Goal: Task Accomplishment & Management: Manage account settings

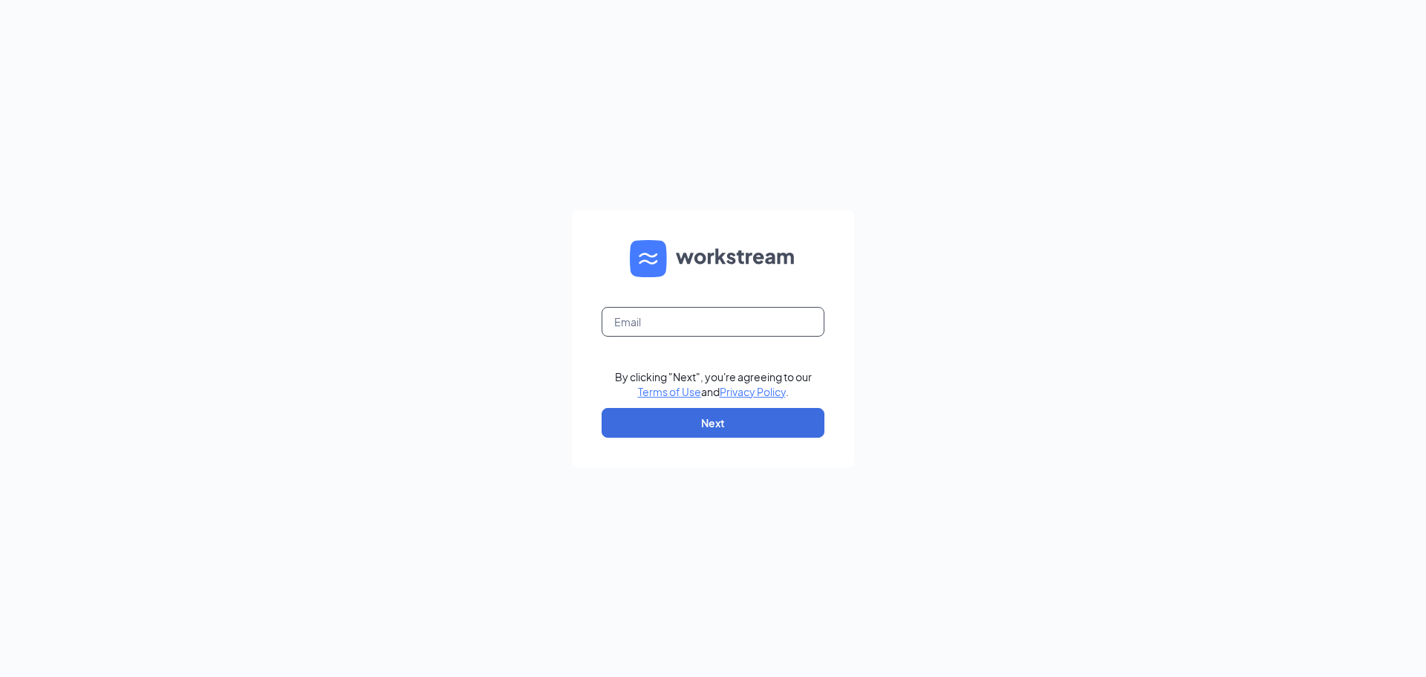
click at [726, 322] on input "text" at bounding box center [713, 322] width 223 height 30
type input "[EMAIL_ADDRESS][DOMAIN_NAME]"
click at [715, 432] on button "Next" at bounding box center [713, 423] width 223 height 30
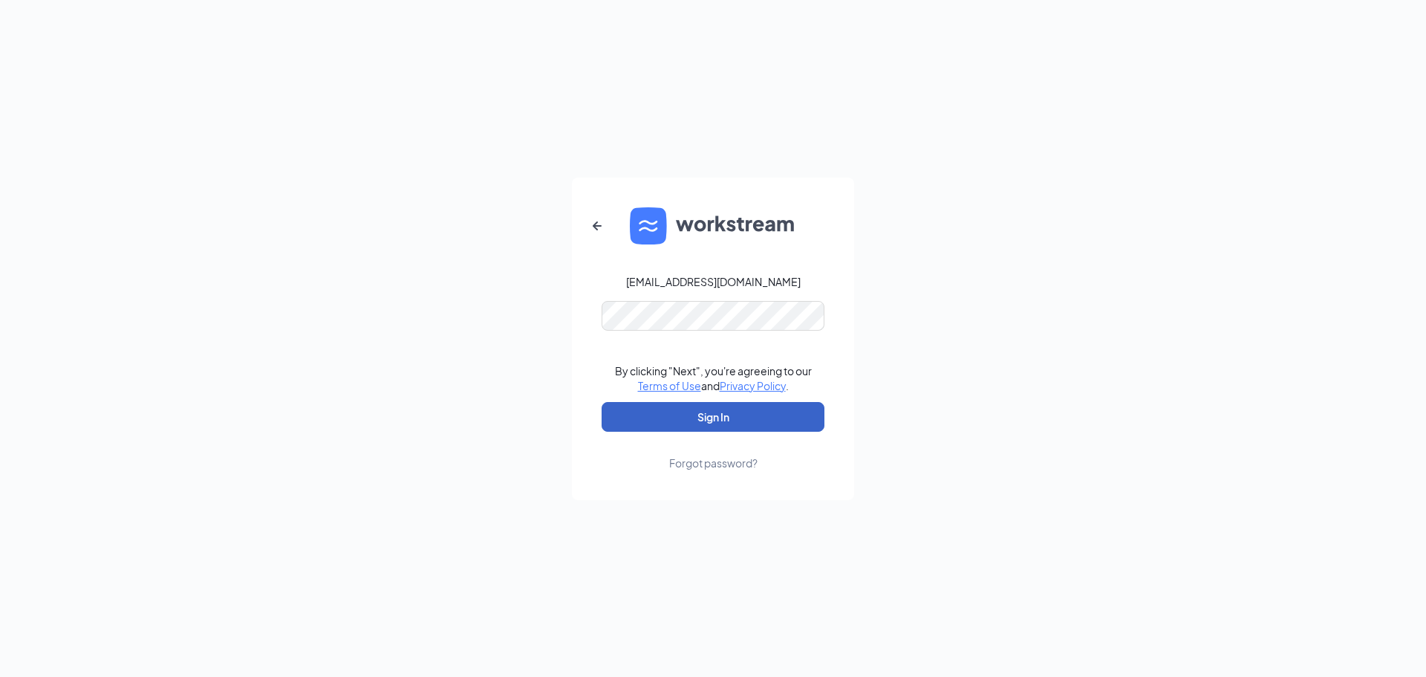
click at [666, 417] on button "Sign In" at bounding box center [713, 417] width 223 height 30
click at [540, 320] on div "[EMAIL_ADDRESS][DOMAIN_NAME] Credential mismatches. By clicking "Next", you're …" at bounding box center [713, 338] width 1426 height 677
click at [645, 420] on button "Sign In" at bounding box center [713, 417] width 223 height 30
click at [556, 324] on div "[EMAIL_ADDRESS][DOMAIN_NAME] Credential mismatches. By clicking "Next", you're …" at bounding box center [713, 338] width 1426 height 677
click at [600, 224] on icon "ArrowLeftNew" at bounding box center [597, 226] width 18 height 18
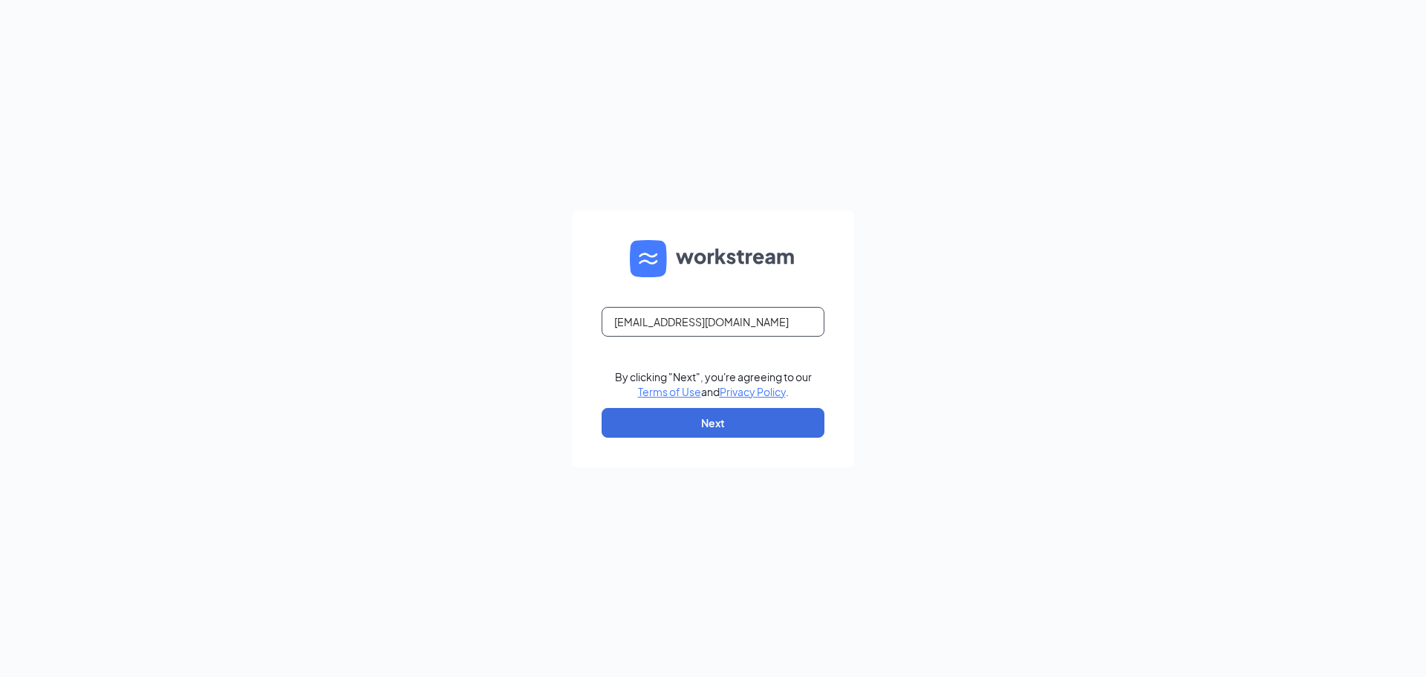
click at [735, 326] on input "[EMAIL_ADDRESS][DOMAIN_NAME]" at bounding box center [713, 322] width 223 height 30
type input "f"
type input "Cornchipsandsalsa2"
click at [696, 422] on button "Next" at bounding box center [713, 423] width 223 height 30
click at [710, 419] on button "Next" at bounding box center [713, 423] width 223 height 30
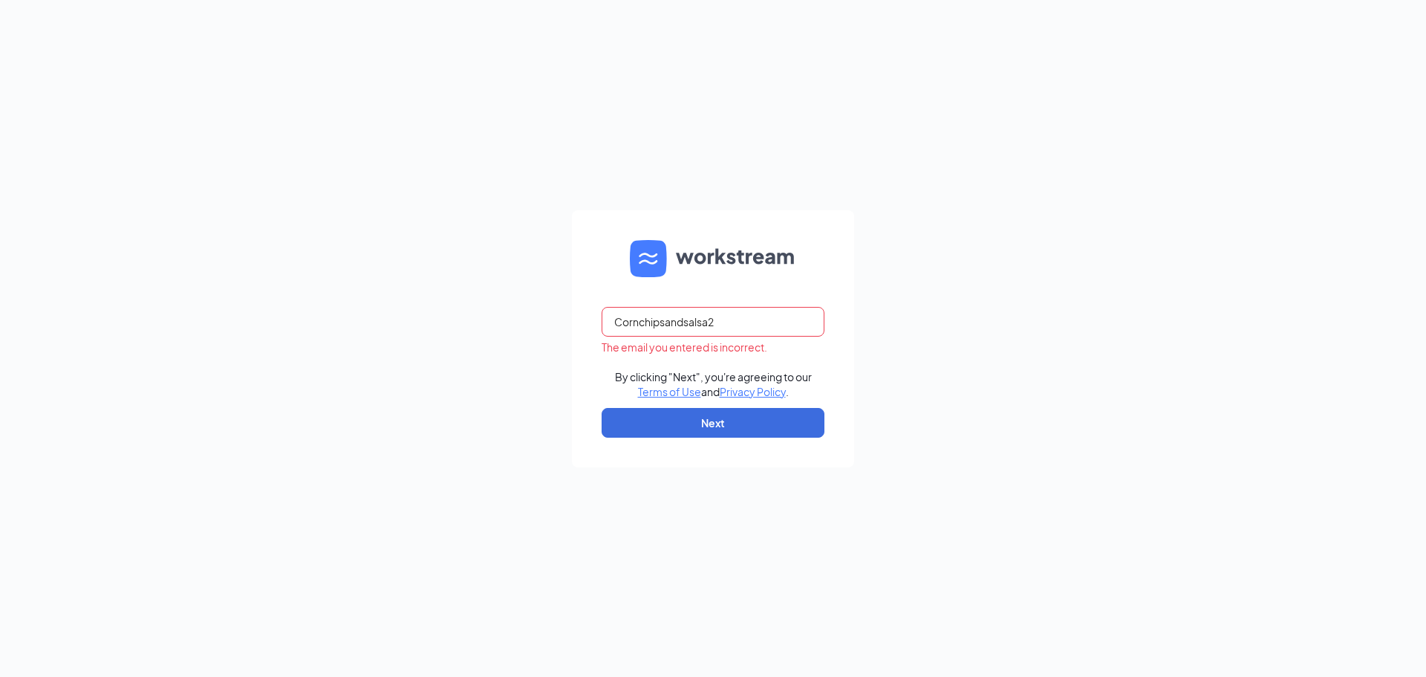
drag, startPoint x: 732, startPoint y: 318, endPoint x: 564, endPoint y: 320, distance: 167.9
click at [564, 320] on div "Cornchipsandsalsa2 The email you entered is incorrect. By clicking "Next", you'…" at bounding box center [713, 338] width 1426 height 677
type input "albany02303@zaxbys.com"
click at [693, 425] on button "Next" at bounding box center [713, 423] width 223 height 30
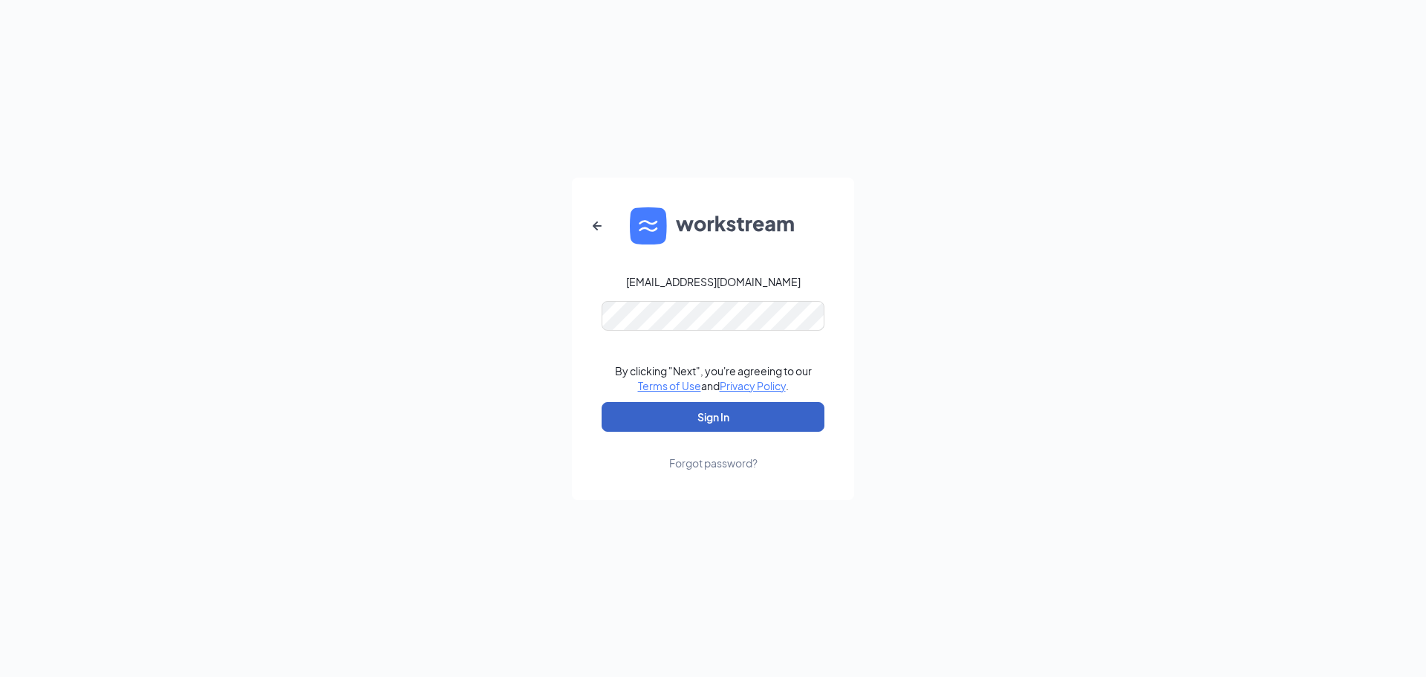
click at [663, 416] on button "Sign In" at bounding box center [713, 417] width 223 height 30
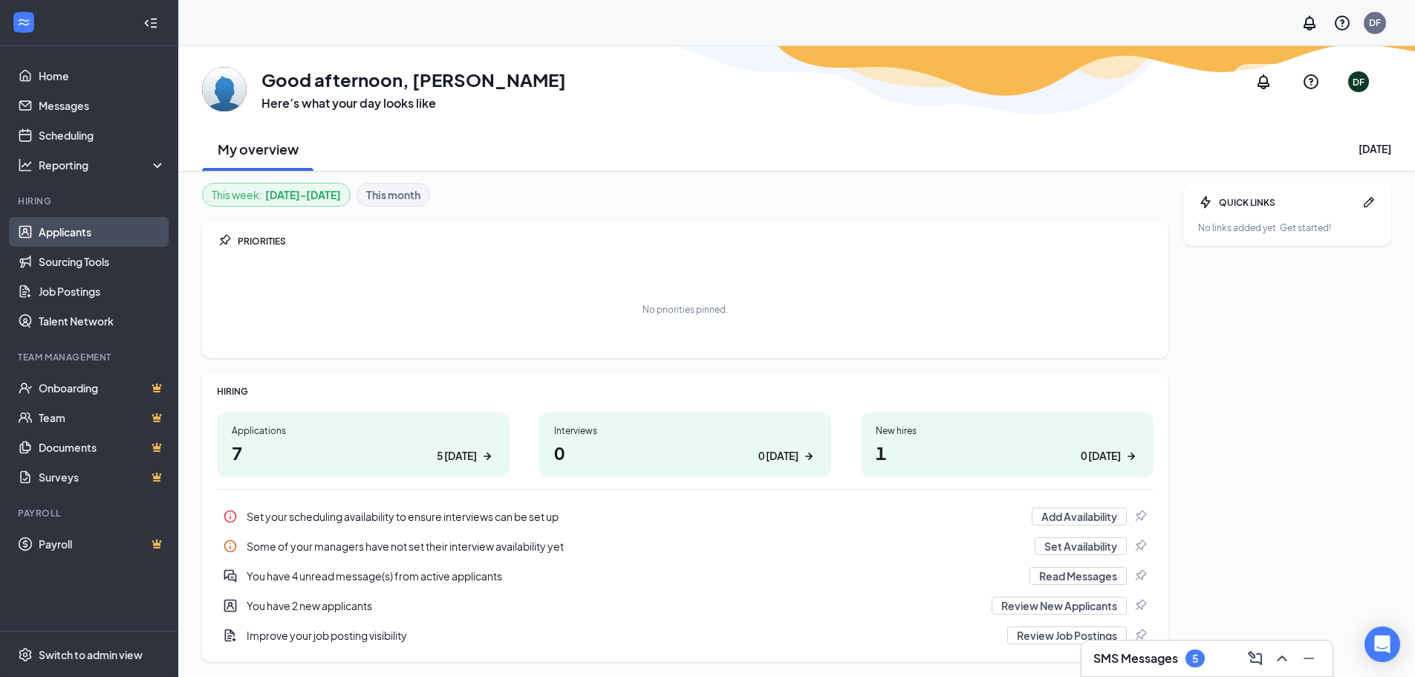
click at [63, 240] on link "Applicants" at bounding box center [102, 232] width 127 height 30
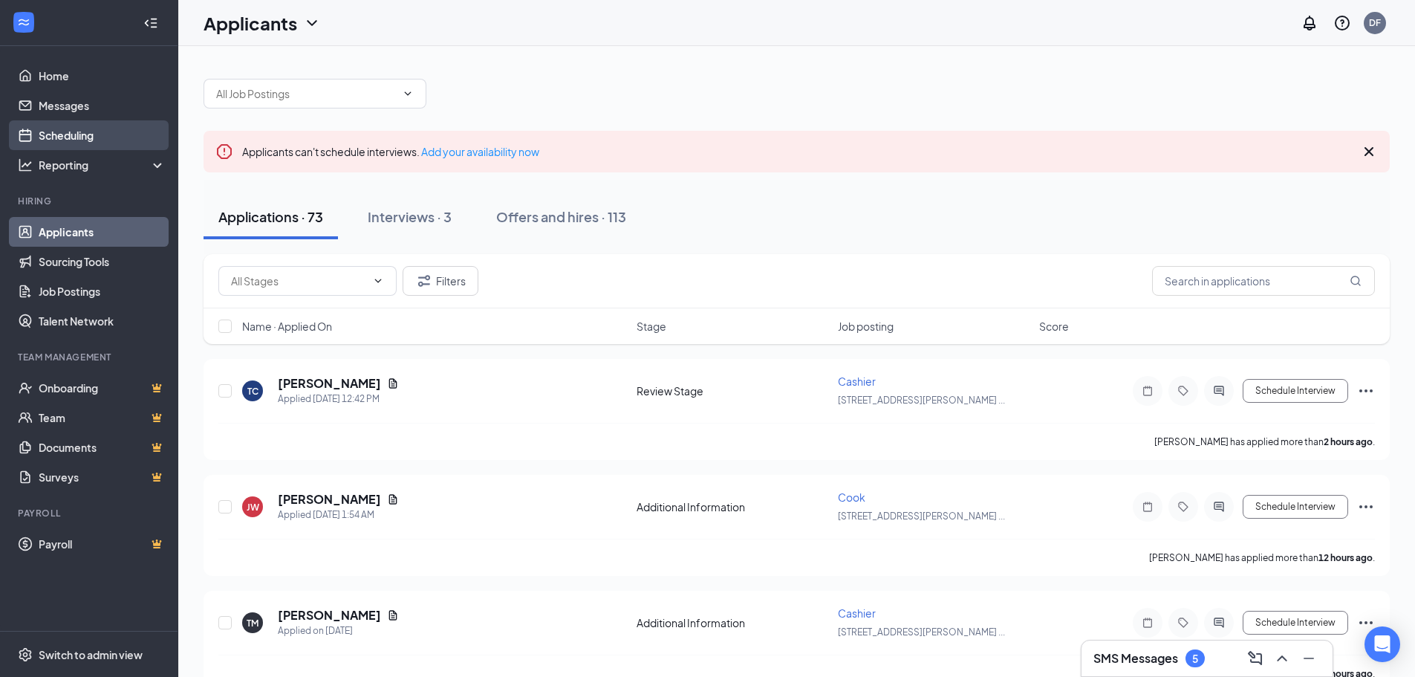
click at [70, 134] on link "Scheduling" at bounding box center [102, 135] width 127 height 30
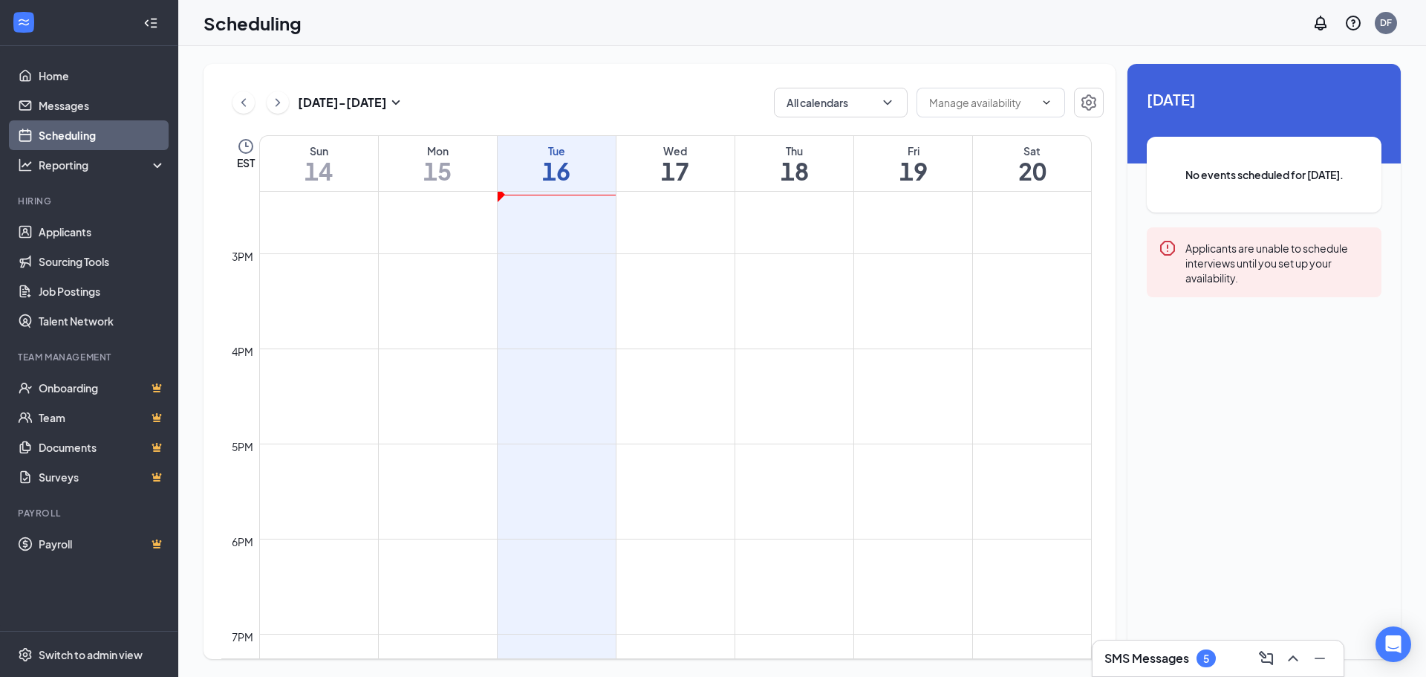
scroll to position [1324, 0]
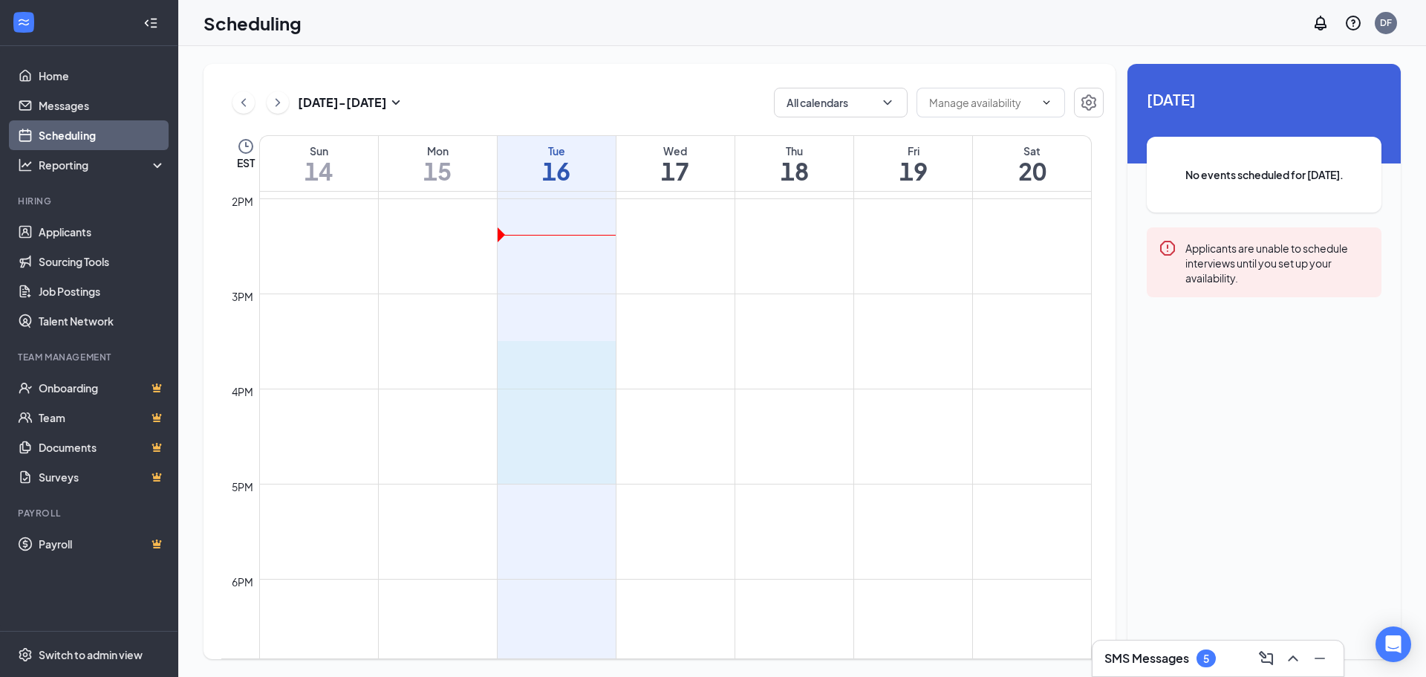
drag, startPoint x: 539, startPoint y: 350, endPoint x: 542, endPoint y: 473, distance: 123.4
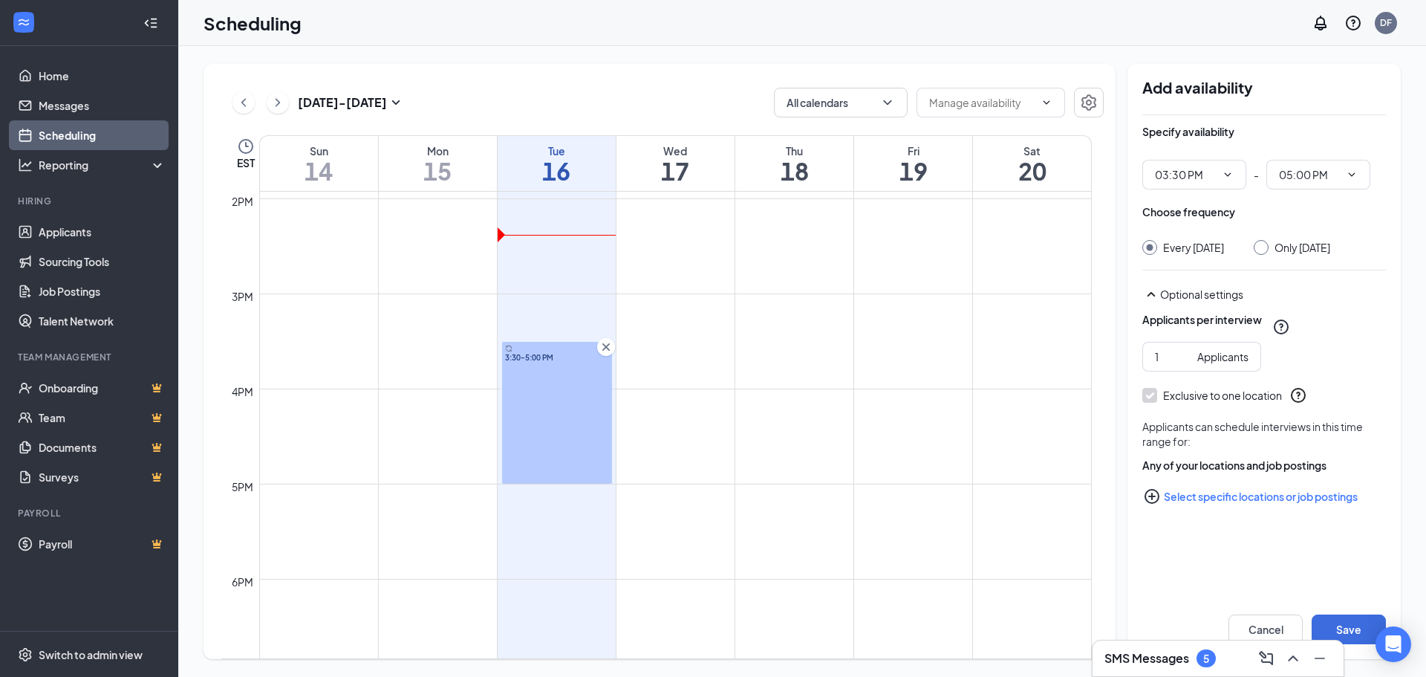
click at [1264, 245] on input "Only [DATE]" at bounding box center [1259, 245] width 10 height 10
radio input "true"
radio input "false"
click at [1353, 628] on button "Save" at bounding box center [1349, 629] width 74 height 30
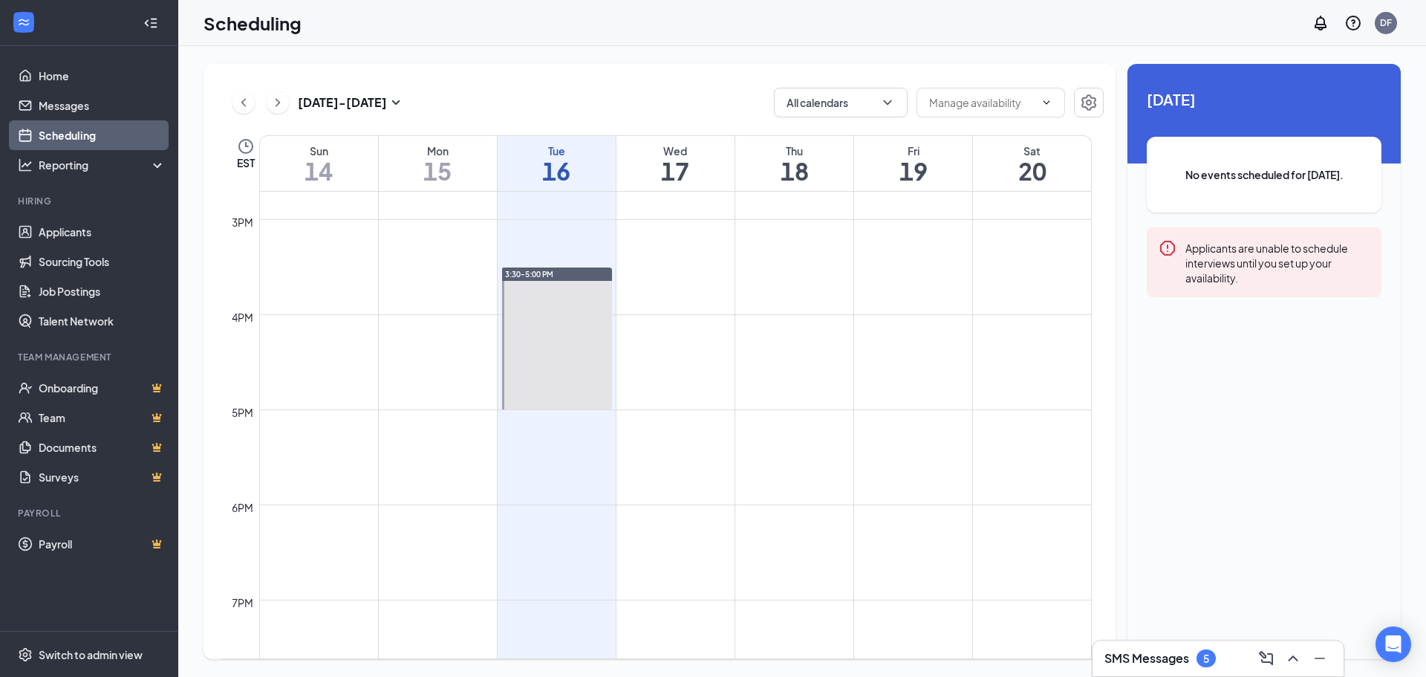
scroll to position [1324, 0]
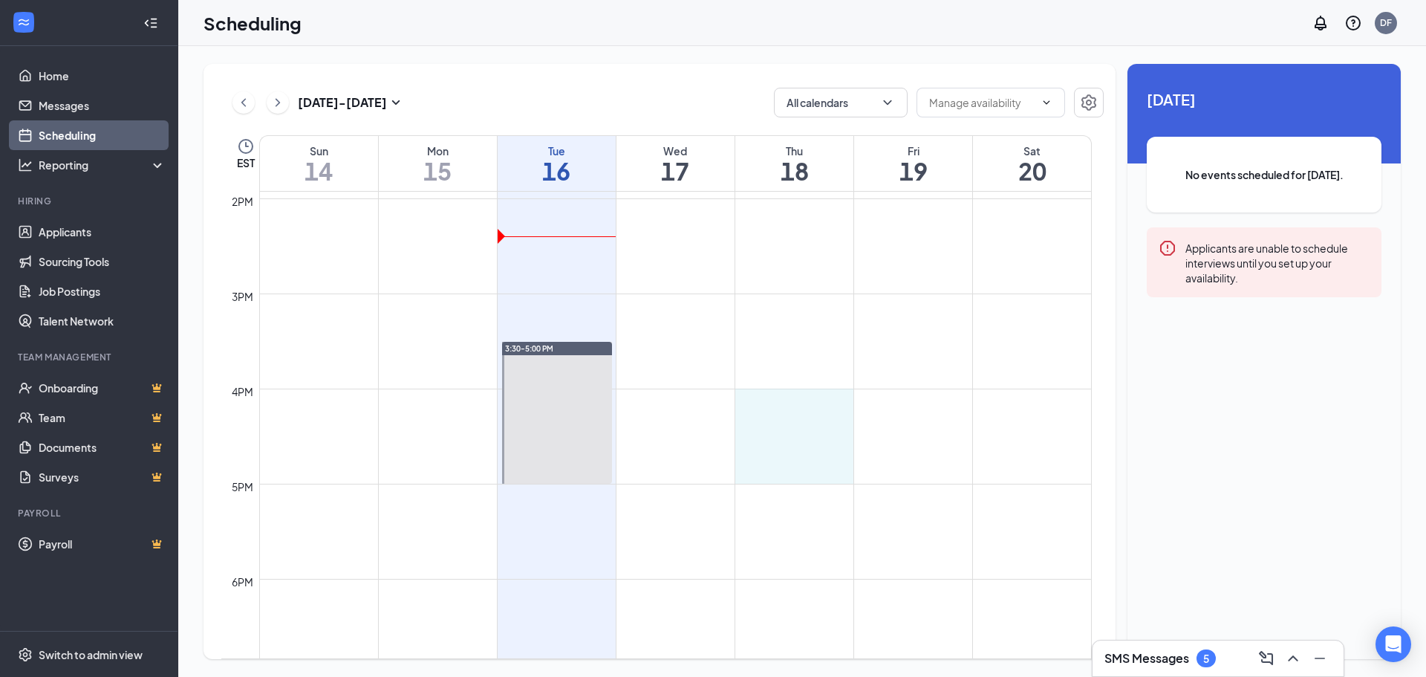
drag, startPoint x: 796, startPoint y: 390, endPoint x: 796, endPoint y: 474, distance: 83.9
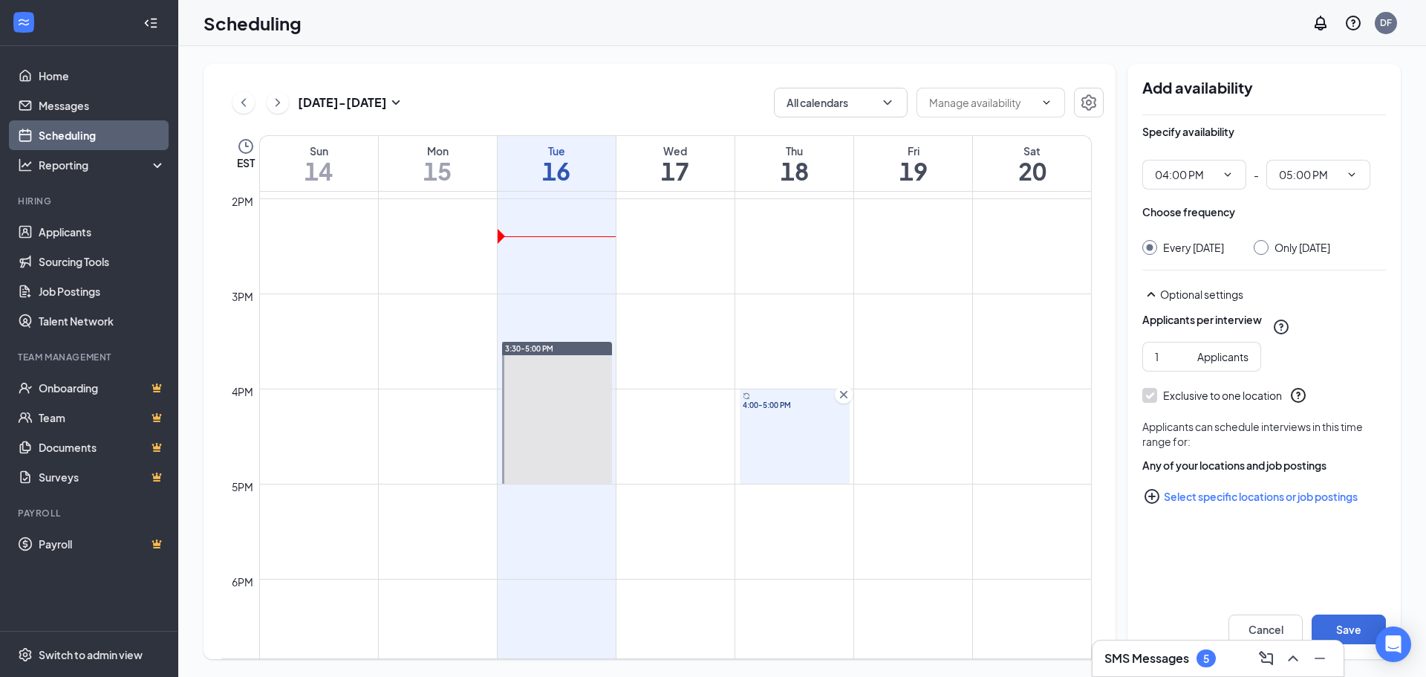
click at [1269, 247] on div at bounding box center [1261, 247] width 15 height 15
click at [1264, 242] on input "Only [DATE]" at bounding box center [1259, 245] width 10 height 10
radio input "true"
radio input "false"
click at [1353, 623] on button "Save" at bounding box center [1349, 629] width 74 height 30
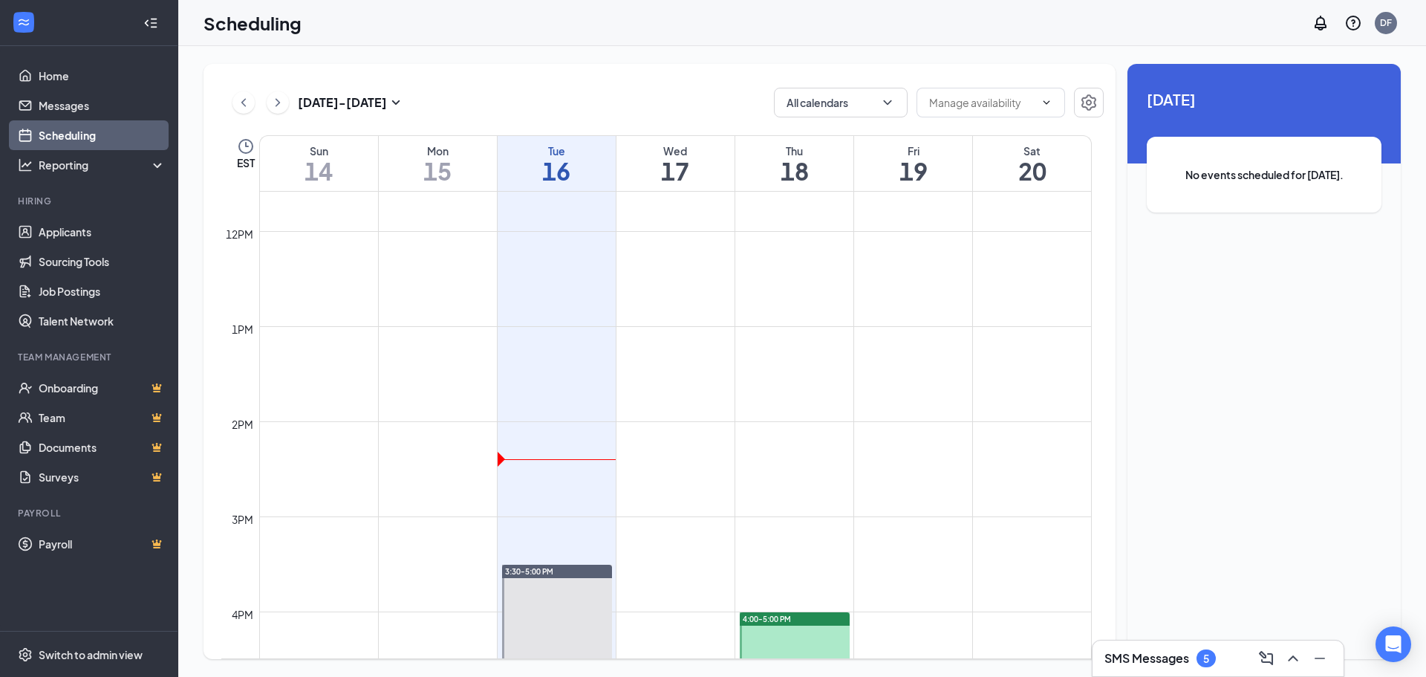
scroll to position [1250, 0]
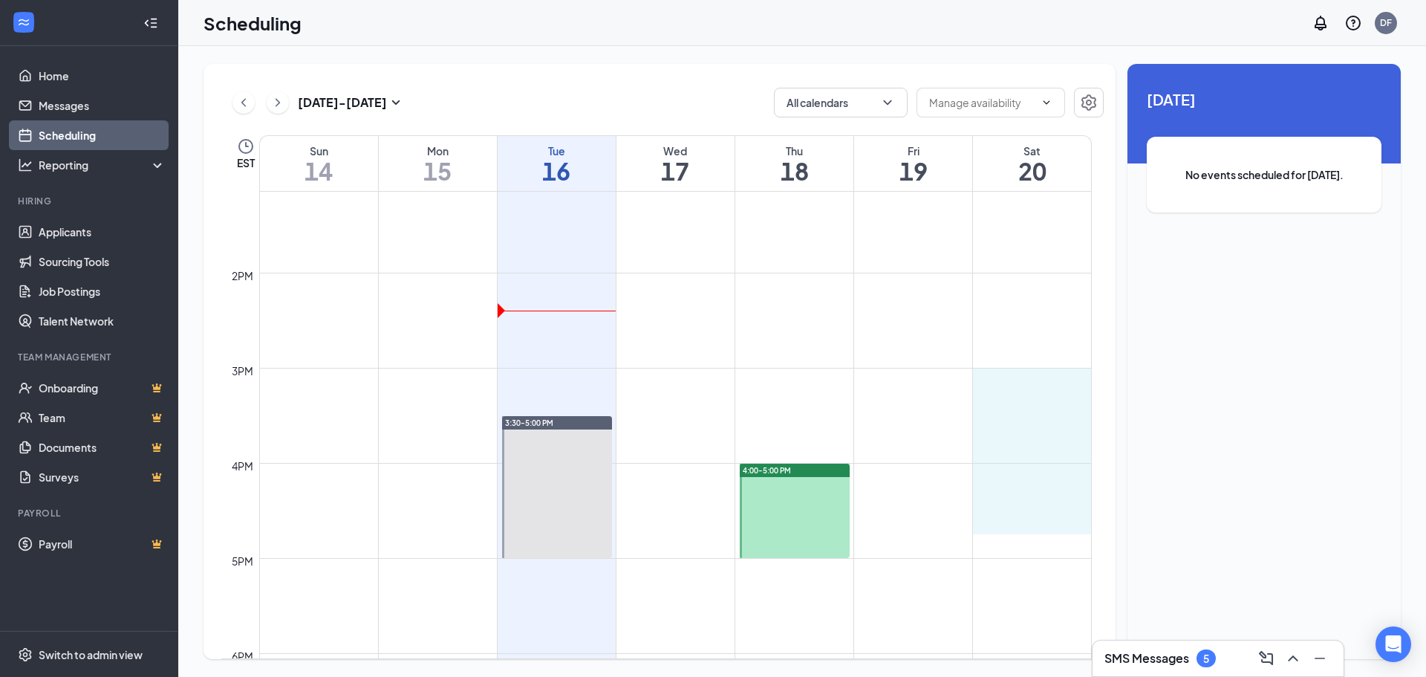
drag, startPoint x: 1035, startPoint y: 372, endPoint x: 1034, endPoint y: 519, distance: 147.1
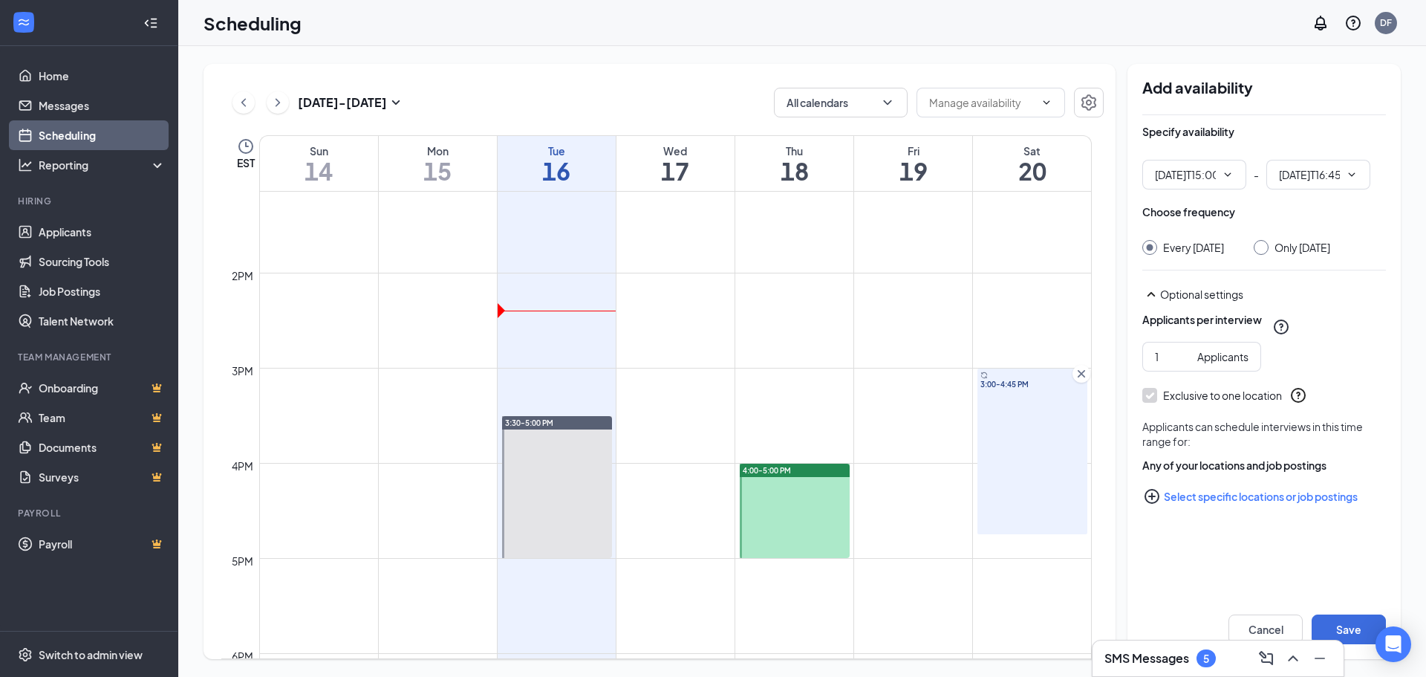
type input "03:00 PM"
type input "04:45 PM"
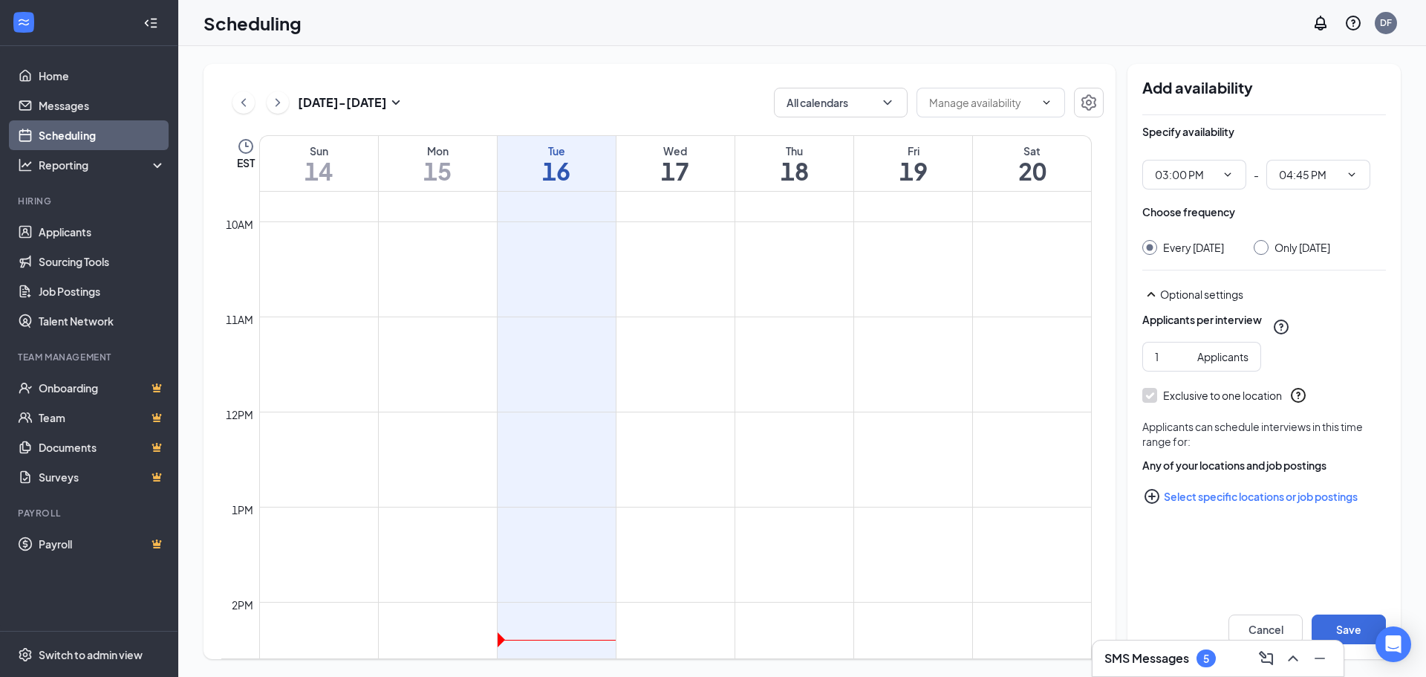
scroll to position [953, 0]
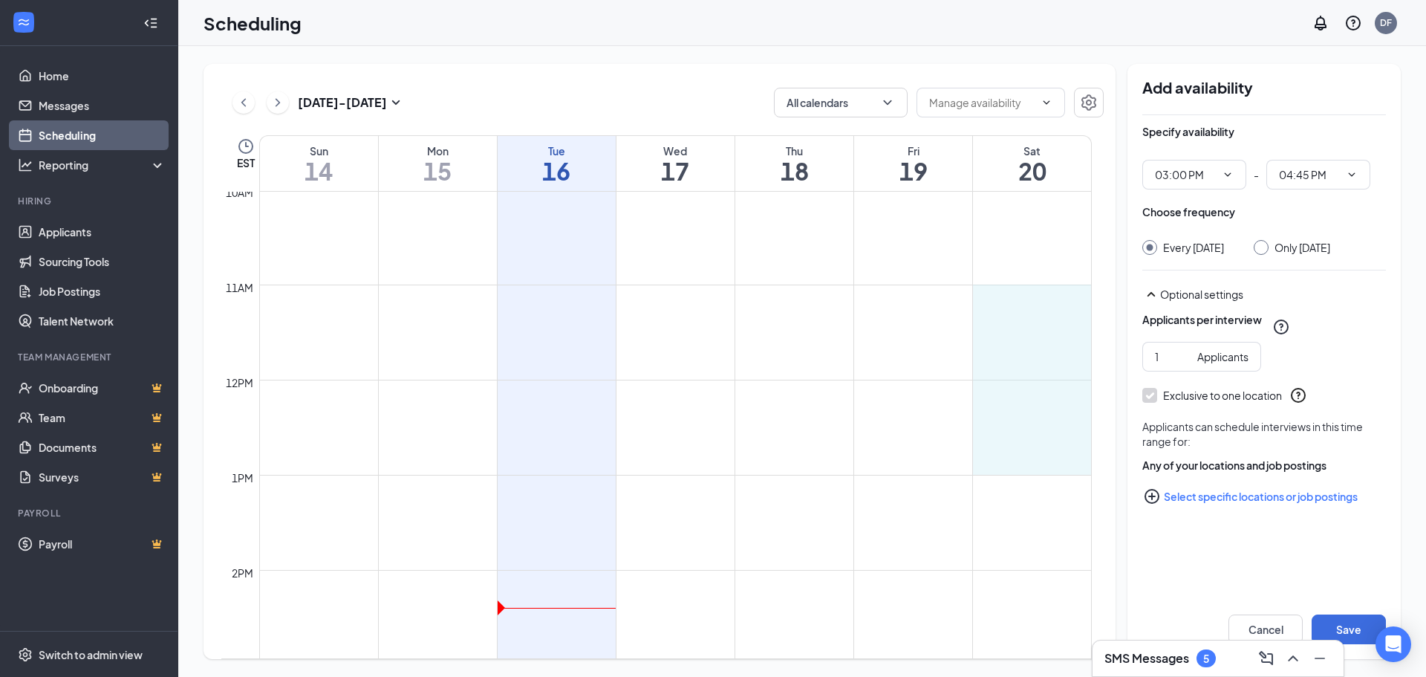
drag, startPoint x: 1018, startPoint y: 286, endPoint x: 1023, endPoint y: 457, distance: 170.9
click at [1252, 251] on input "Once" at bounding box center [1255, 248] width 10 height 10
radio input "true"
radio input "false"
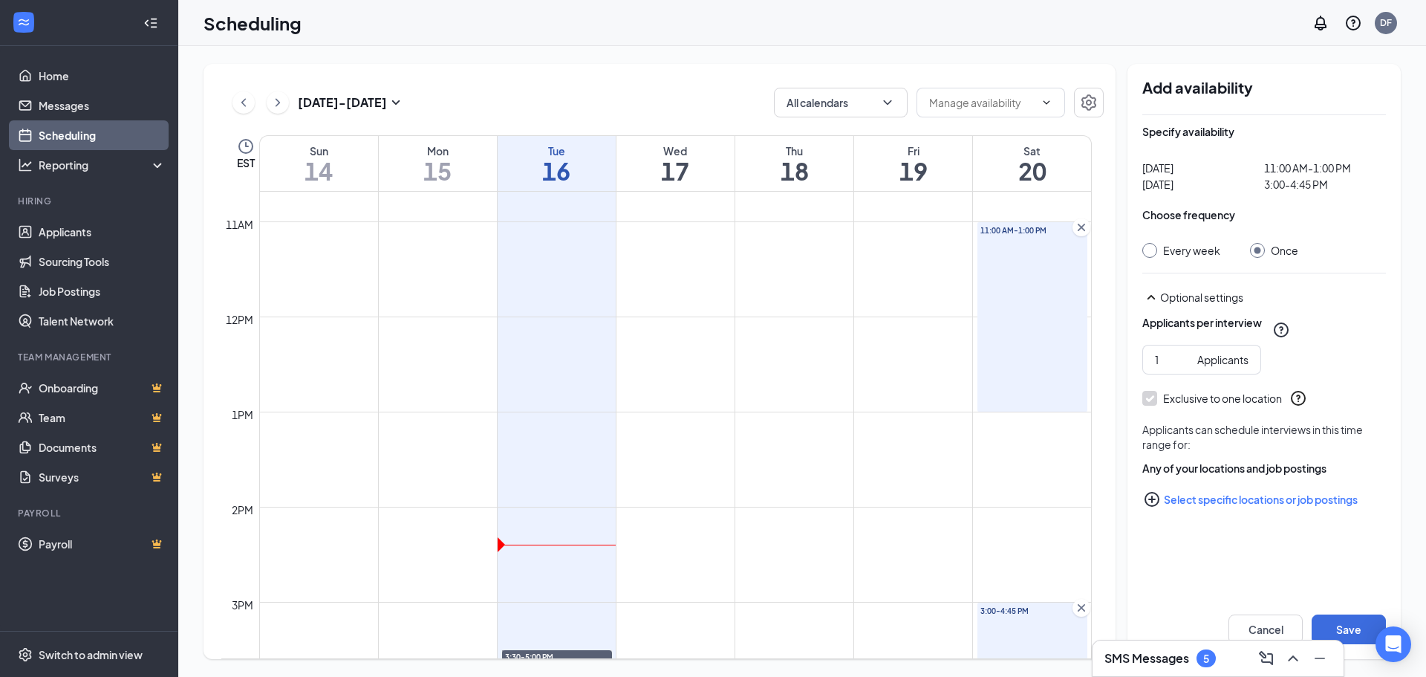
scroll to position [1324, 0]
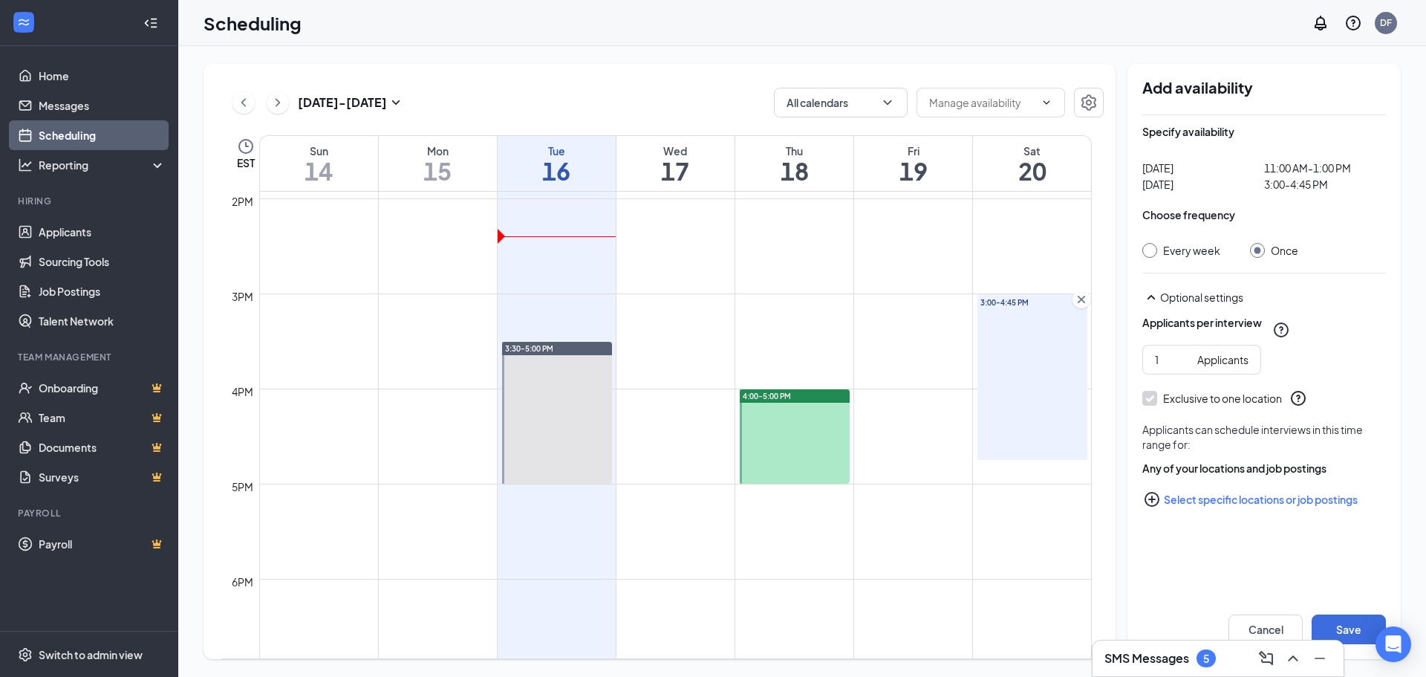
click at [1080, 298] on icon "Cross" at bounding box center [1081, 299] width 7 height 7
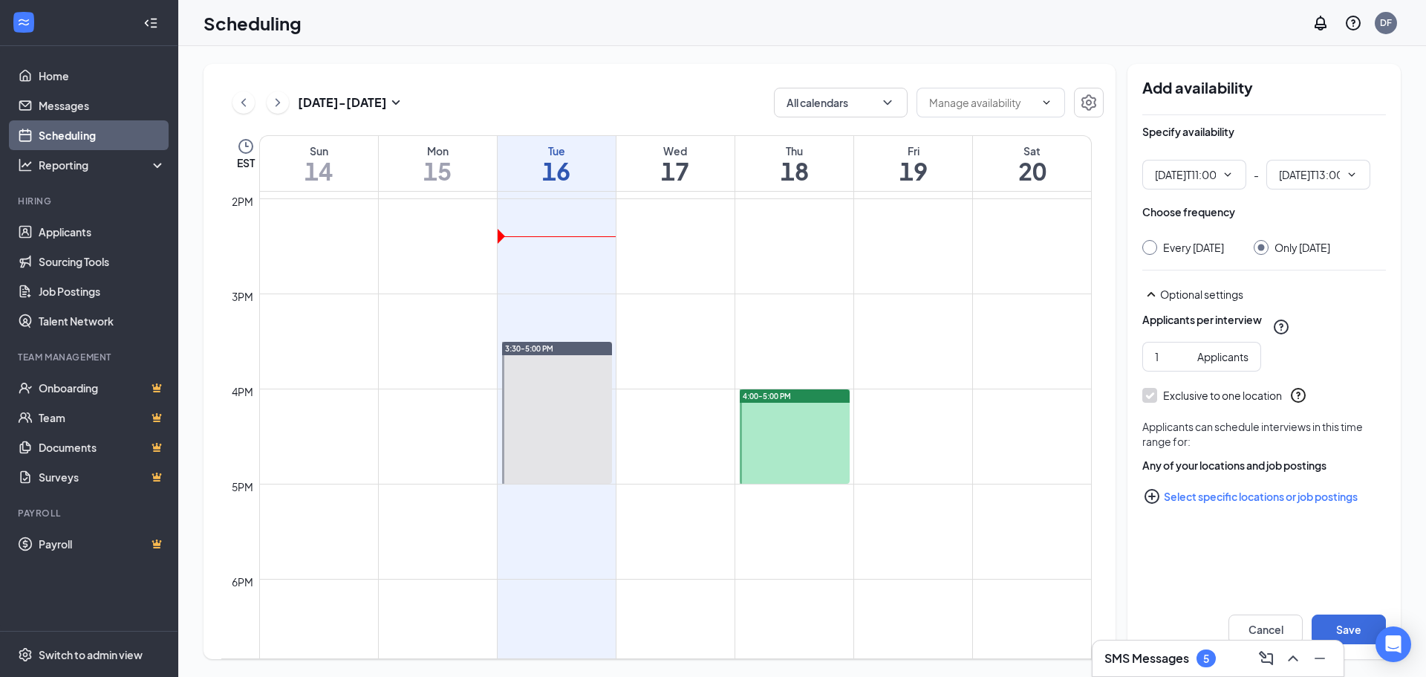
type input "11:00 AM"
type input "01:00 PM"
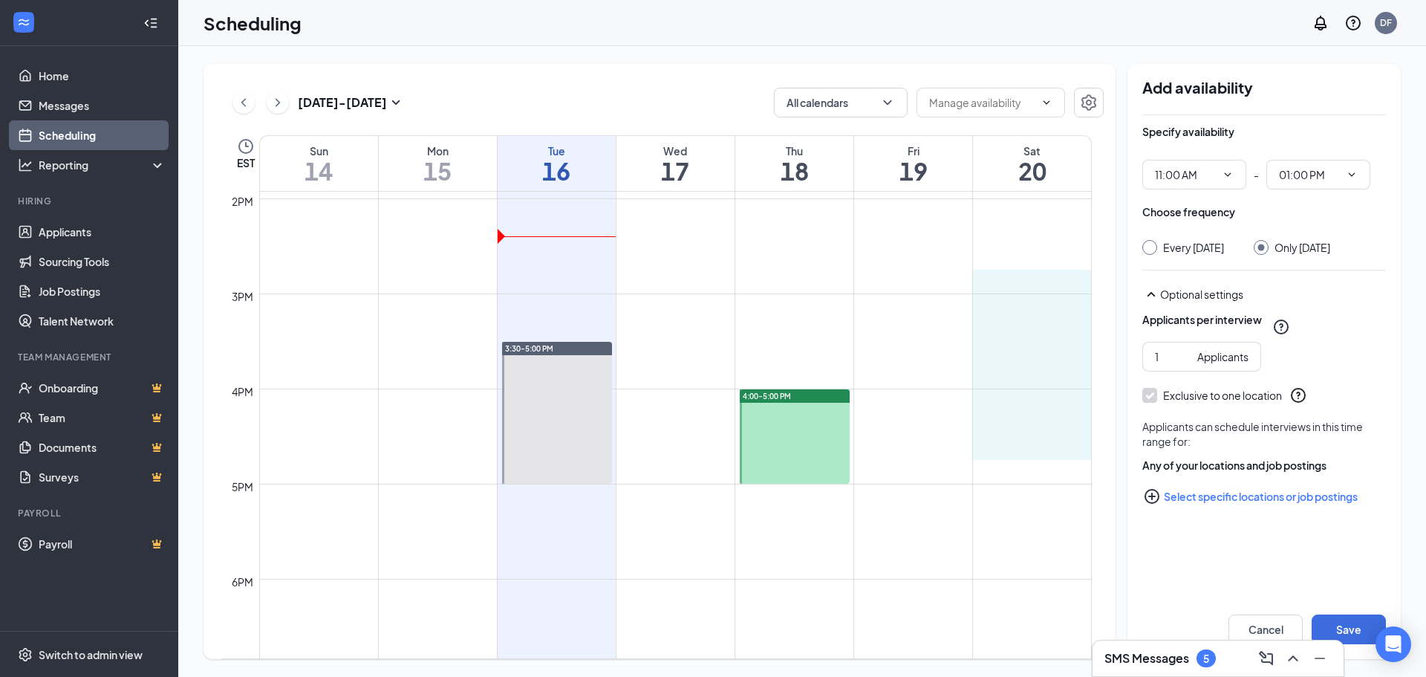
drag, startPoint x: 1029, startPoint y: 282, endPoint x: 1033, endPoint y: 451, distance: 169.4
click at [1357, 625] on button "Save" at bounding box center [1349, 629] width 74 height 30
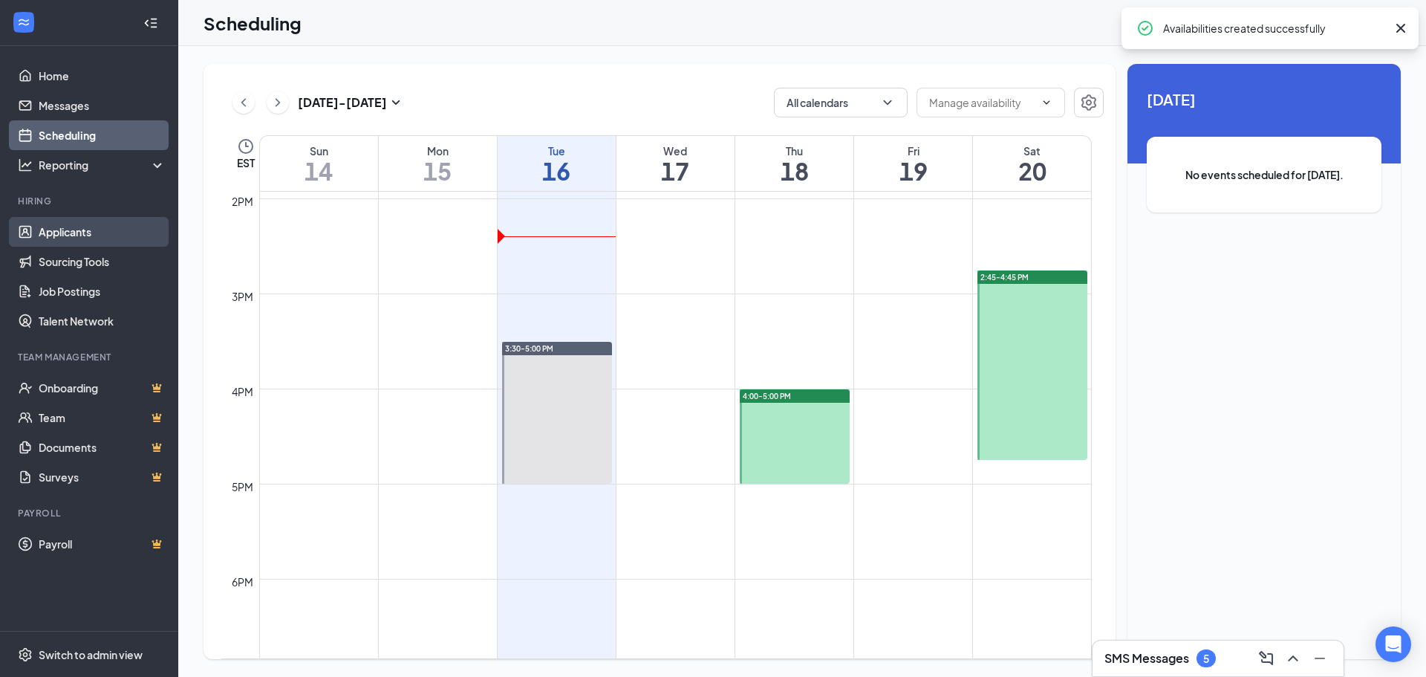
click at [62, 231] on link "Applicants" at bounding box center [102, 232] width 127 height 30
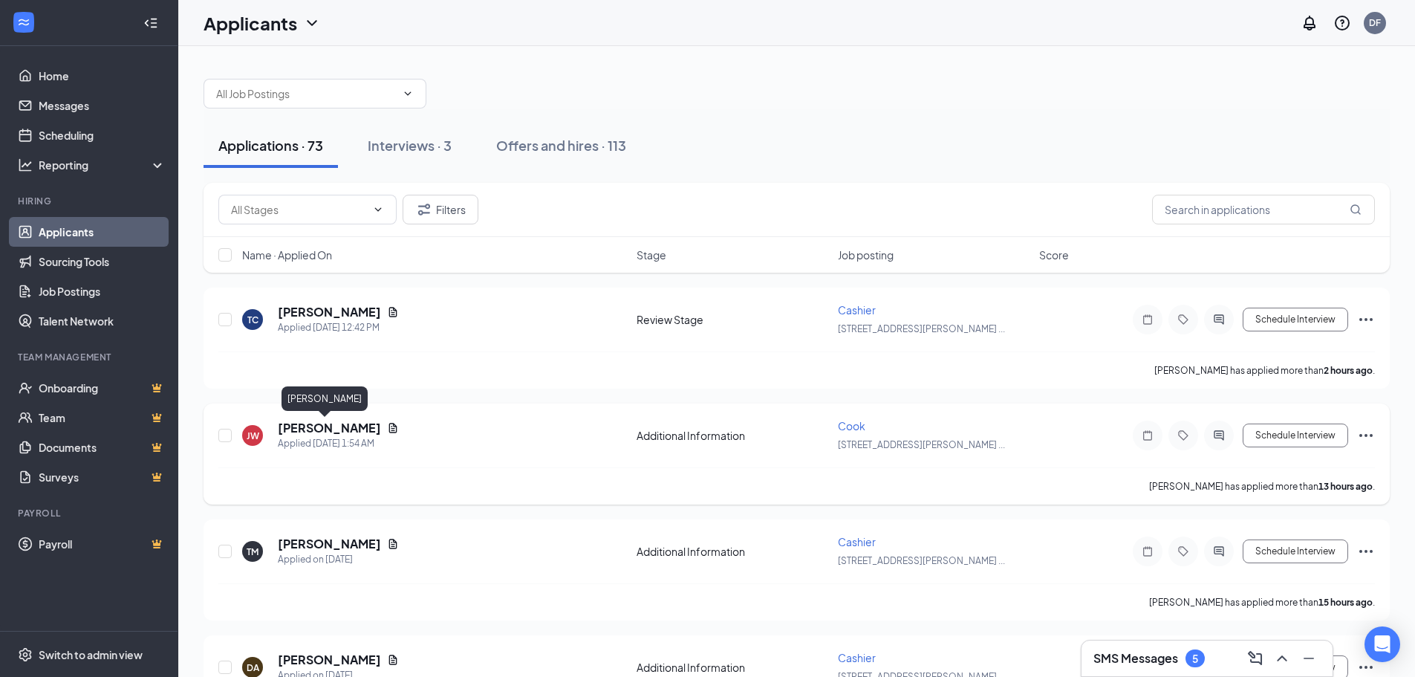
click at [319, 427] on h5 "[PERSON_NAME]" at bounding box center [329, 428] width 103 height 16
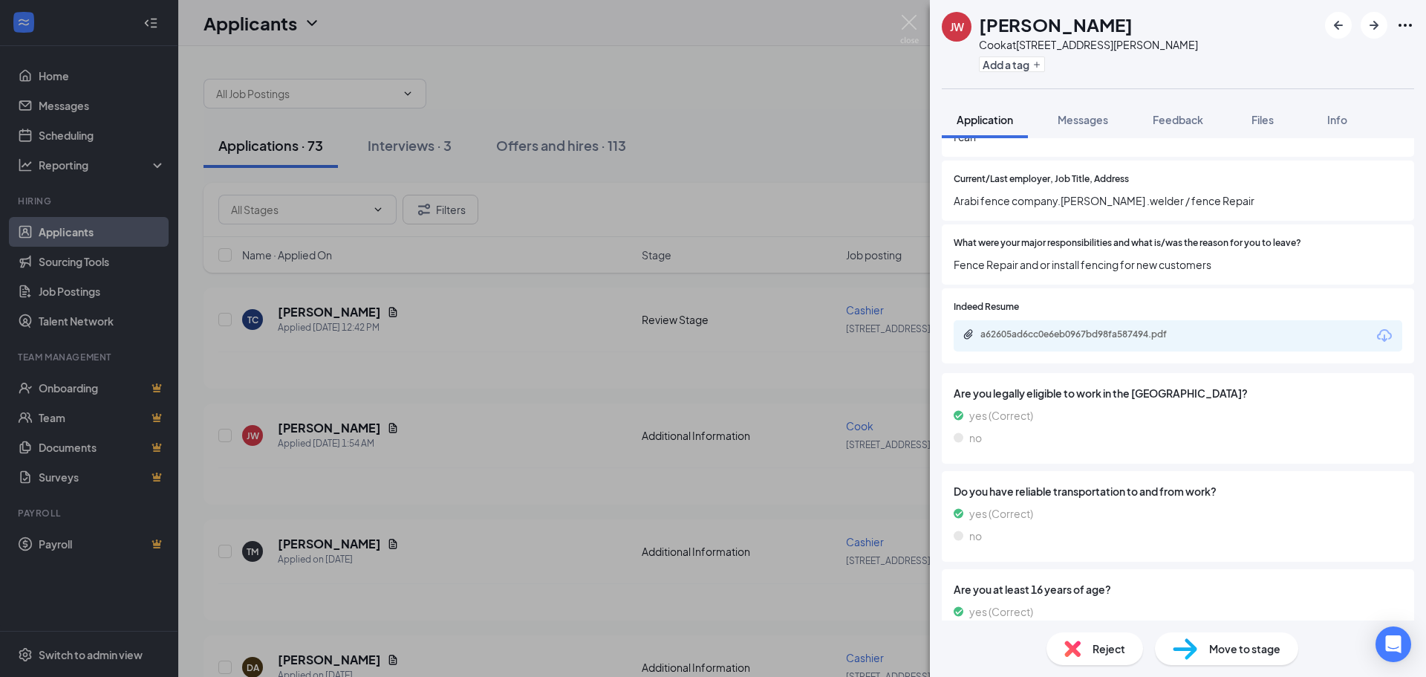
scroll to position [1263, 0]
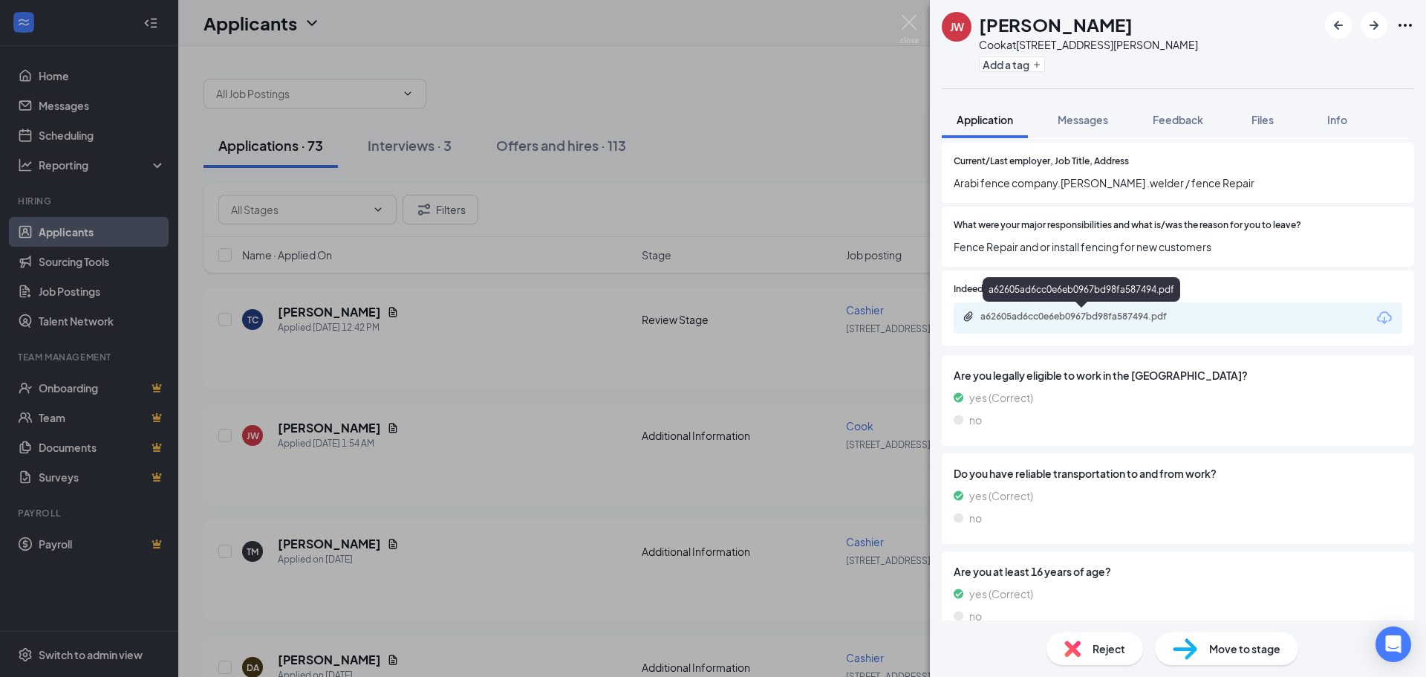
click at [1081, 316] on div "a62605ad6cc0e6eb0967bd98fa587494.pdf" at bounding box center [1084, 316] width 208 height 12
click at [1202, 651] on div "Move to stage" at bounding box center [1226, 648] width 143 height 33
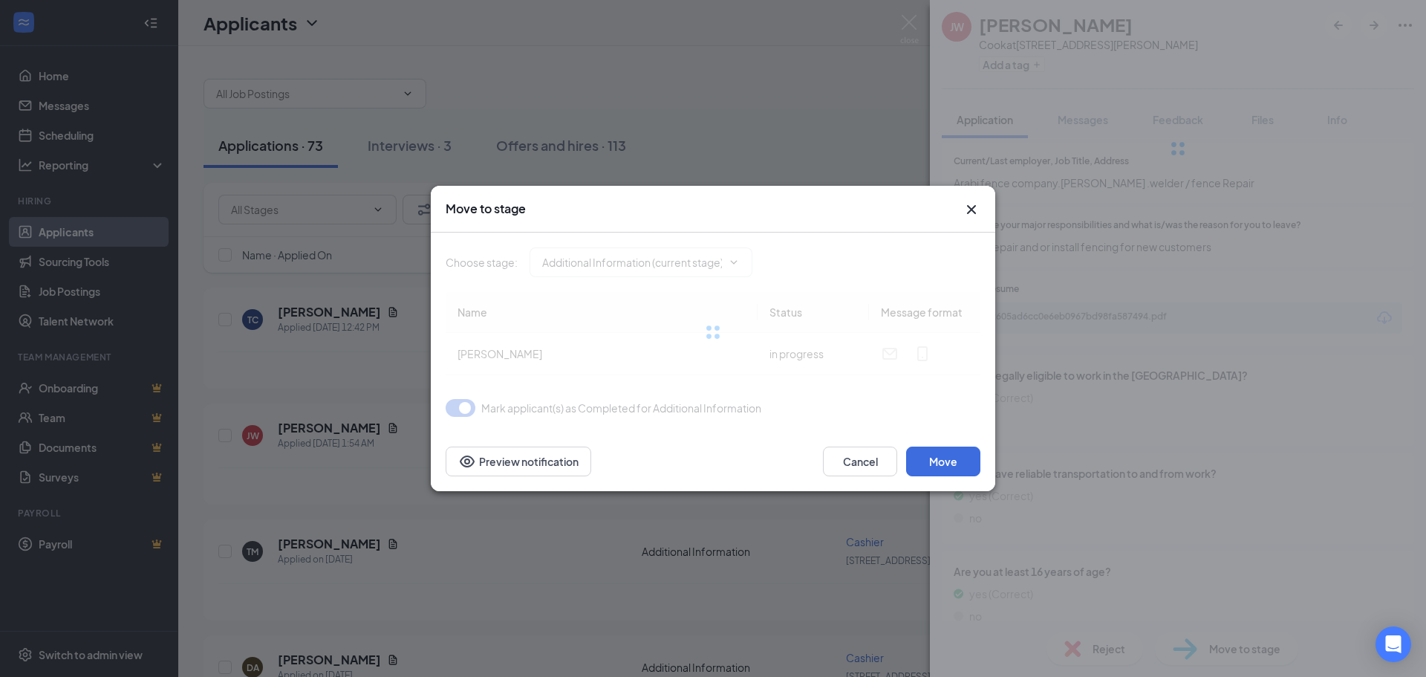
type input "Review Stage (next stage)"
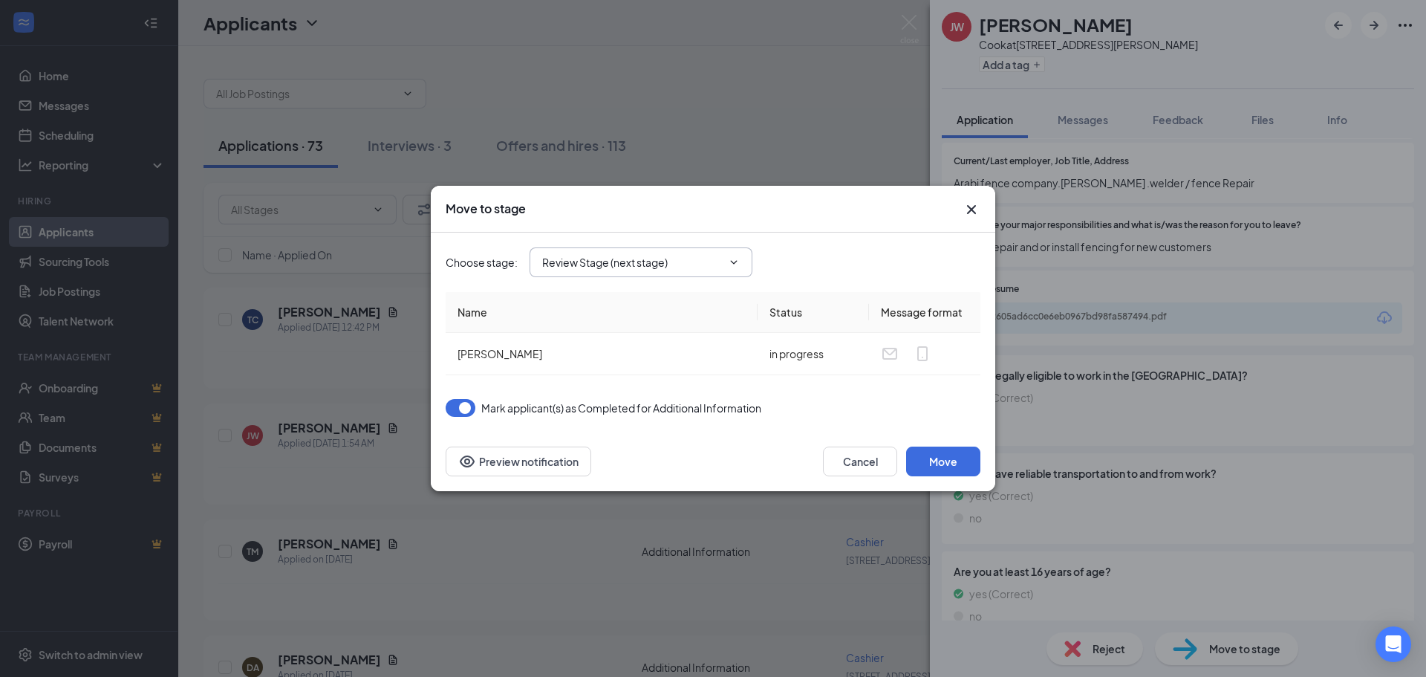
click at [738, 260] on icon "ChevronDown" at bounding box center [734, 262] width 12 height 12
click at [733, 263] on icon "ChevronDown" at bounding box center [734, 262] width 7 height 4
click at [931, 467] on button "Move" at bounding box center [943, 461] width 74 height 30
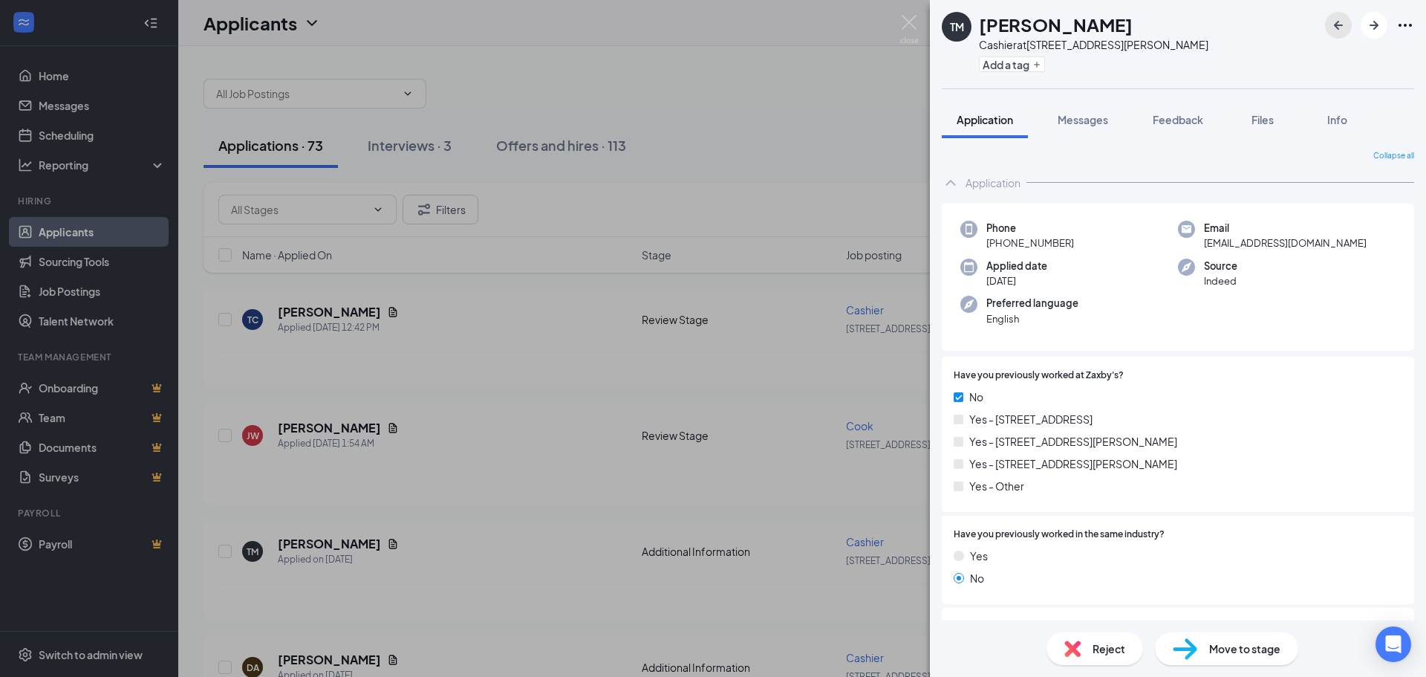
click at [1341, 23] on icon "ArrowLeftNew" at bounding box center [1339, 25] width 18 height 18
click at [1226, 640] on div "Move to stage" at bounding box center [1226, 648] width 143 height 33
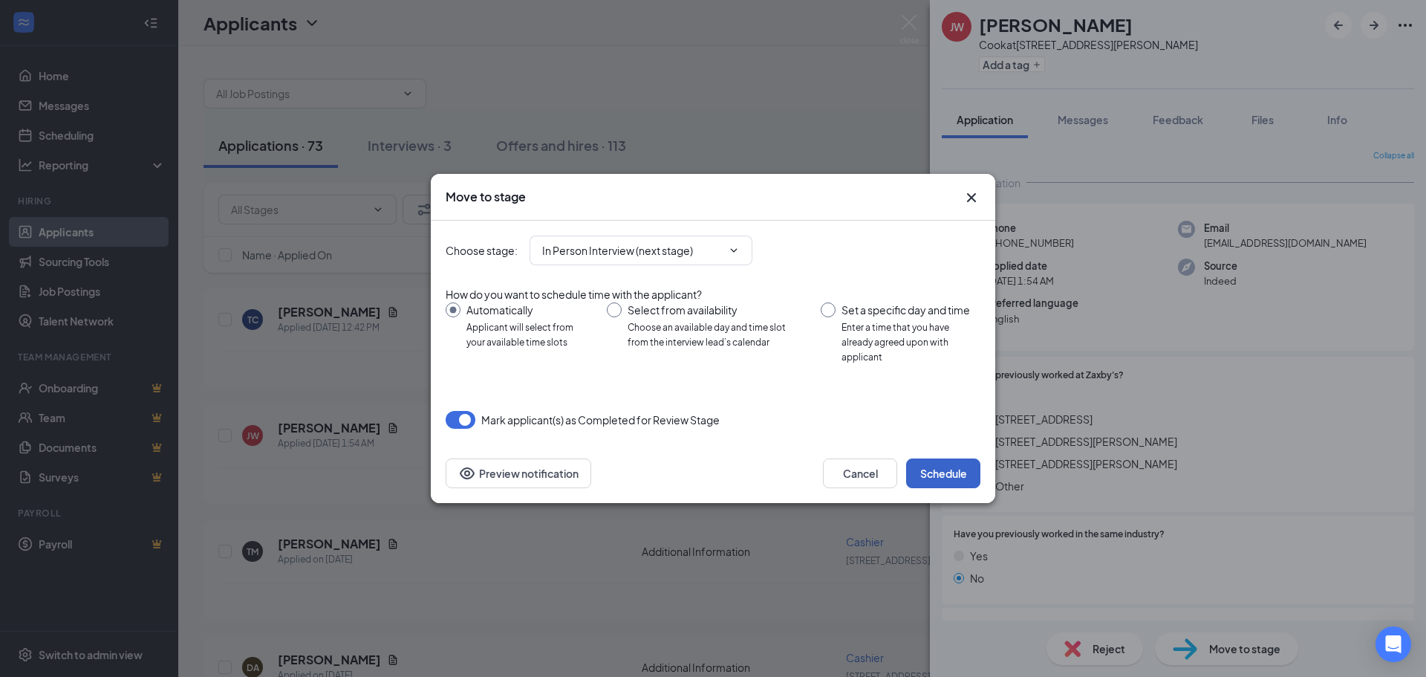
click at [956, 469] on button "Schedule" at bounding box center [943, 473] width 74 height 30
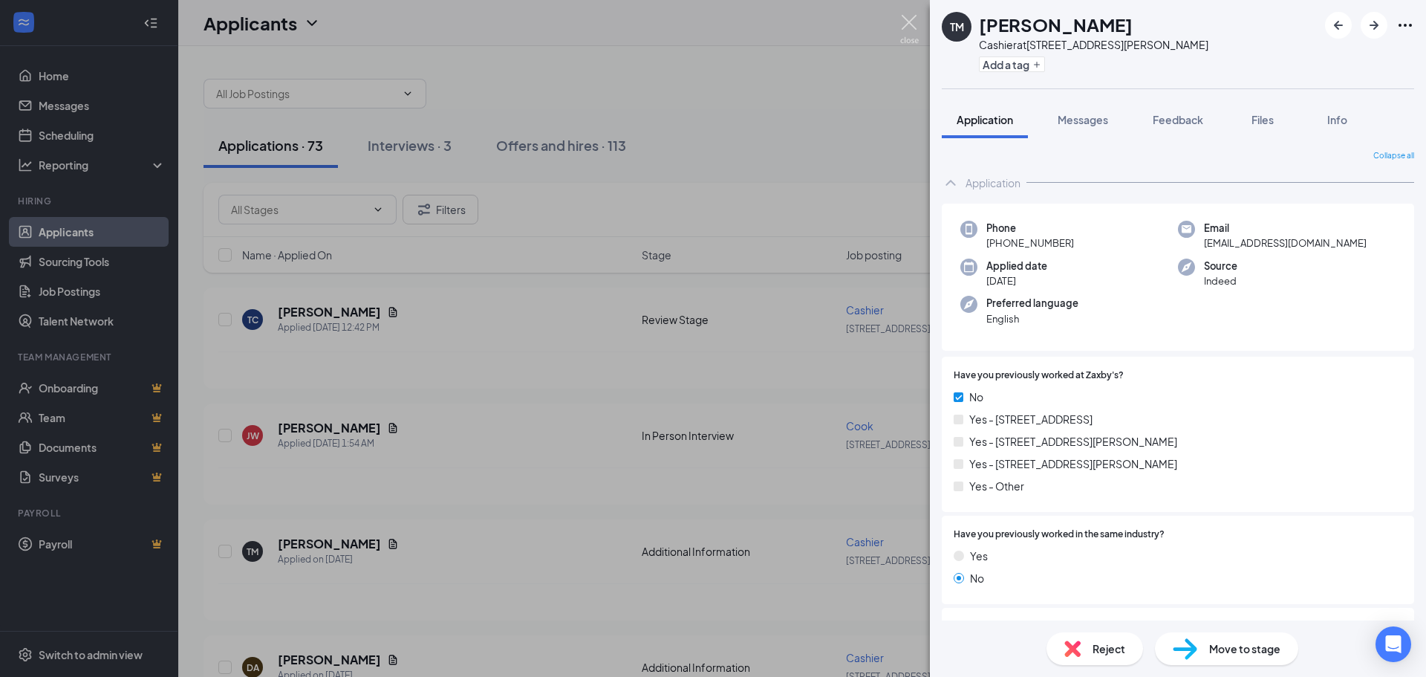
click at [910, 19] on img at bounding box center [909, 29] width 19 height 29
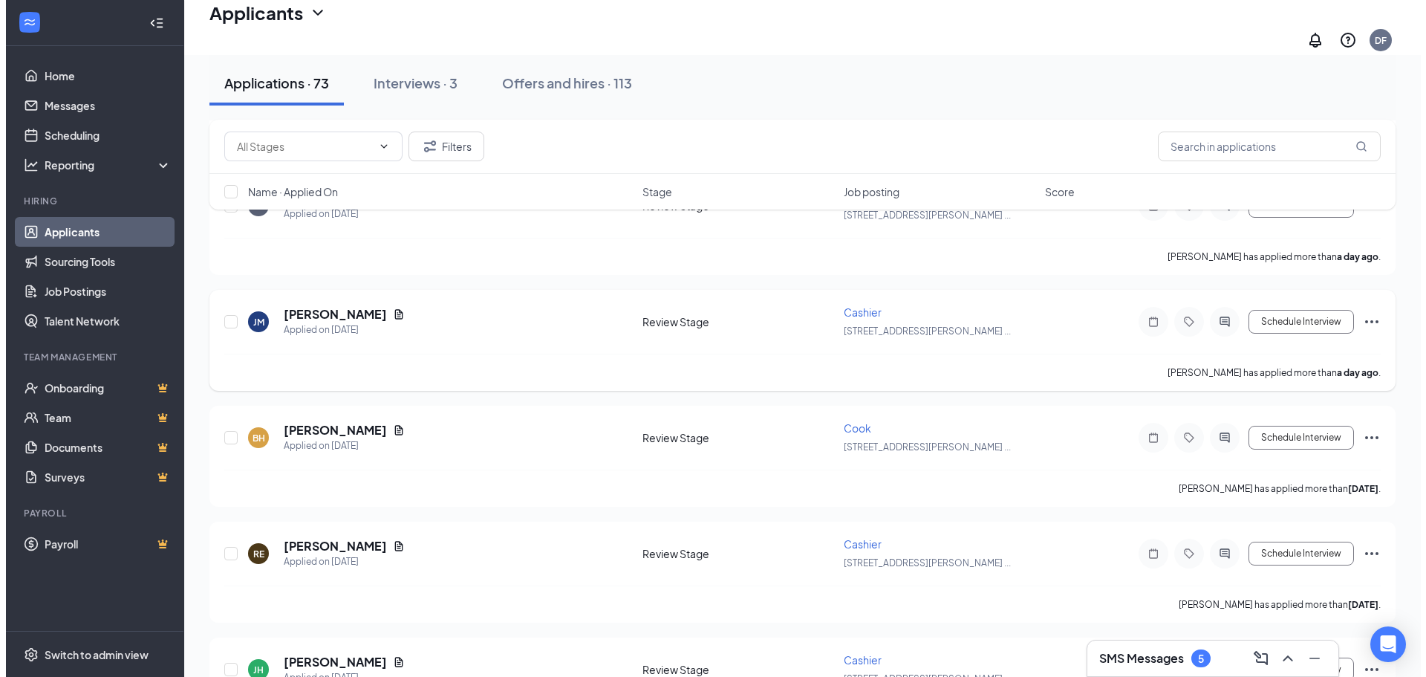
scroll to position [594, 0]
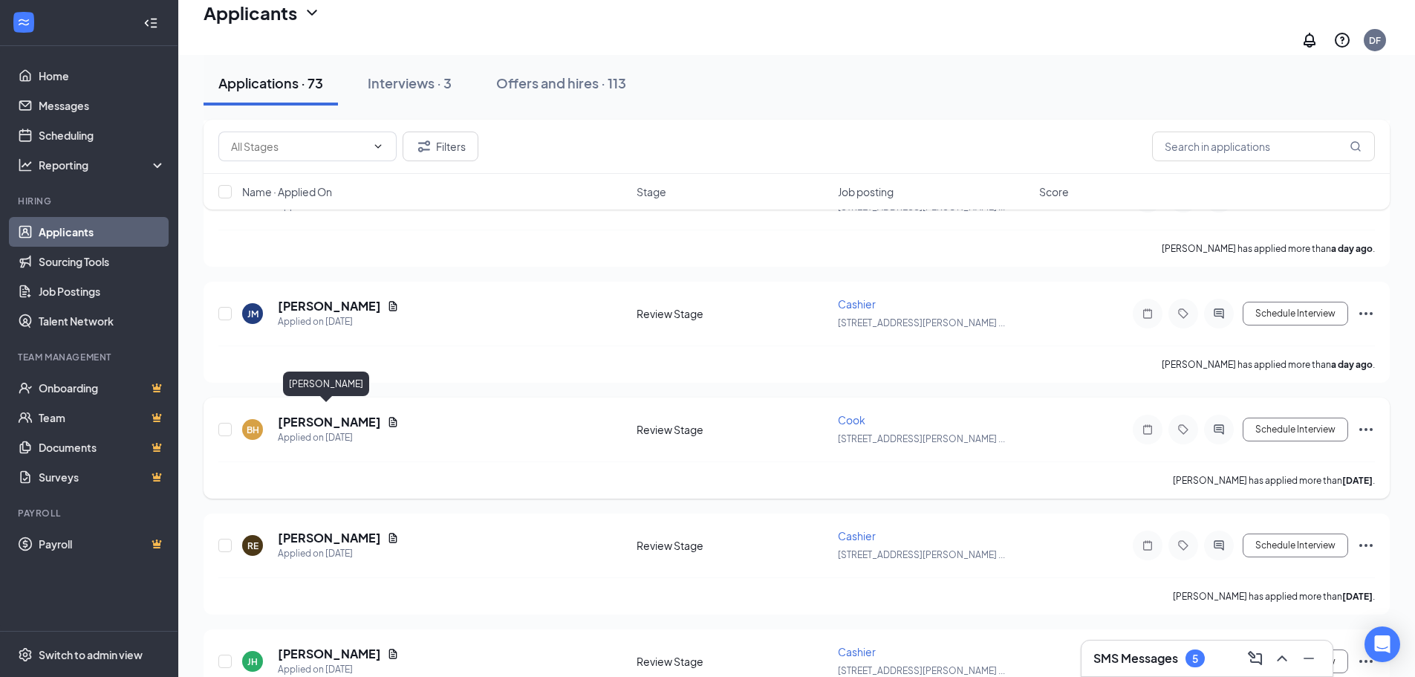
click at [334, 417] on h5 "[PERSON_NAME]" at bounding box center [329, 422] width 103 height 16
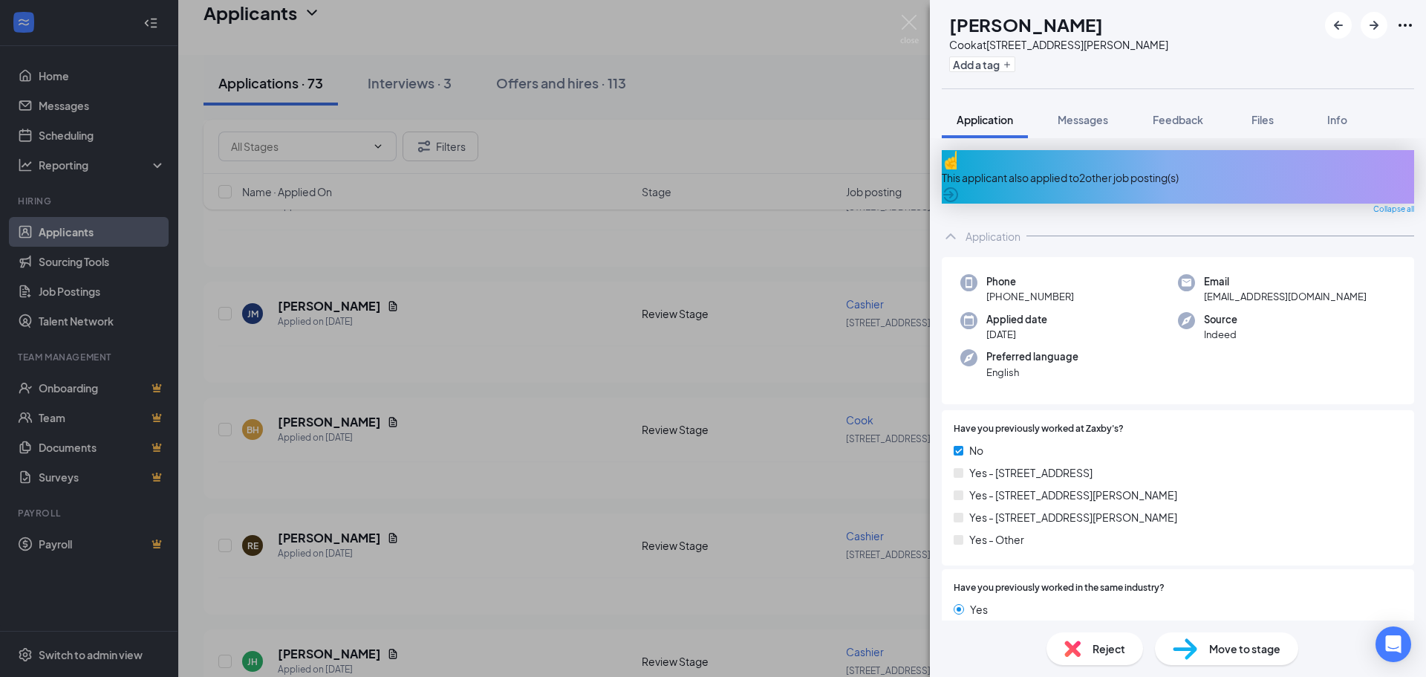
click at [1126, 169] on div "This applicant also applied to 2 other job posting(s)" at bounding box center [1178, 177] width 472 height 16
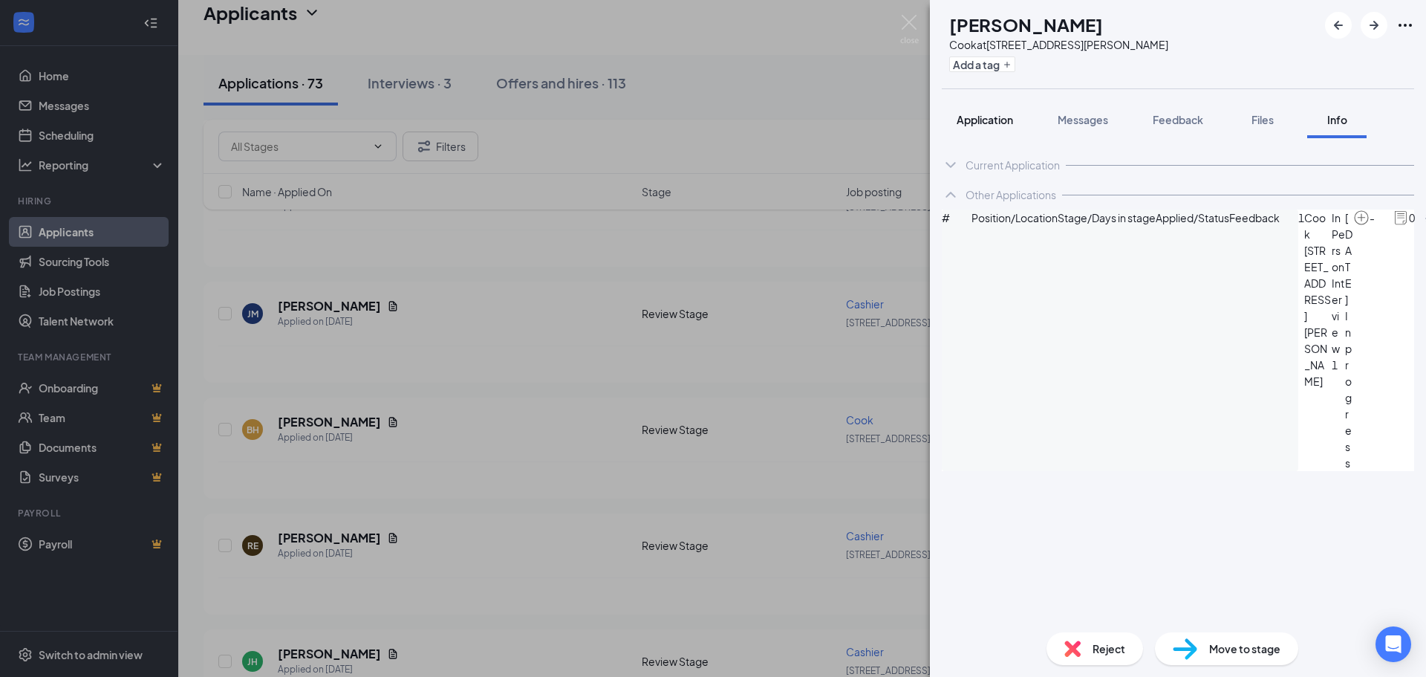
click at [972, 121] on span "Application" at bounding box center [985, 119] width 56 height 13
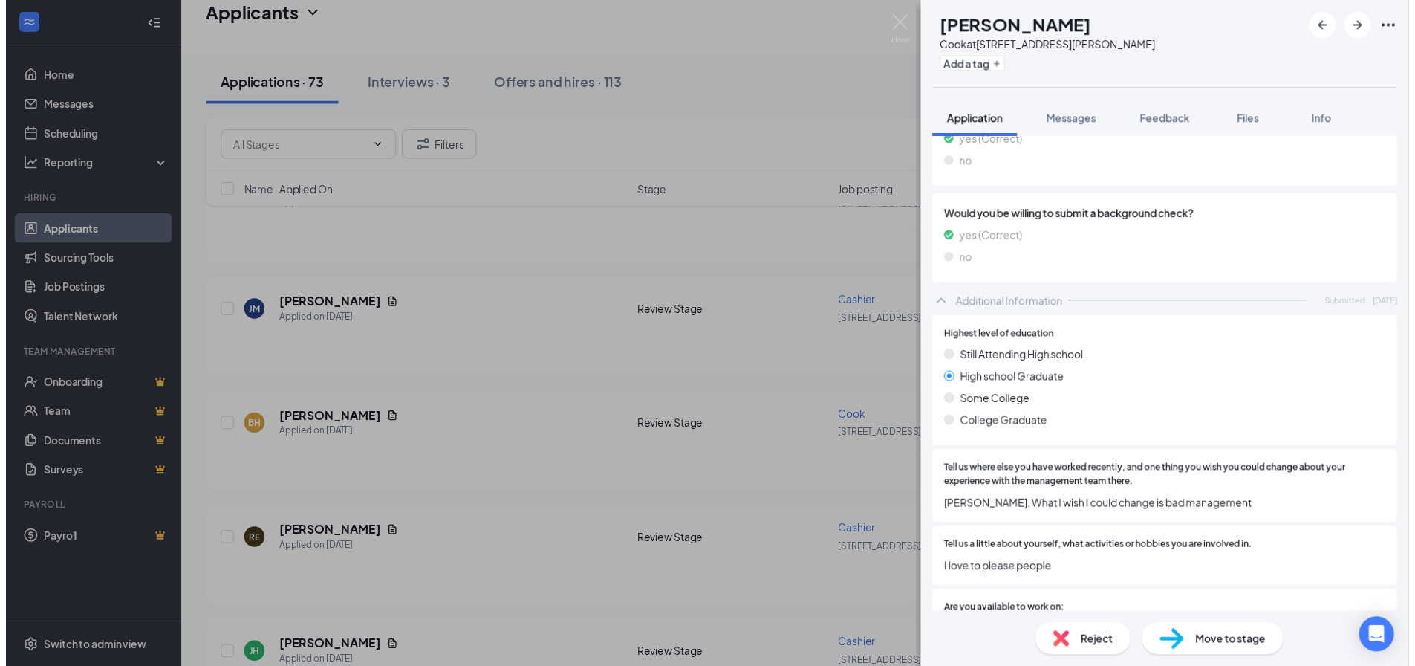
scroll to position [1783, 0]
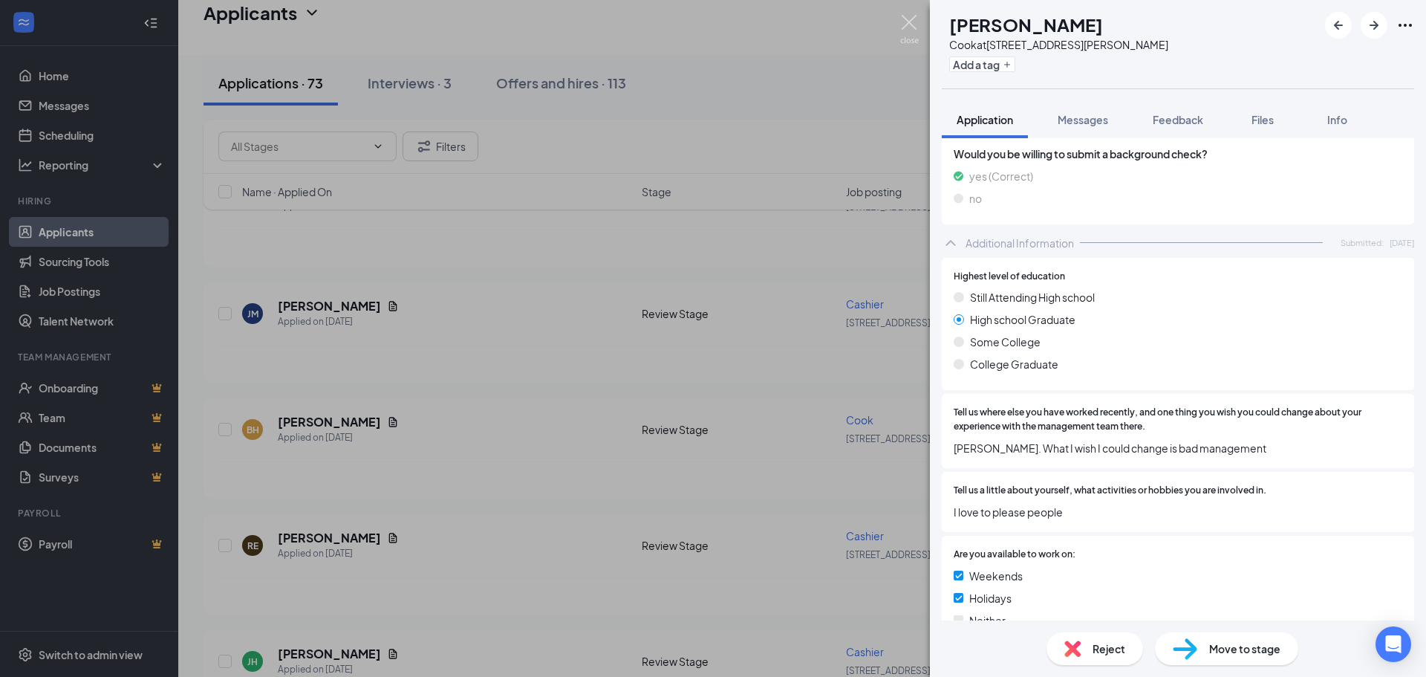
click at [908, 19] on img at bounding box center [909, 29] width 19 height 29
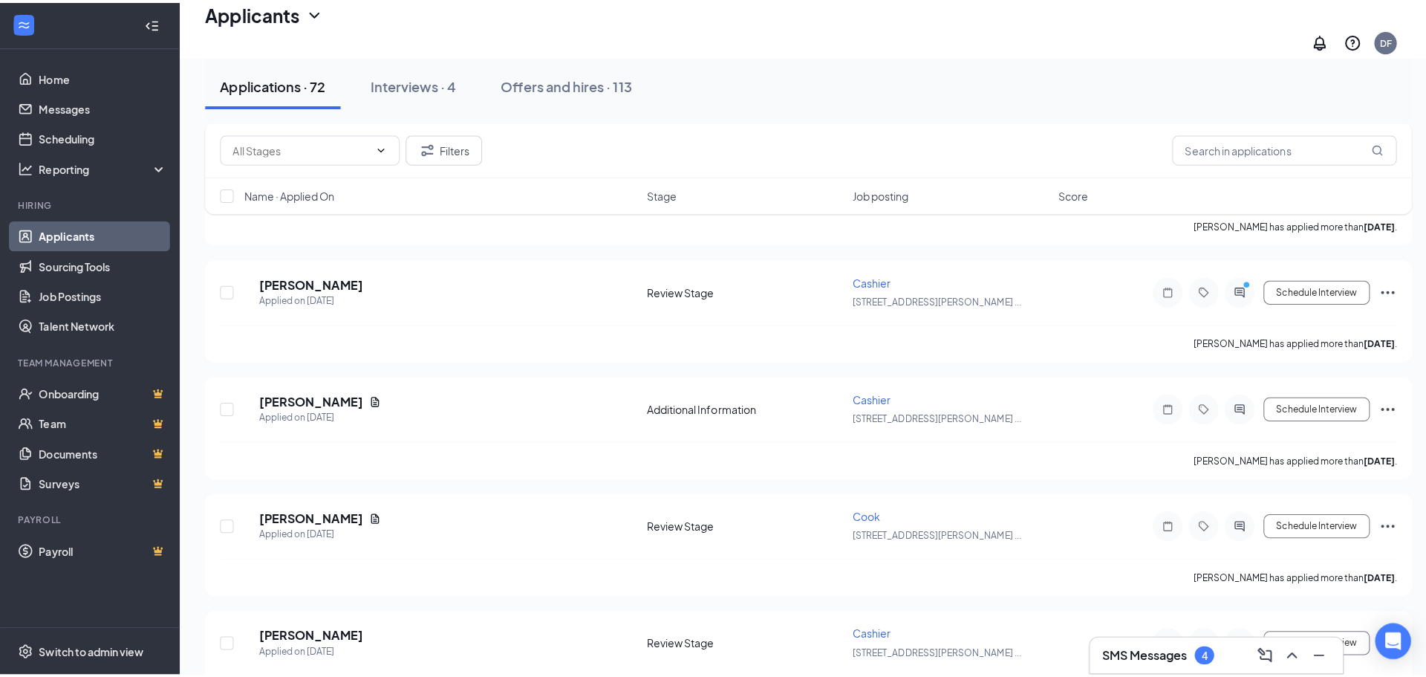
scroll to position [1263, 0]
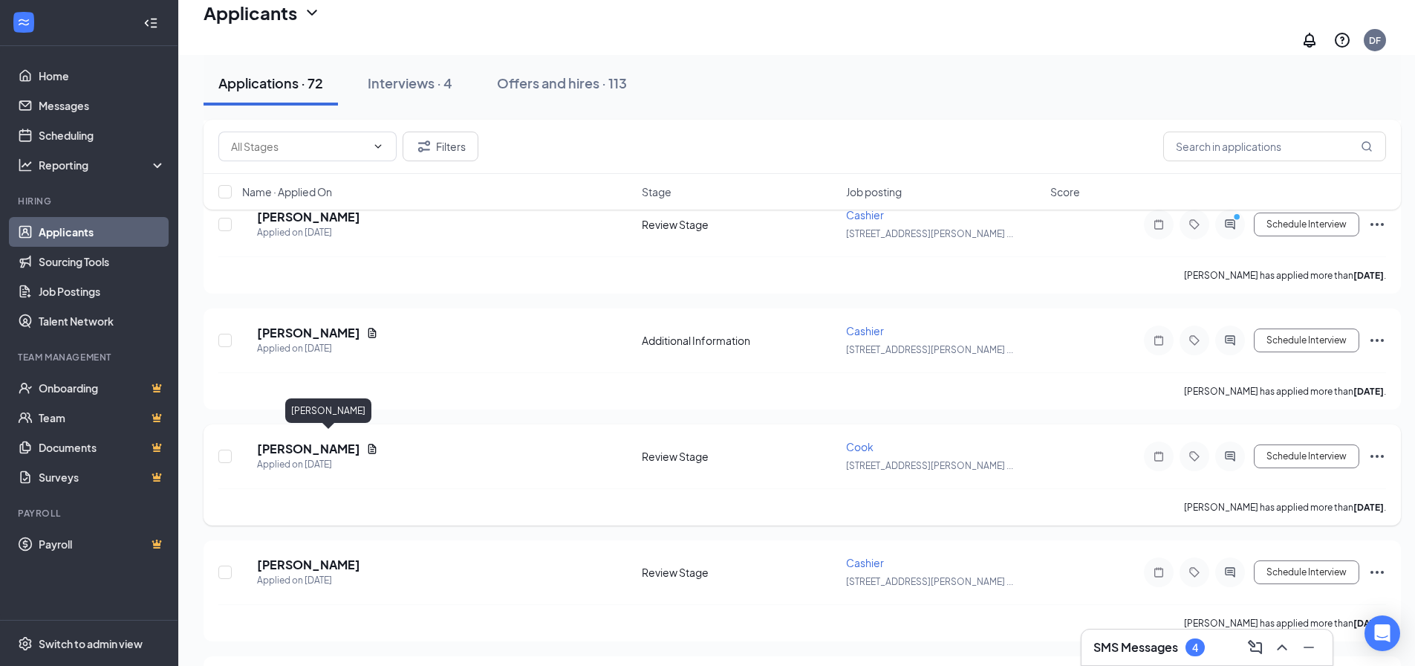
click at [317, 440] on h5 "[PERSON_NAME]" at bounding box center [308, 448] width 103 height 16
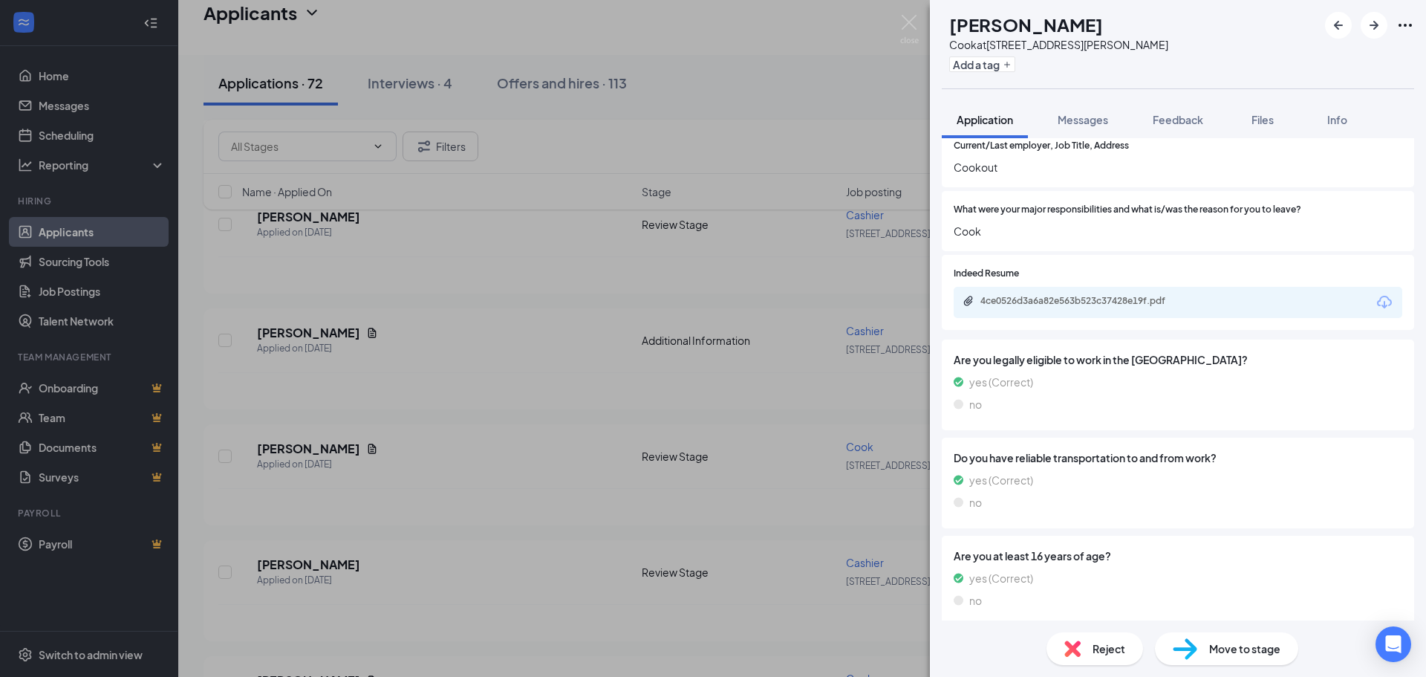
scroll to position [1263, 0]
click at [1110, 304] on div "4ce0526d3a6a82e563b523c37428e19f.pdf" at bounding box center [1084, 300] width 208 height 12
click at [1203, 646] on div "Move to stage" at bounding box center [1226, 648] width 143 height 33
type input "In Person Interview (next stage)"
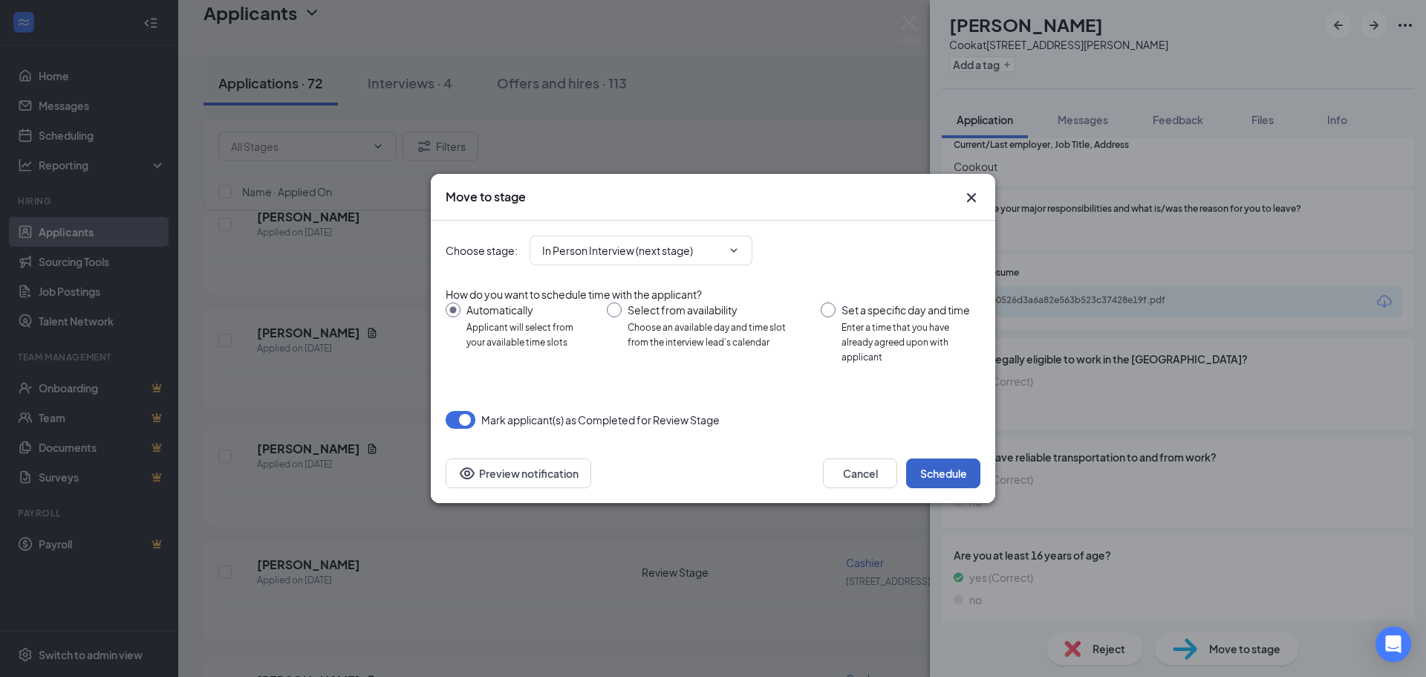
click at [946, 467] on button "Schedule" at bounding box center [943, 473] width 74 height 30
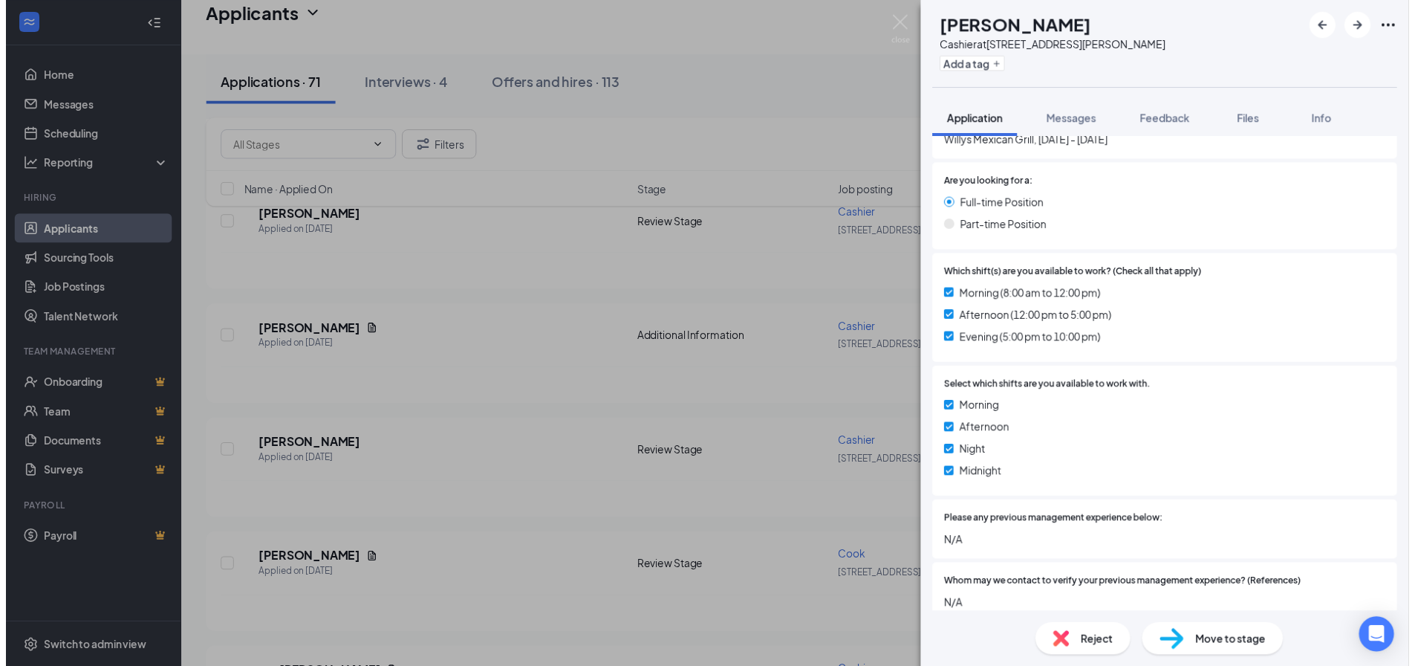
scroll to position [3209, 0]
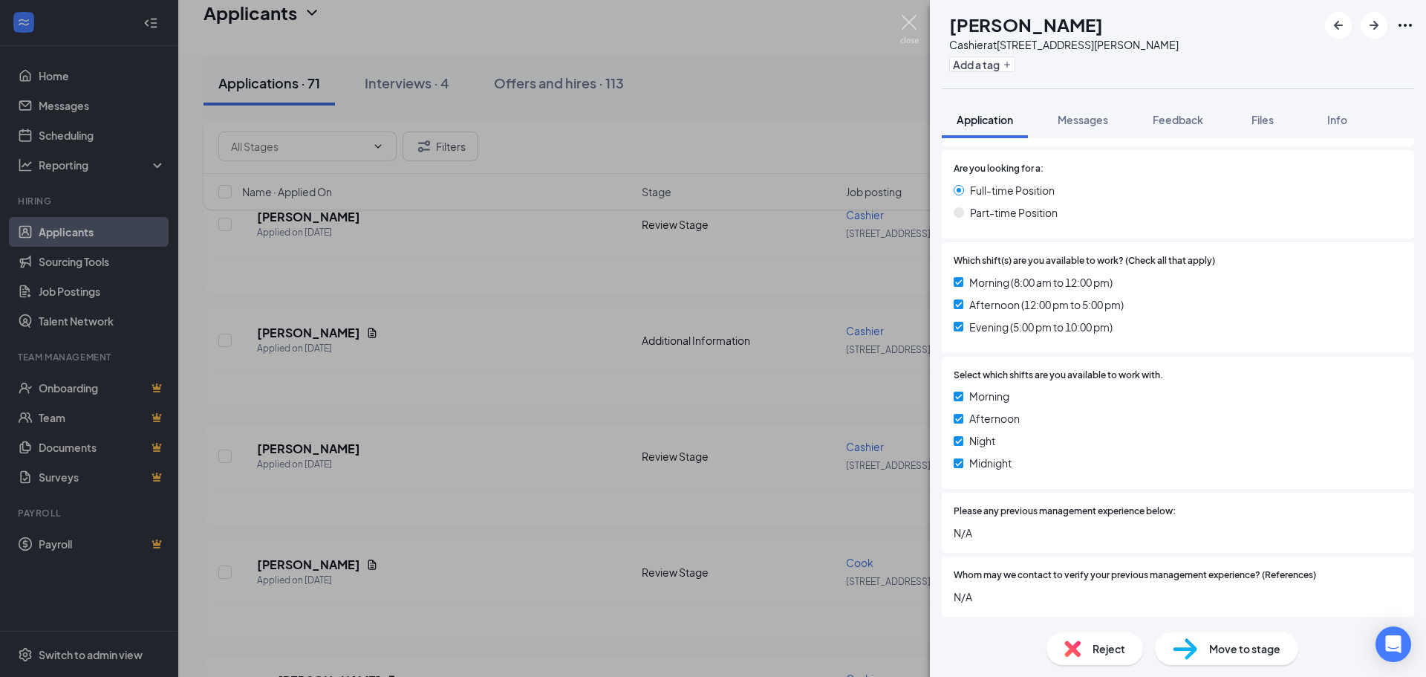
click at [912, 24] on img at bounding box center [909, 29] width 19 height 29
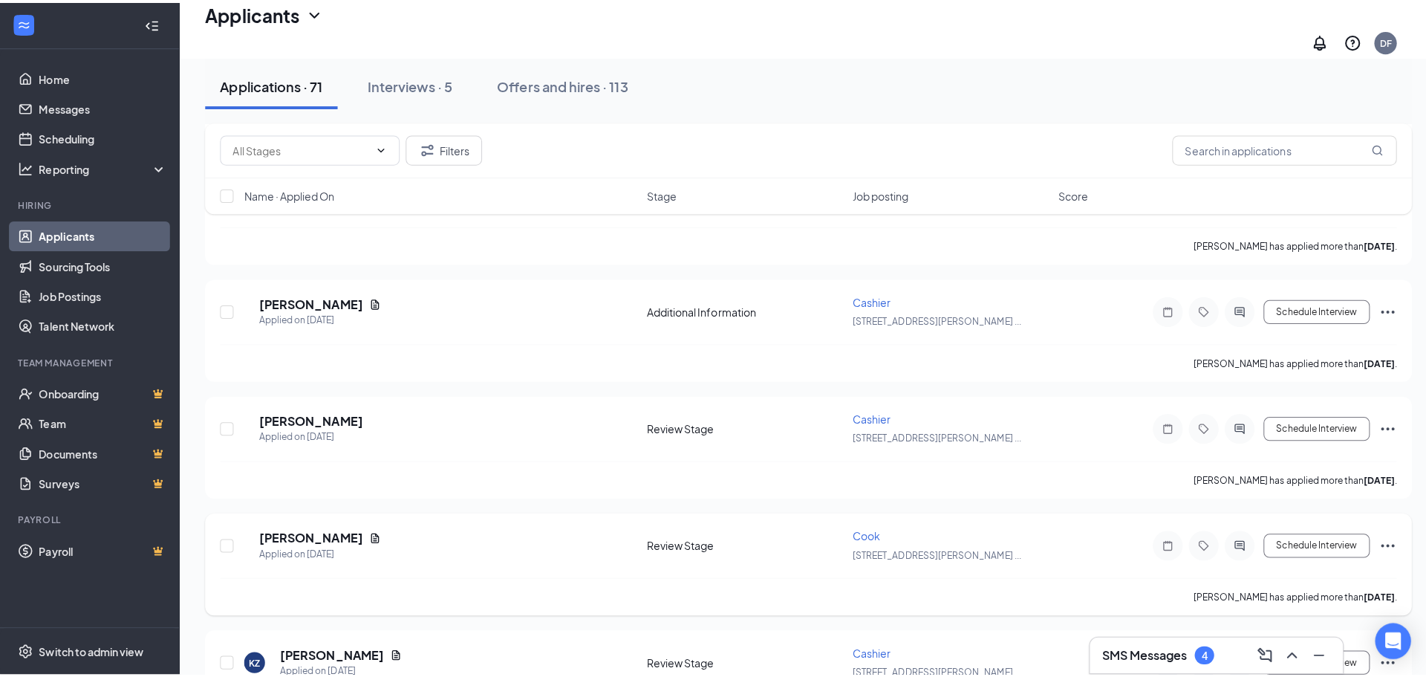
scroll to position [1337, 0]
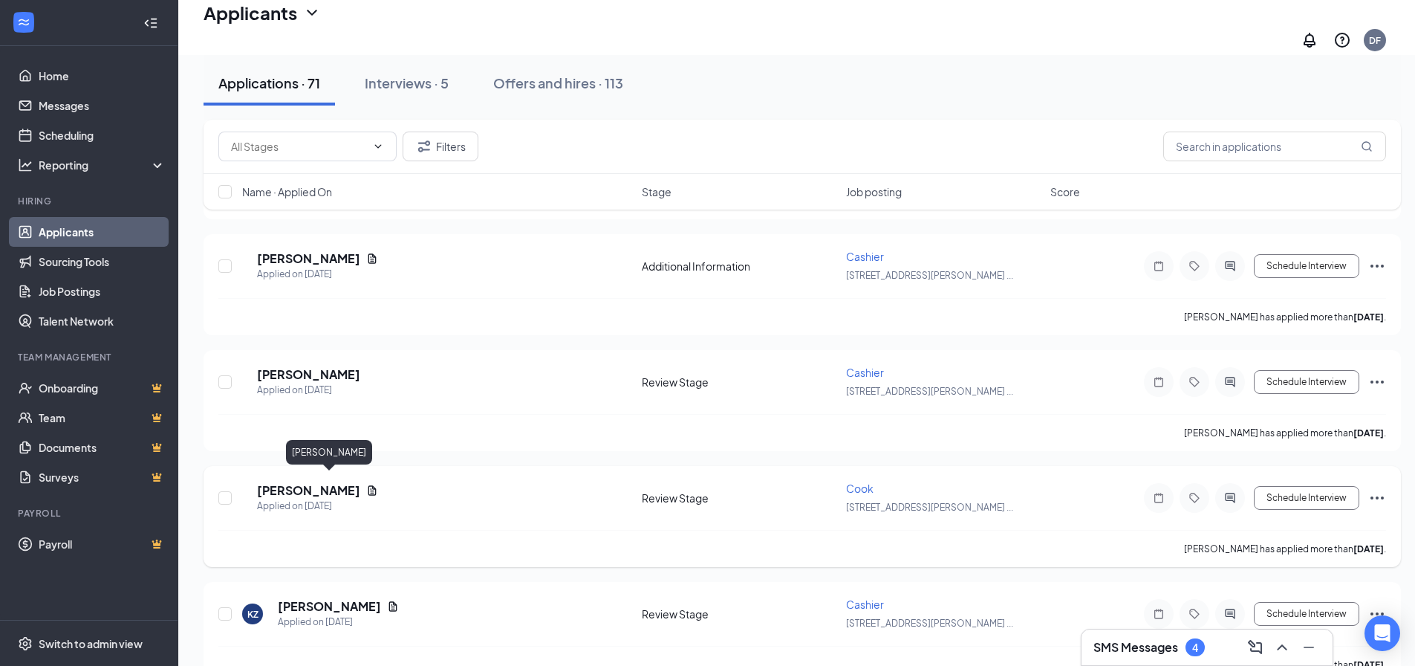
click at [328, 482] on h5 "[PERSON_NAME]" at bounding box center [308, 490] width 103 height 16
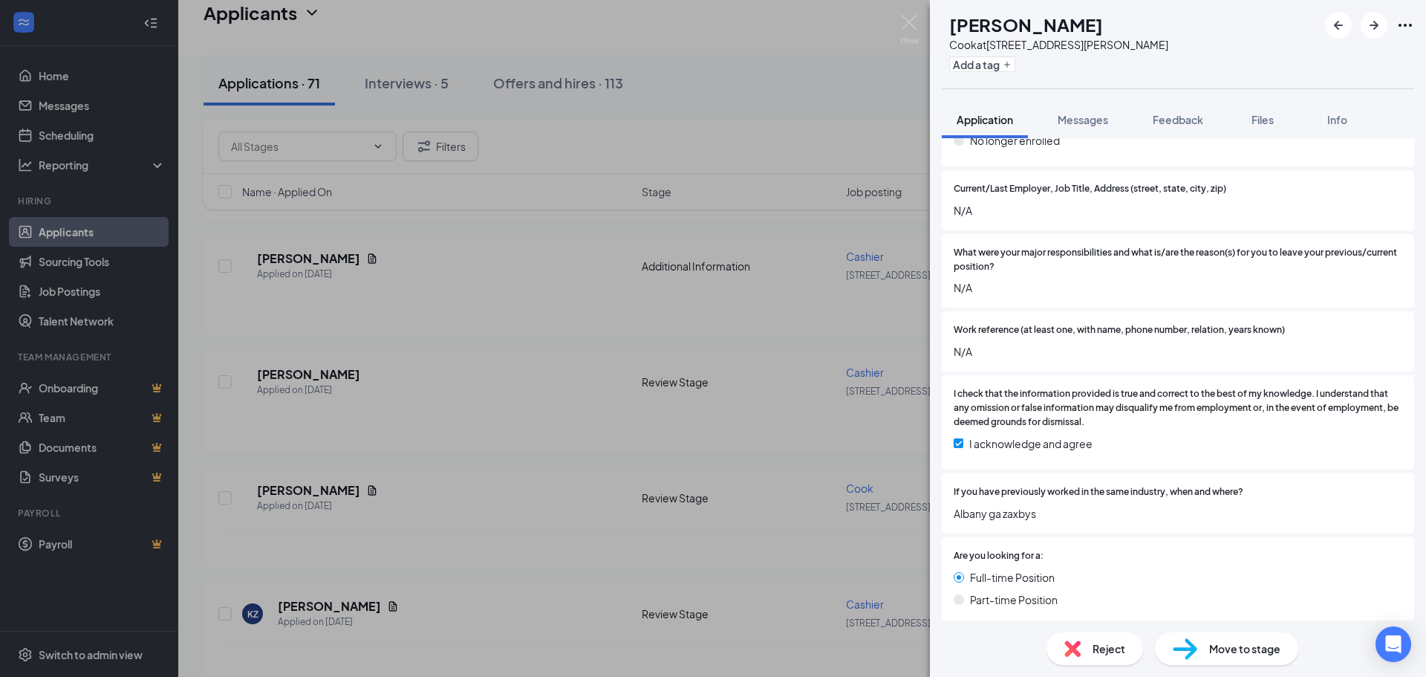
scroll to position [2897, 0]
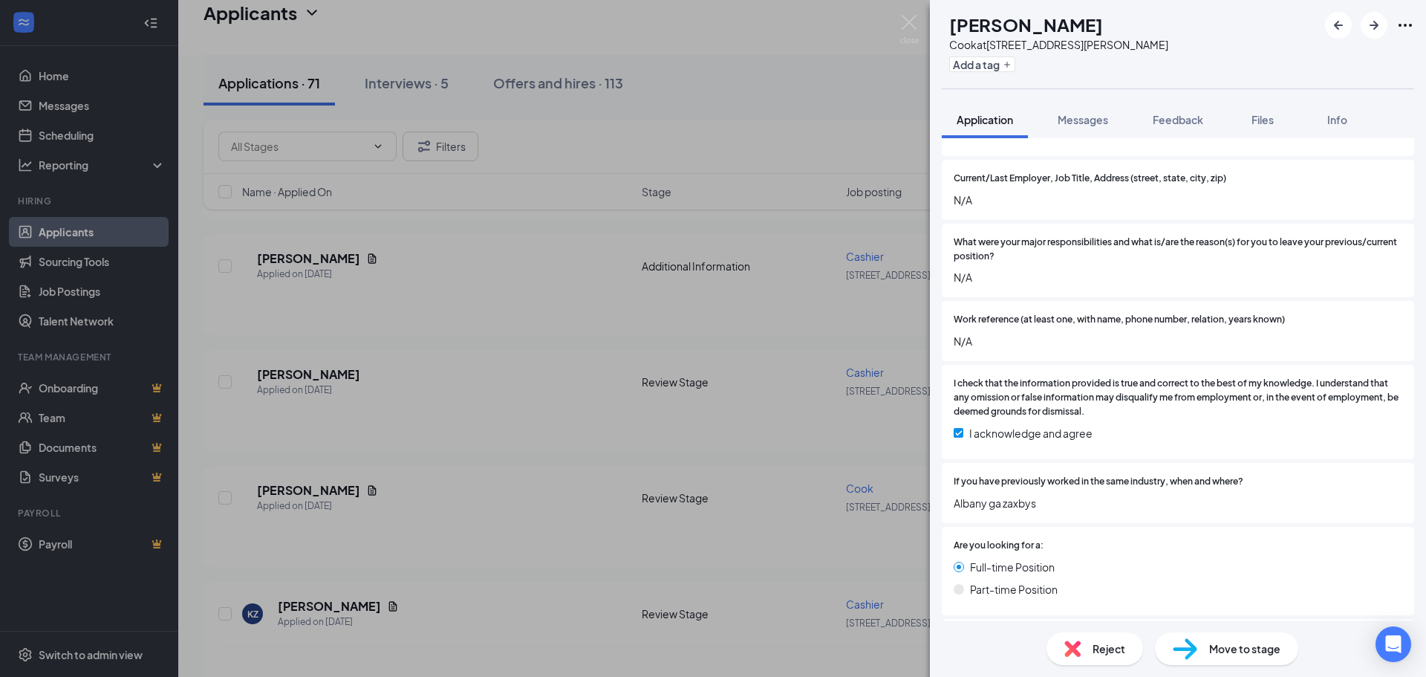
click at [1104, 657] on div "Reject" at bounding box center [1095, 648] width 97 height 33
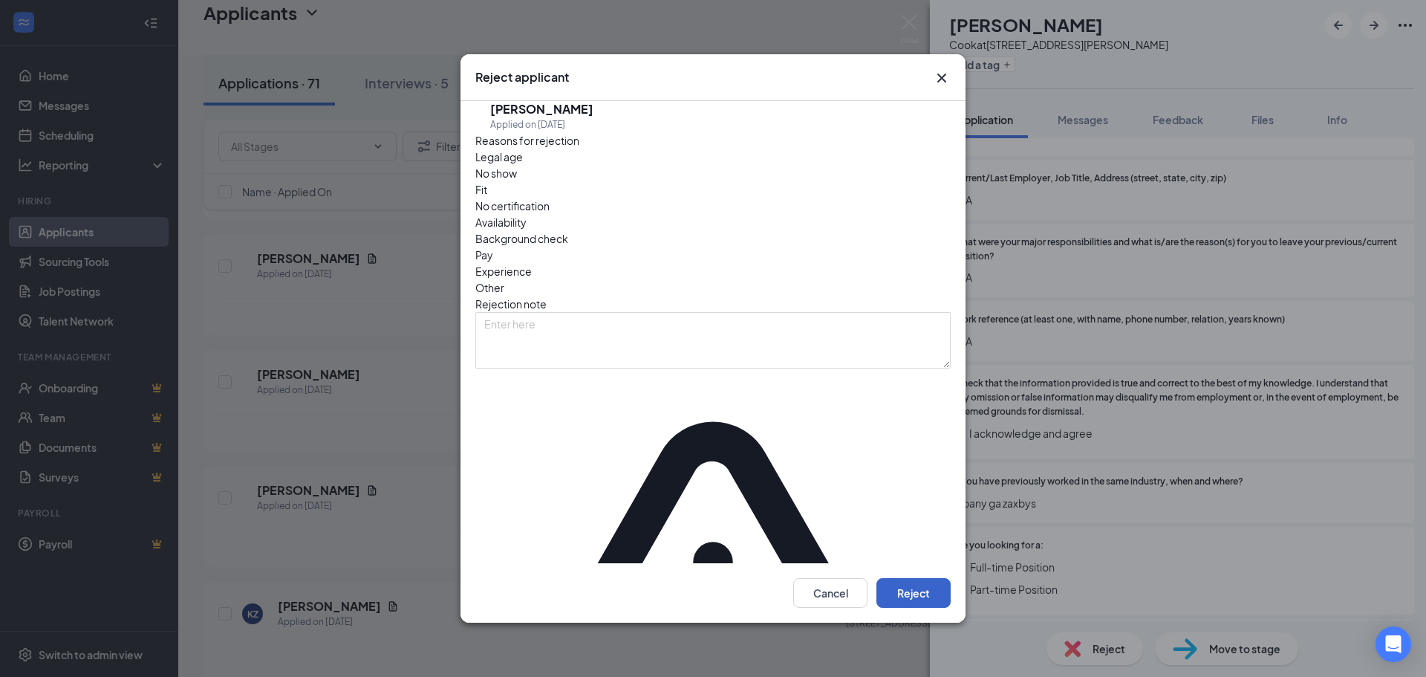
click at [904, 578] on button "Reject" at bounding box center [913, 593] width 74 height 30
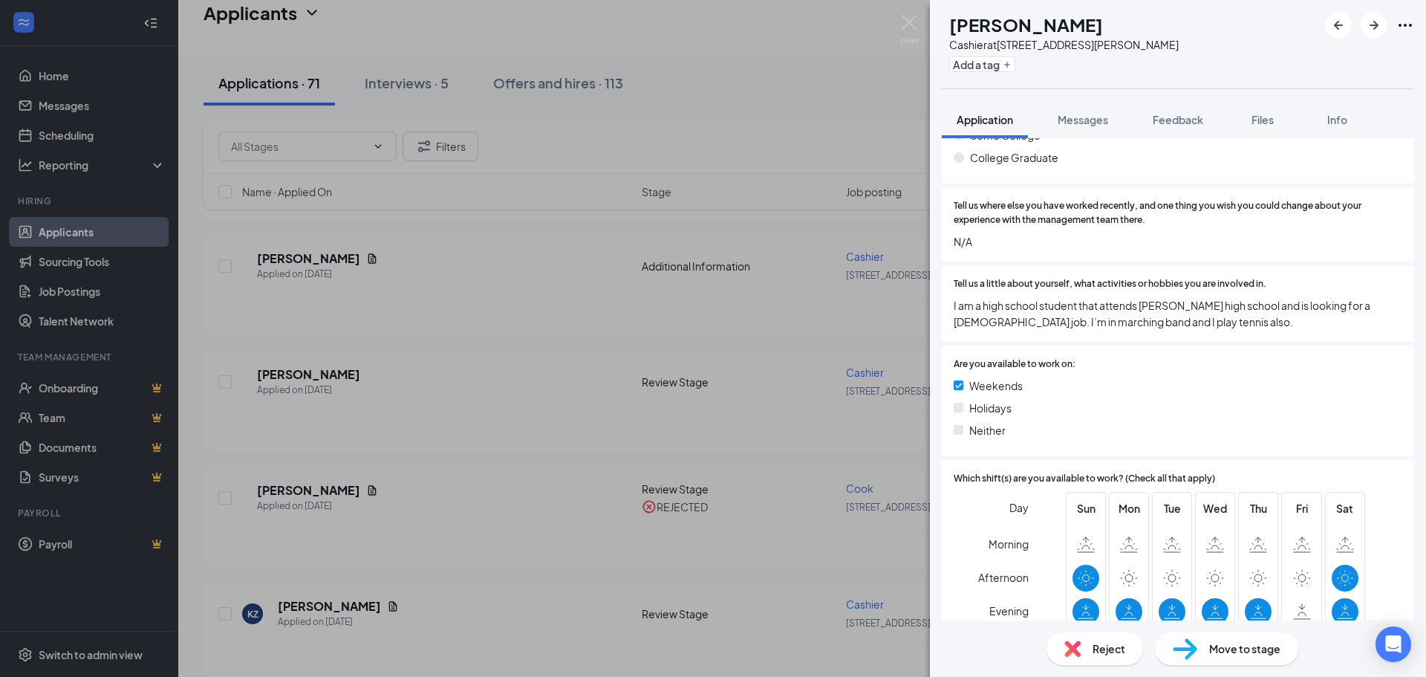
scroll to position [2080, 0]
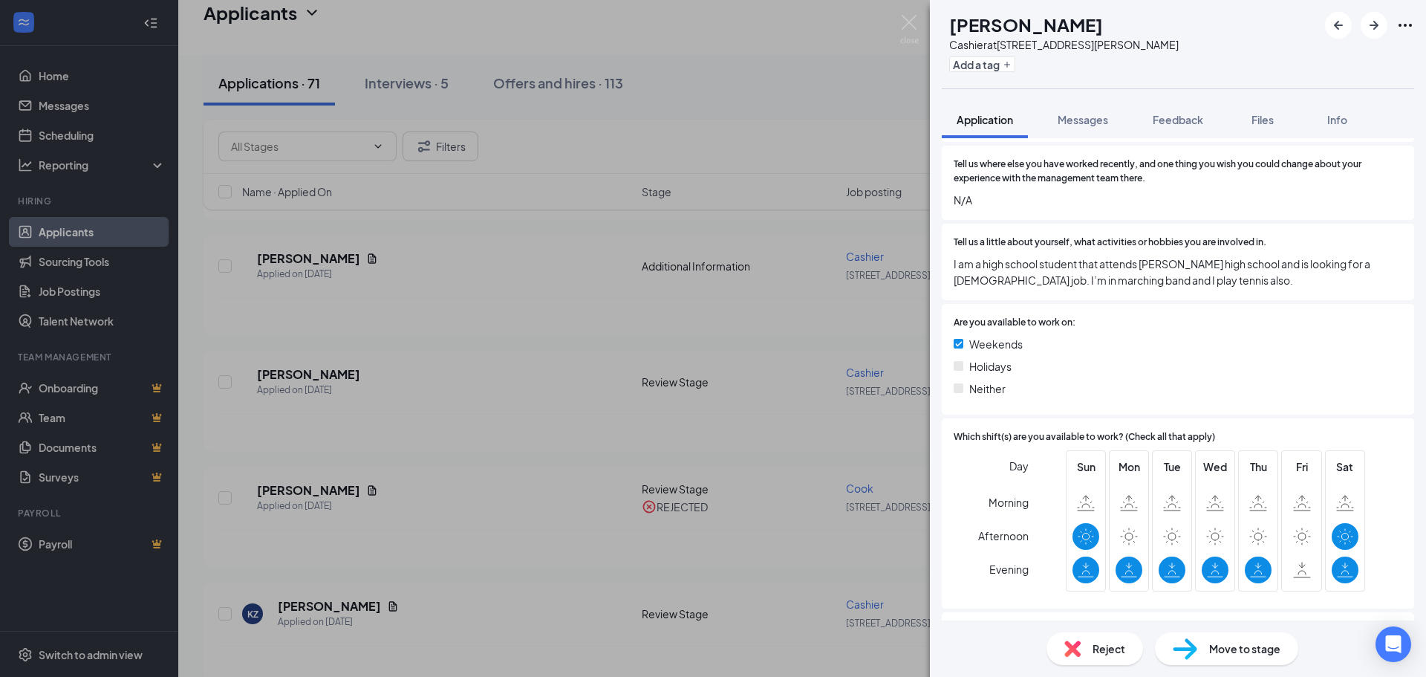
click at [1114, 655] on span "Reject" at bounding box center [1109, 648] width 33 height 16
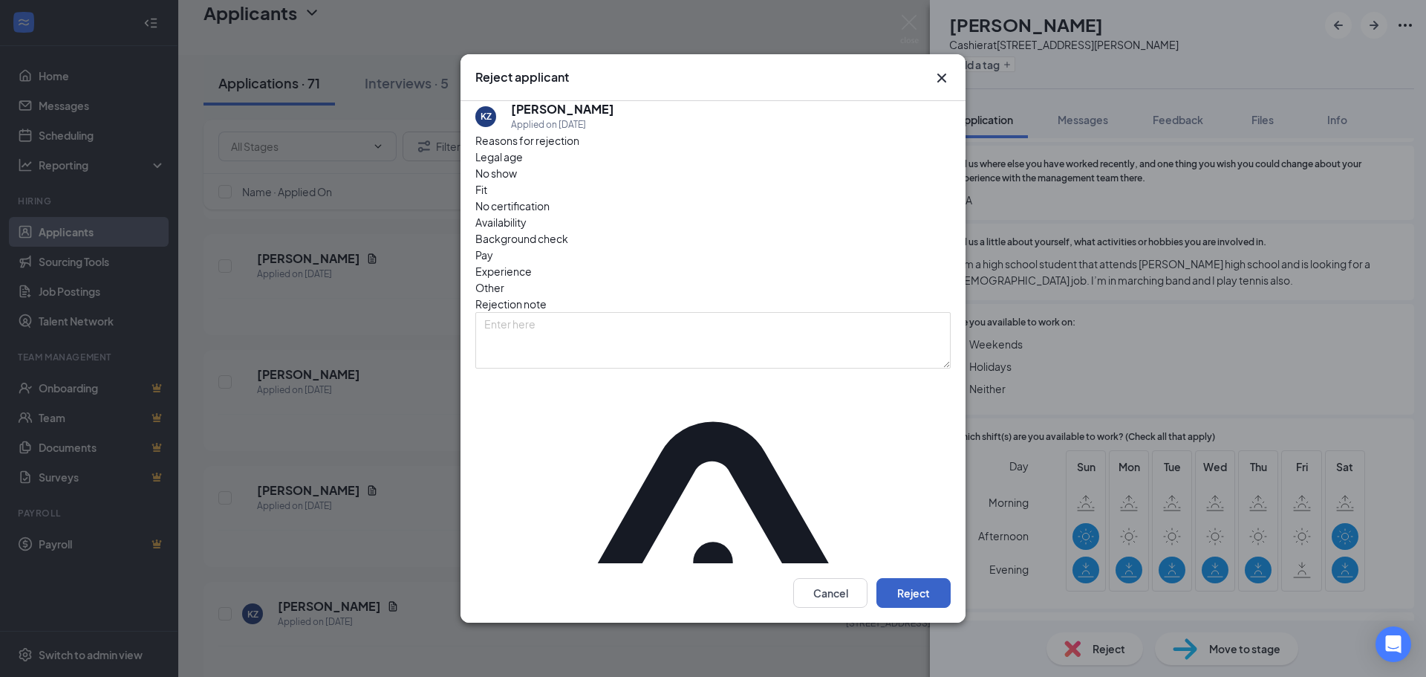
click at [920, 578] on button "Reject" at bounding box center [913, 593] width 74 height 30
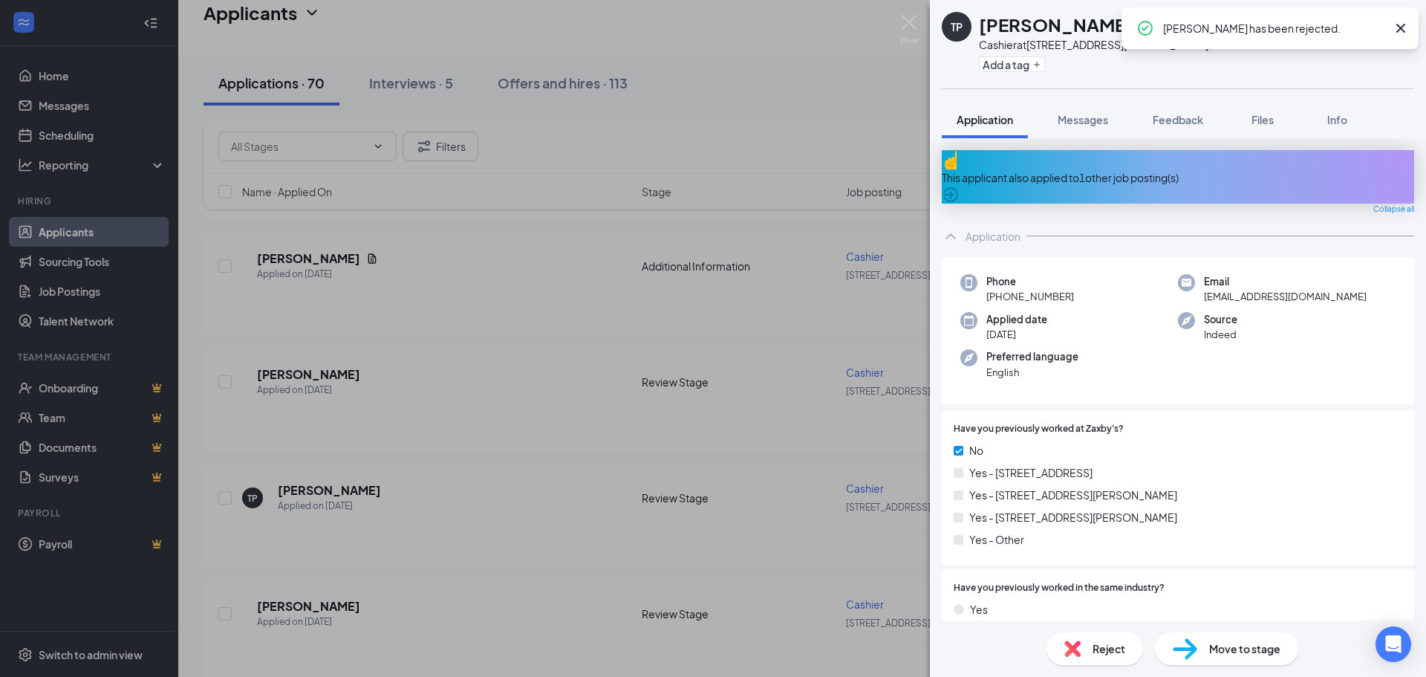
click at [1113, 169] on div "This applicant also applied to 1 other job posting(s)" at bounding box center [1178, 177] width 472 height 16
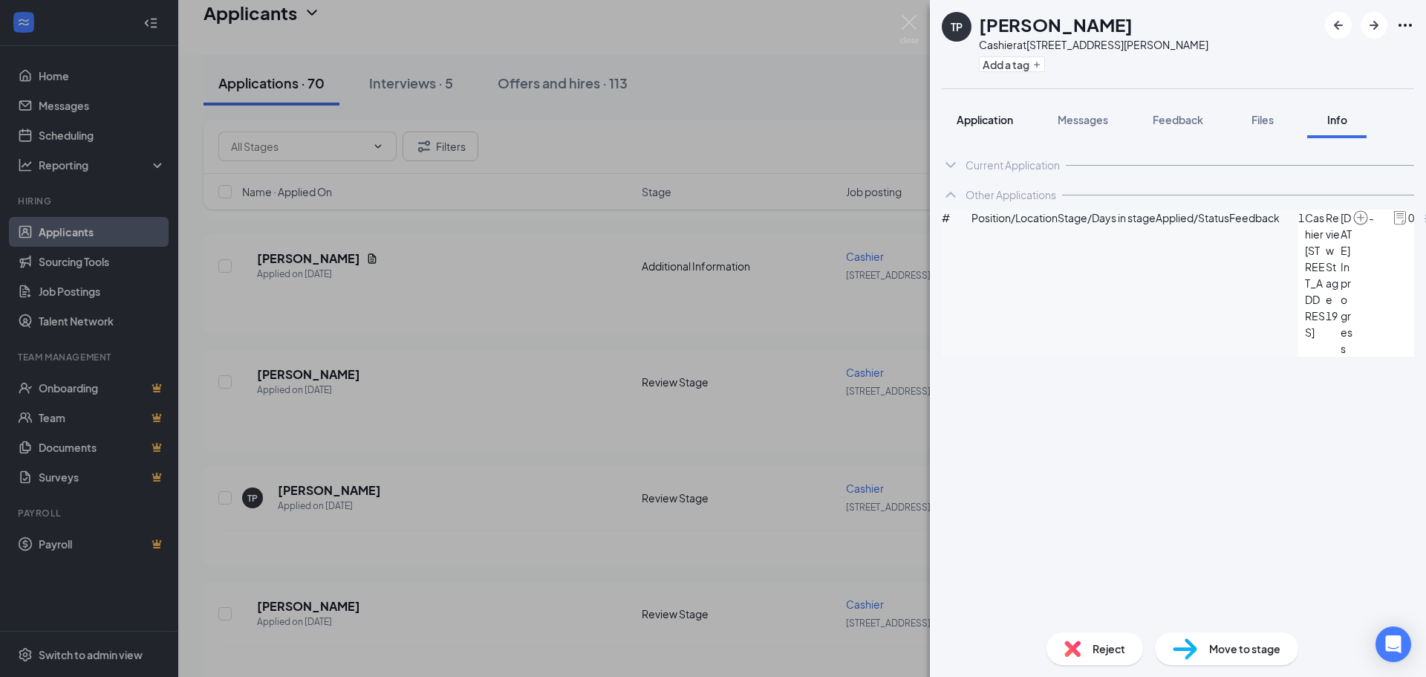
click at [997, 123] on span "Application" at bounding box center [985, 119] width 56 height 13
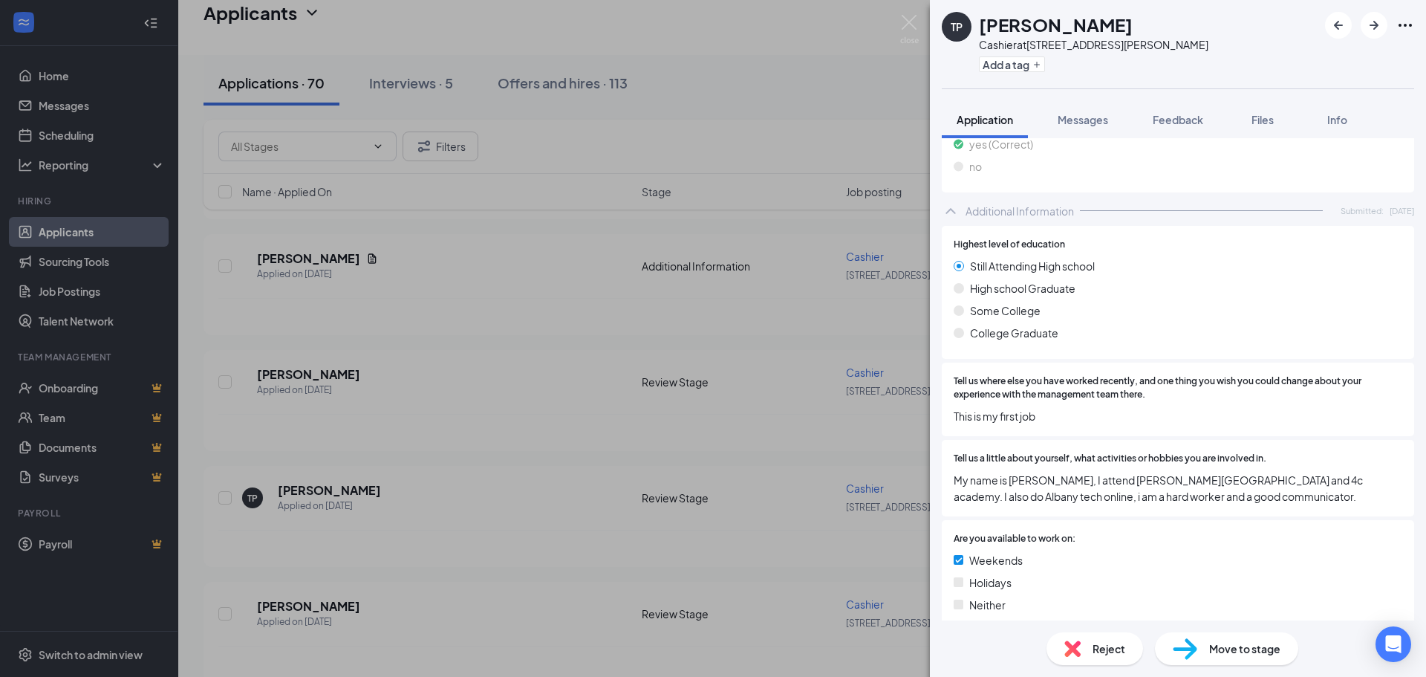
scroll to position [1857, 0]
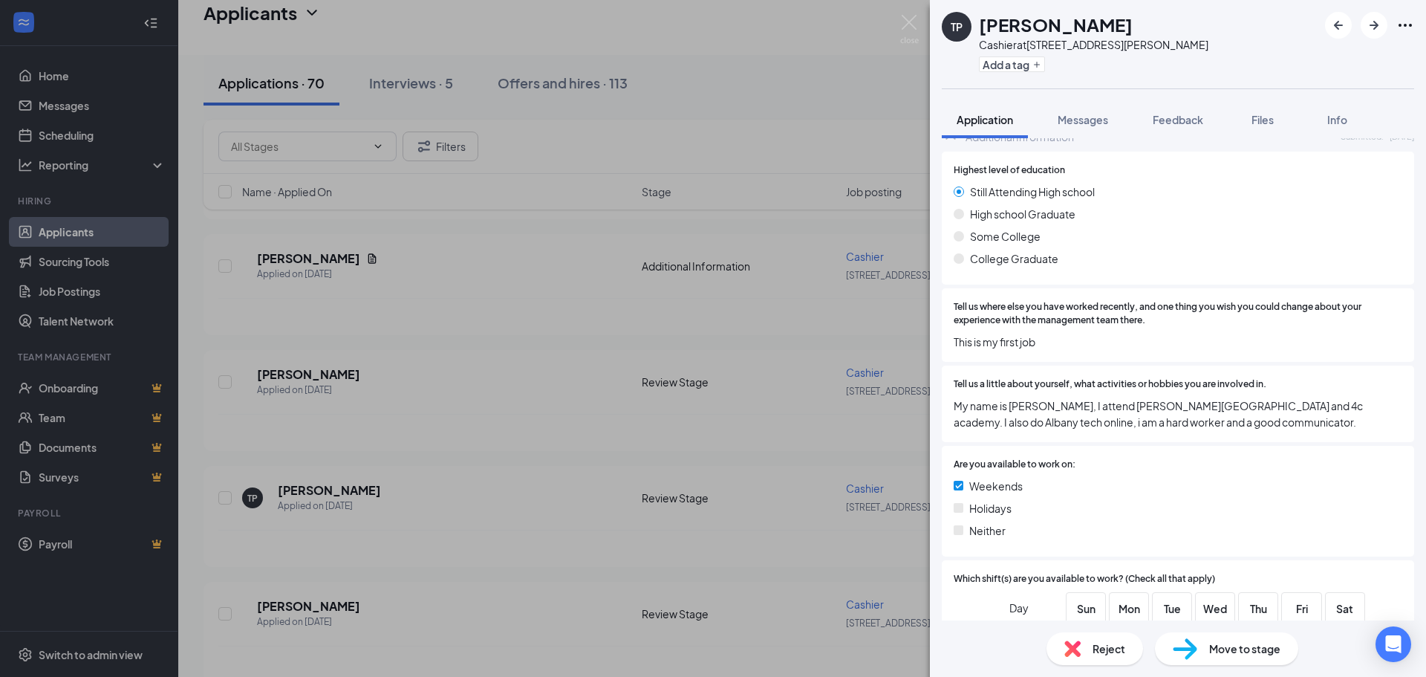
click at [1200, 650] on div "Move to stage" at bounding box center [1226, 648] width 143 height 33
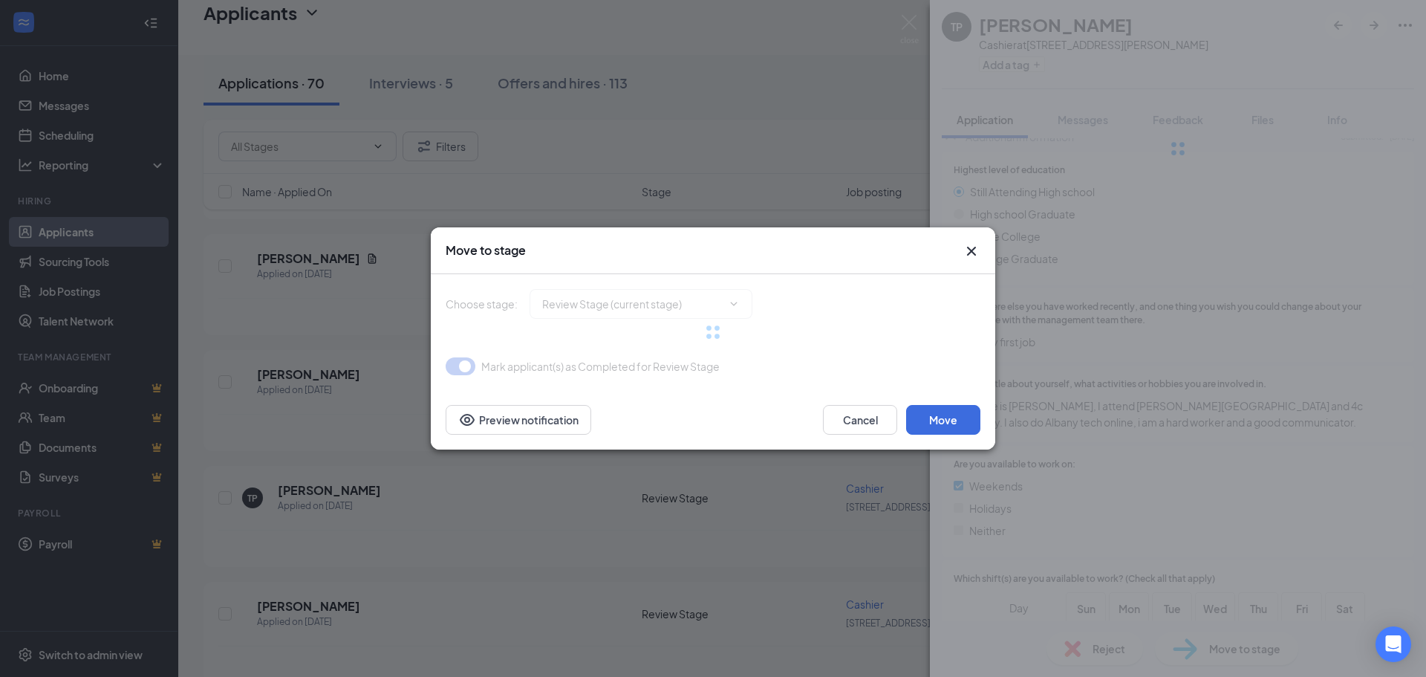
type input "In Person Interview (next stage)"
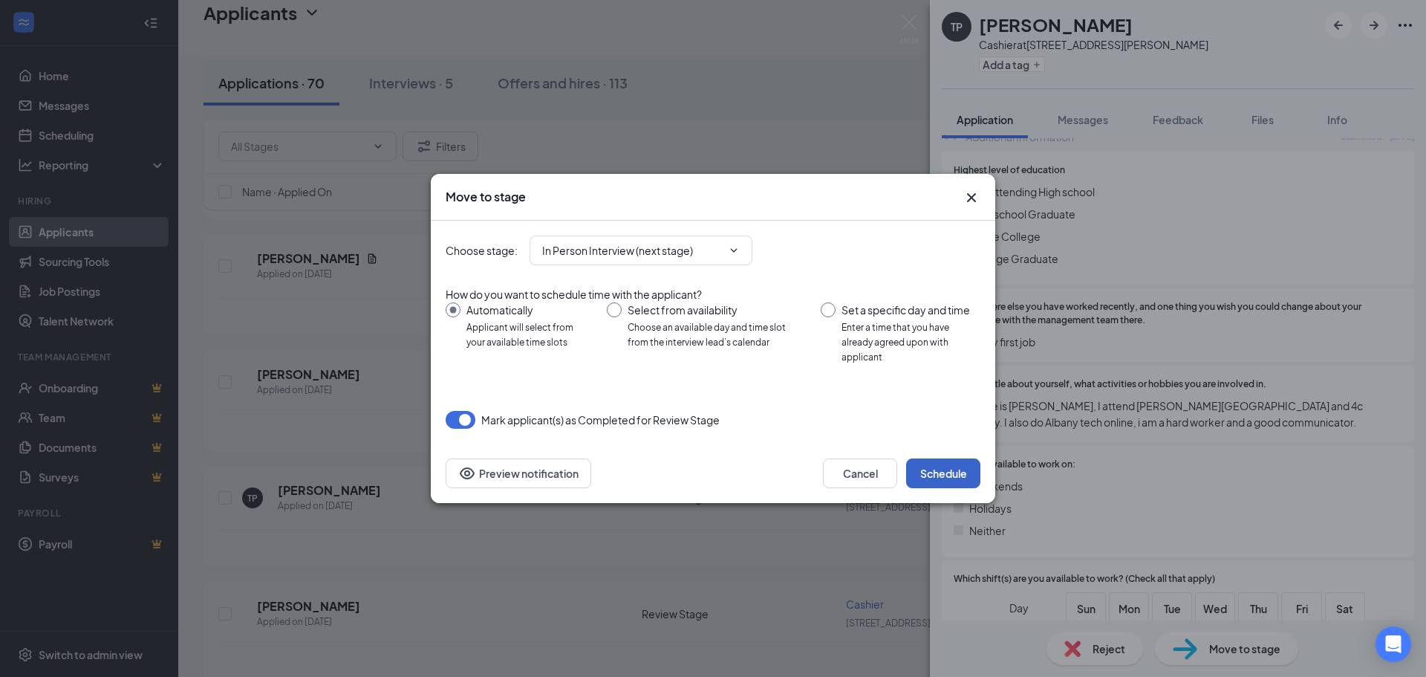
click at [966, 473] on button "Schedule" at bounding box center [943, 473] width 74 height 30
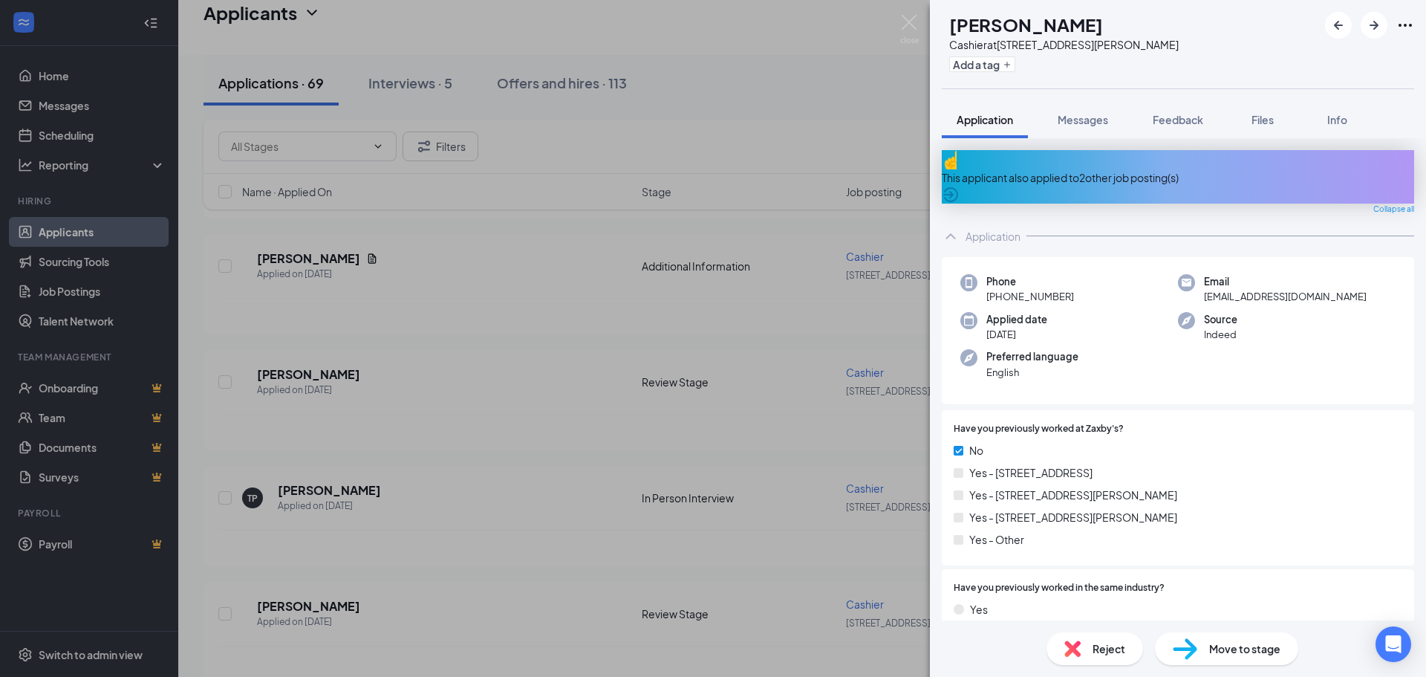
click at [1071, 158] on div "This applicant also applied to 2 other job posting(s)" at bounding box center [1178, 176] width 472 height 53
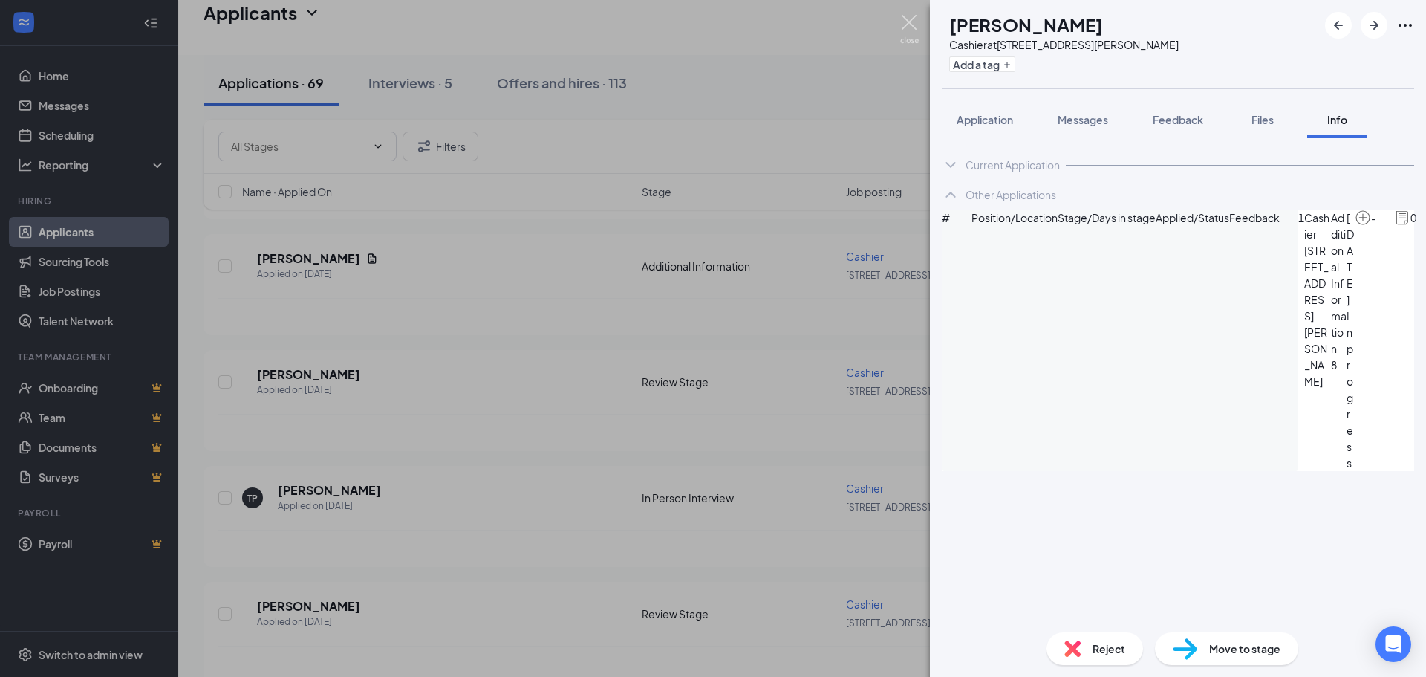
click at [904, 22] on img at bounding box center [909, 29] width 19 height 29
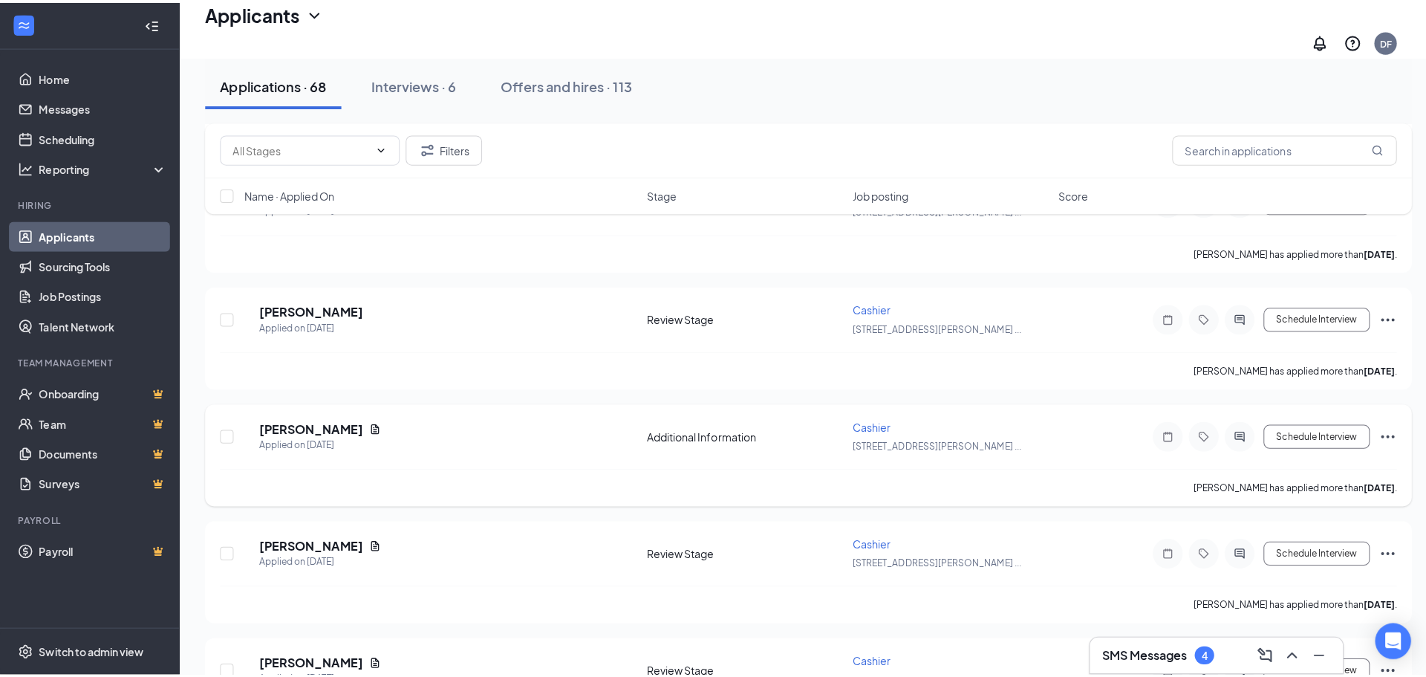
scroll to position [1560, 0]
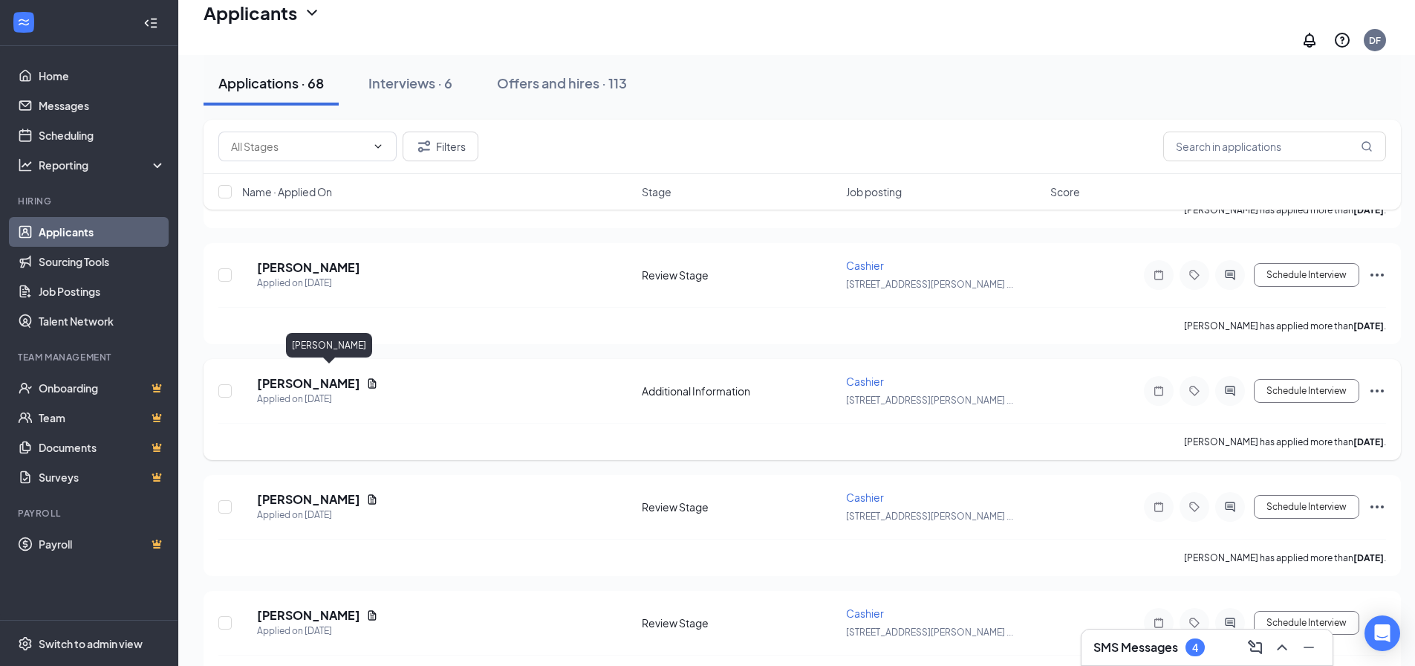
click at [331, 375] on h5 "[PERSON_NAME]" at bounding box center [308, 383] width 103 height 16
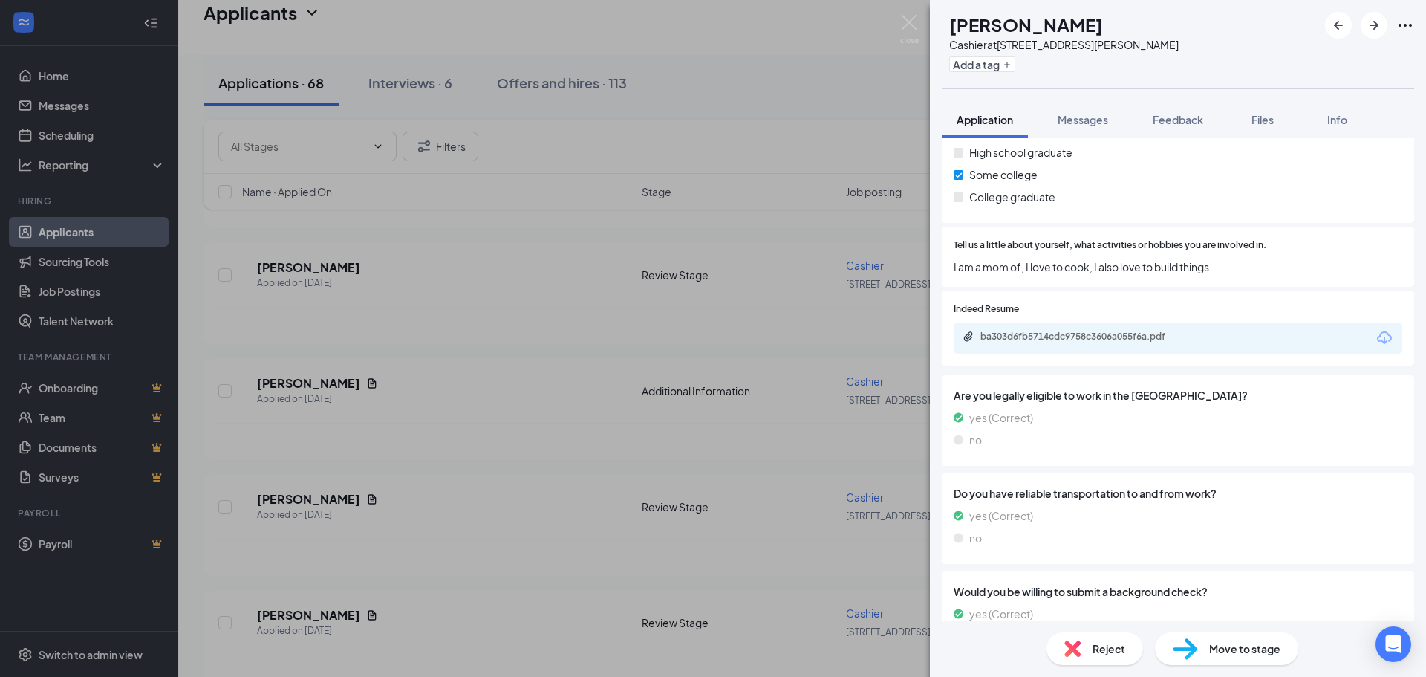
scroll to position [1188, 0]
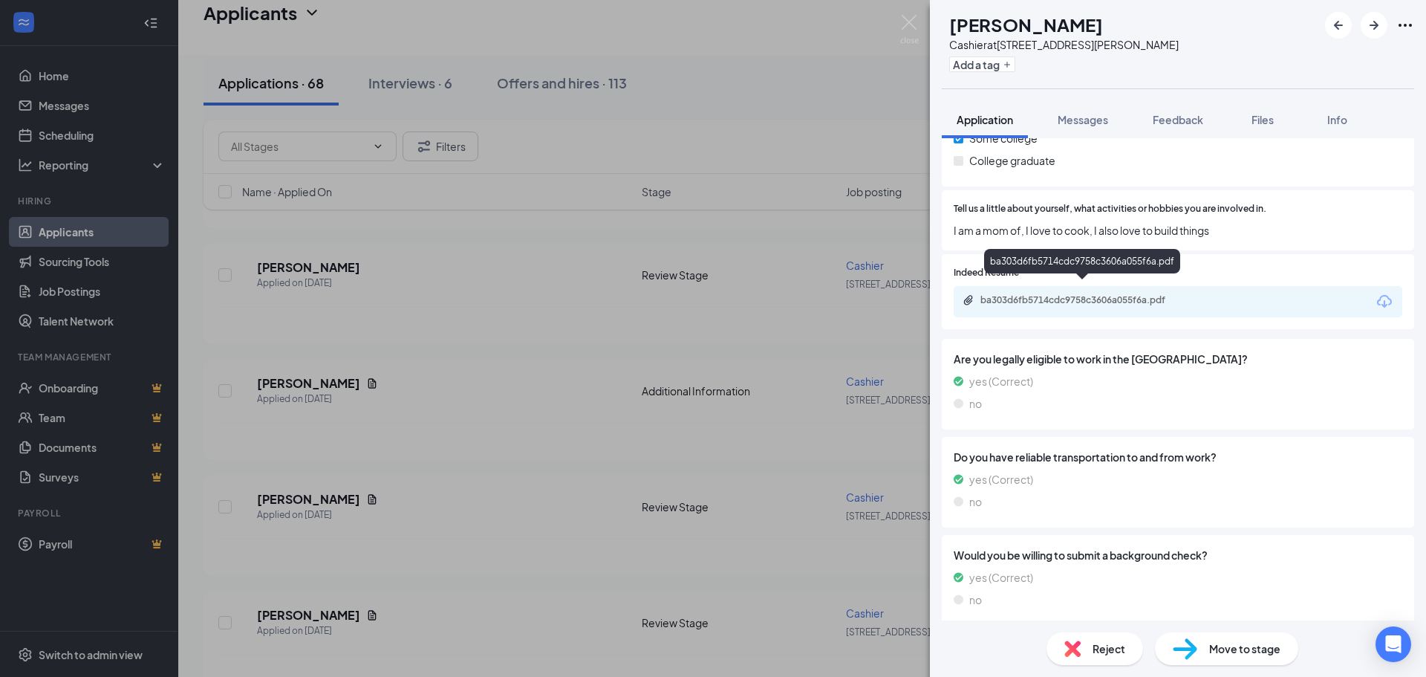
click at [1093, 294] on div "ba303d6fb5714cdc9758c3606a055f6a.pdf" at bounding box center [1084, 300] width 208 height 12
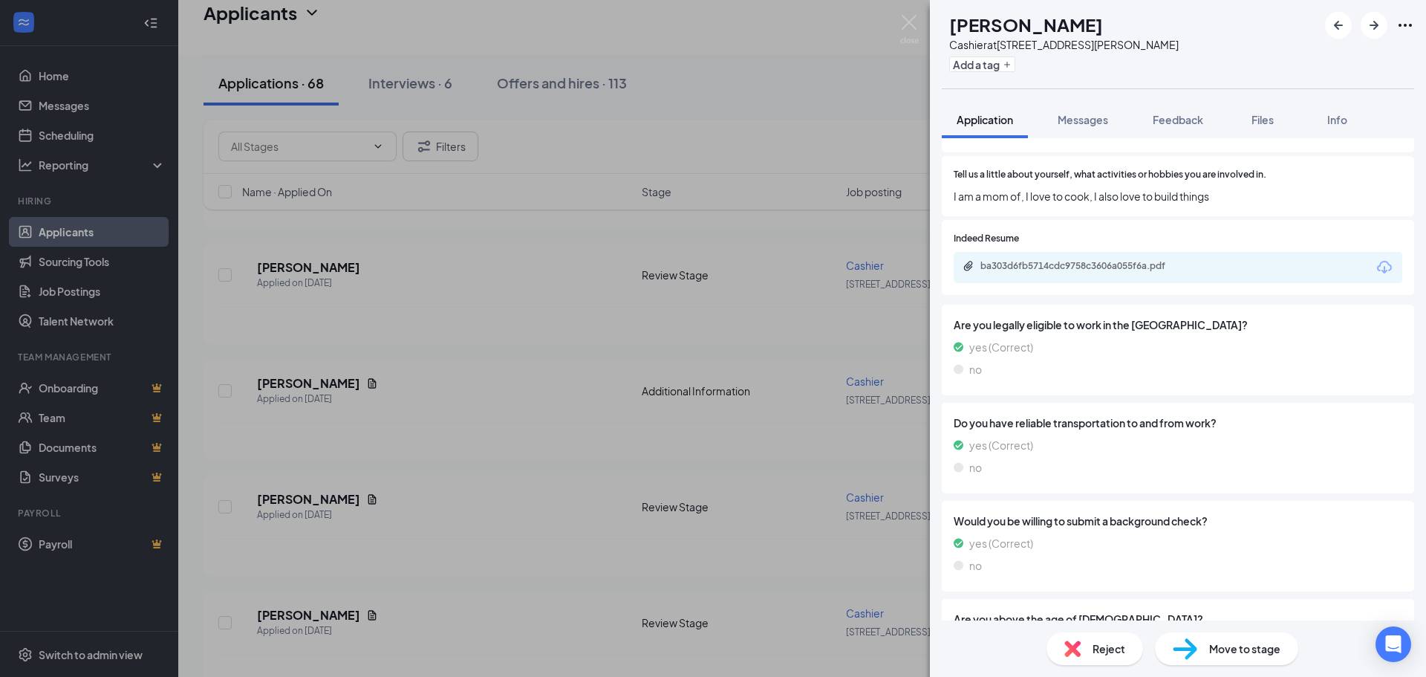
scroll to position [1313, 0]
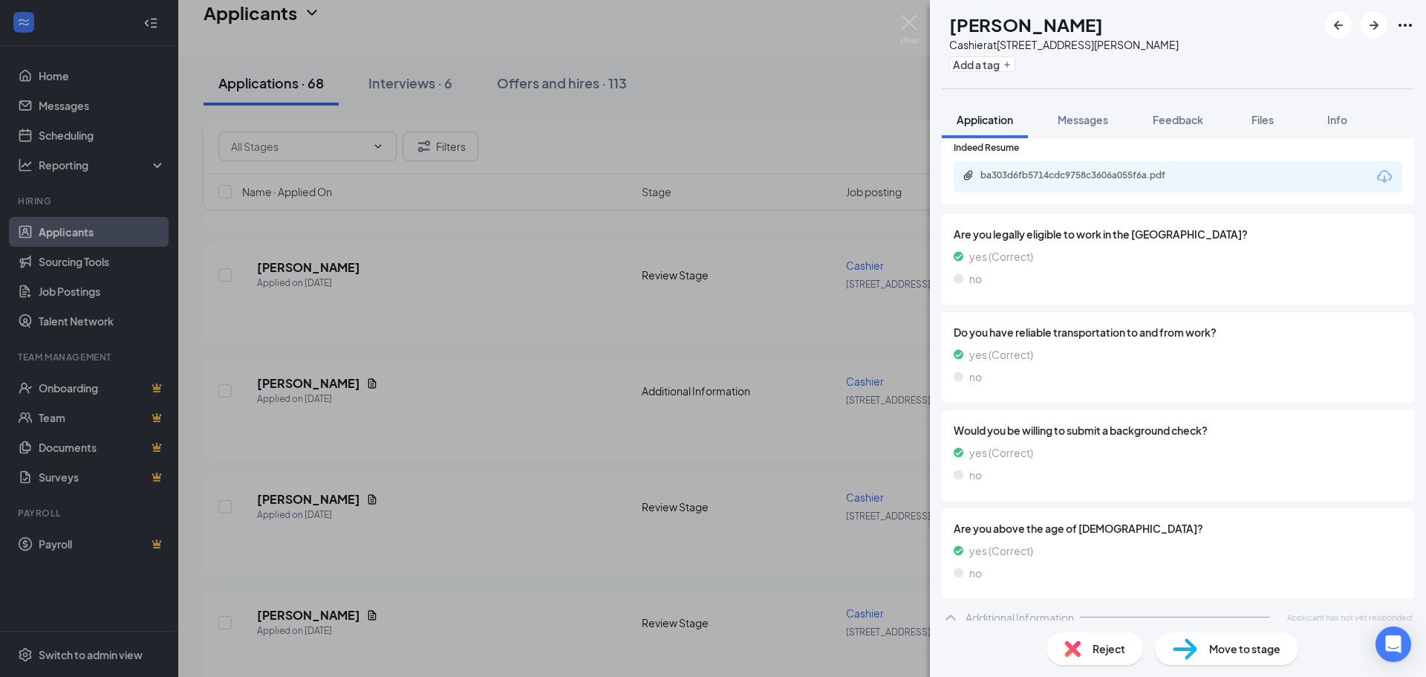
click at [1123, 653] on span "Reject" at bounding box center [1109, 648] width 33 height 16
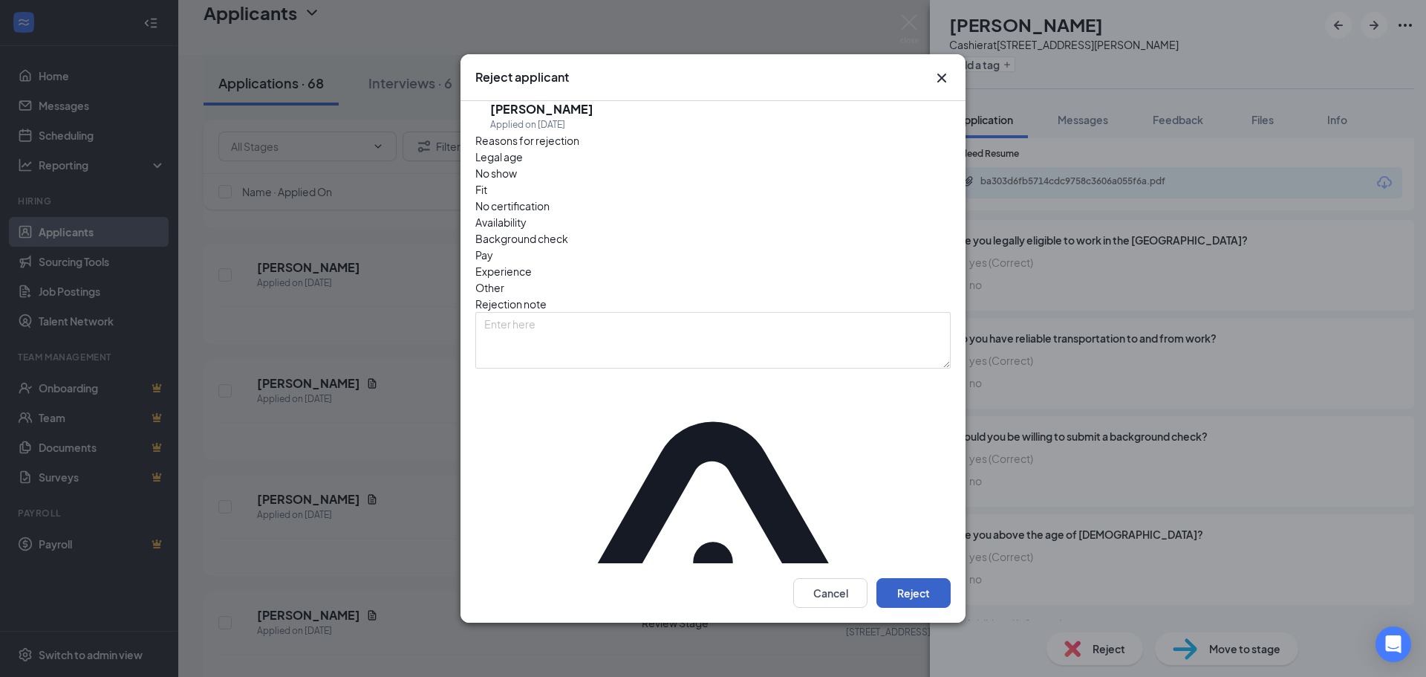
click at [920, 578] on button "Reject" at bounding box center [913, 593] width 74 height 30
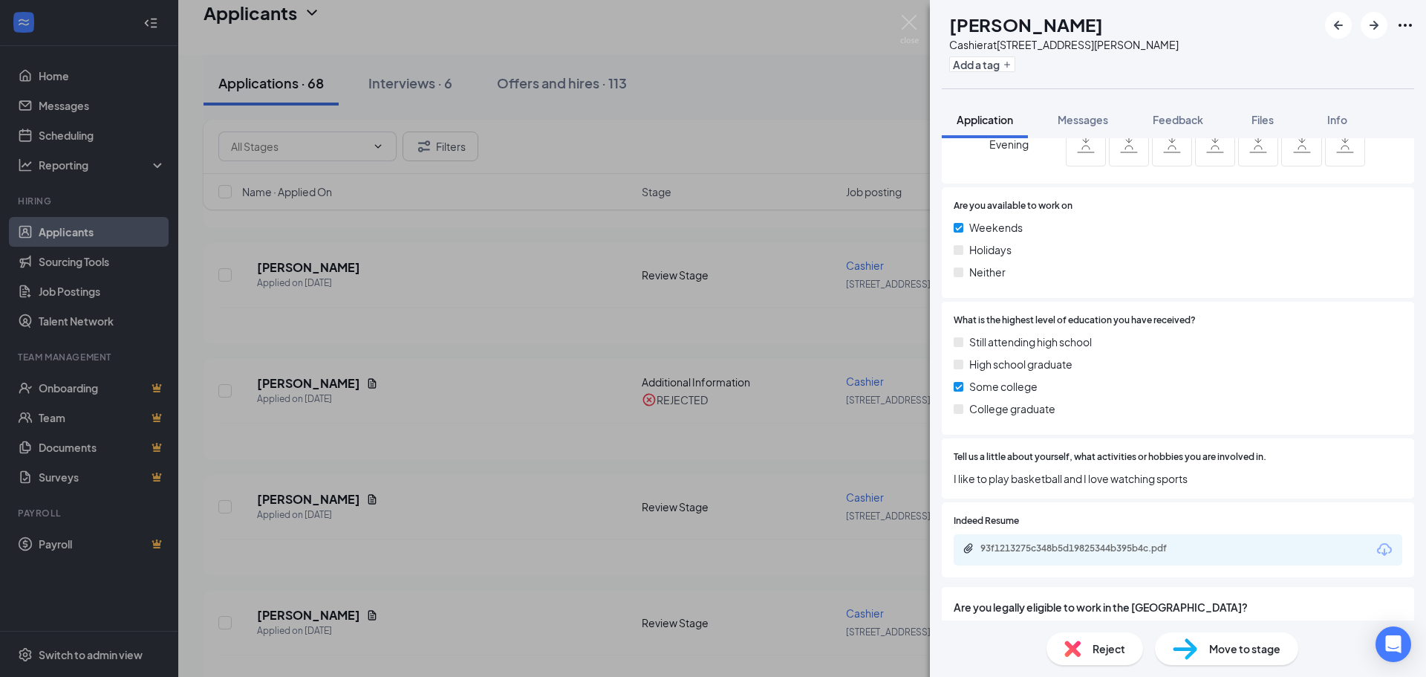
scroll to position [891, 0]
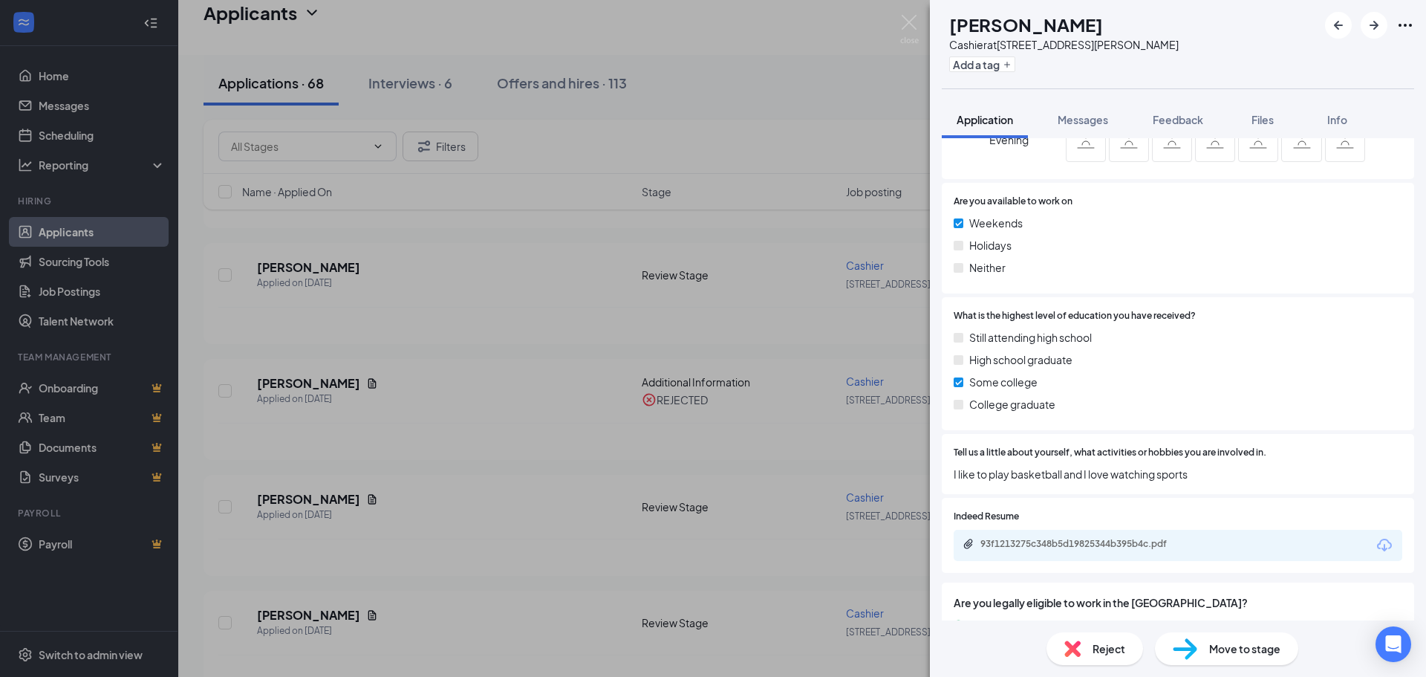
click at [1105, 651] on span "Reject" at bounding box center [1109, 648] width 33 height 16
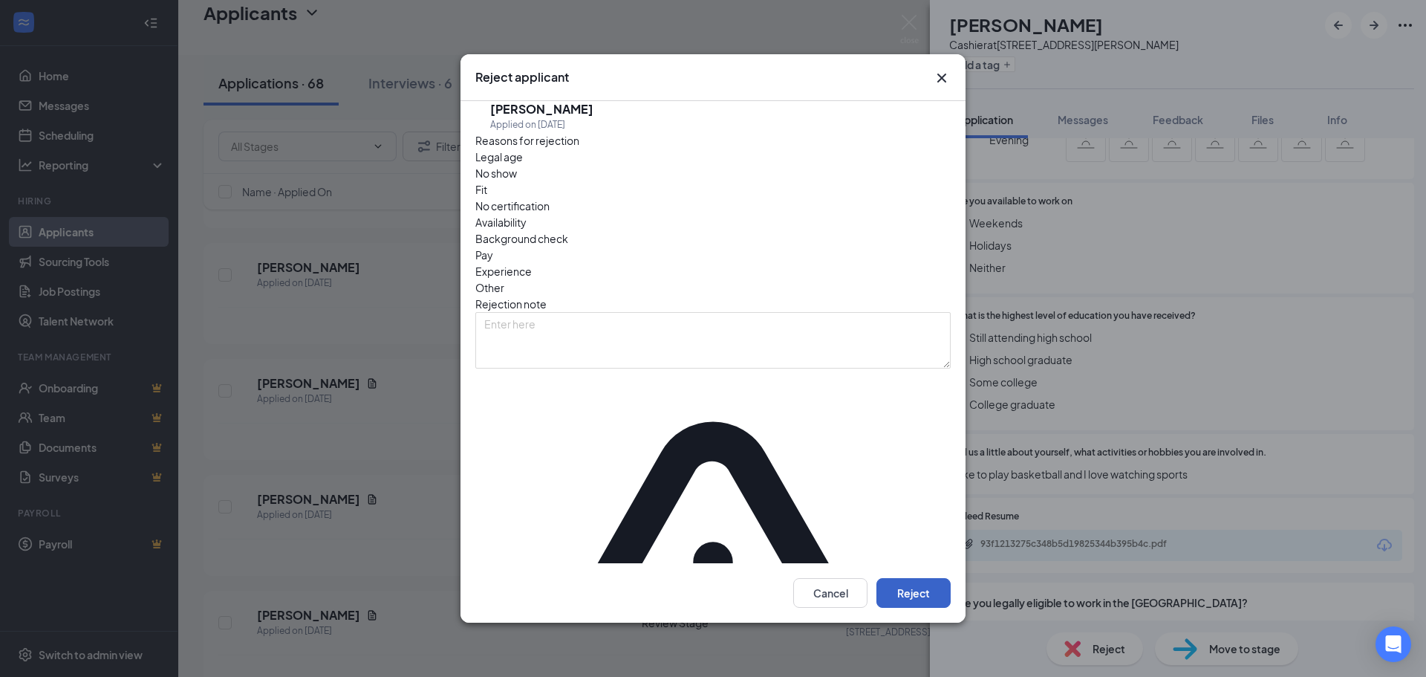
click at [908, 578] on button "Reject" at bounding box center [913, 593] width 74 height 30
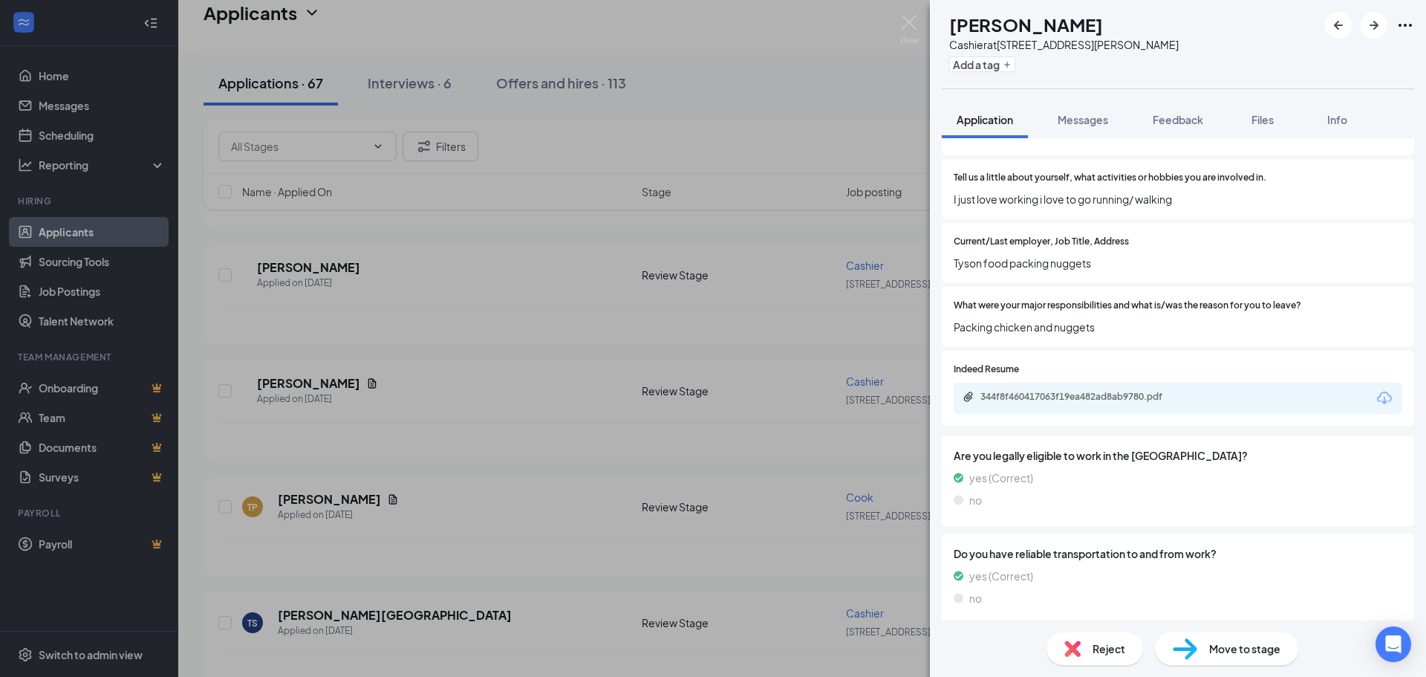
scroll to position [1263, 0]
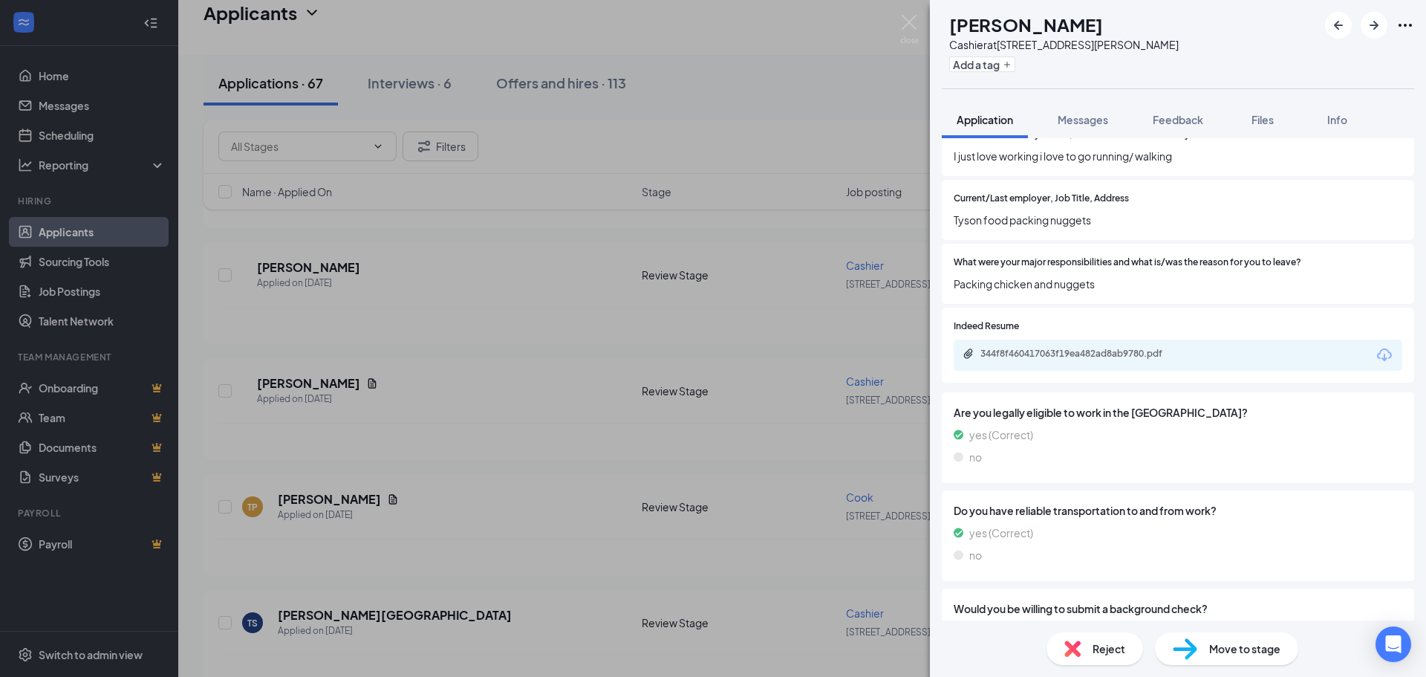
click at [1220, 646] on span "Move to stage" at bounding box center [1244, 648] width 71 height 16
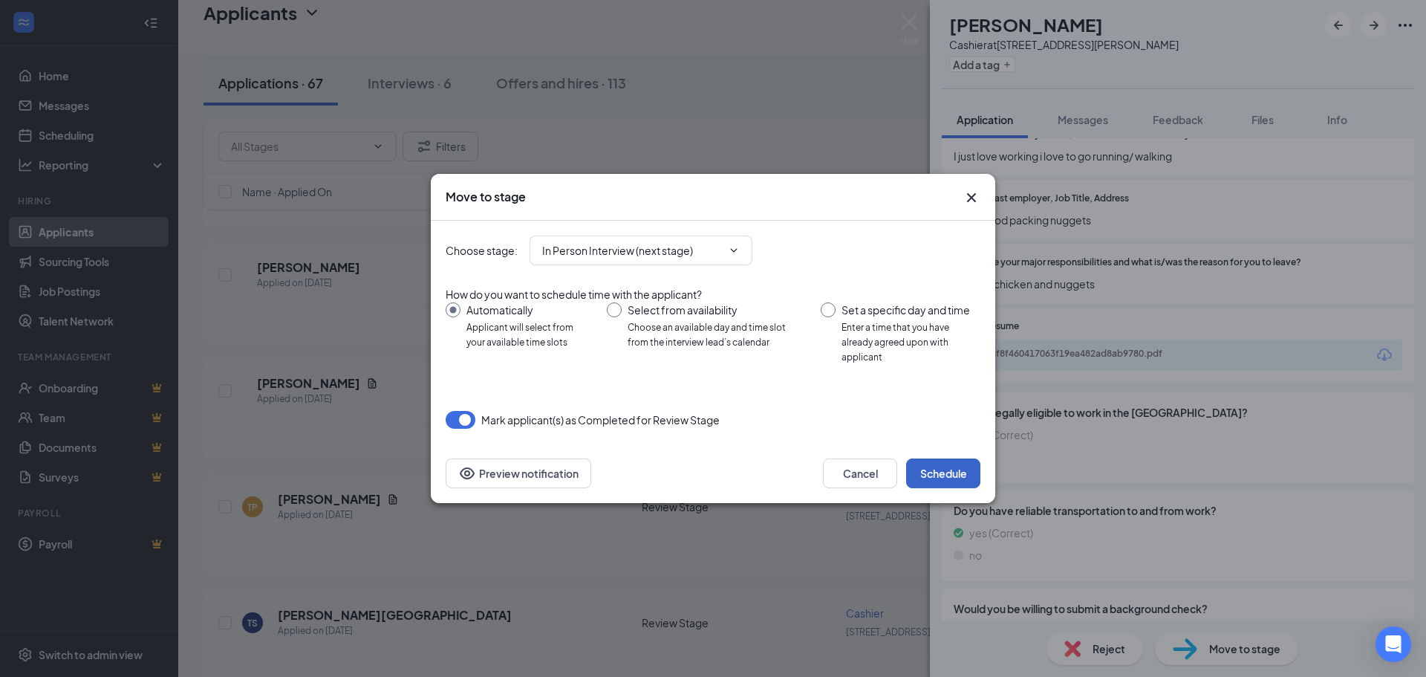
click at [929, 470] on button "Schedule" at bounding box center [943, 473] width 74 height 30
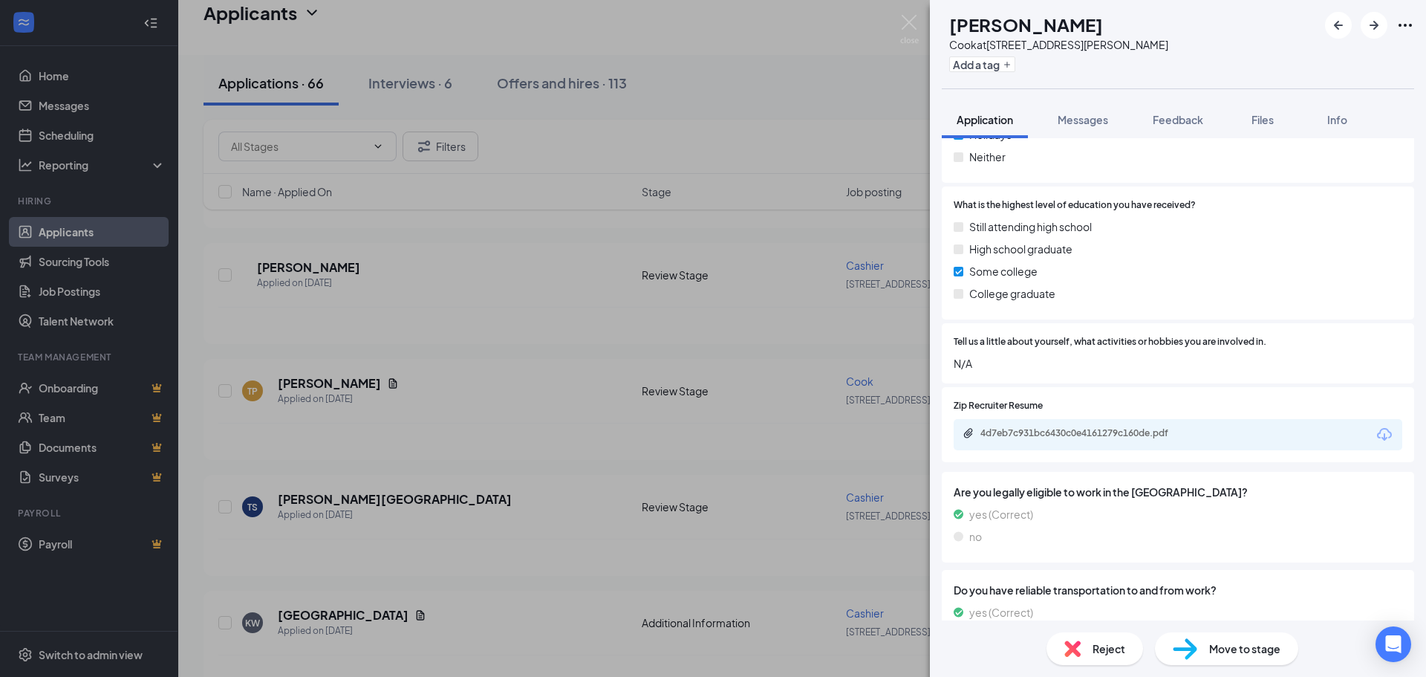
scroll to position [935, 0]
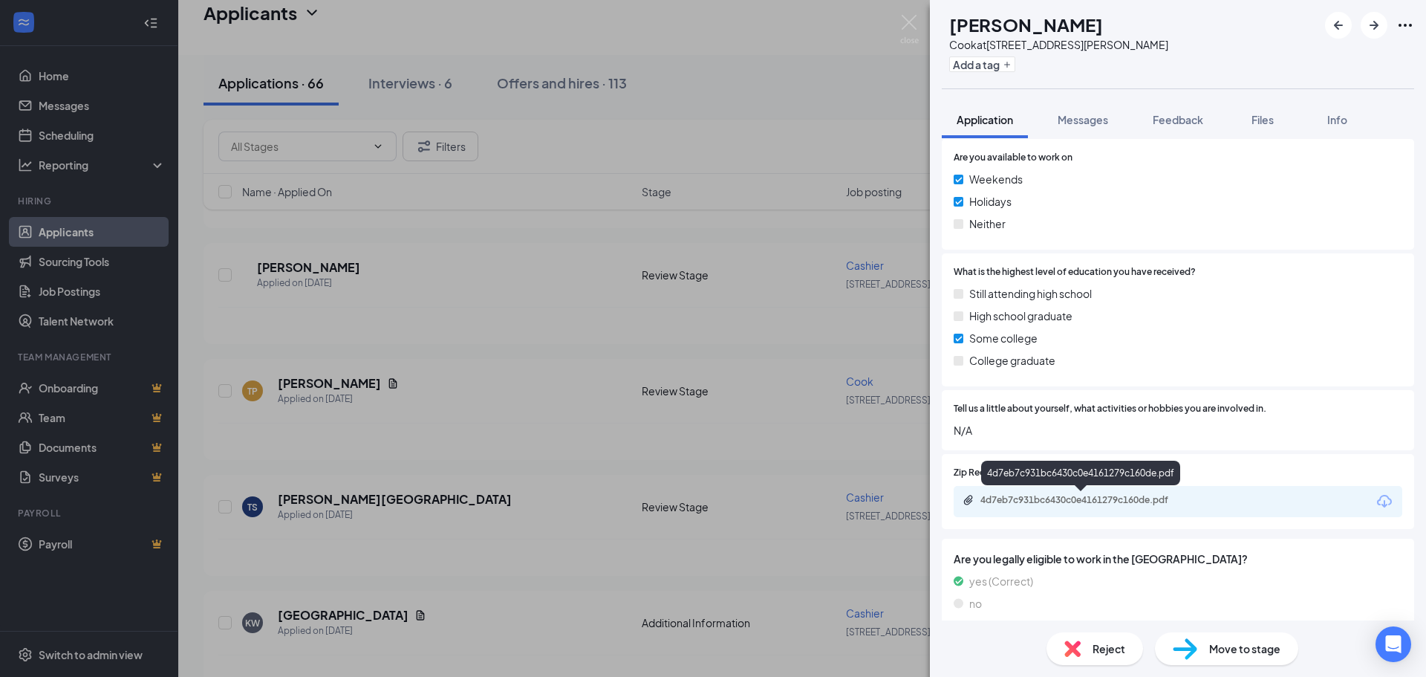
click at [1074, 497] on div "4d7eb7c931bc6430c0e4161279c160de.pdf" at bounding box center [1084, 500] width 208 height 12
click at [1217, 653] on span "Move to stage" at bounding box center [1244, 648] width 71 height 16
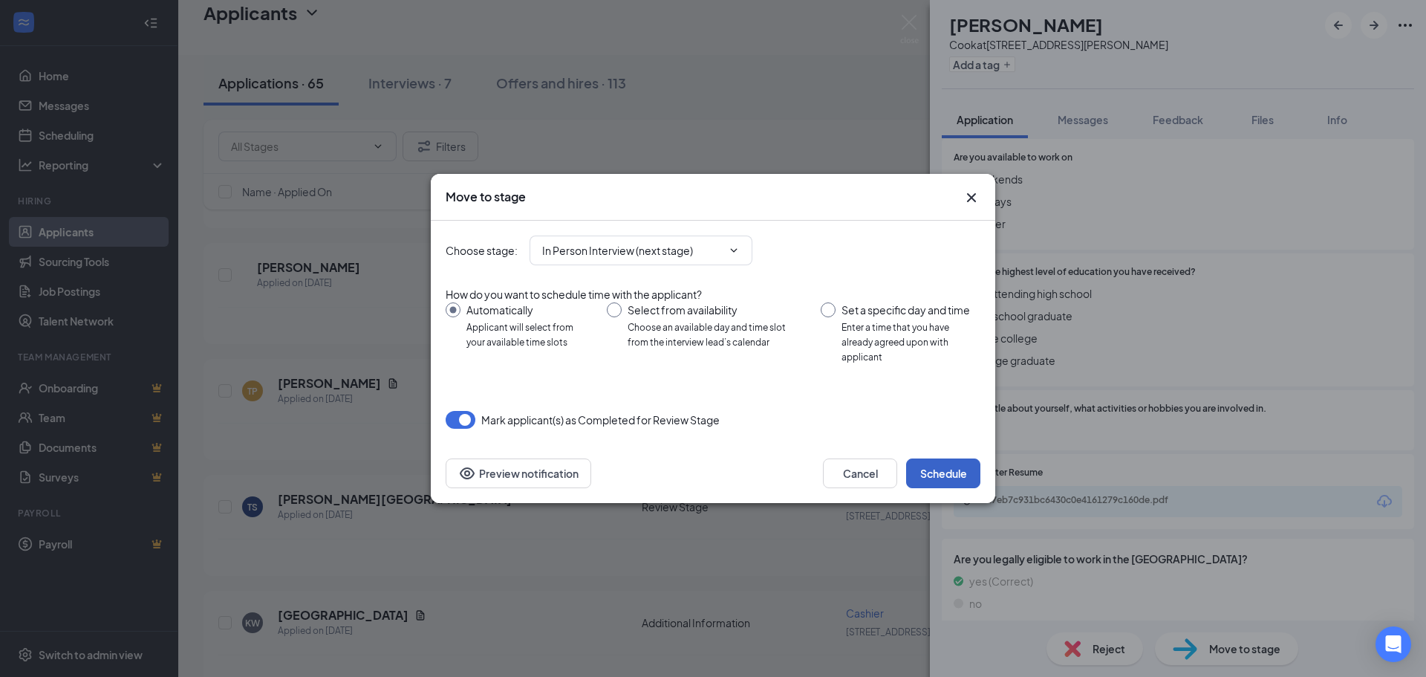
click at [928, 468] on button "Schedule" at bounding box center [943, 473] width 74 height 30
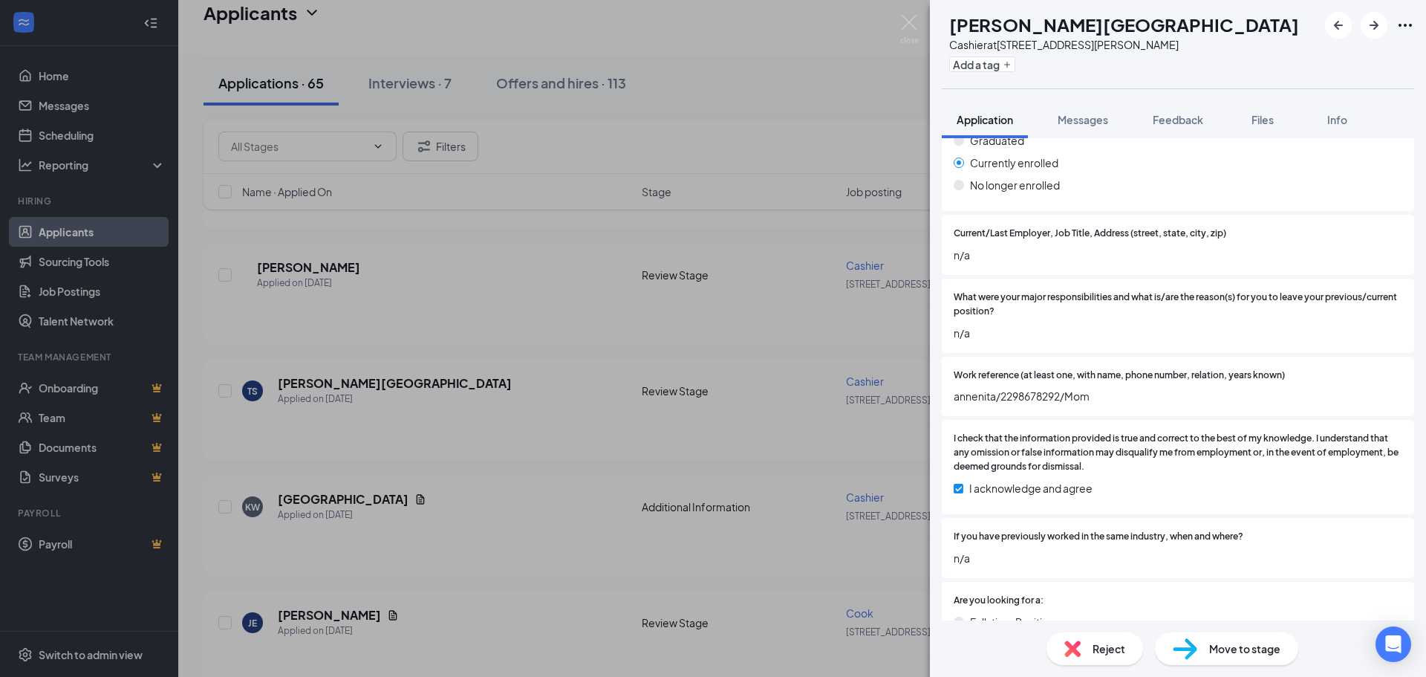
scroll to position [2897, 0]
click at [1091, 653] on div "Reject" at bounding box center [1095, 648] width 97 height 33
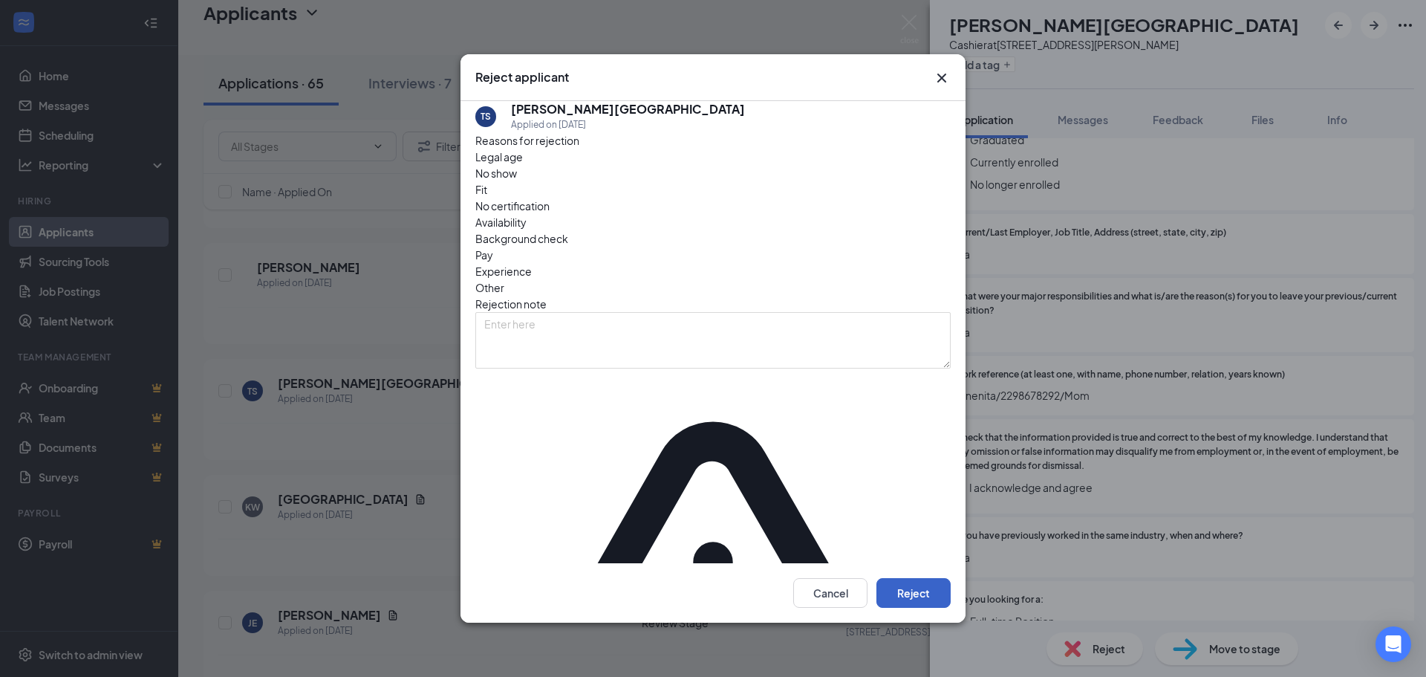
click at [927, 578] on button "Reject" at bounding box center [913, 593] width 74 height 30
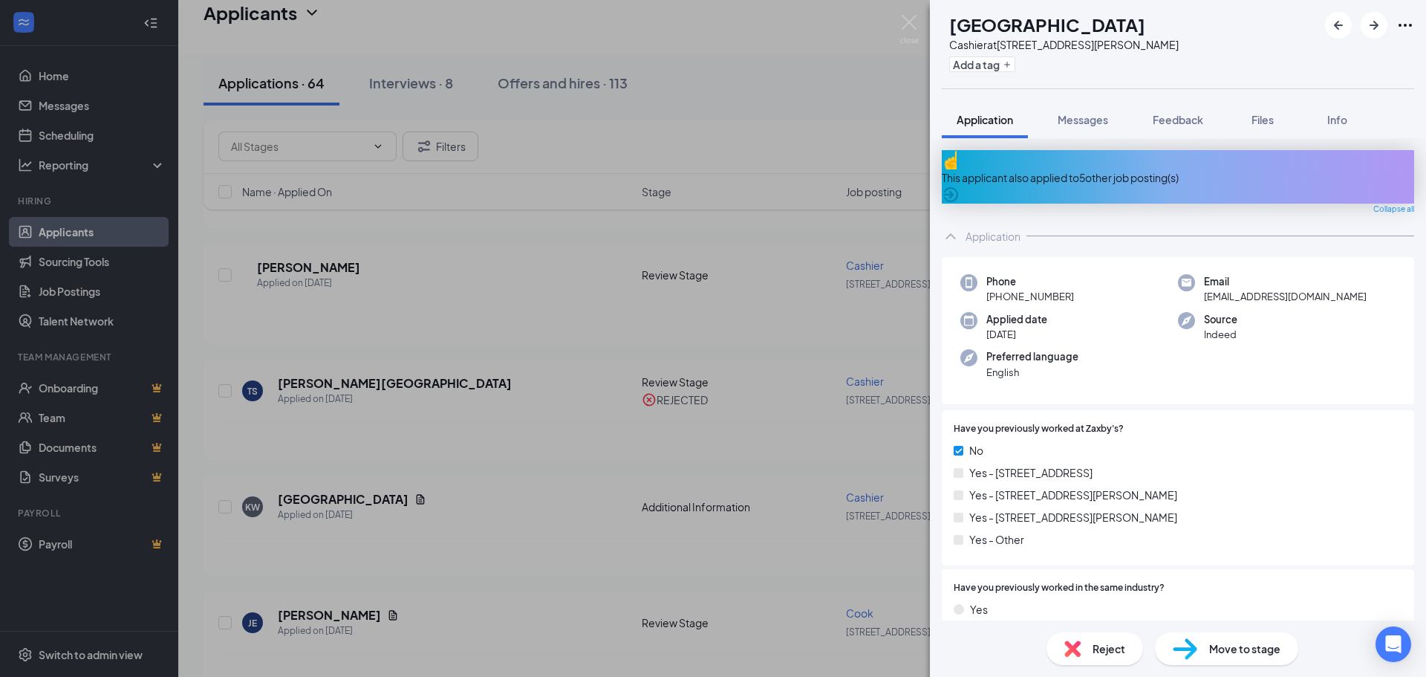
click at [1077, 172] on div "This applicant also applied to 5 other job posting(s)" at bounding box center [1178, 177] width 472 height 16
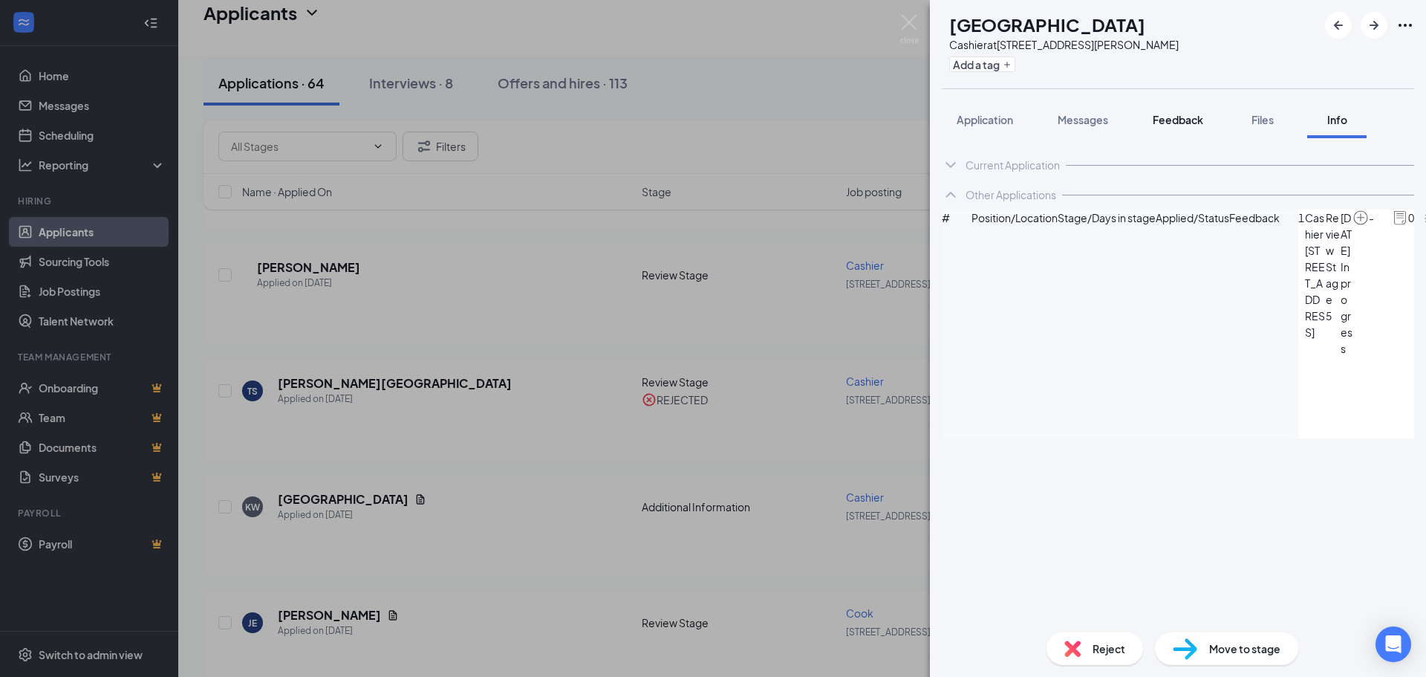
click at [1188, 124] on span "Feedback" at bounding box center [1178, 119] width 51 height 13
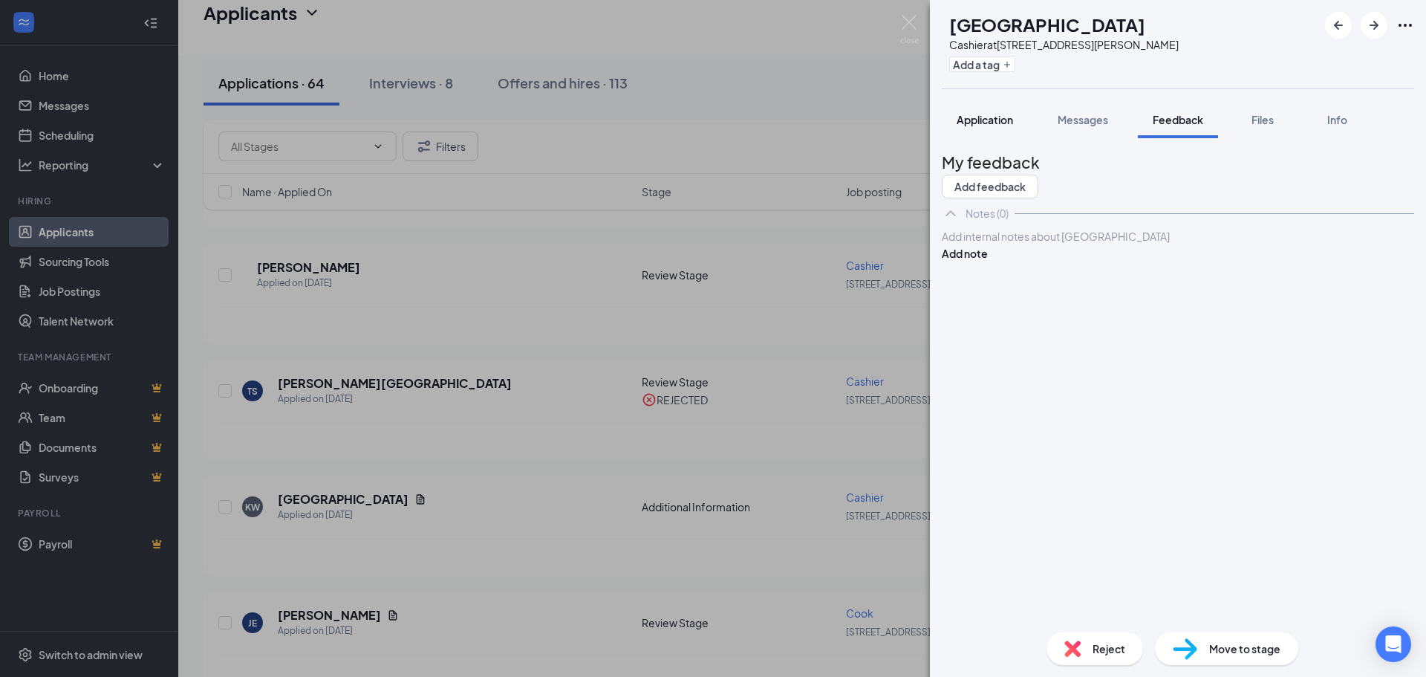
click at [971, 127] on button "Application" at bounding box center [985, 119] width 86 height 37
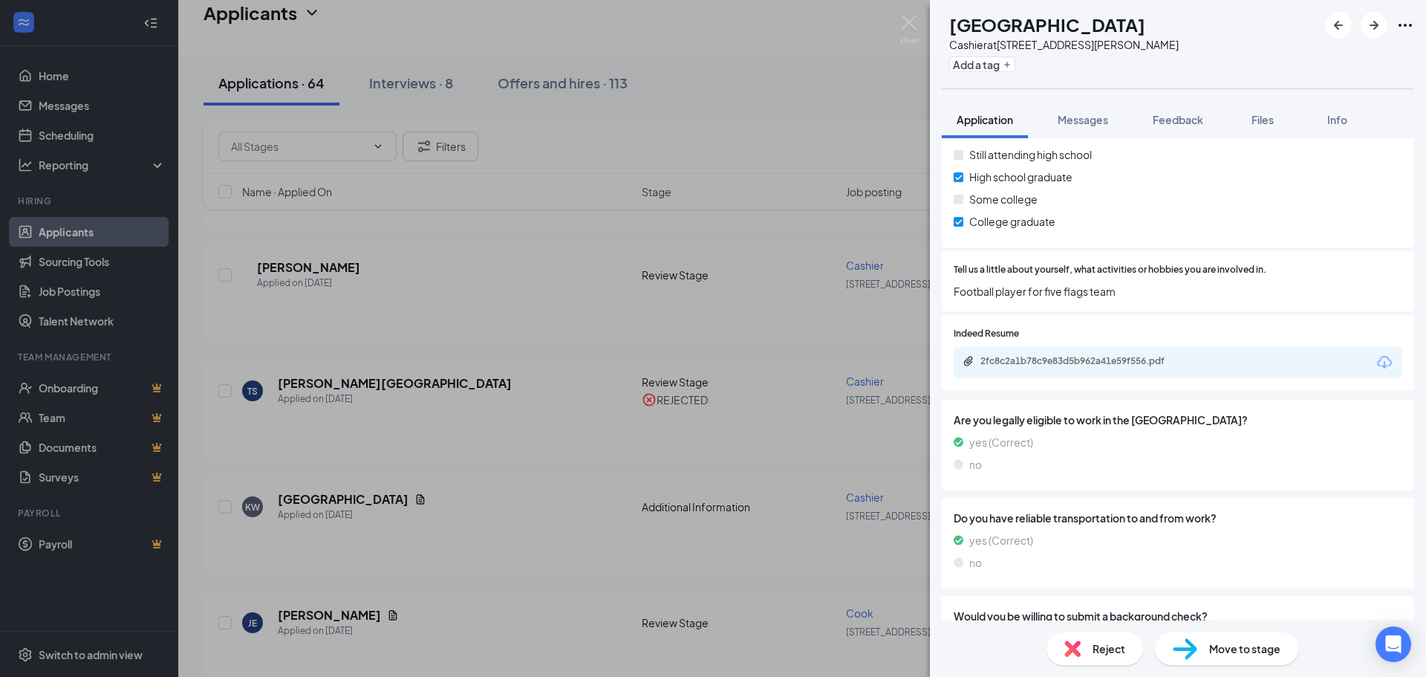
scroll to position [1188, 0]
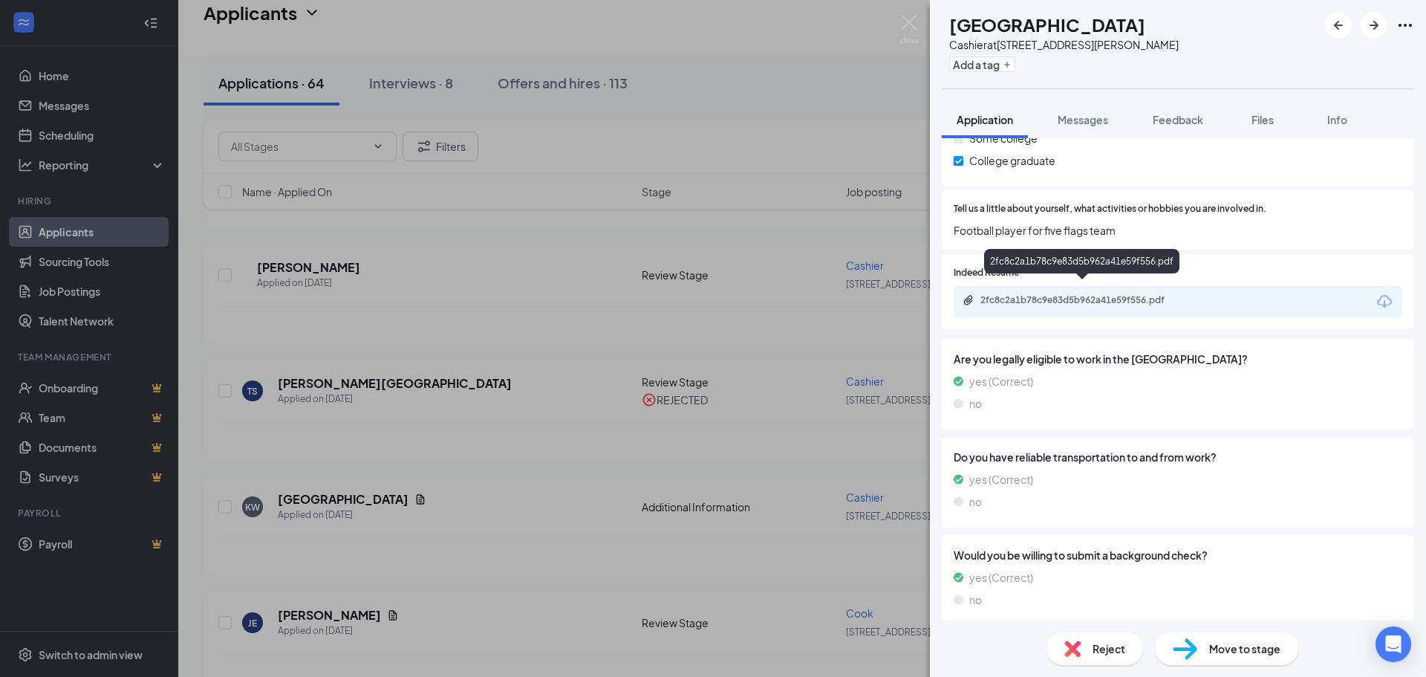
click at [1086, 294] on div "2fc8c2a1b78c9e83d5b962a41e59f556.pdf" at bounding box center [1084, 300] width 208 height 12
click at [1102, 648] on span "Reject" at bounding box center [1109, 648] width 33 height 16
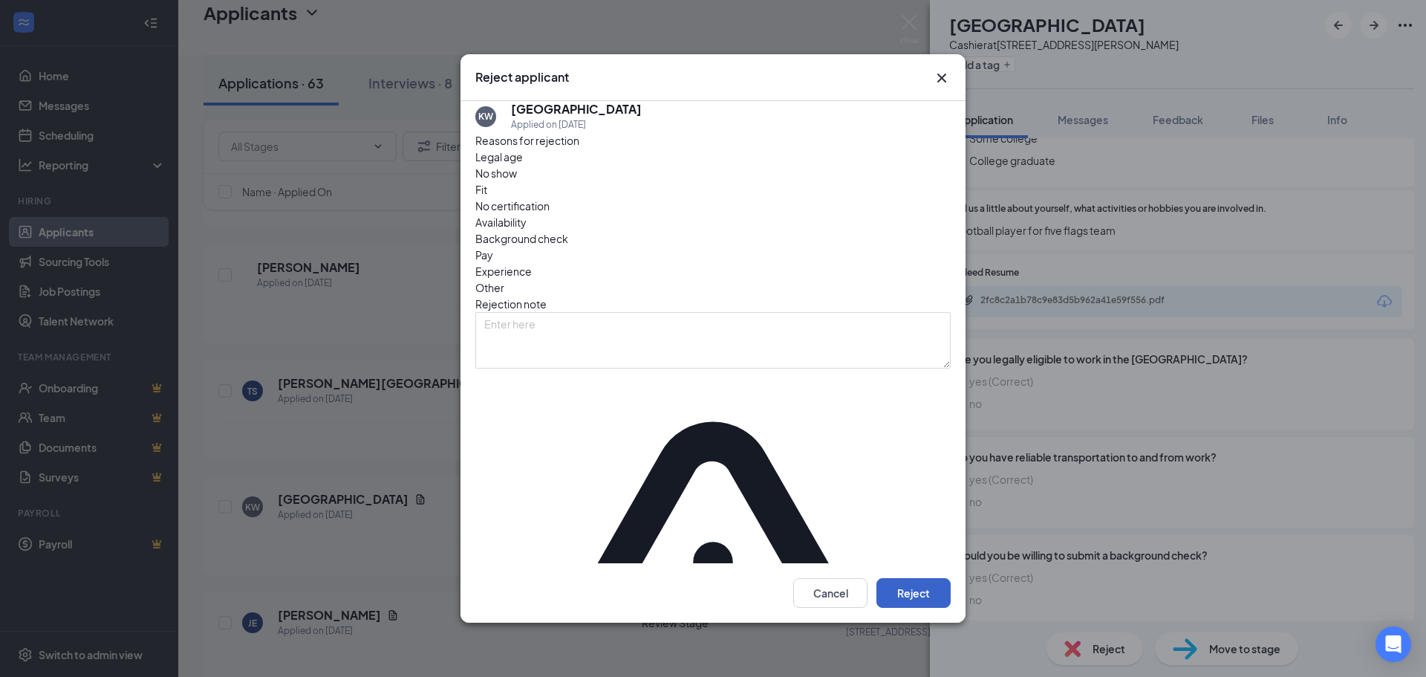
click at [928, 578] on button "Reject" at bounding box center [913, 593] width 74 height 30
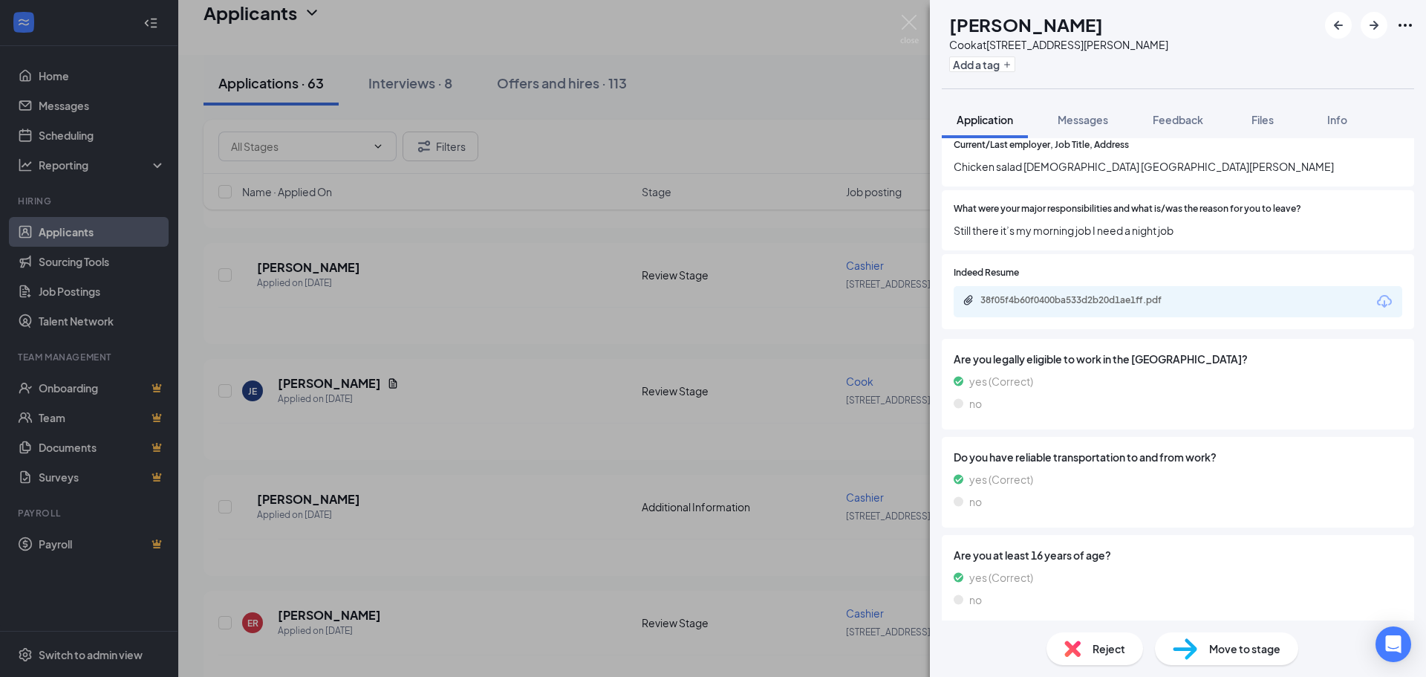
scroll to position [1411, 0]
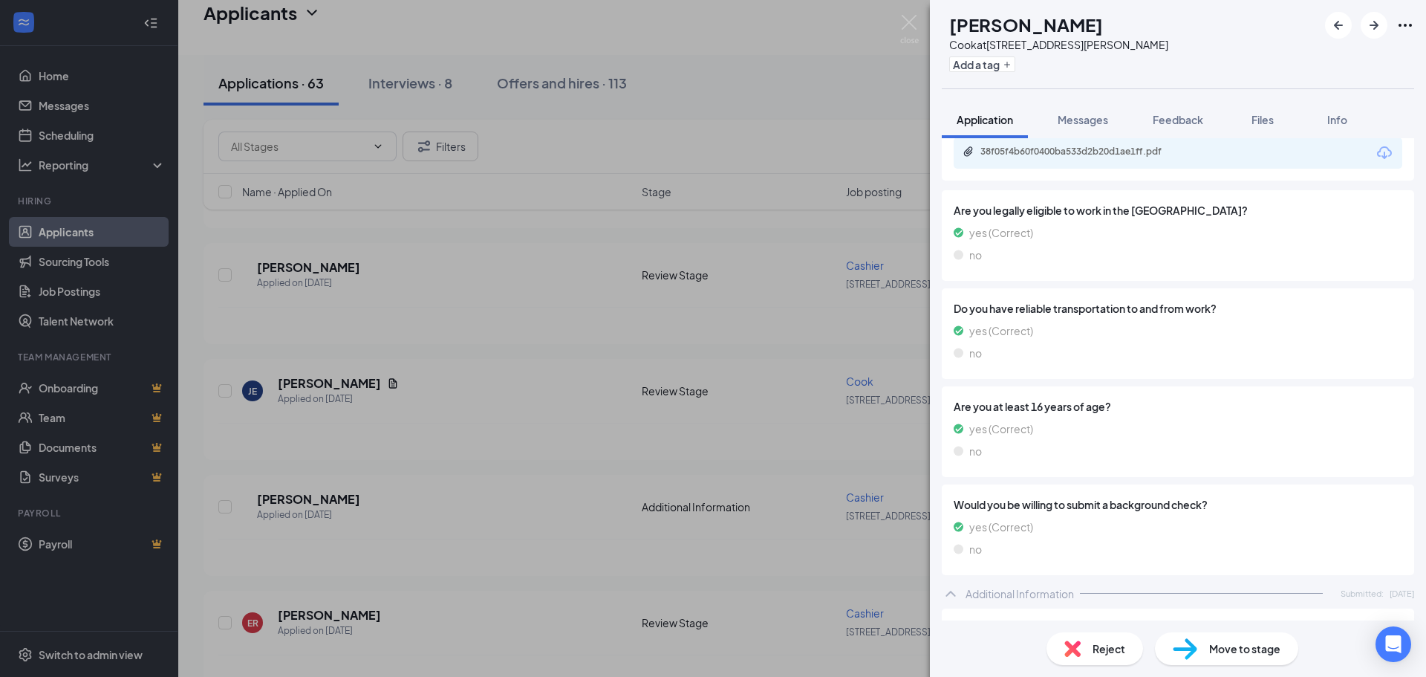
click at [1224, 645] on span "Move to stage" at bounding box center [1244, 648] width 71 height 16
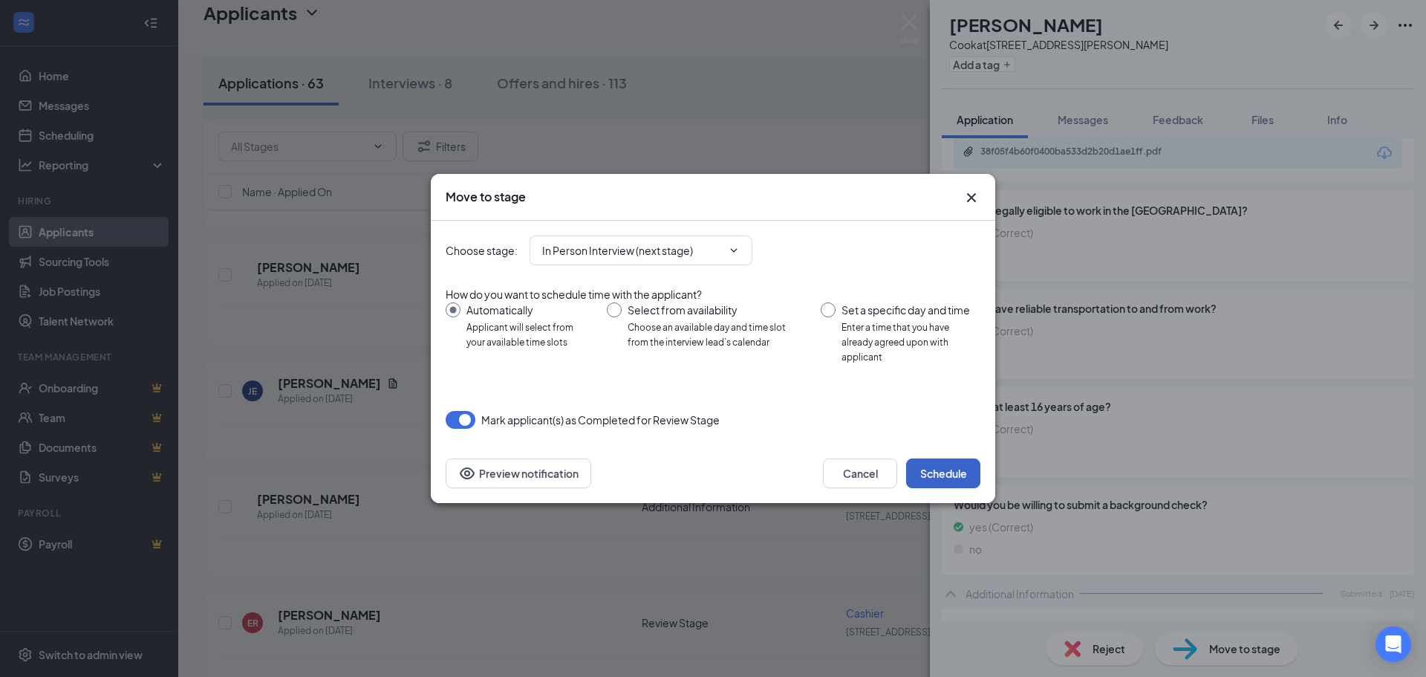
click at [943, 461] on button "Schedule" at bounding box center [943, 473] width 74 height 30
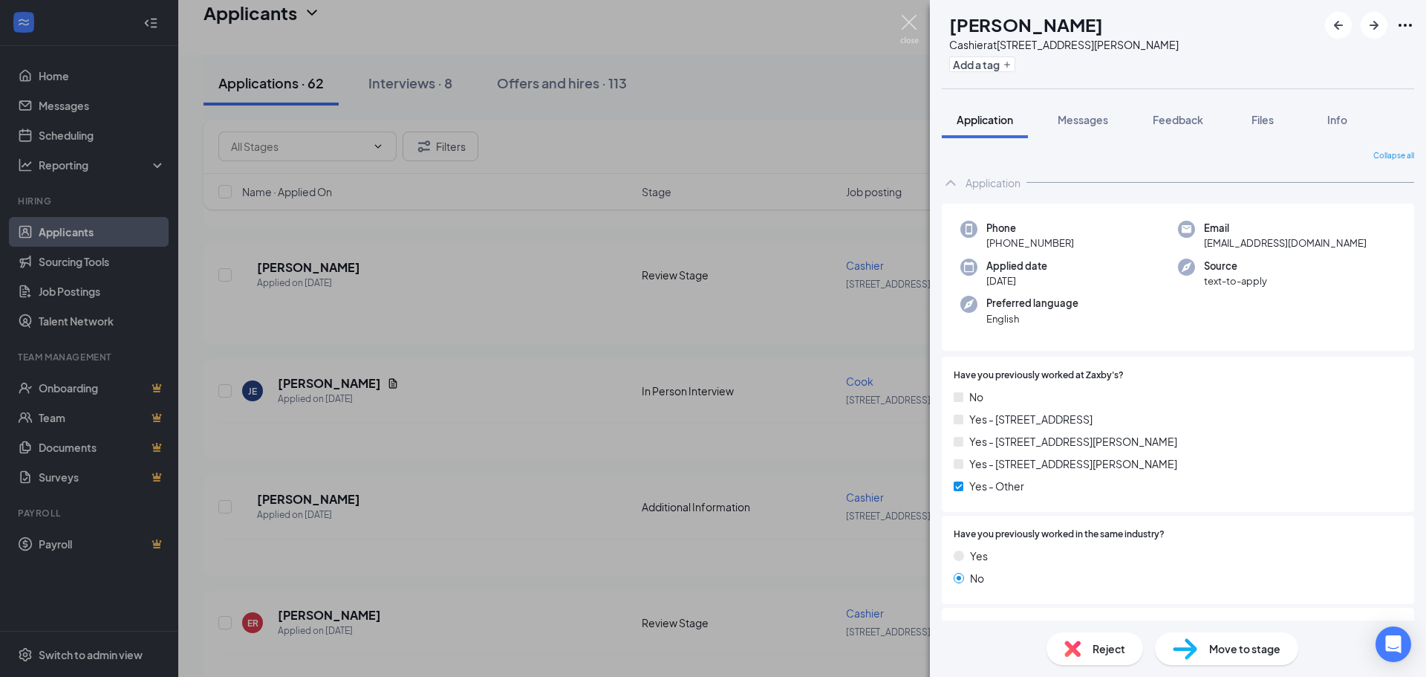
click at [907, 20] on img at bounding box center [909, 29] width 19 height 29
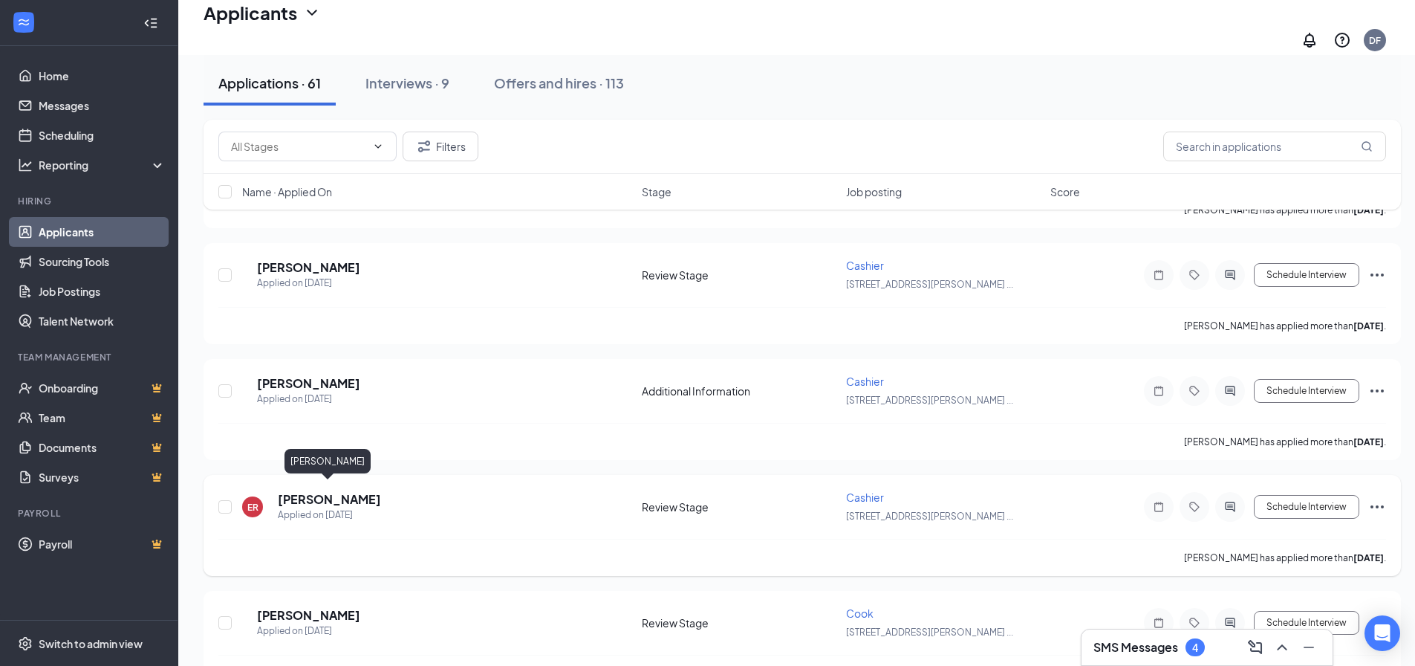
click at [335, 491] on h5 "[PERSON_NAME]" at bounding box center [329, 499] width 103 height 16
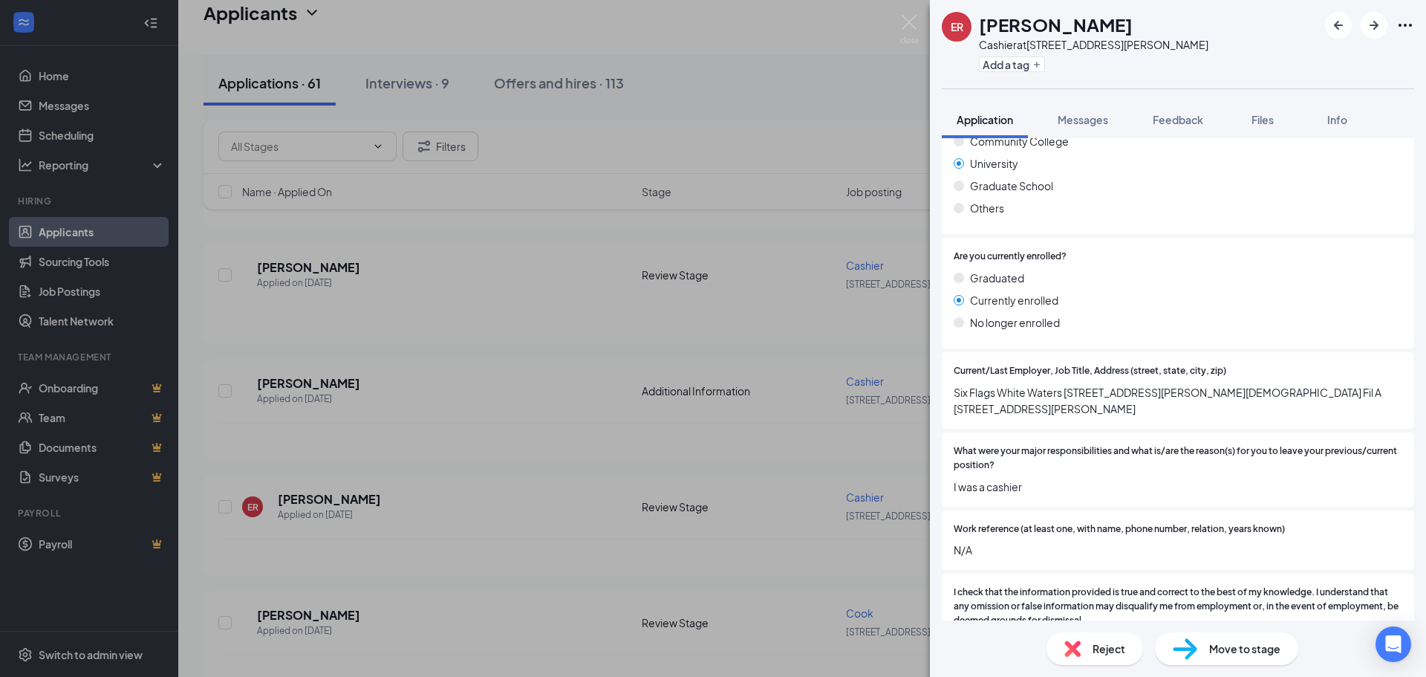
scroll to position [2674, 0]
click at [1108, 648] on span "Reject" at bounding box center [1109, 648] width 33 height 16
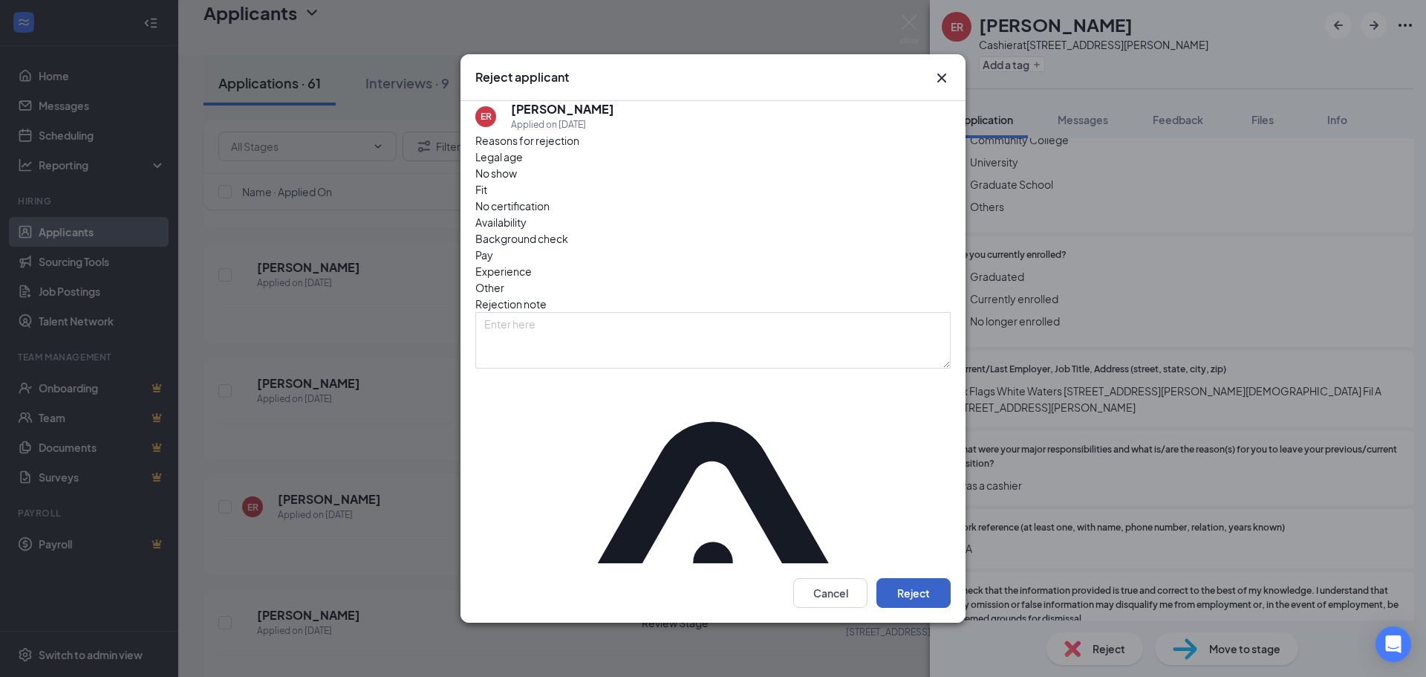
click at [894, 578] on button "Reject" at bounding box center [913, 593] width 74 height 30
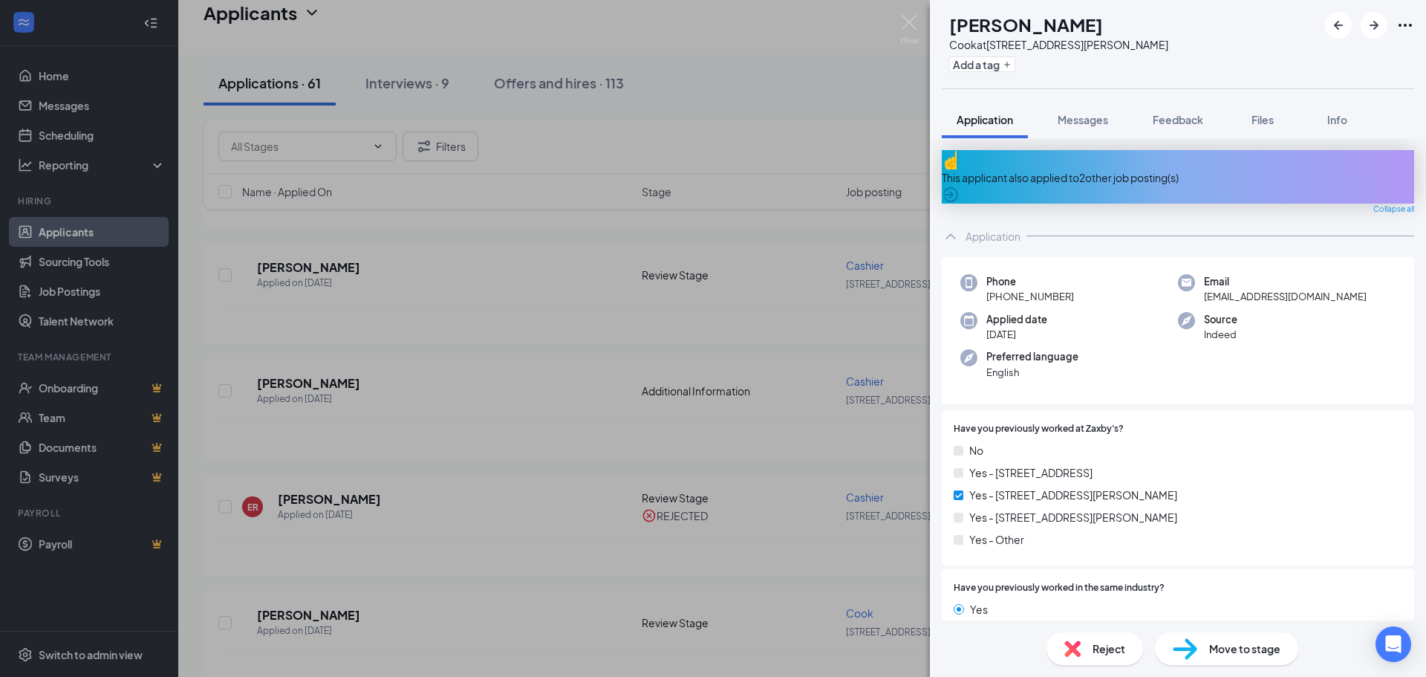
click at [1136, 169] on div "This applicant also applied to 2 other job posting(s)" at bounding box center [1178, 177] width 472 height 16
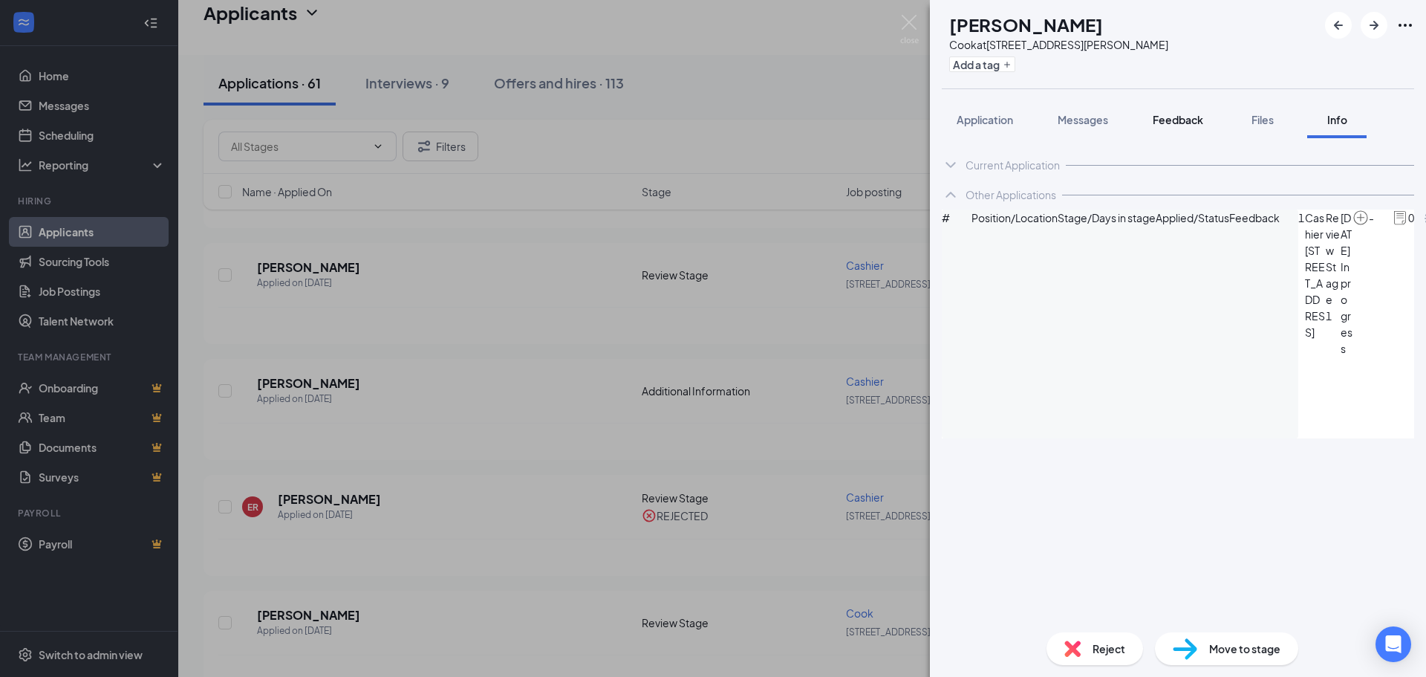
click at [1202, 119] on span "Feedback" at bounding box center [1178, 119] width 51 height 13
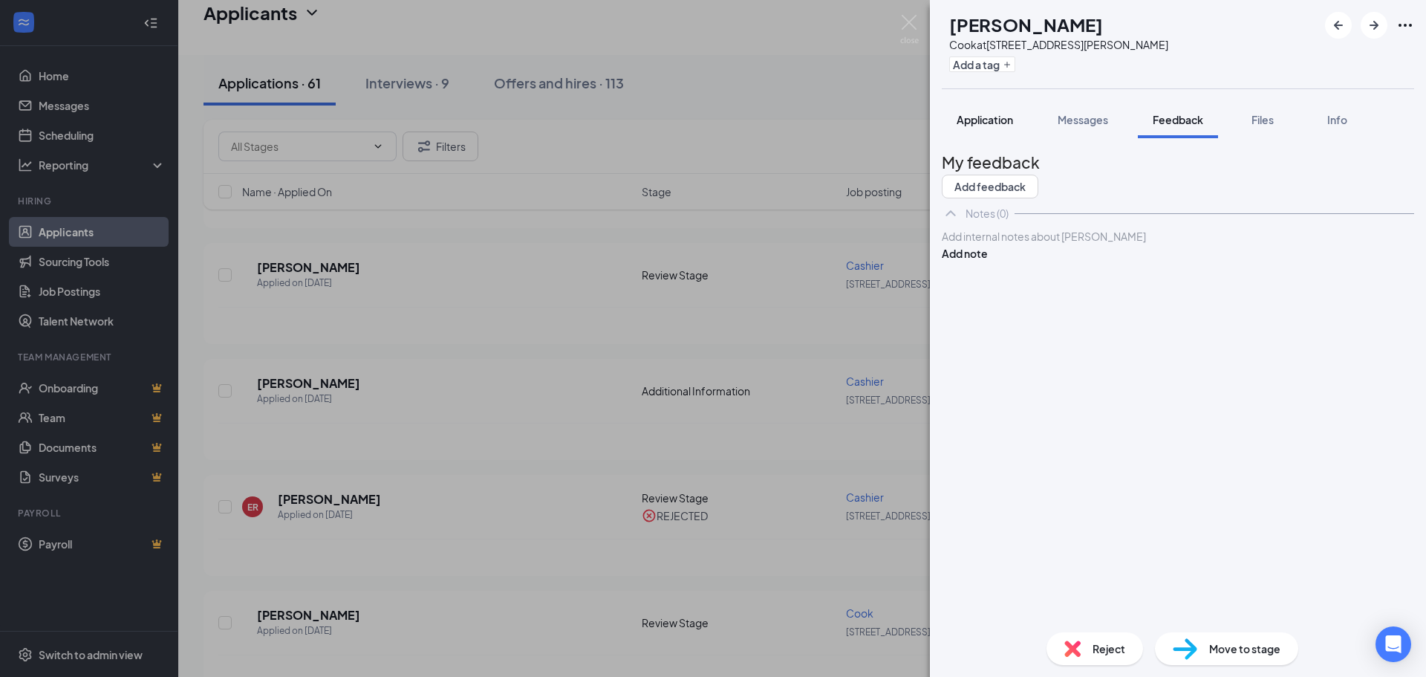
click at [983, 120] on span "Application" at bounding box center [985, 119] width 56 height 13
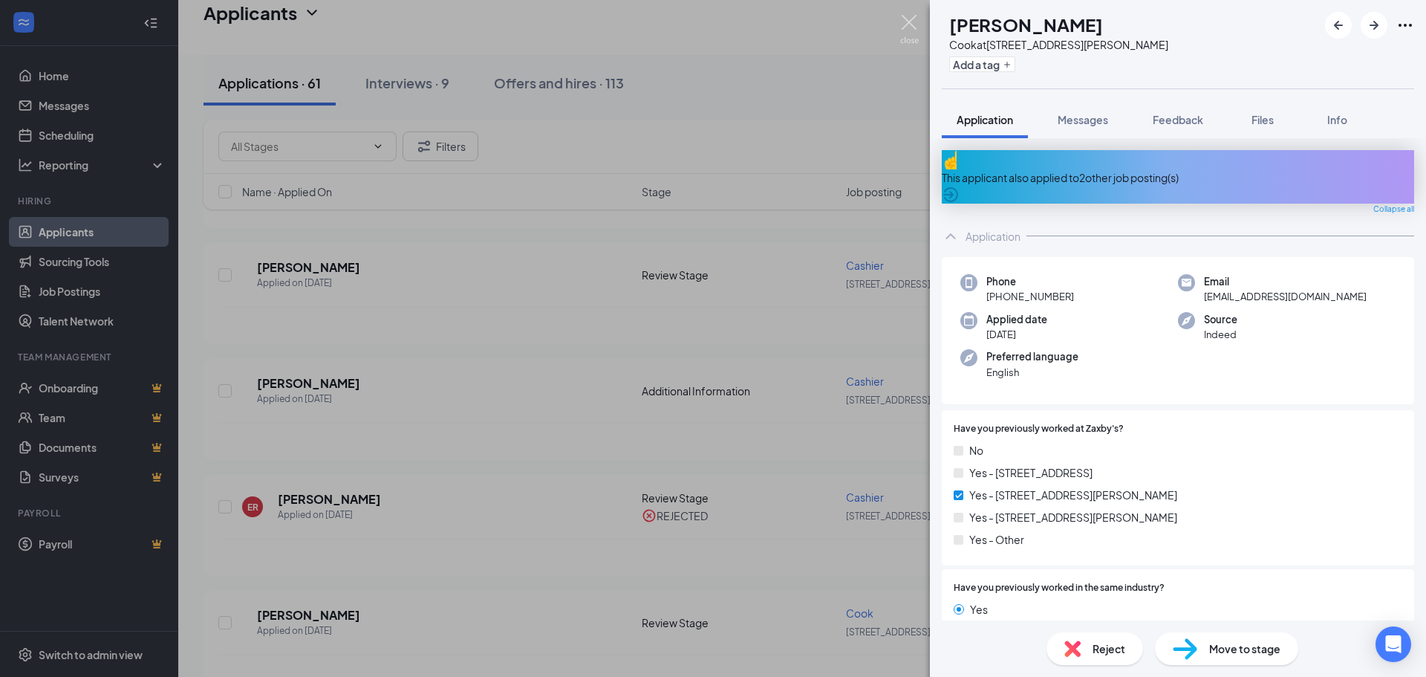
click at [911, 24] on img at bounding box center [909, 29] width 19 height 29
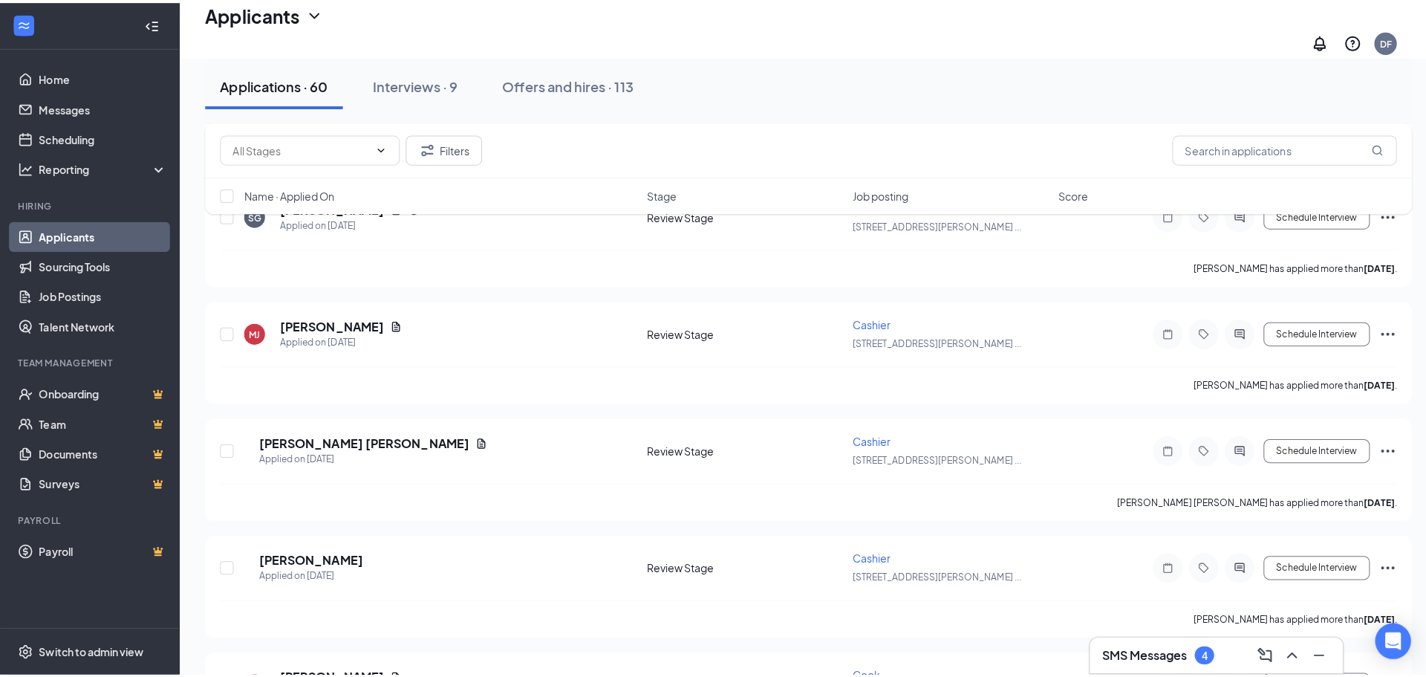
scroll to position [2451, 0]
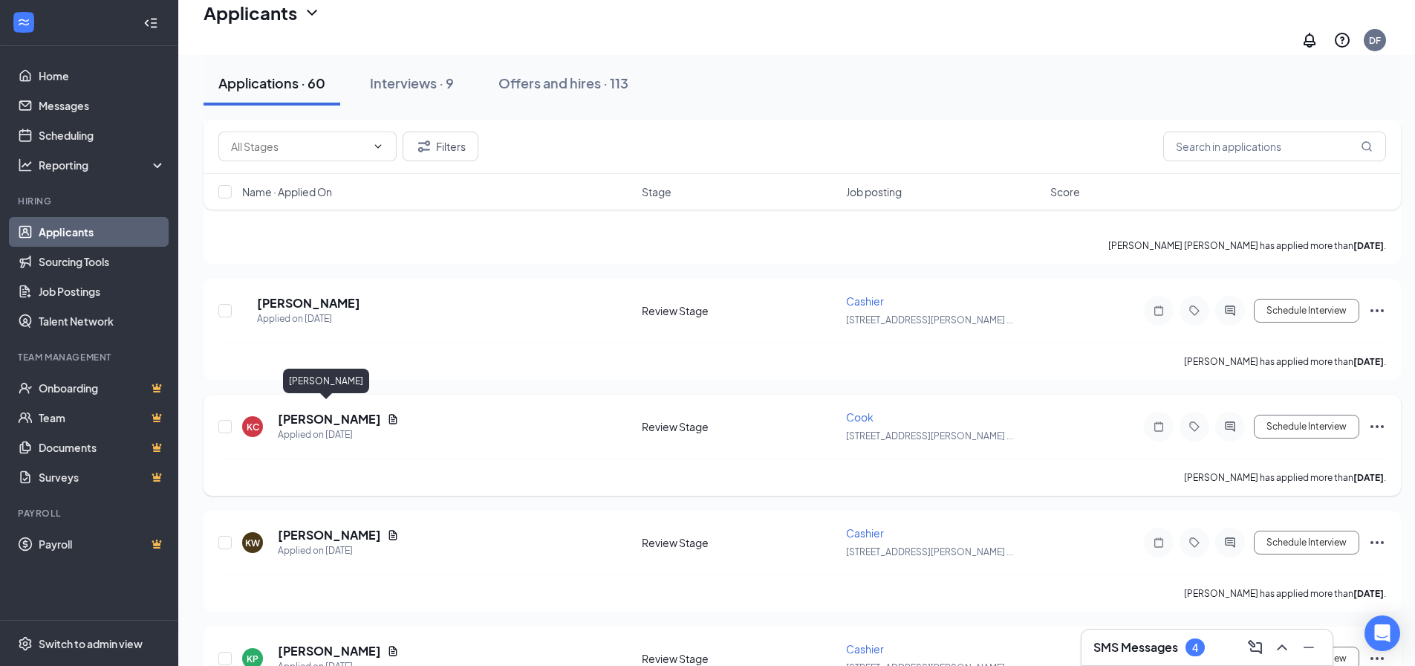
click at [339, 412] on h5 "[PERSON_NAME]" at bounding box center [329, 419] width 103 height 16
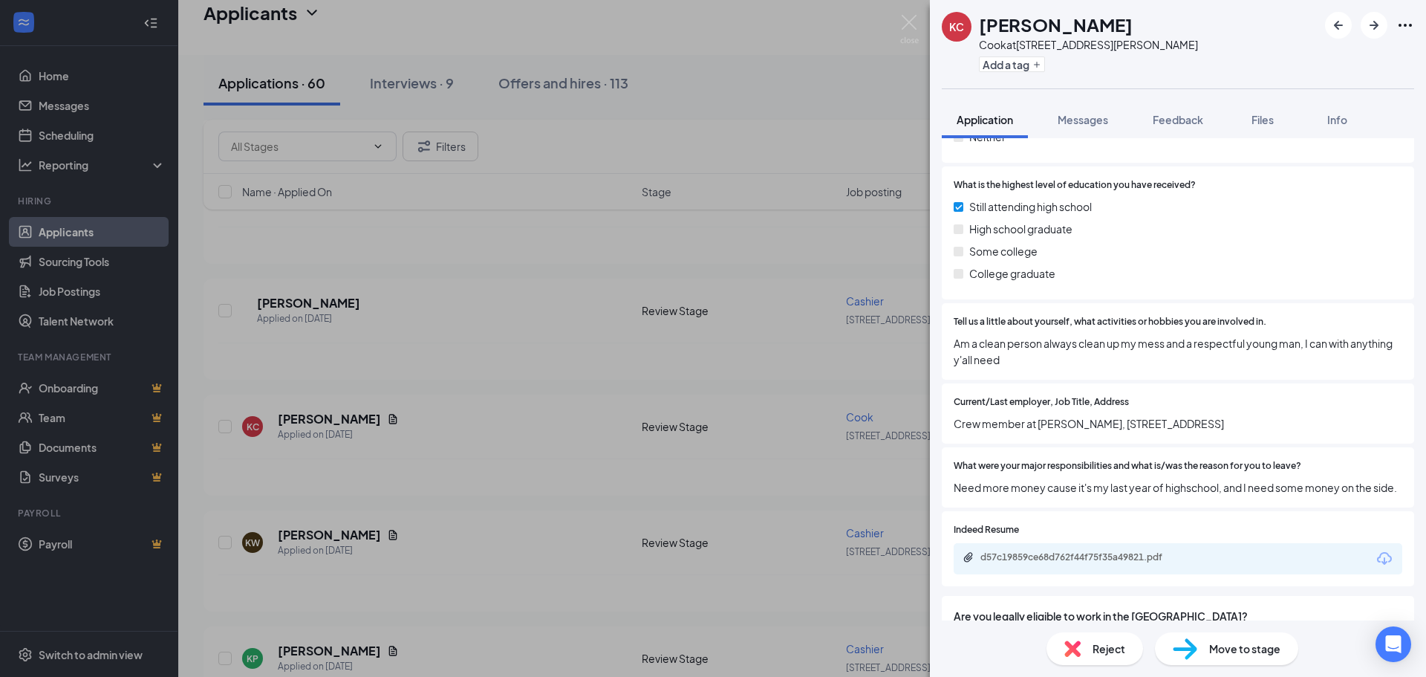
scroll to position [1114, 0]
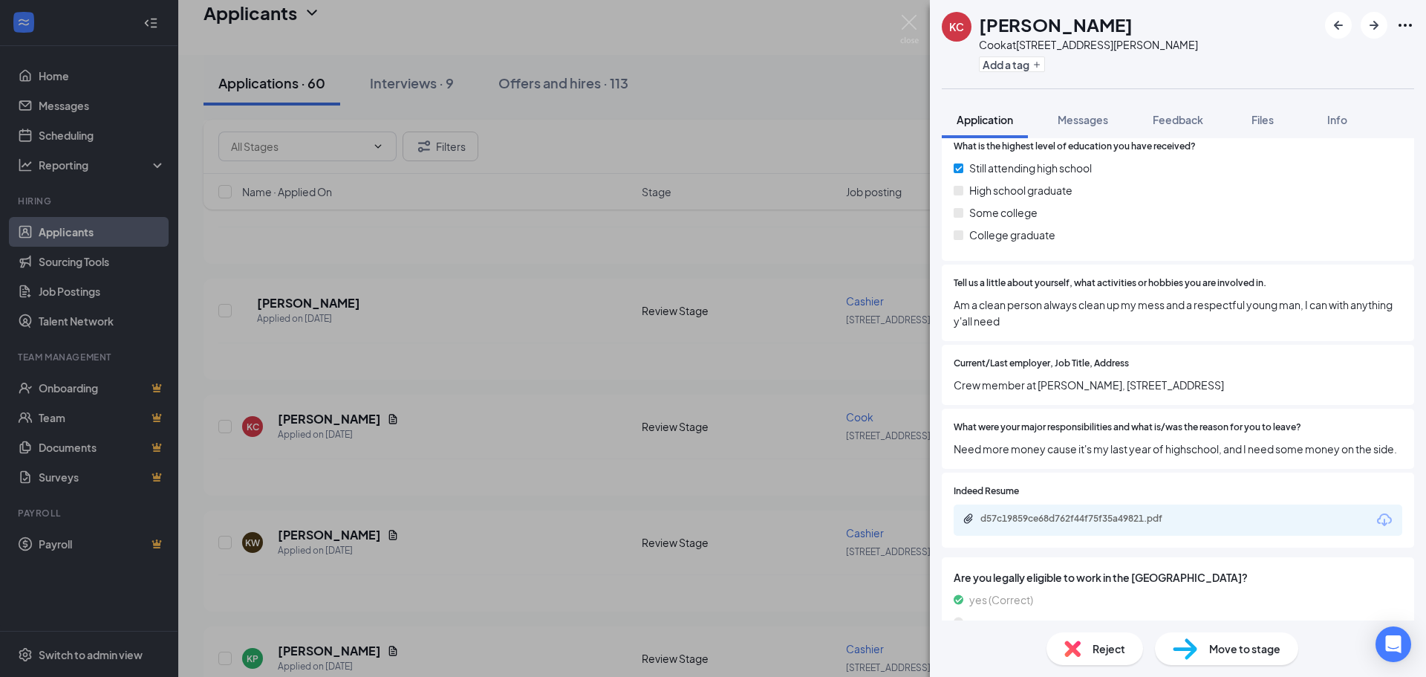
click at [1100, 654] on span "Reject" at bounding box center [1109, 648] width 33 height 16
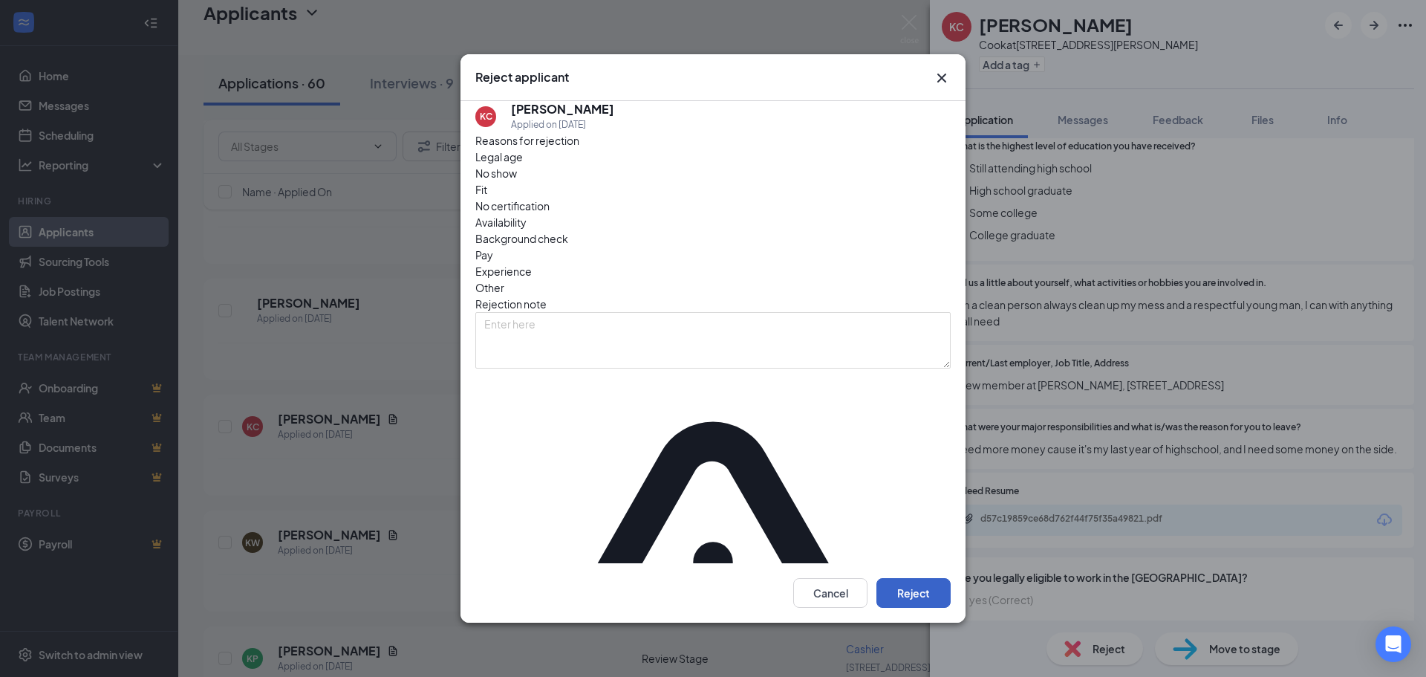
click at [907, 578] on button "Reject" at bounding box center [913, 593] width 74 height 30
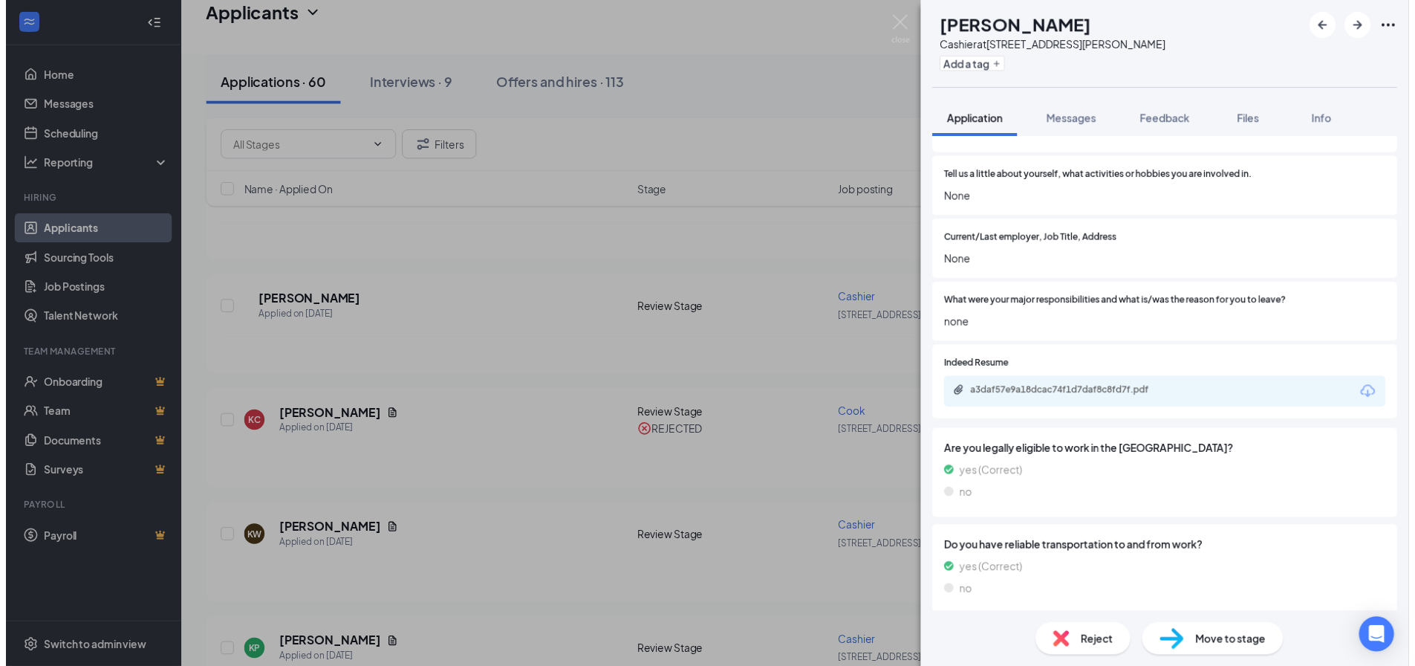
scroll to position [1188, 0]
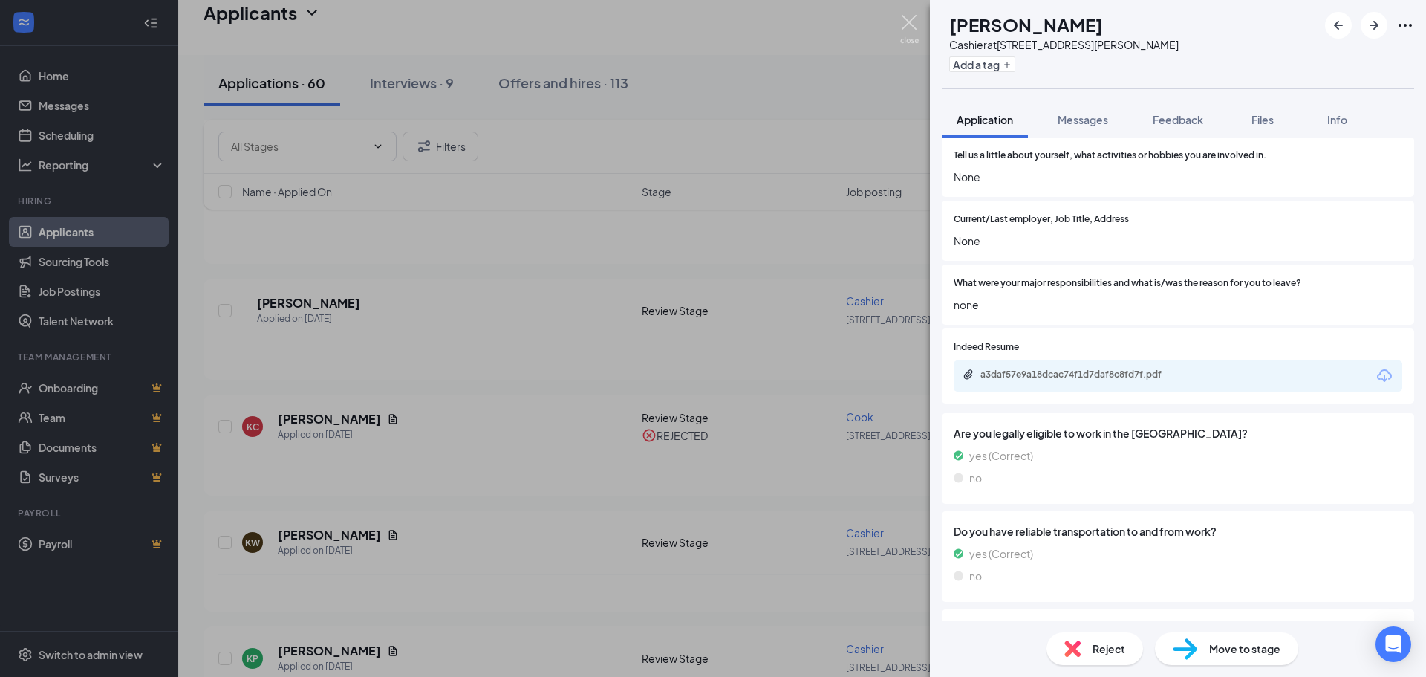
click at [912, 25] on img at bounding box center [909, 29] width 19 height 29
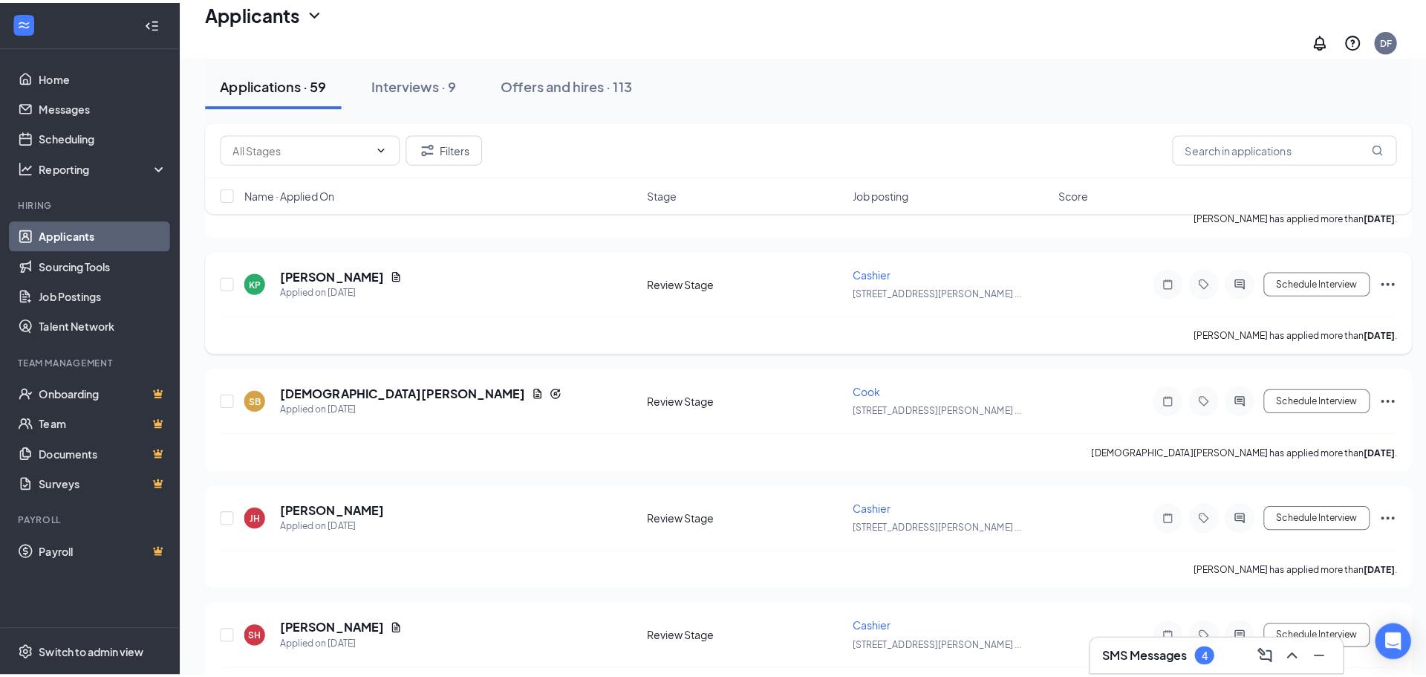
scroll to position [2748, 0]
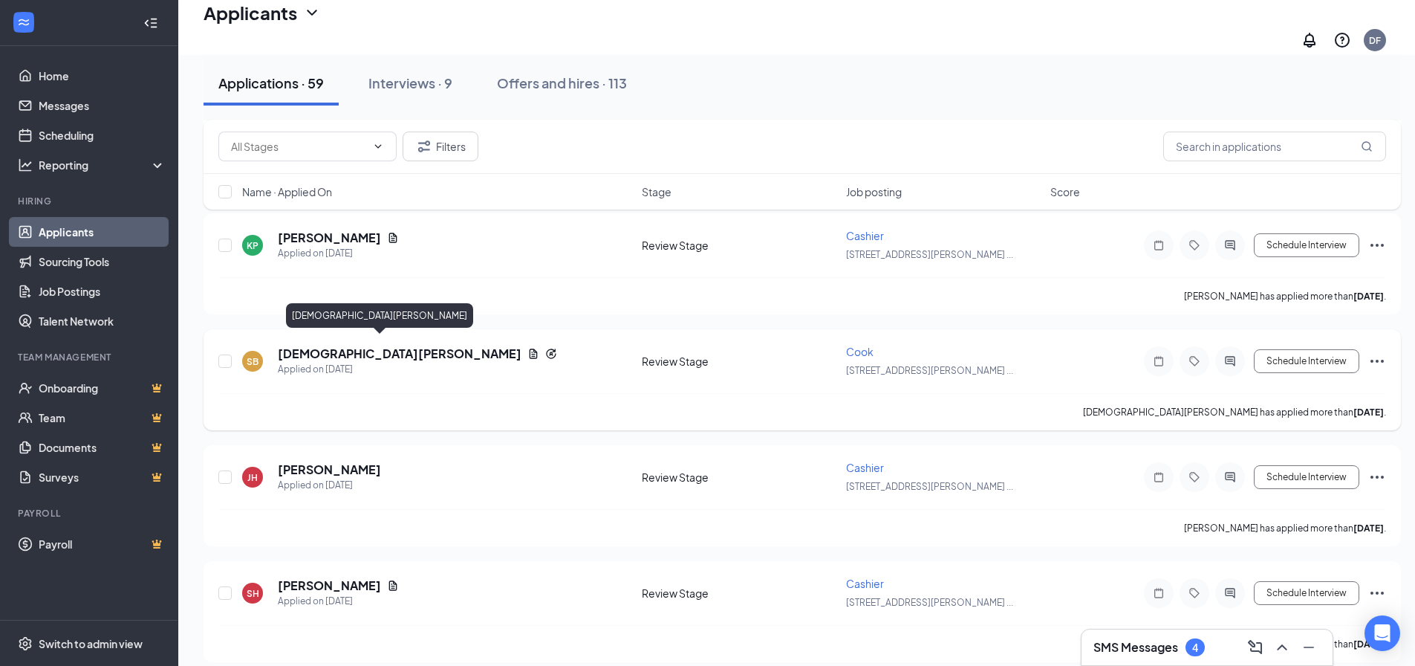
click at [345, 345] on h5 "[DEMOGRAPHIC_DATA][PERSON_NAME]" at bounding box center [400, 353] width 244 height 16
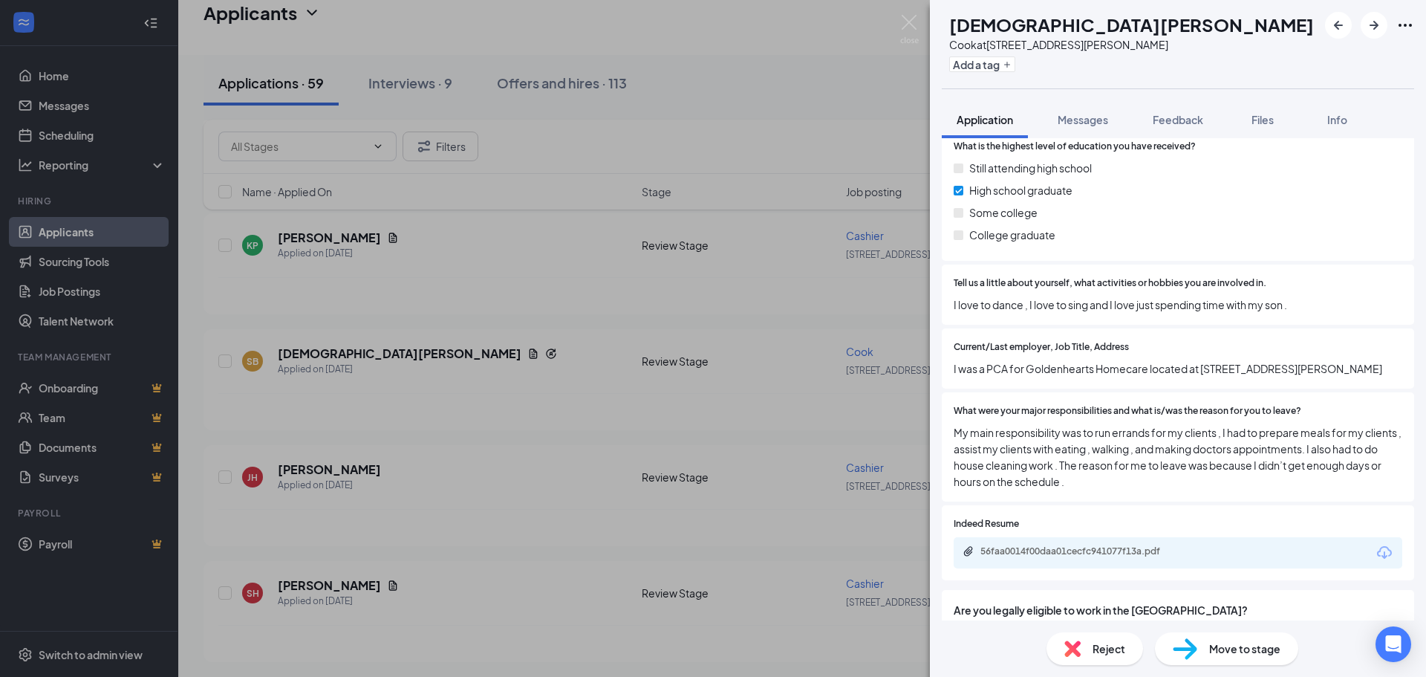
scroll to position [1188, 0]
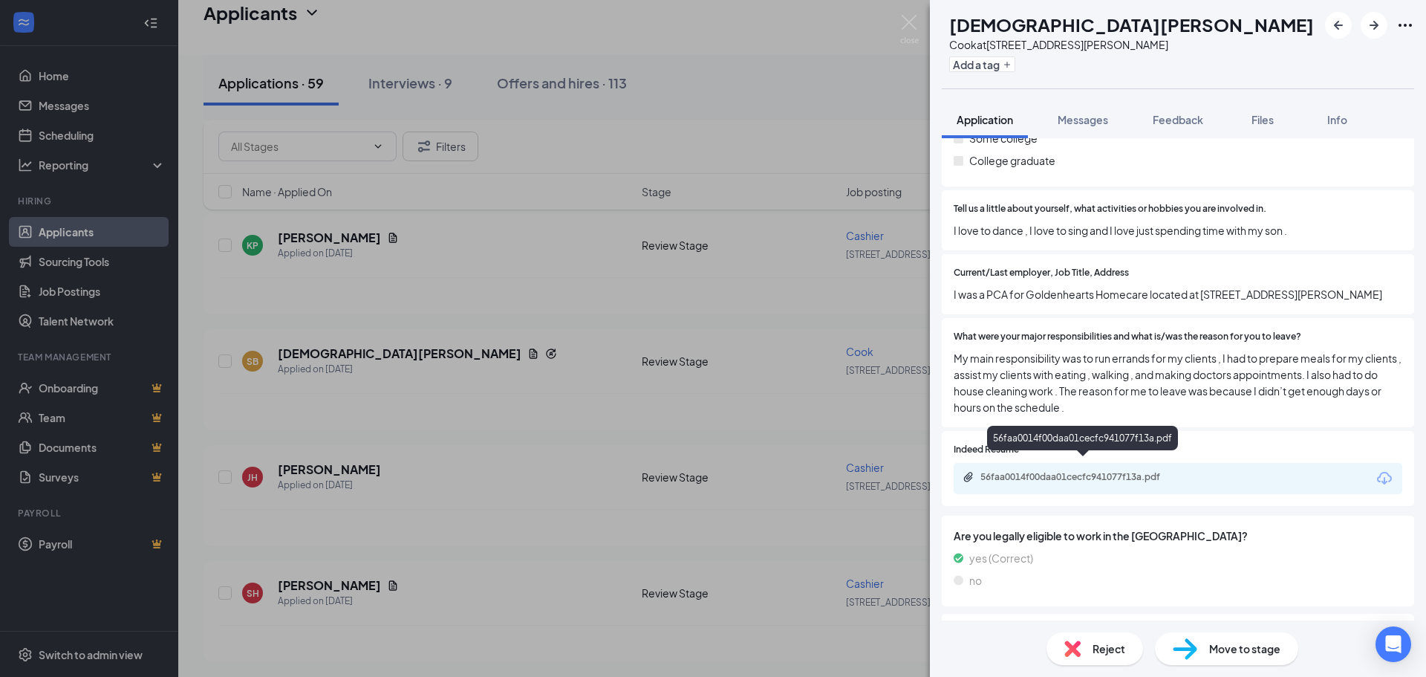
click at [1129, 471] on div "56faa0014f00daa01cecfc941077f13a.pdf" at bounding box center [1084, 477] width 208 height 12
click at [1200, 653] on div "Move to stage" at bounding box center [1226, 648] width 143 height 33
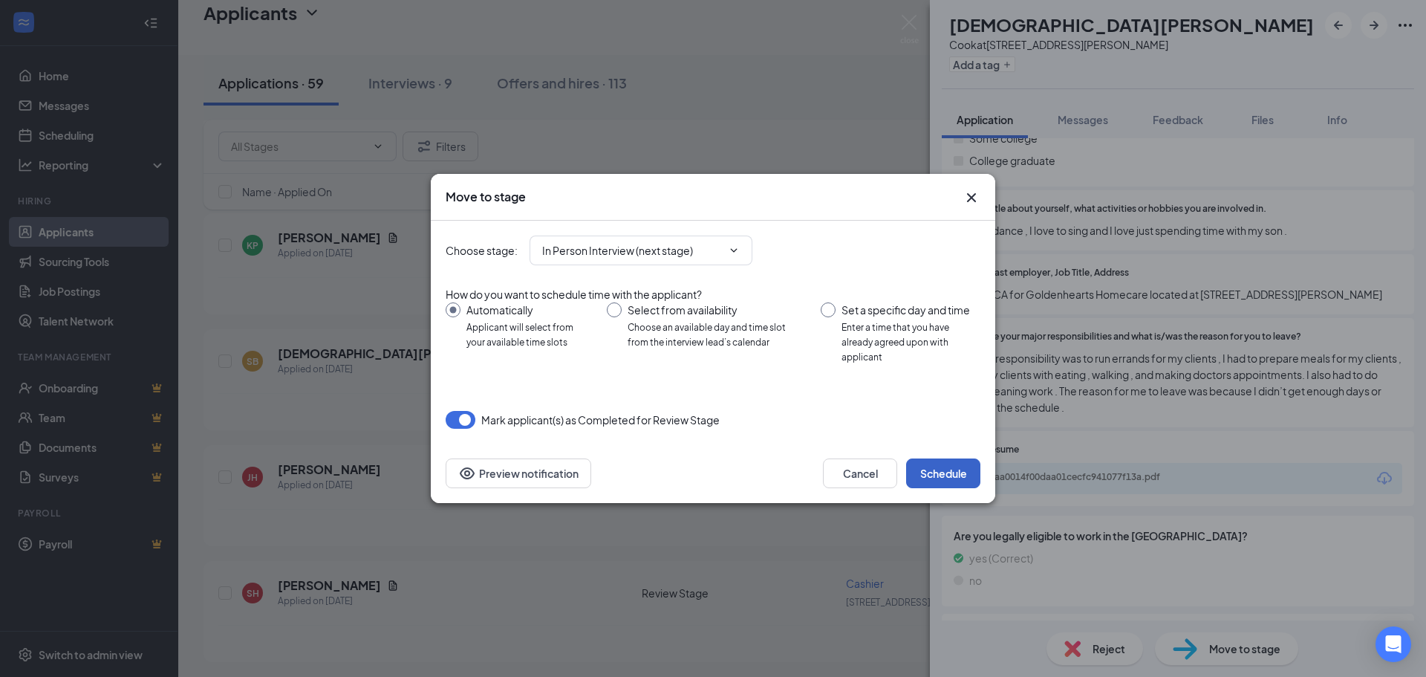
click at [937, 467] on button "Schedule" at bounding box center [943, 473] width 74 height 30
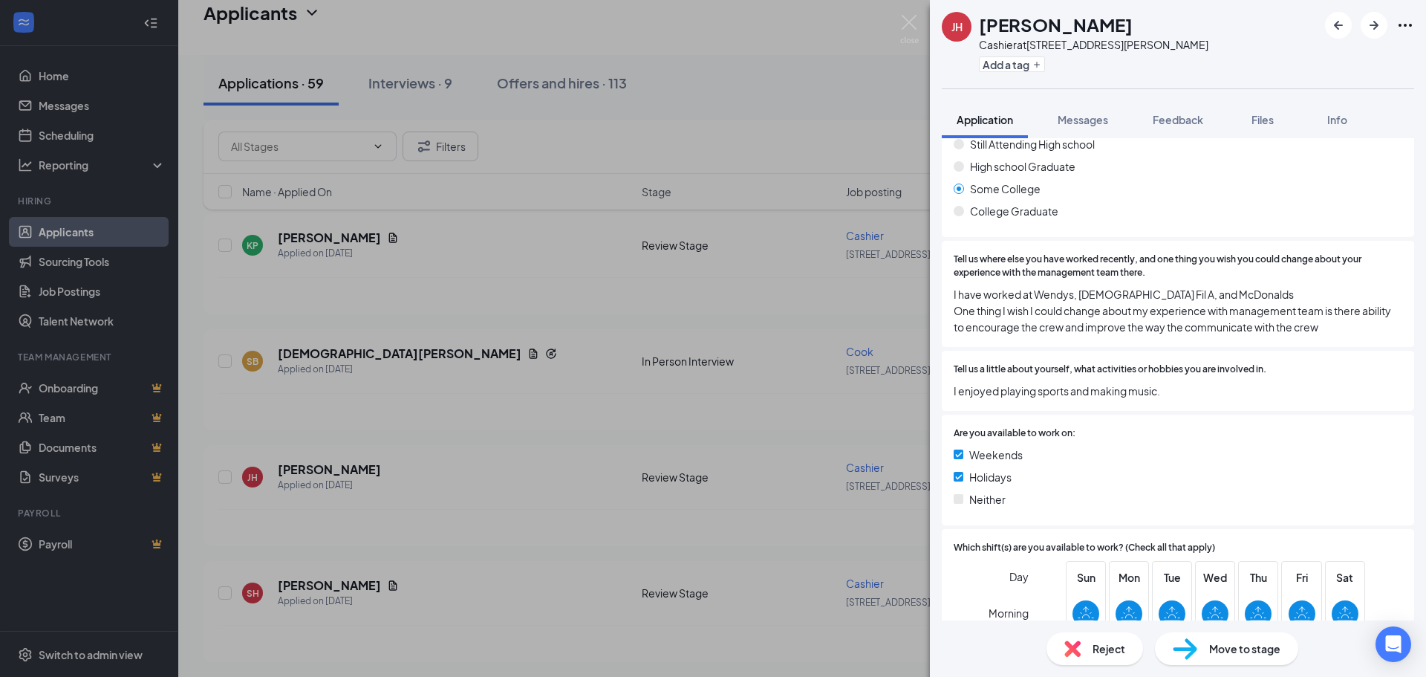
scroll to position [1857, 0]
click at [1213, 651] on span "Move to stage" at bounding box center [1244, 648] width 71 height 16
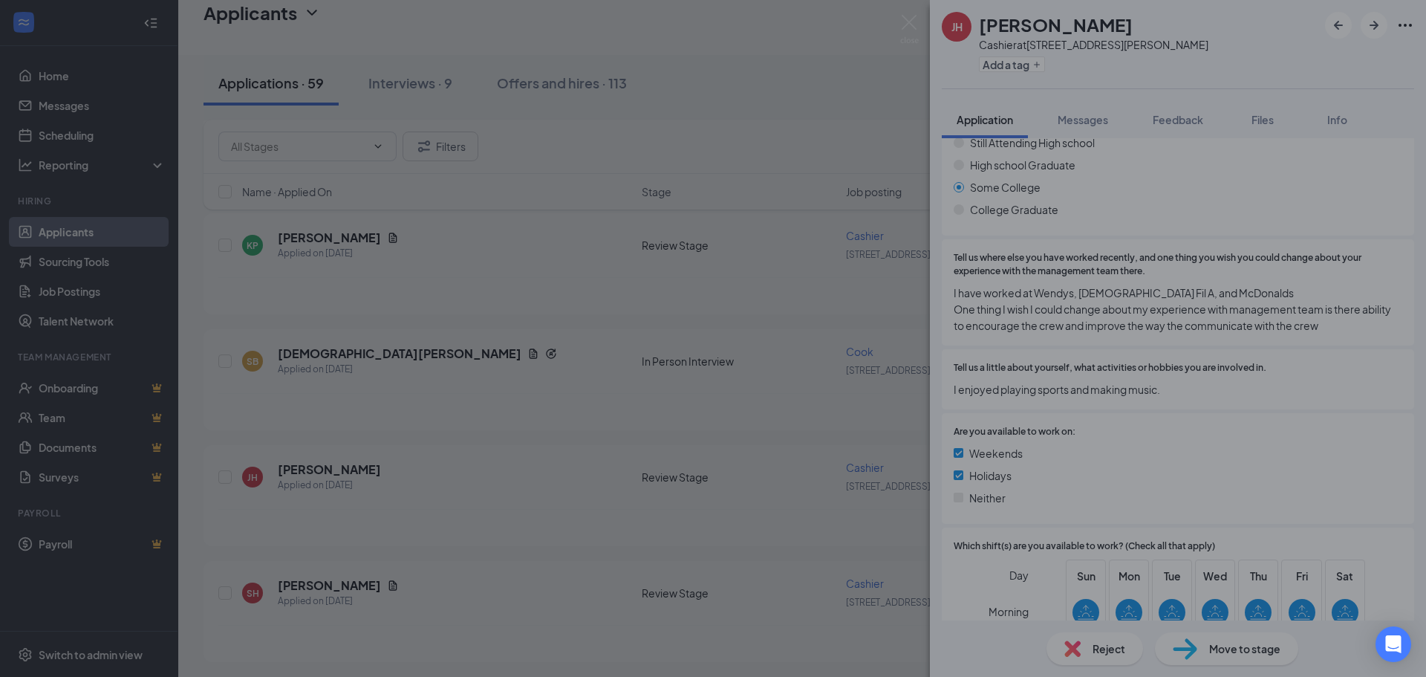
type input "In Person Interview (next stage)"
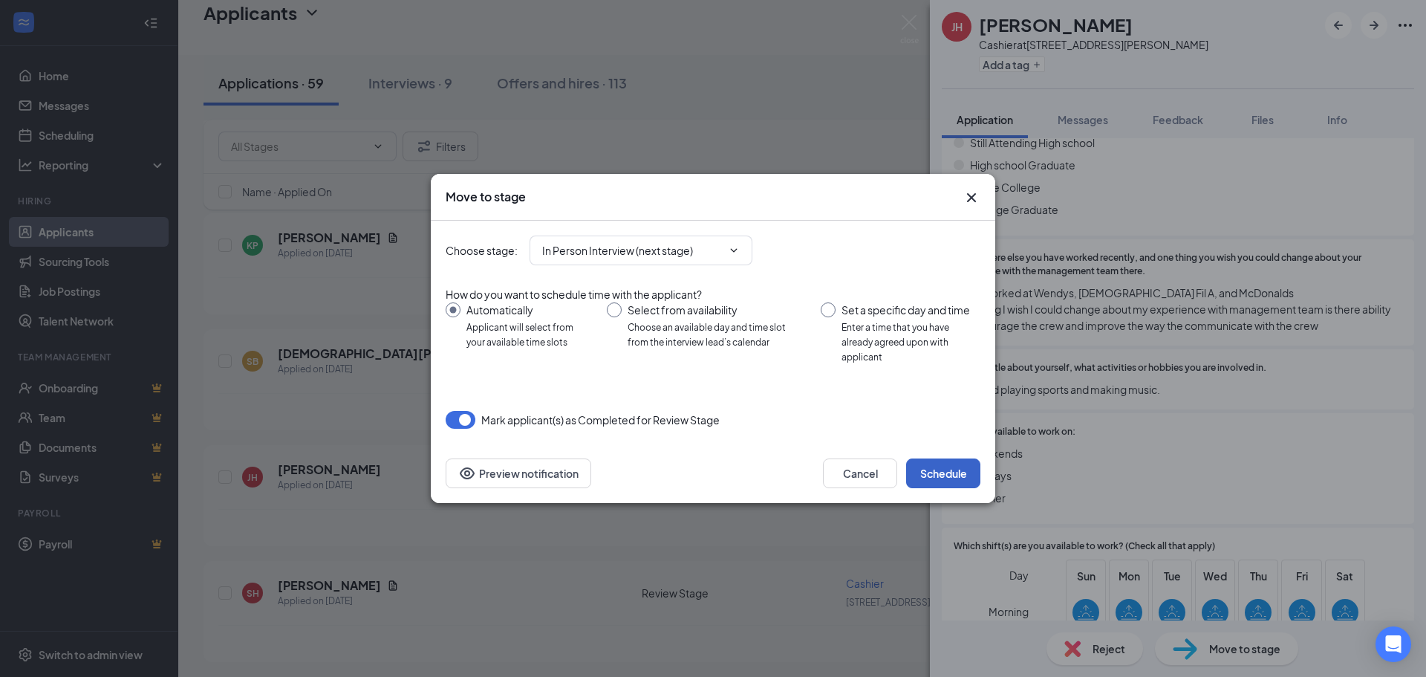
click at [948, 466] on button "Schedule" at bounding box center [943, 473] width 74 height 30
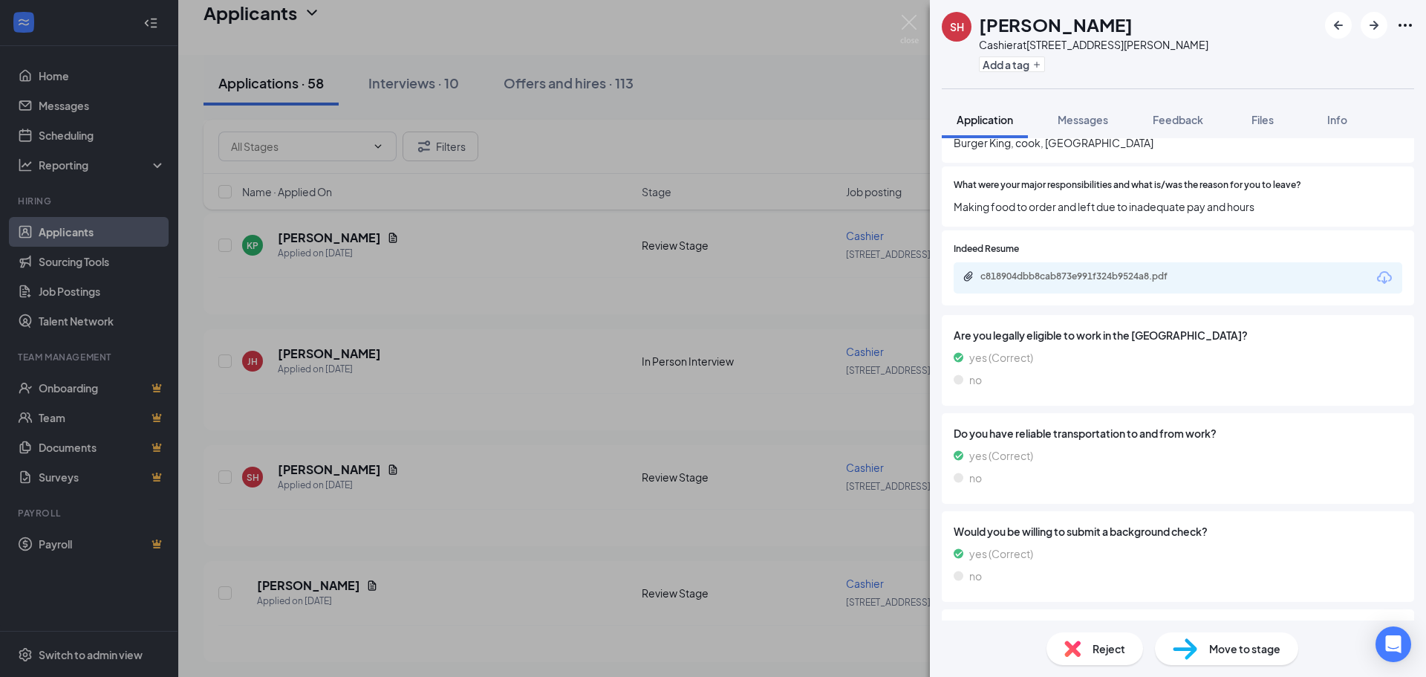
scroll to position [1337, 0]
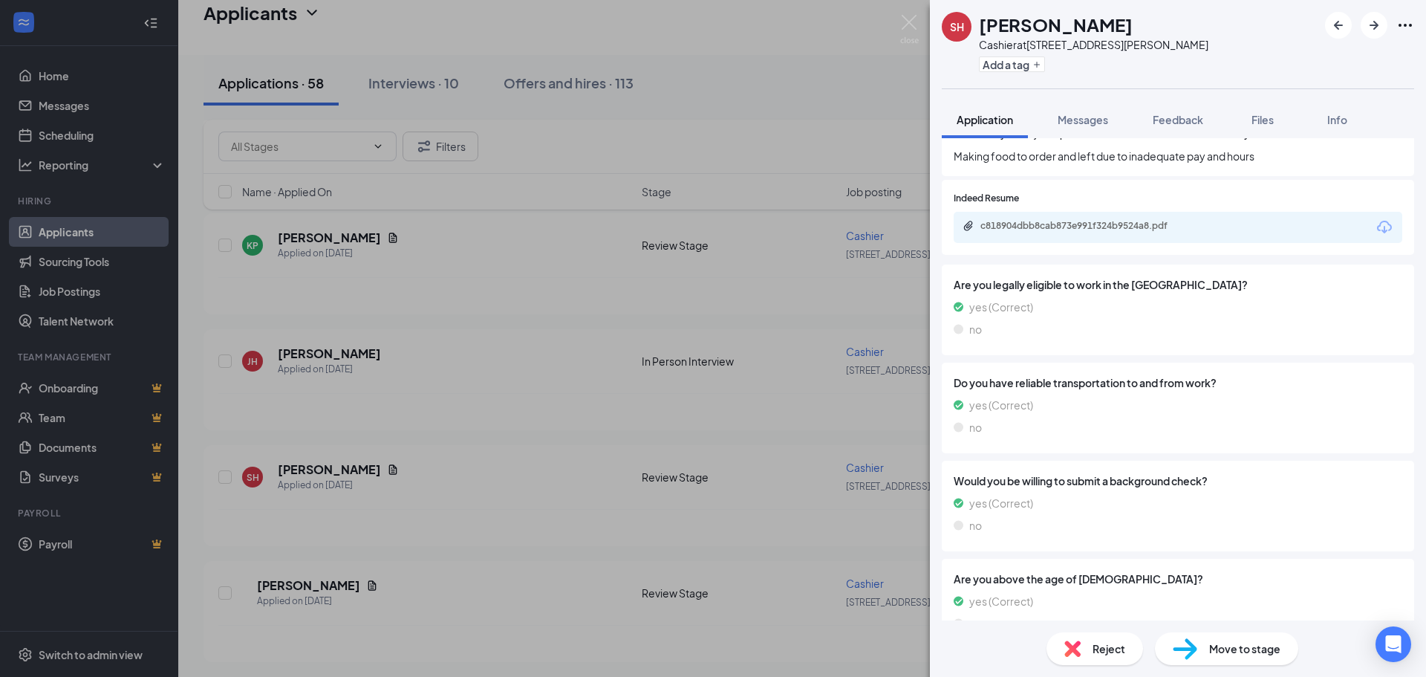
click at [1261, 648] on span "Move to stage" at bounding box center [1244, 648] width 71 height 16
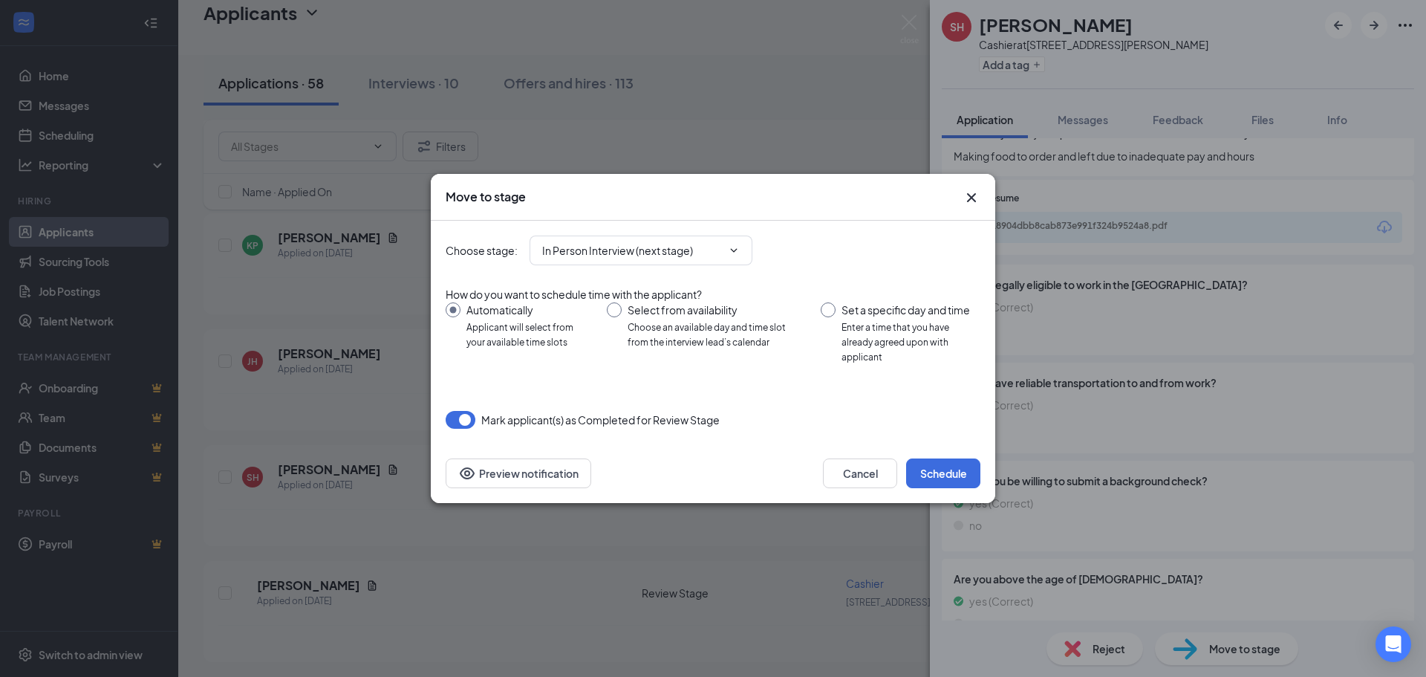
click at [923, 452] on div "Cancel Schedule Preview notification" at bounding box center [713, 472] width 565 height 59
click at [930, 466] on button "Schedule" at bounding box center [943, 473] width 74 height 30
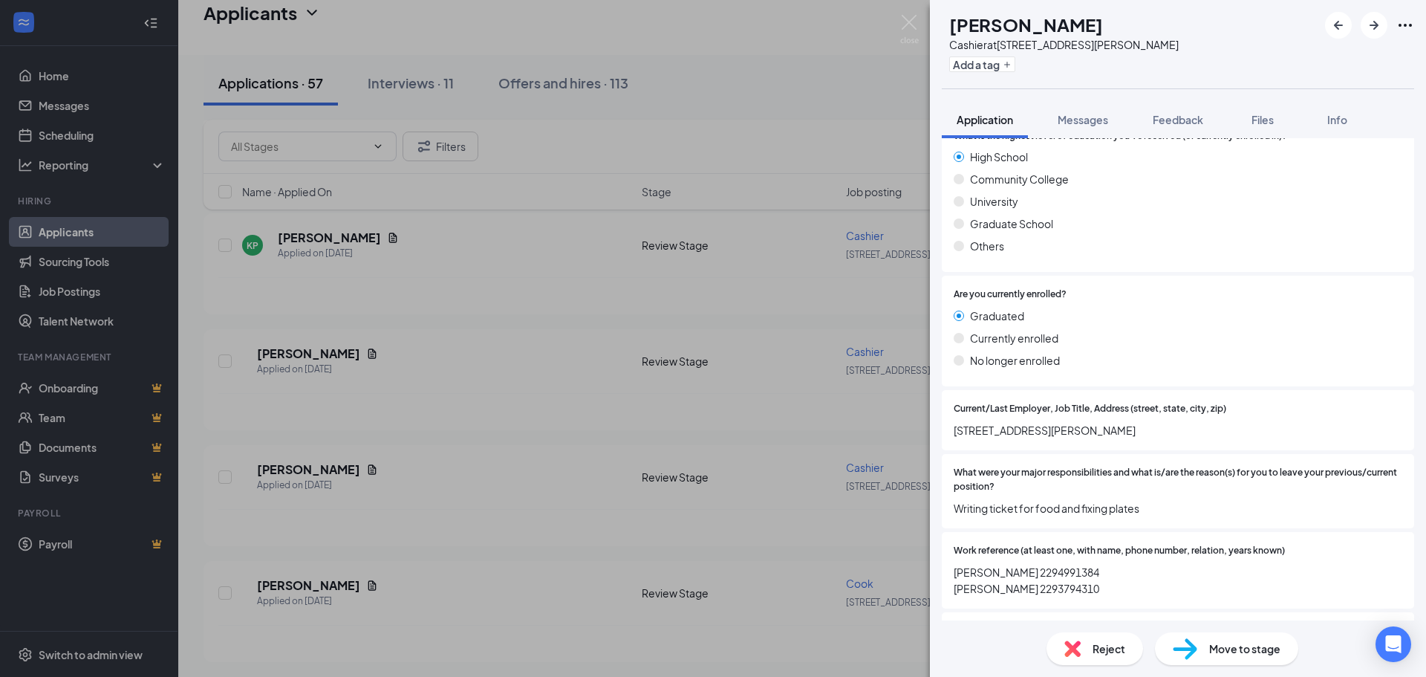
scroll to position [2600, 0]
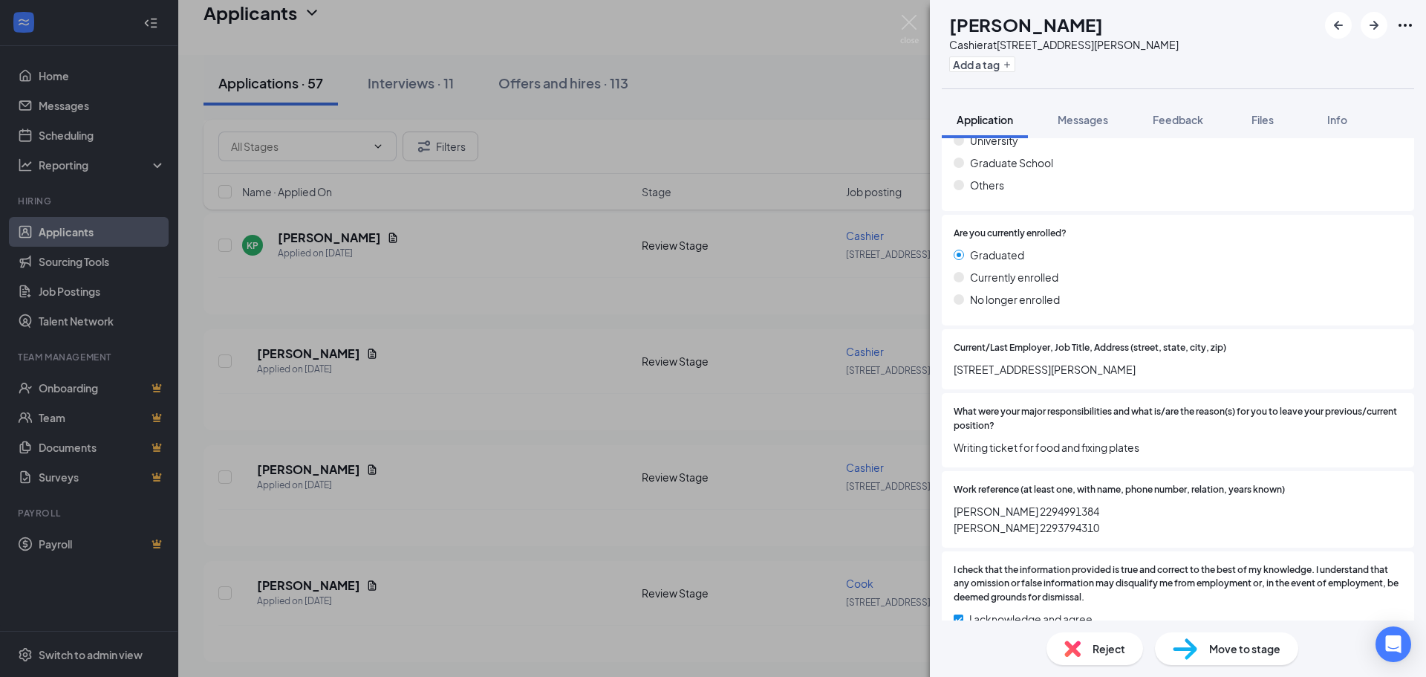
click at [1269, 650] on span "Move to stage" at bounding box center [1244, 648] width 71 height 16
type input "In Person Interview (next stage)"
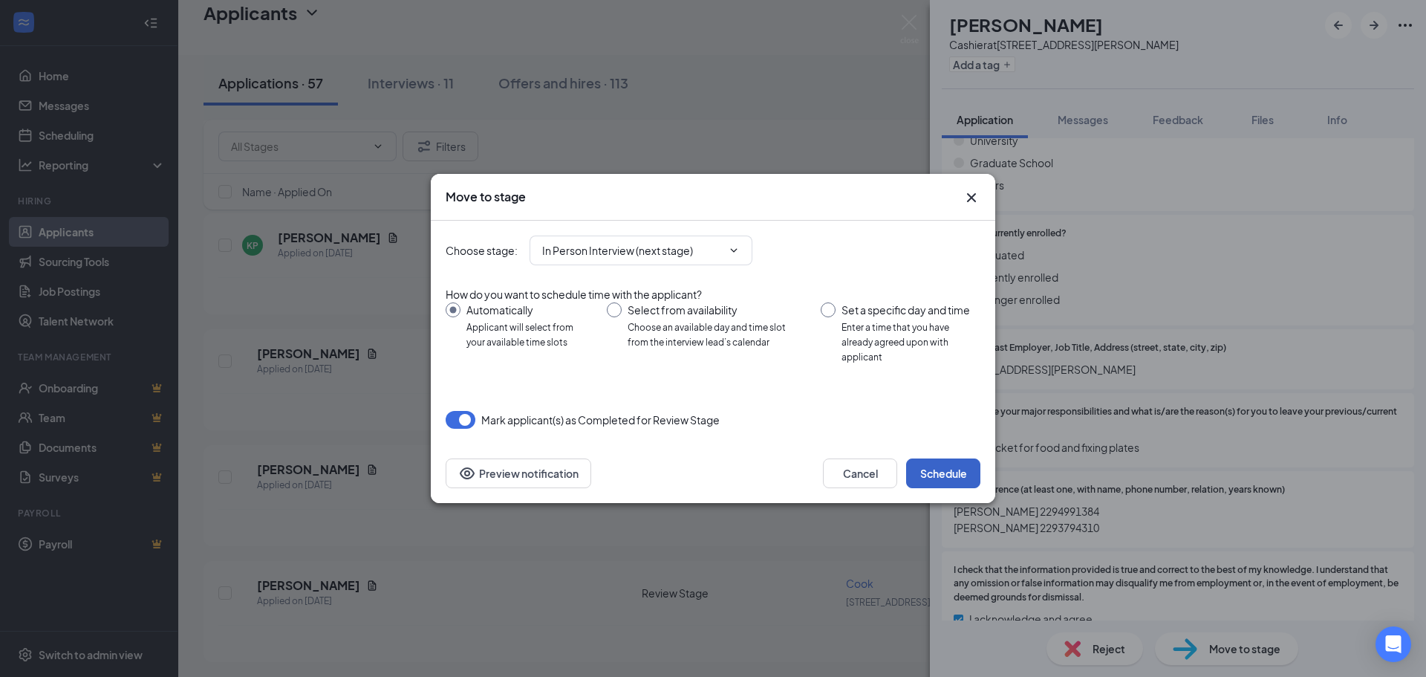
click at [940, 465] on button "Schedule" at bounding box center [943, 473] width 74 height 30
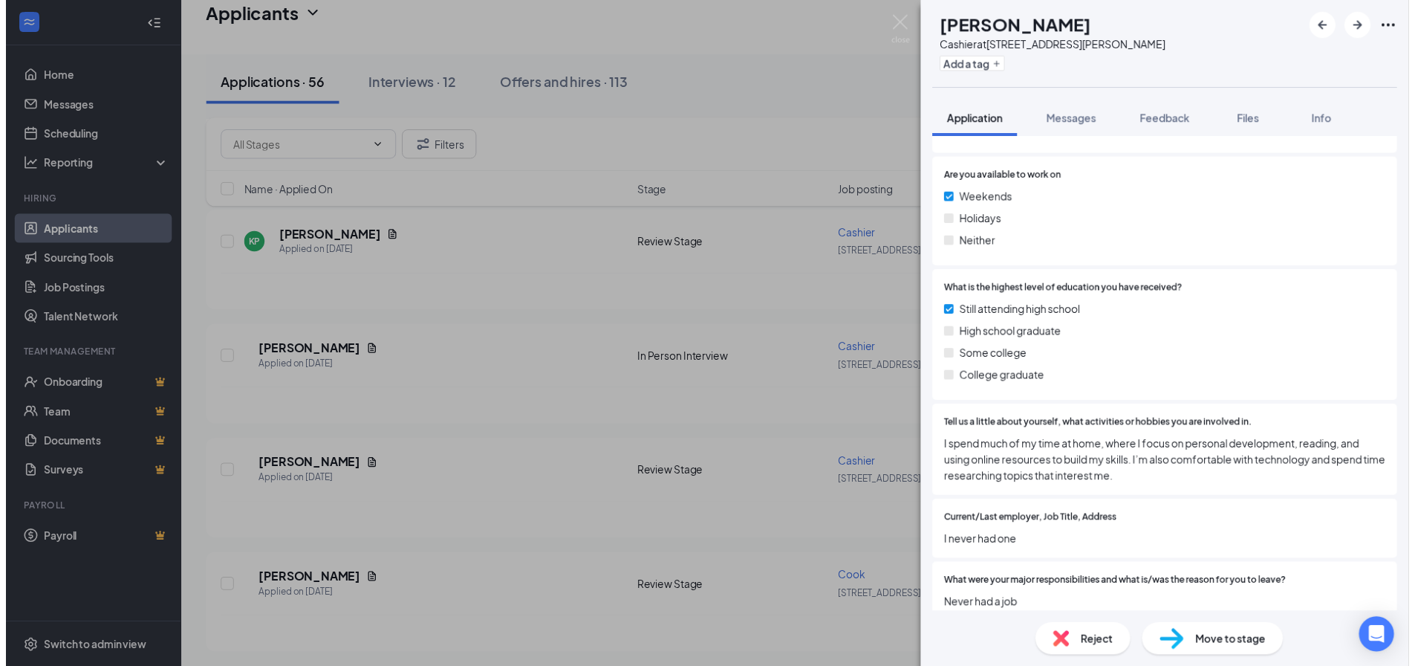
scroll to position [1040, 0]
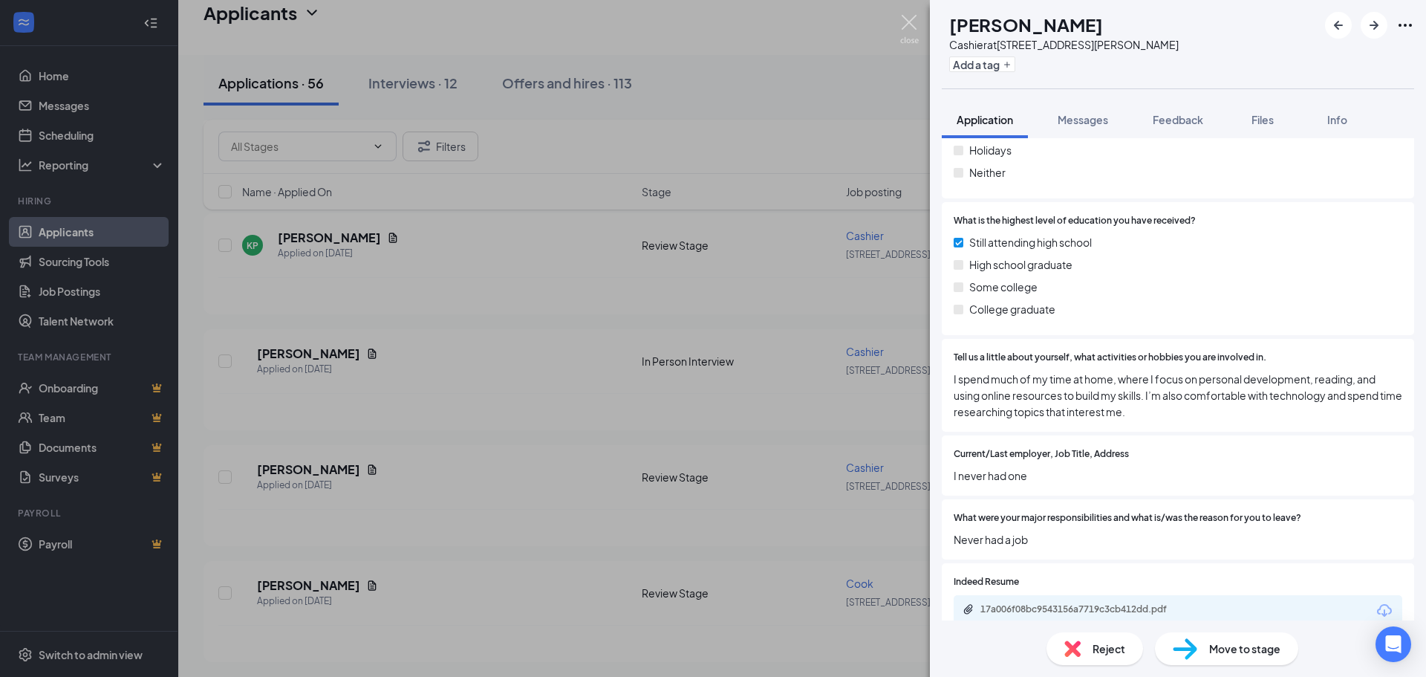
click at [918, 19] on img at bounding box center [909, 29] width 19 height 29
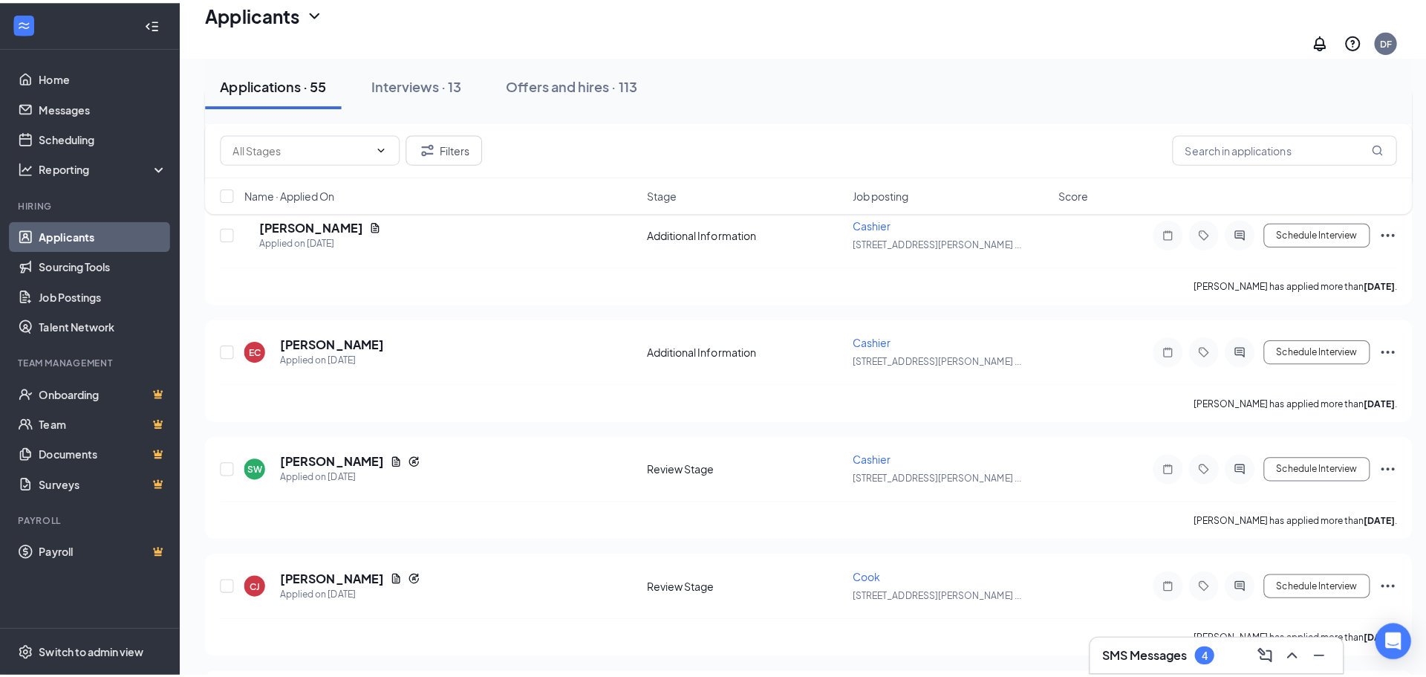
scroll to position [3417, 0]
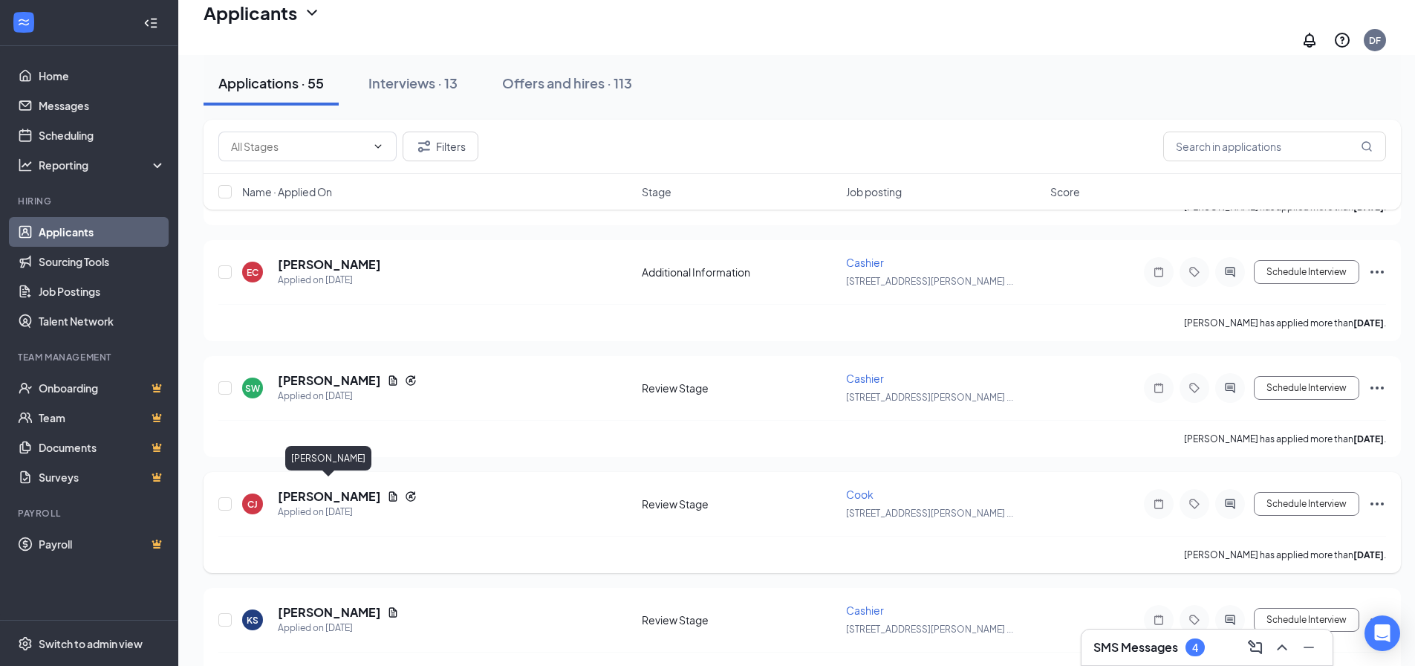
click at [322, 489] on h5 "[PERSON_NAME]" at bounding box center [329, 496] width 103 height 16
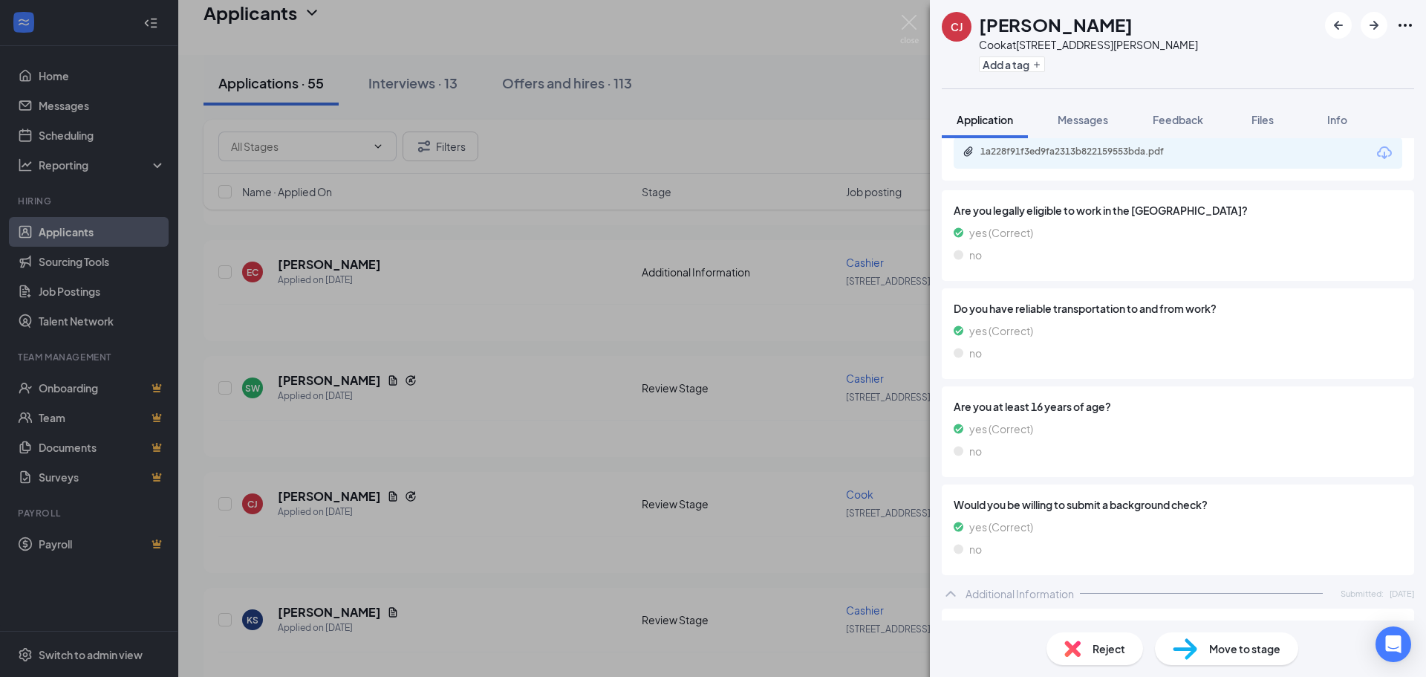
scroll to position [1486, 0]
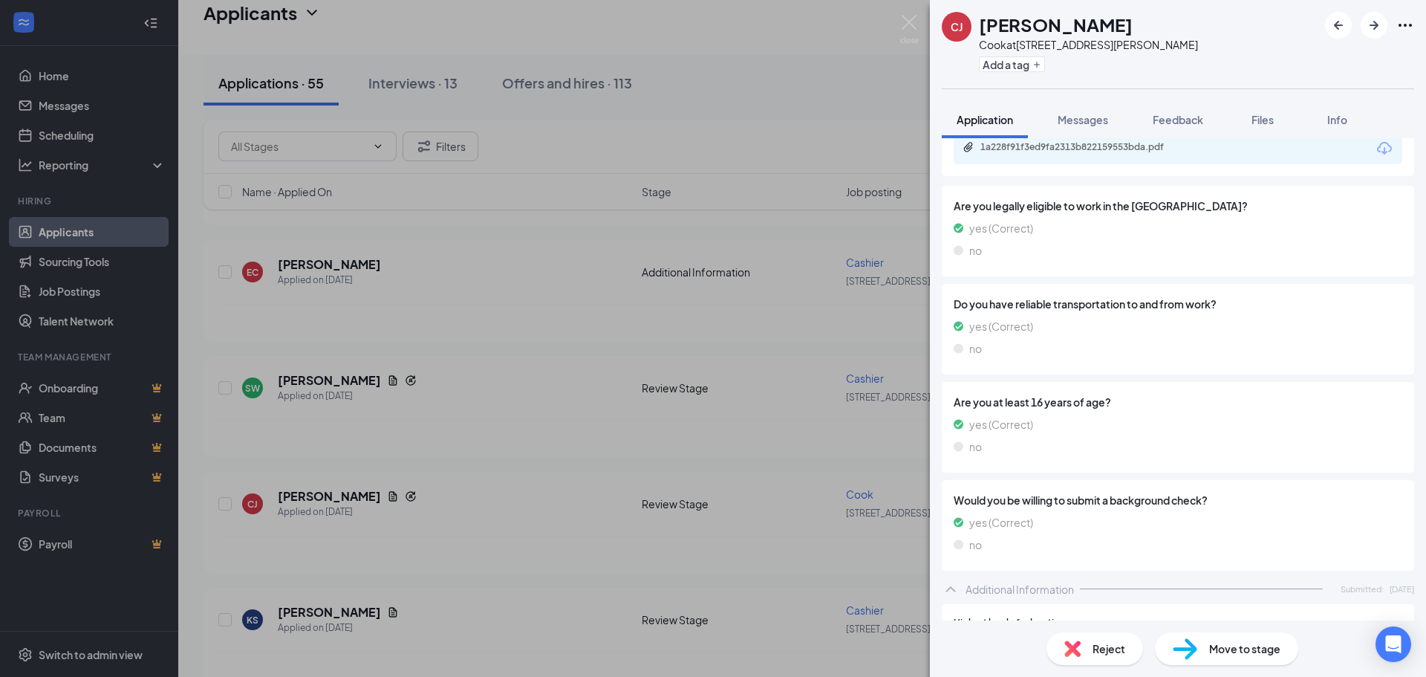
click at [1098, 647] on span "Reject" at bounding box center [1109, 648] width 33 height 16
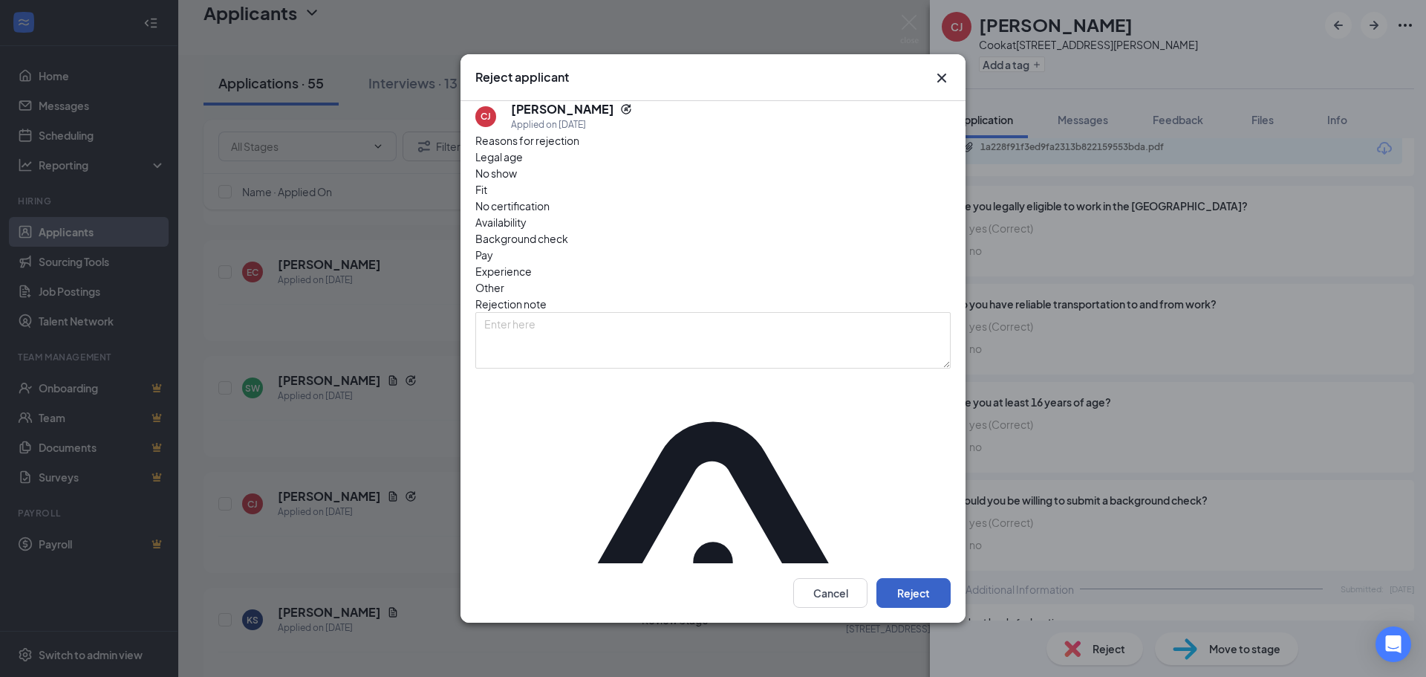
click at [912, 578] on button "Reject" at bounding box center [913, 593] width 74 height 30
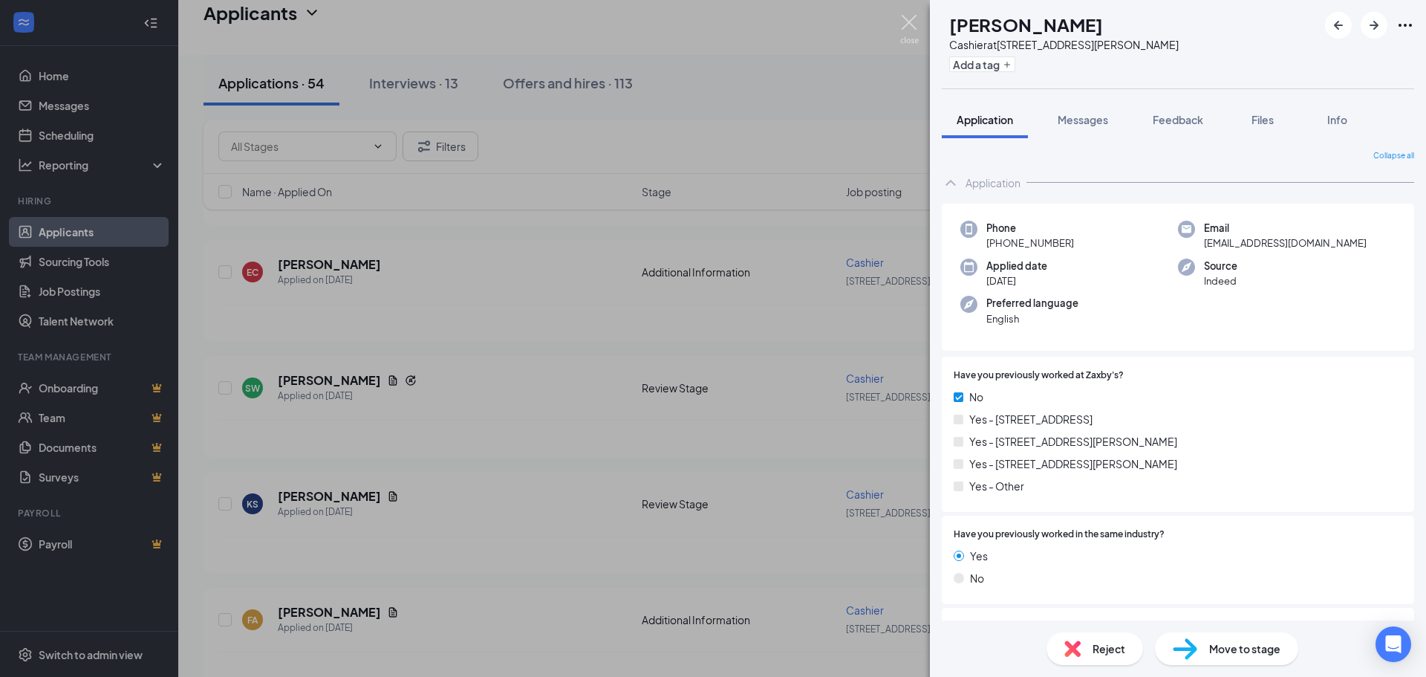
click at [910, 23] on img at bounding box center [909, 29] width 19 height 29
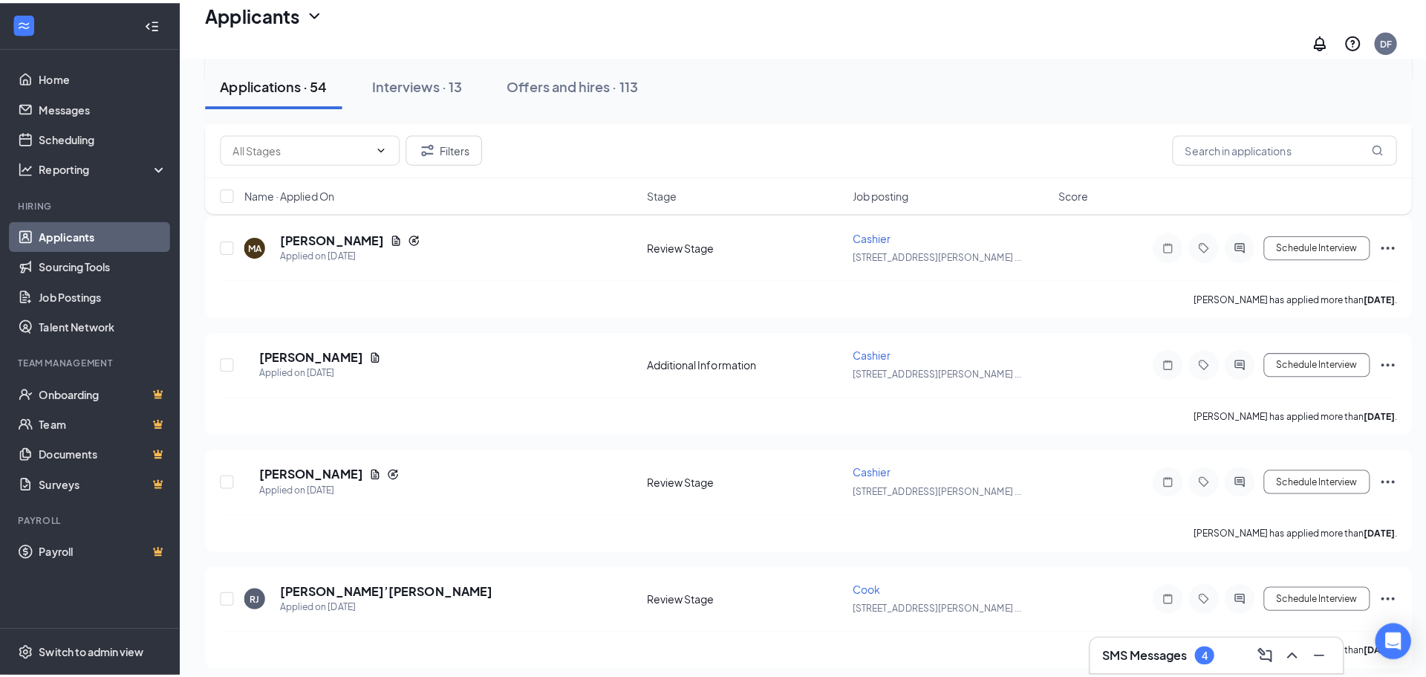
scroll to position [3937, 0]
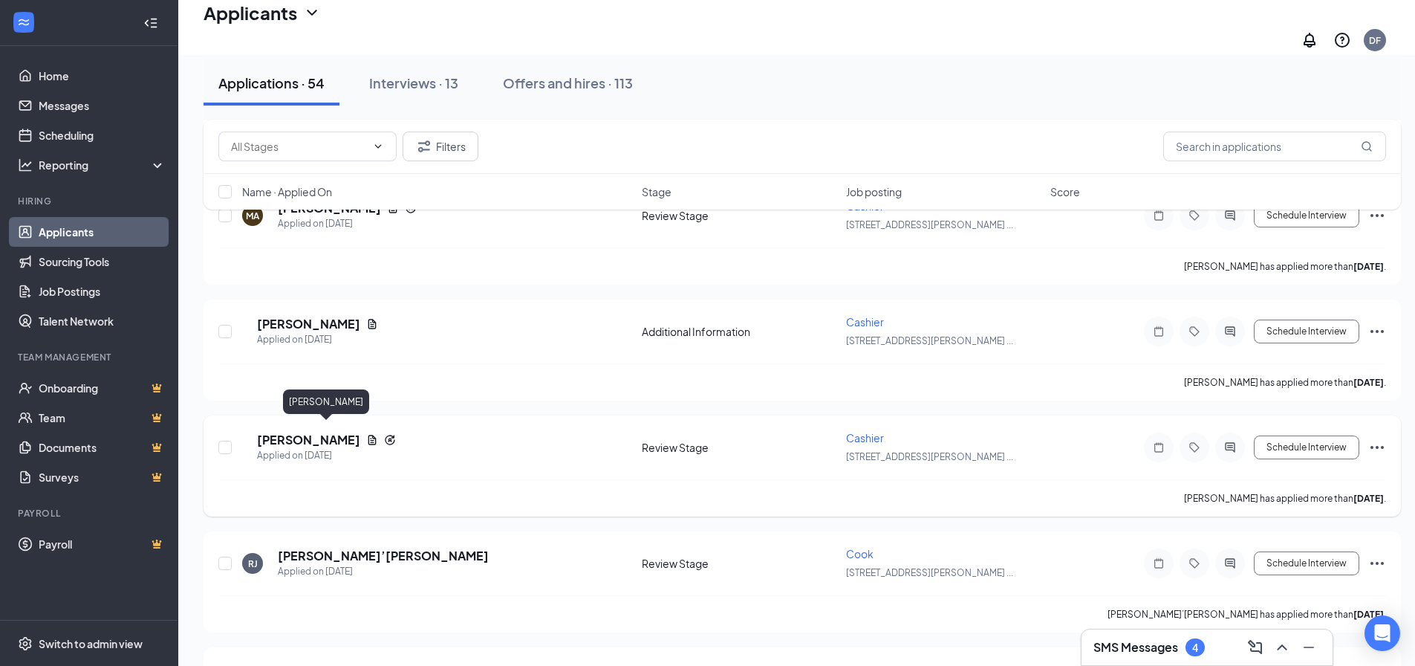
click at [304, 435] on h5 "[PERSON_NAME]" at bounding box center [308, 440] width 103 height 16
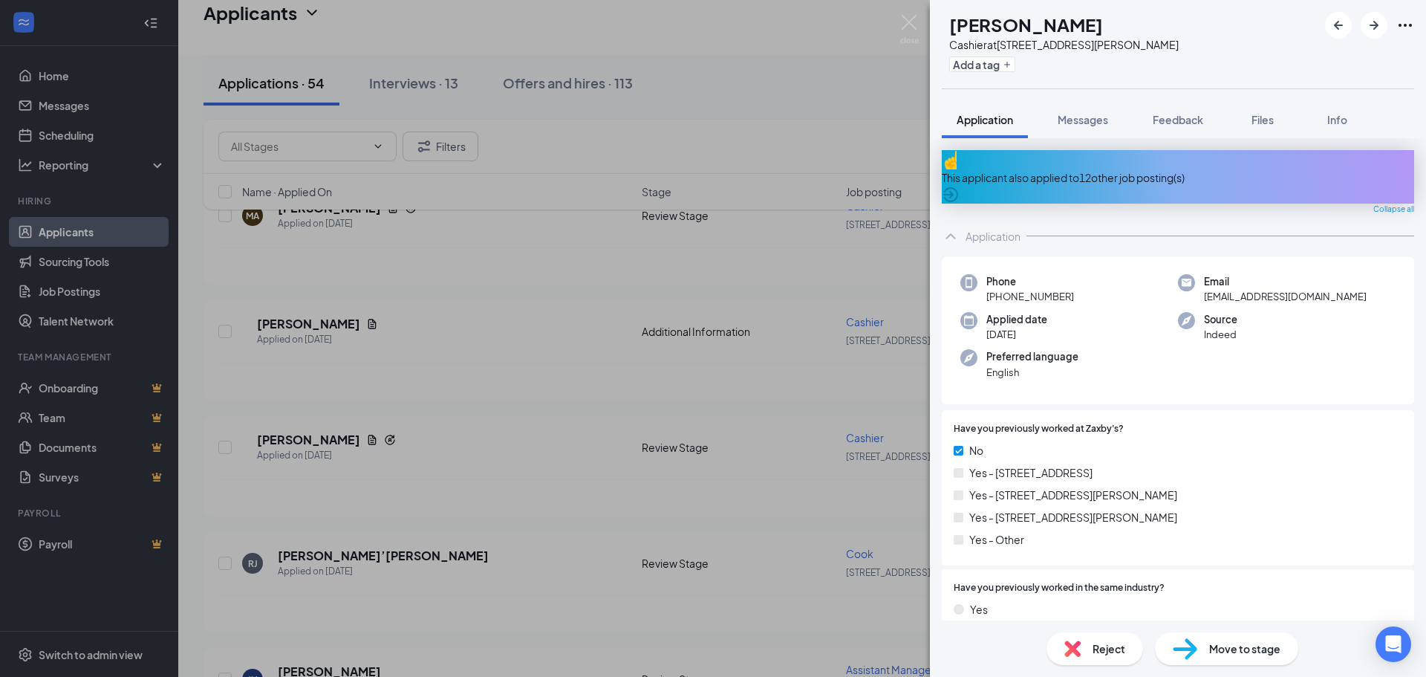
click at [1136, 169] on div "This applicant also applied to 12 other job posting(s)" at bounding box center [1178, 177] width 472 height 16
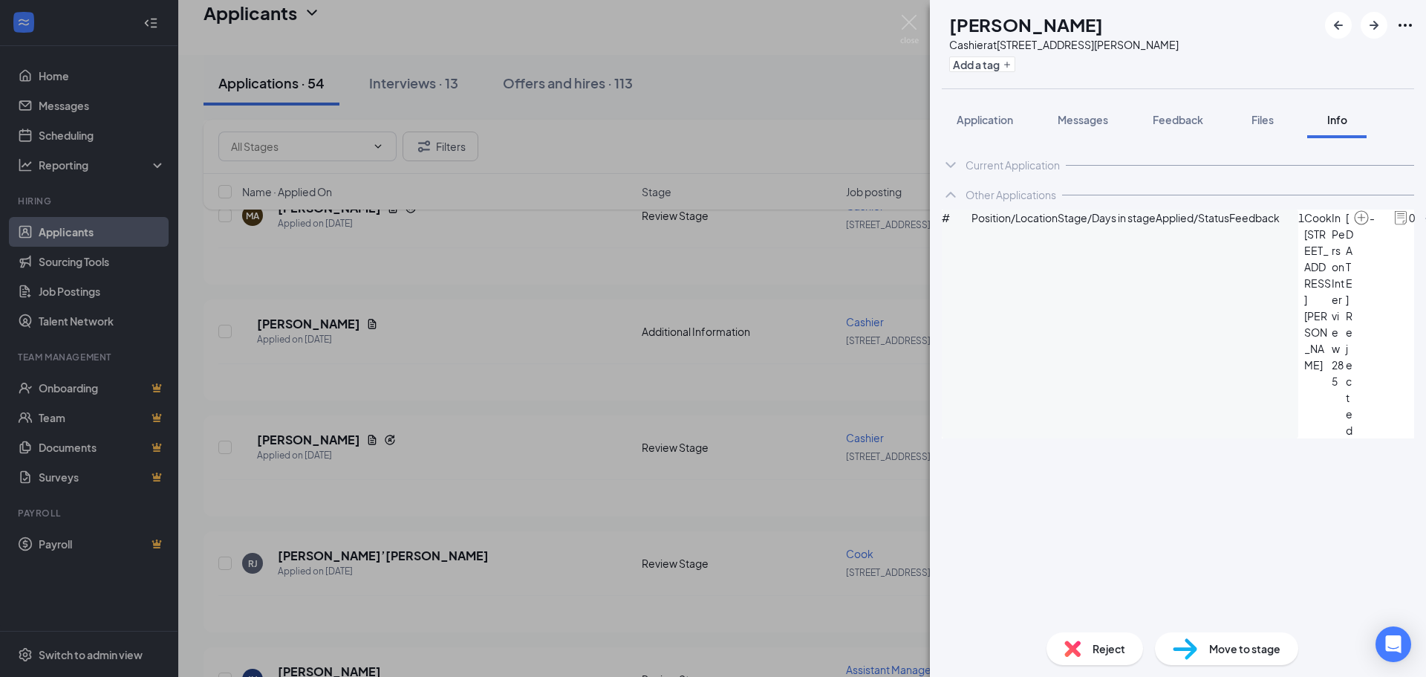
scroll to position [287, 0]
click at [1005, 118] on span "Application" at bounding box center [985, 119] width 56 height 13
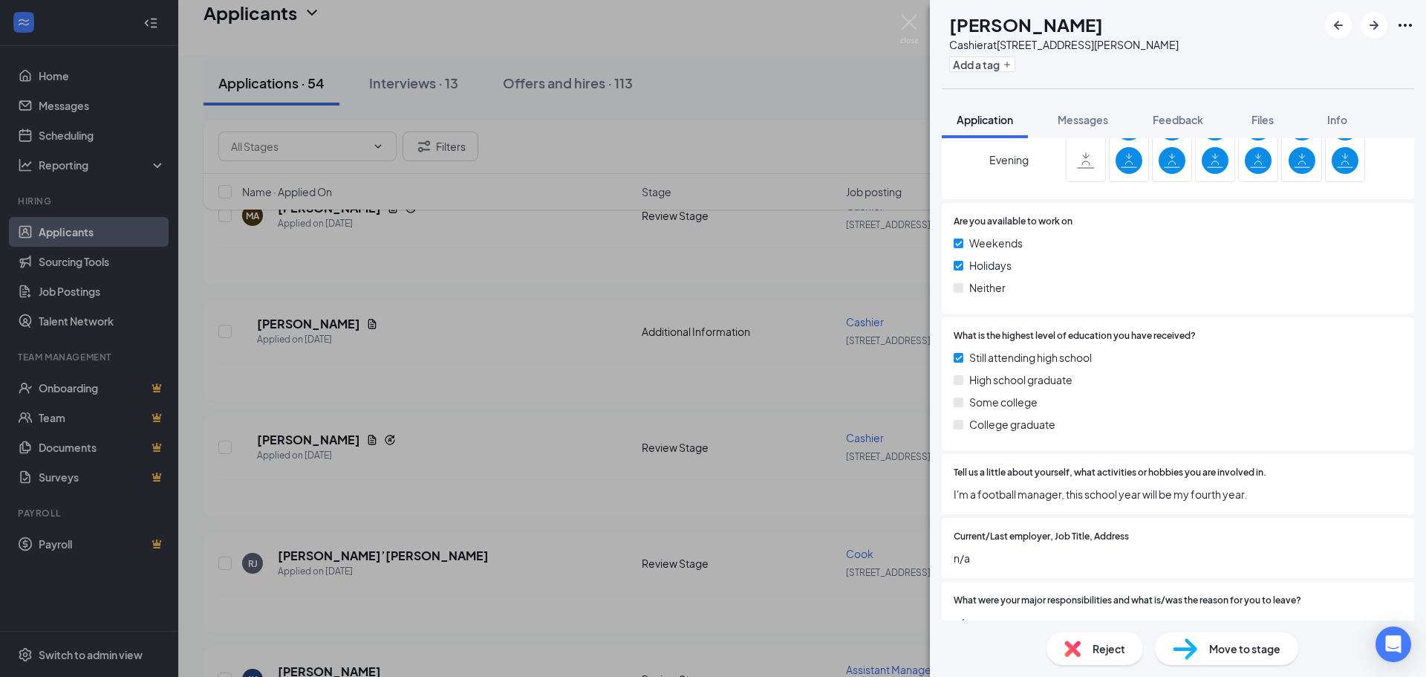
scroll to position [966, 0]
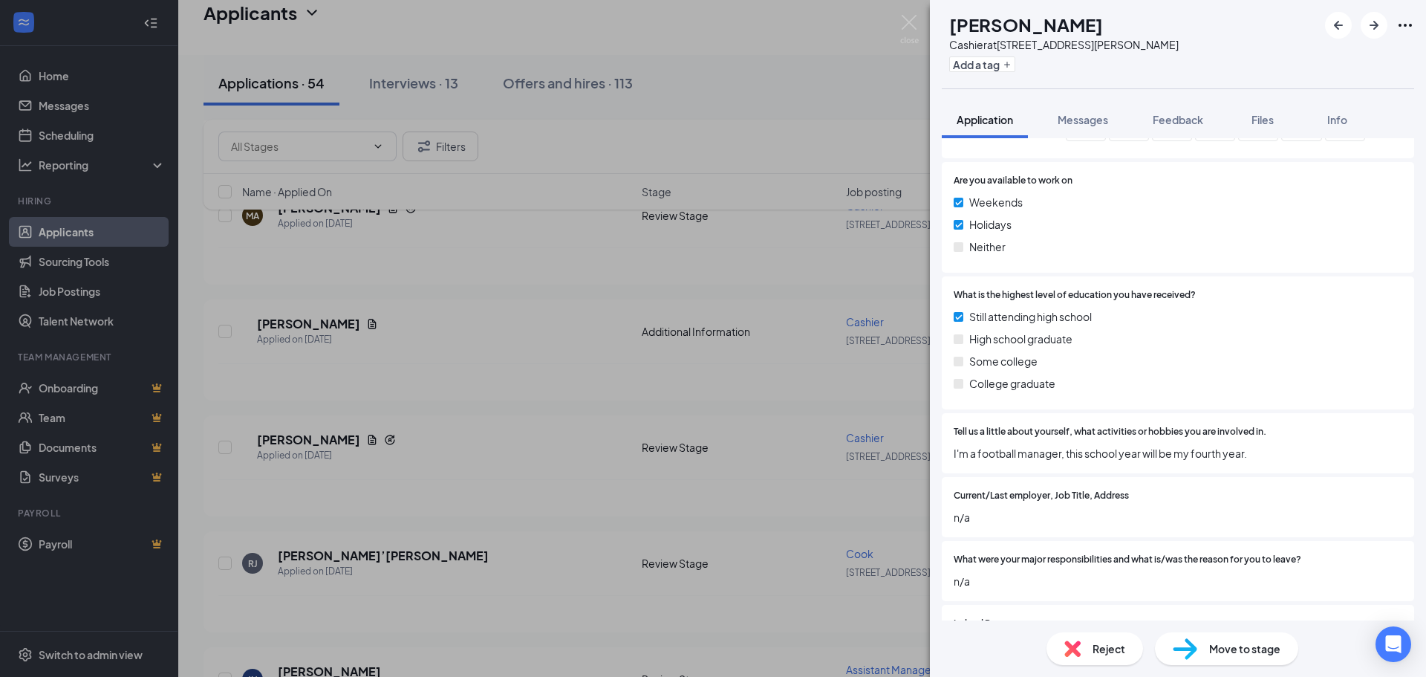
click at [1116, 651] on span "Reject" at bounding box center [1109, 648] width 33 height 16
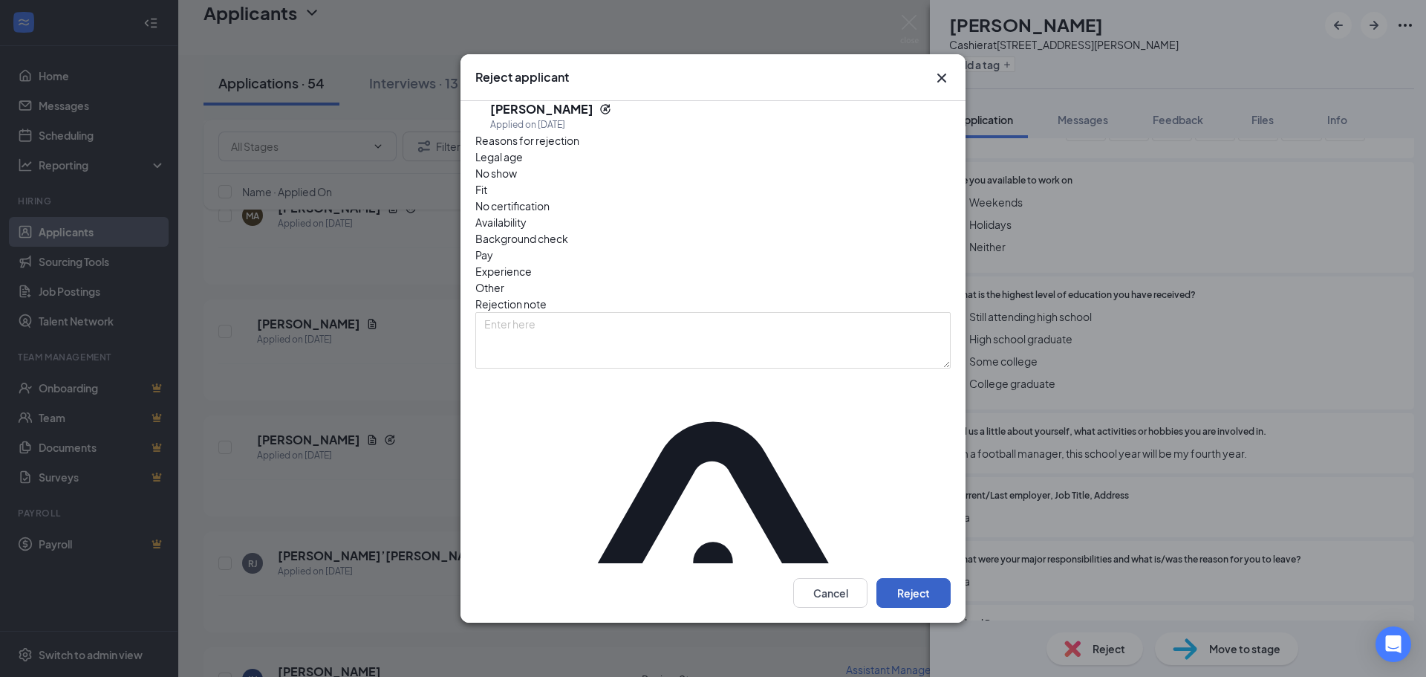
click at [917, 578] on button "Reject" at bounding box center [913, 593] width 74 height 30
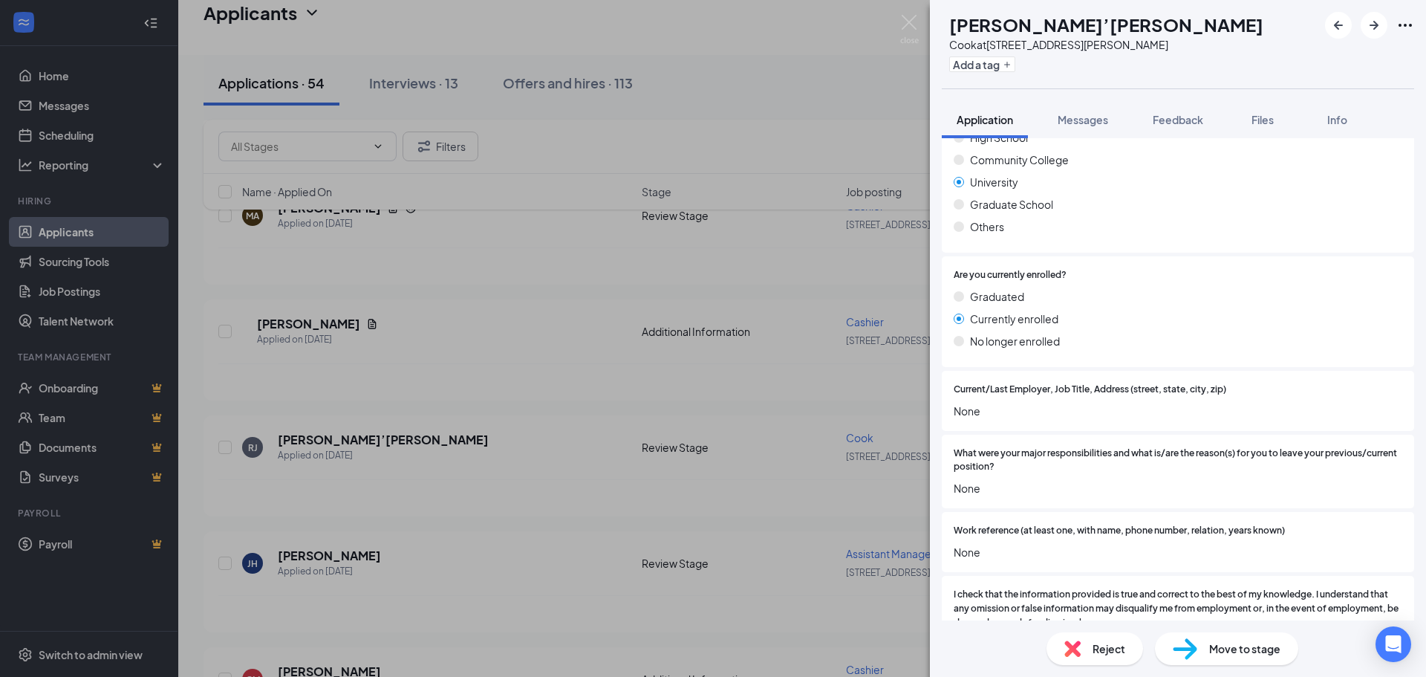
scroll to position [2823, 0]
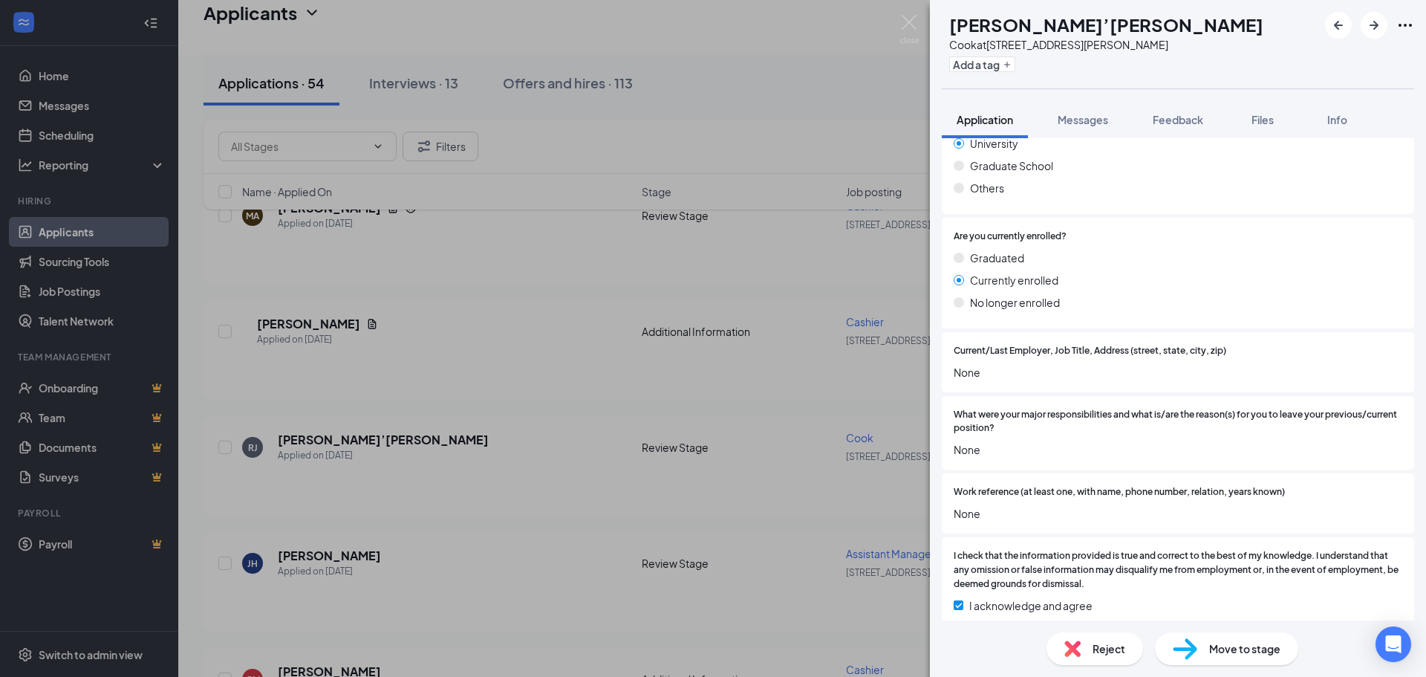
click at [1232, 651] on span "Move to stage" at bounding box center [1244, 648] width 71 height 16
type input "In Person Interview (next stage)"
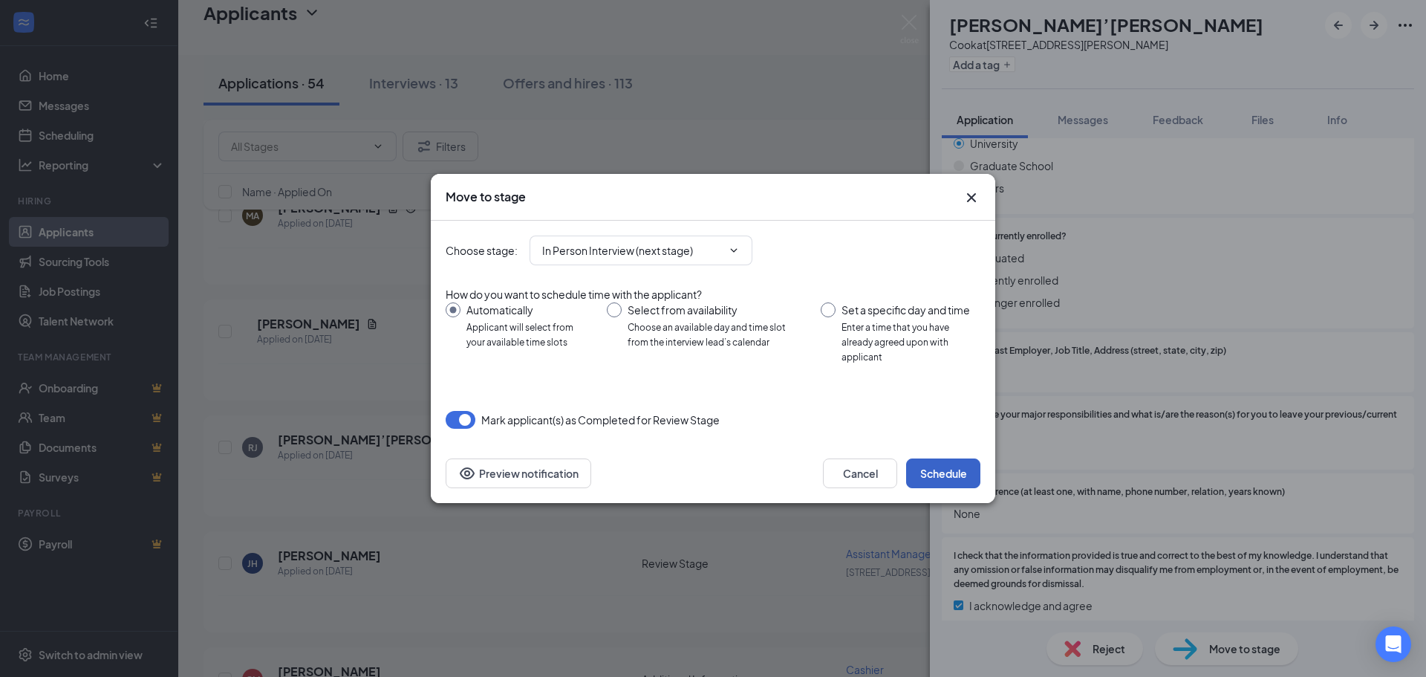
click at [954, 468] on button "Schedule" at bounding box center [943, 473] width 74 height 30
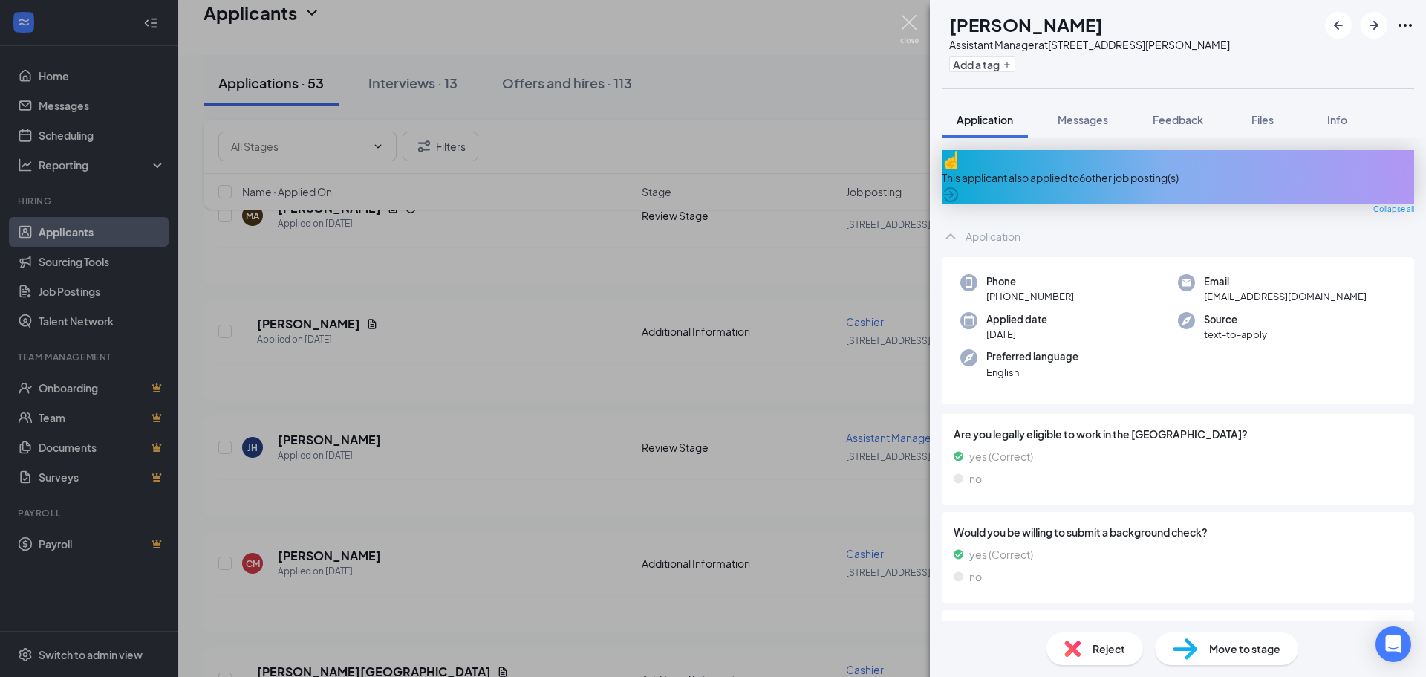
click at [905, 19] on img at bounding box center [909, 29] width 19 height 29
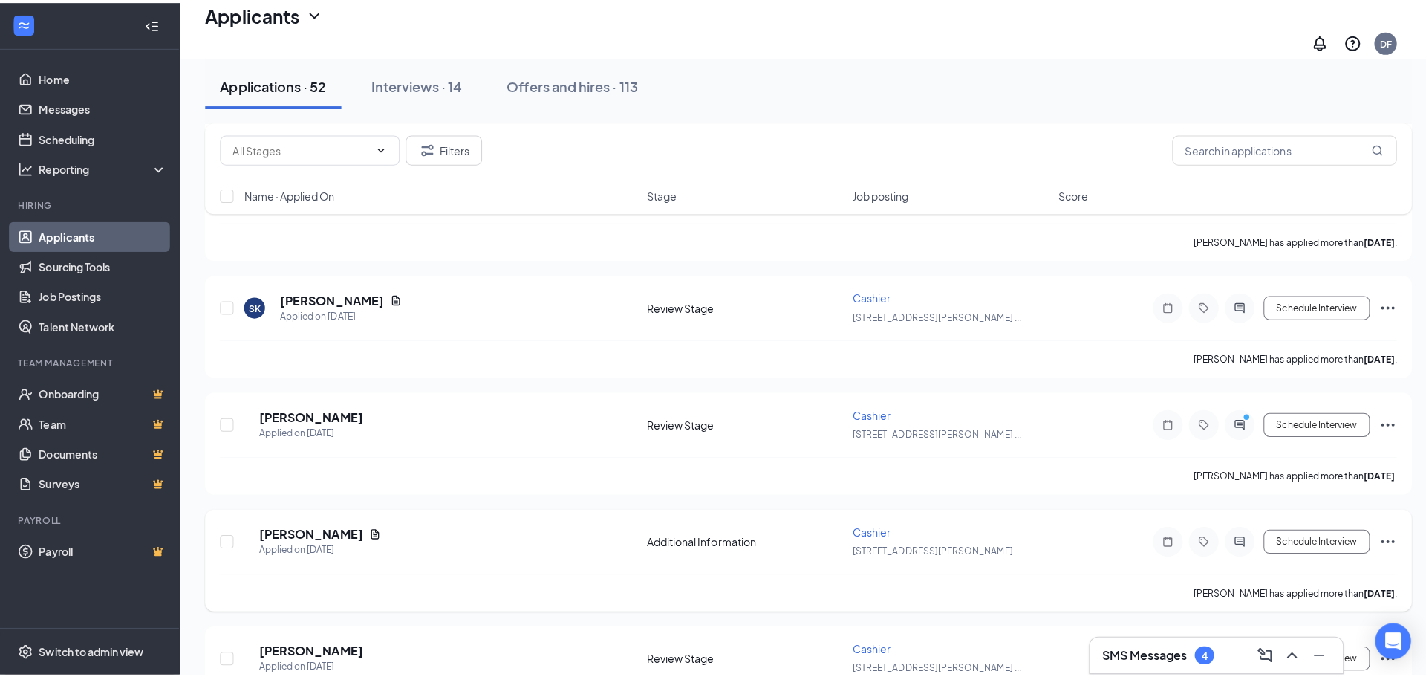
scroll to position [1036, 0]
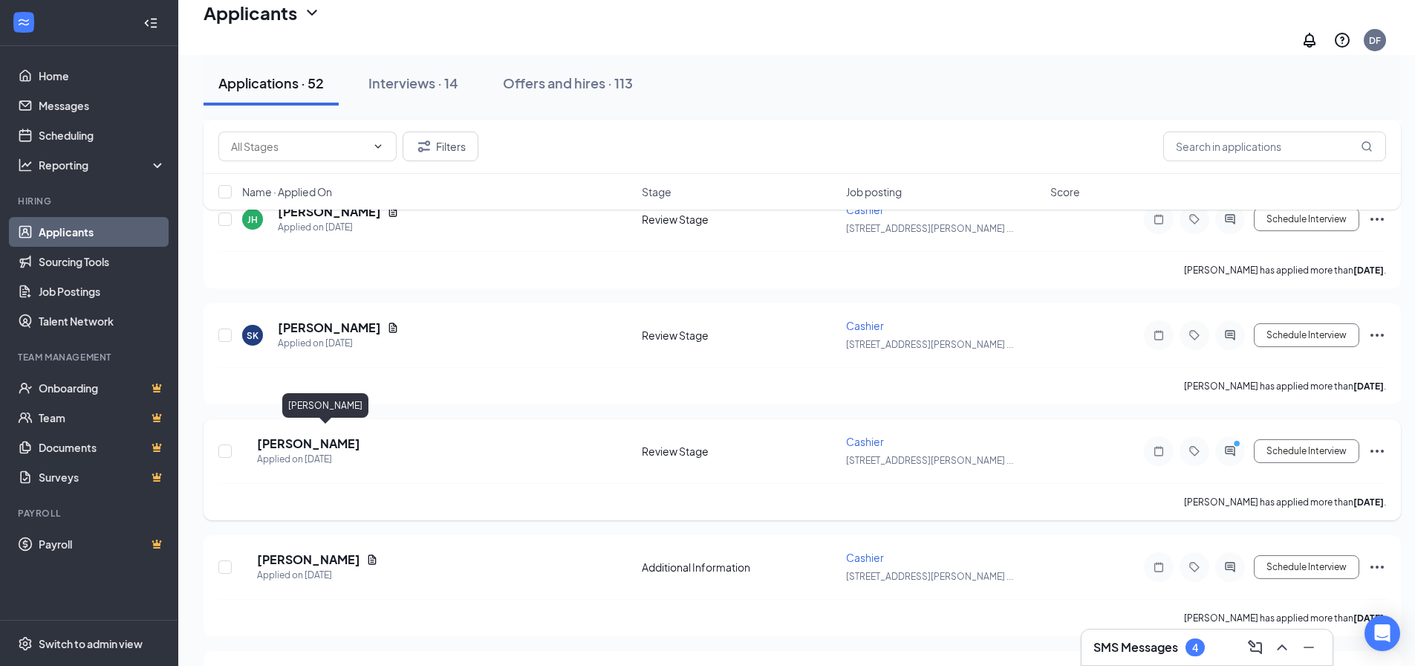
click at [336, 435] on h5 "[PERSON_NAME]" at bounding box center [308, 443] width 103 height 16
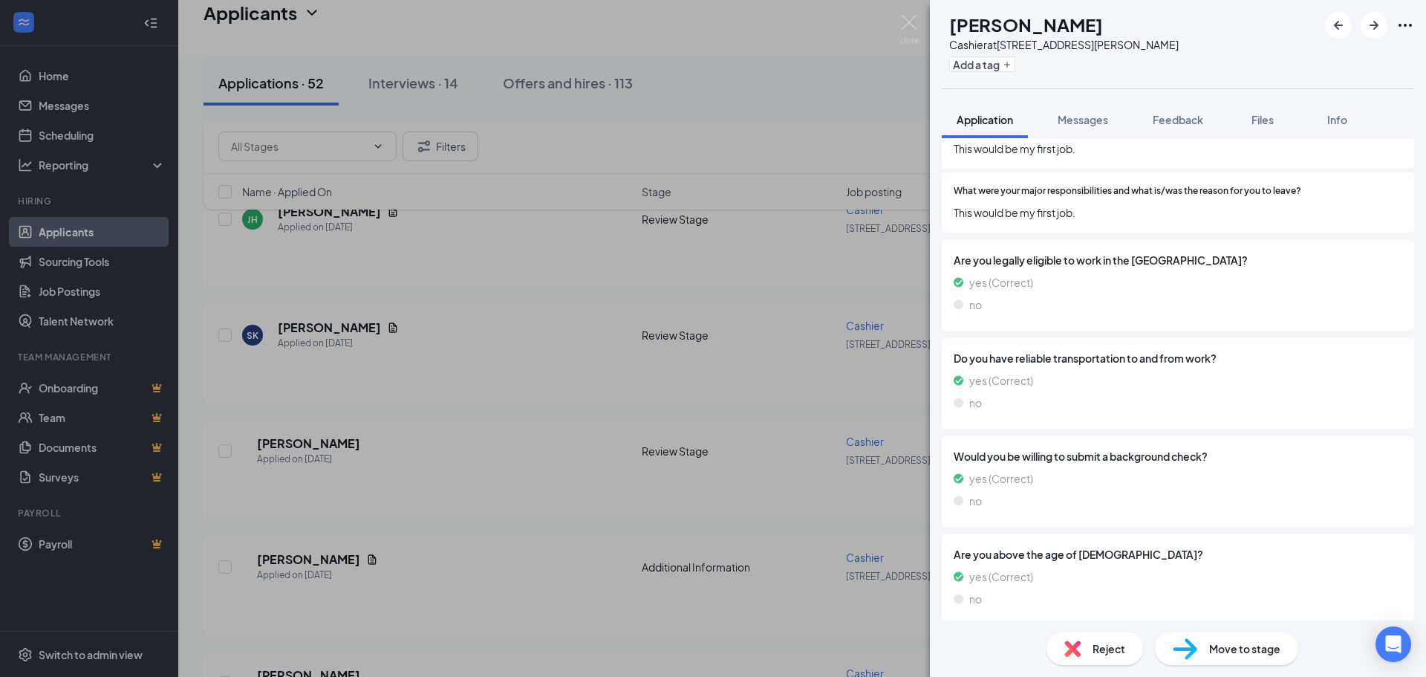
scroll to position [1337, 0]
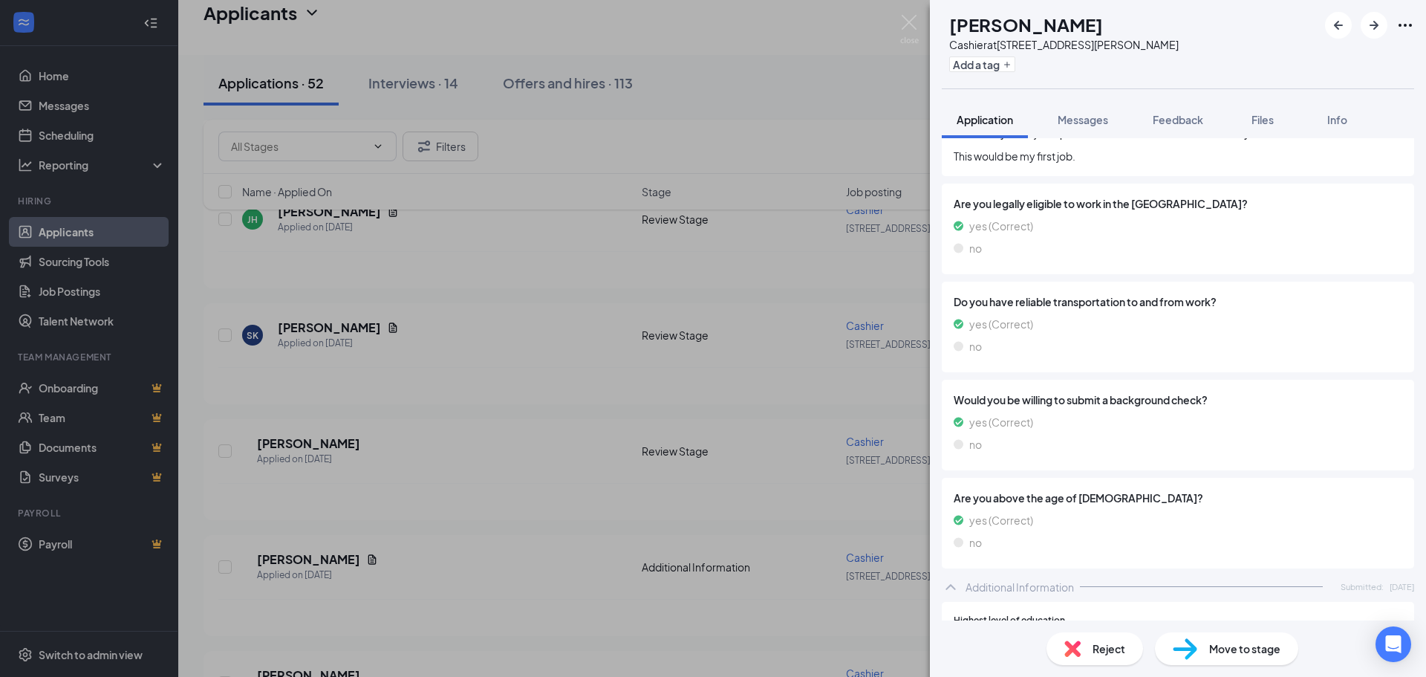
click at [1226, 645] on span "Move to stage" at bounding box center [1244, 648] width 71 height 16
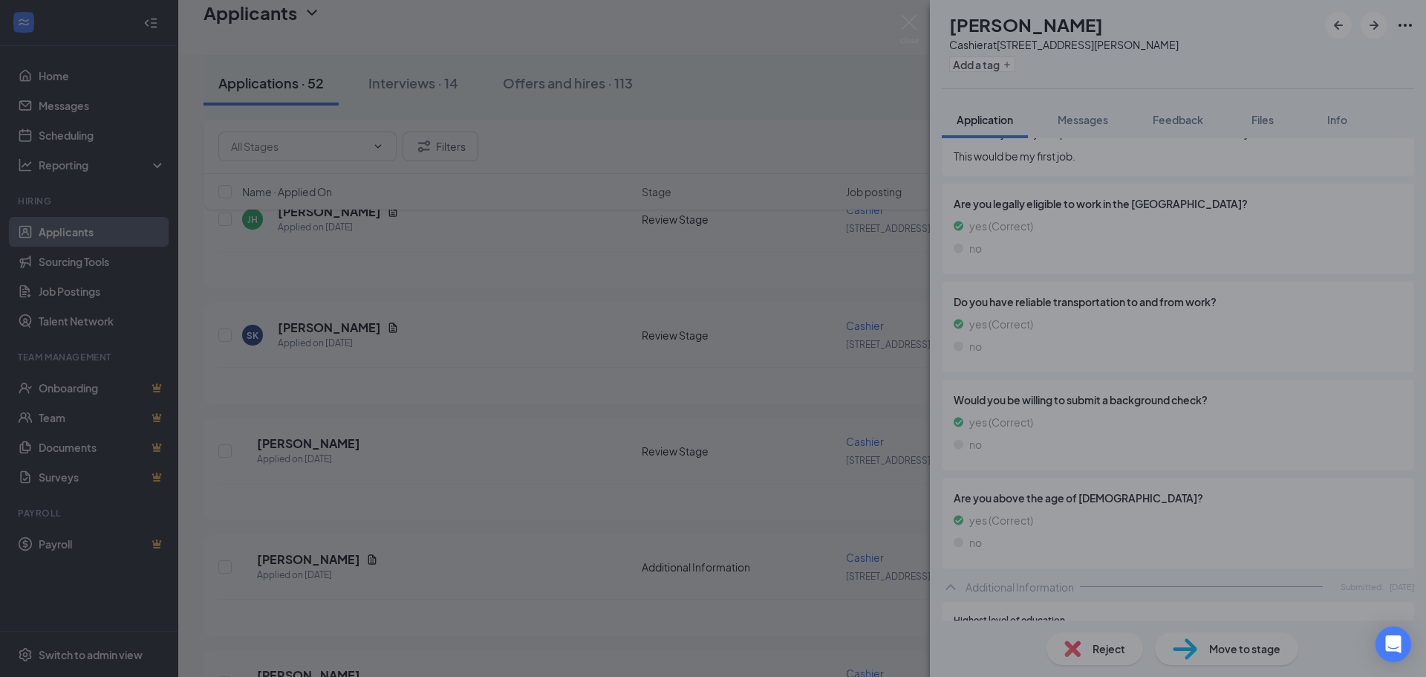
type input "In Person Interview (next stage)"
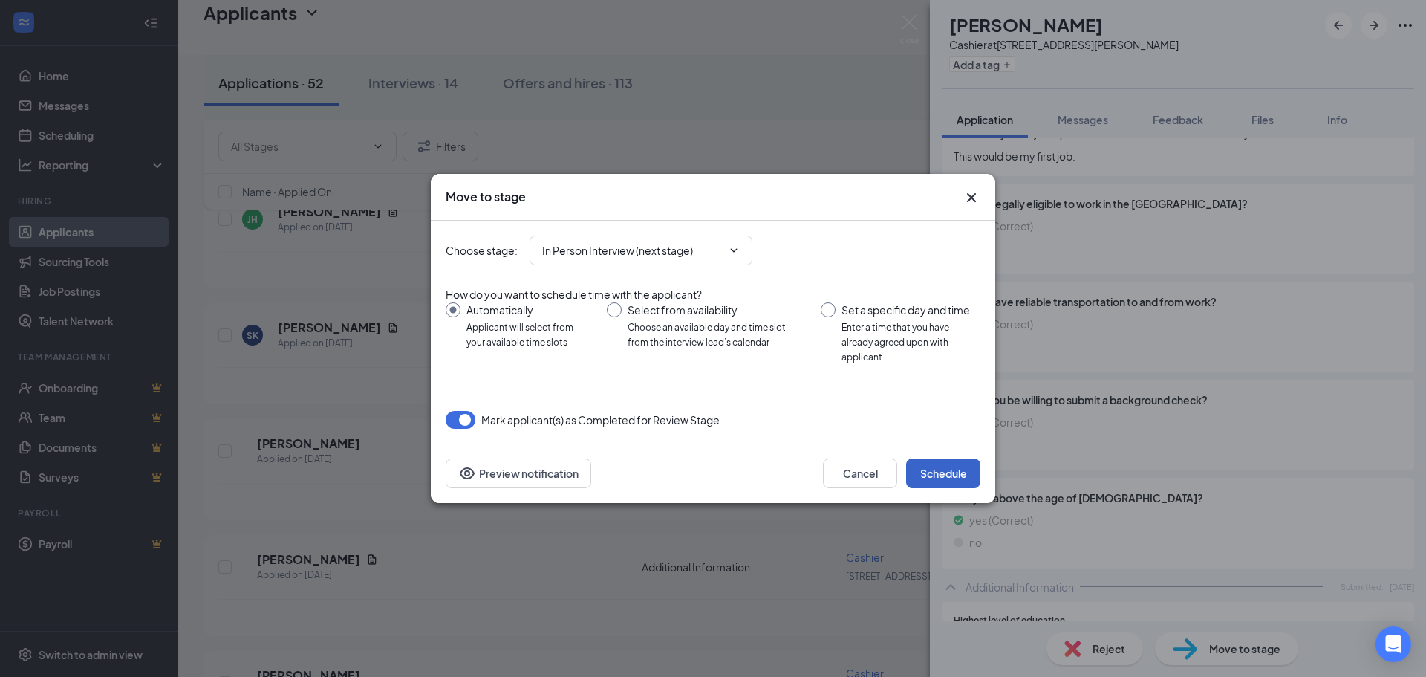
click at [937, 470] on button "Schedule" at bounding box center [943, 473] width 74 height 30
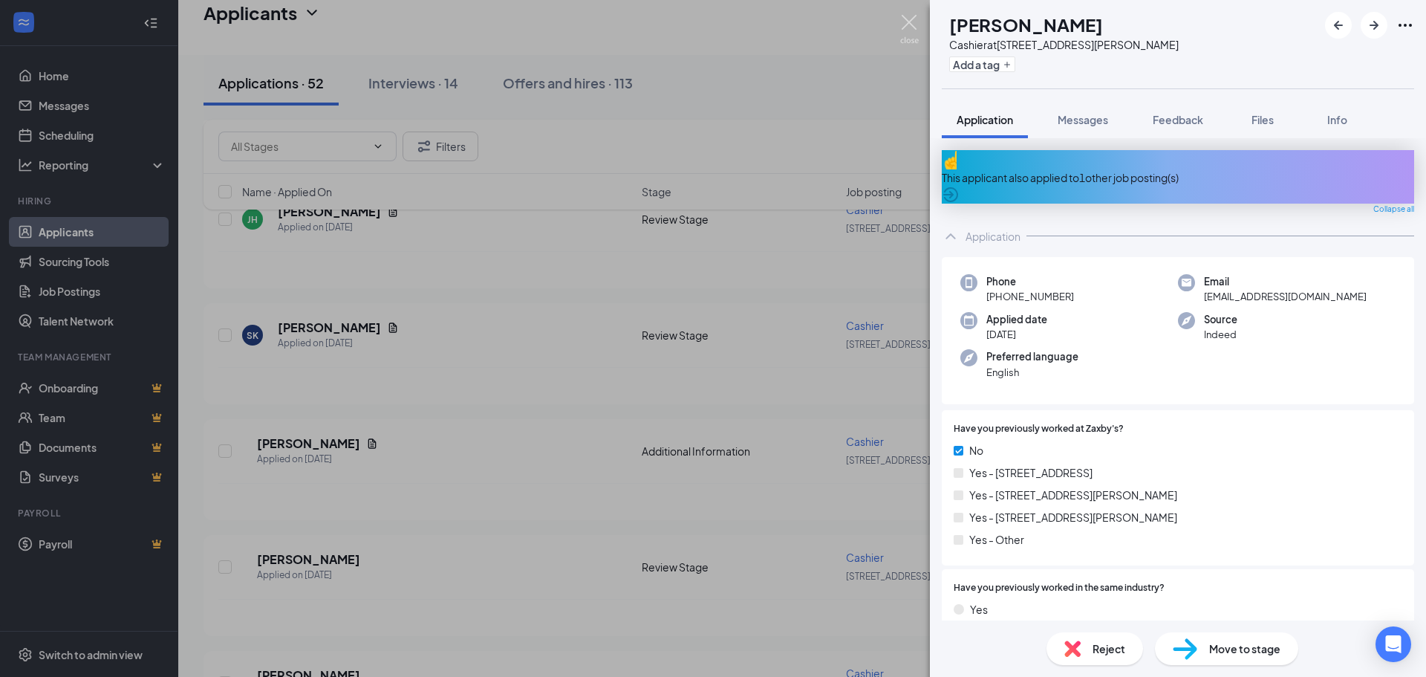
click at [907, 22] on img at bounding box center [909, 29] width 19 height 29
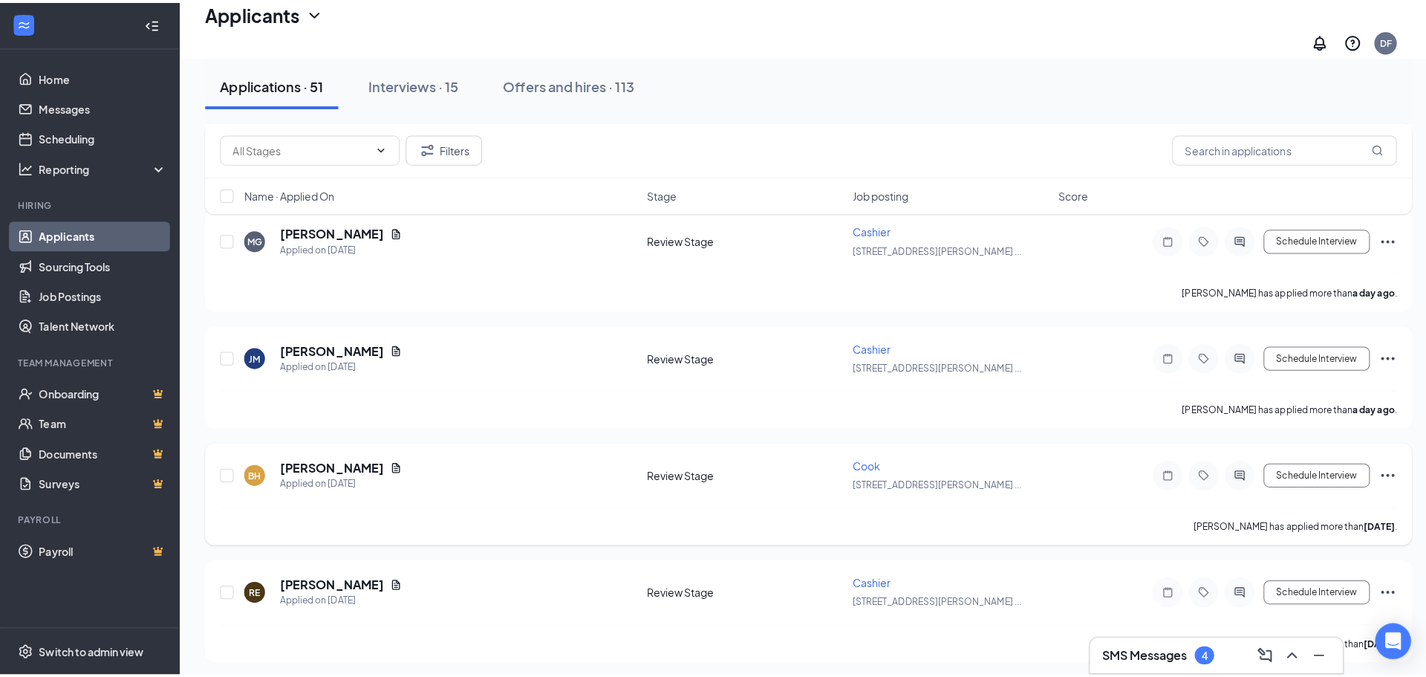
scroll to position [516, 0]
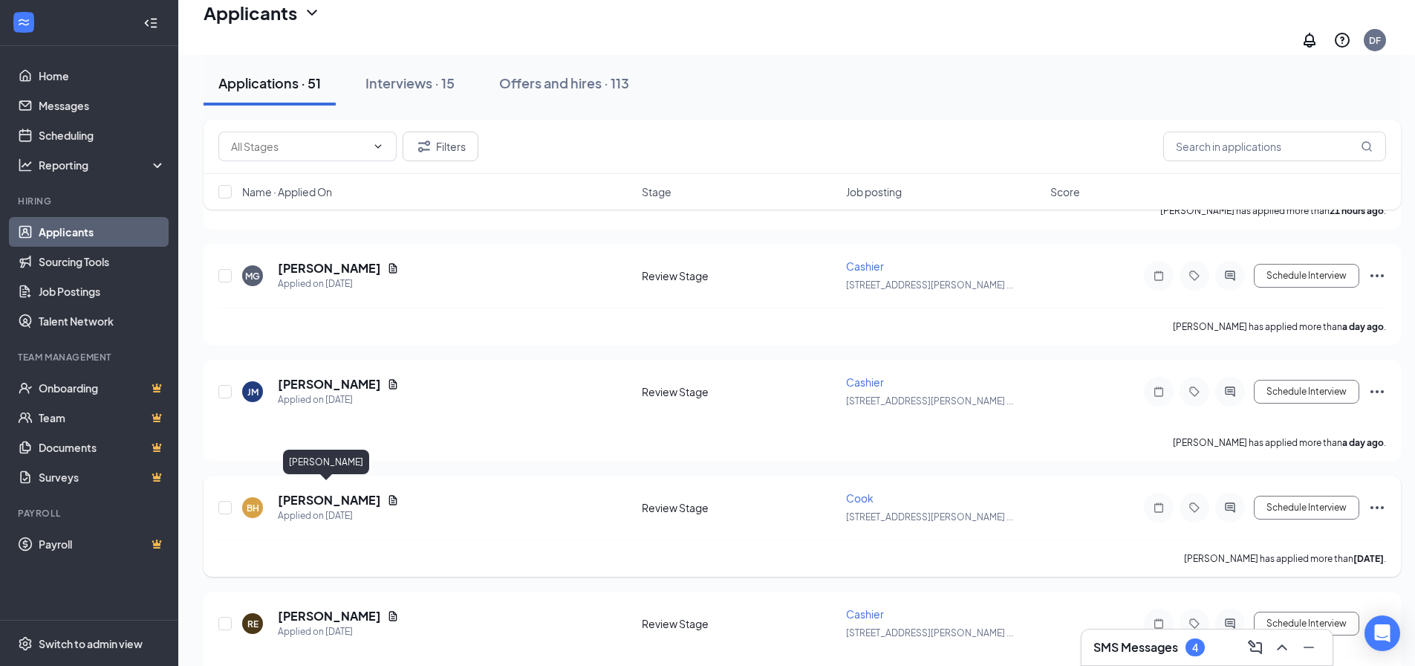
click at [319, 492] on h5 "[PERSON_NAME]" at bounding box center [329, 500] width 103 height 16
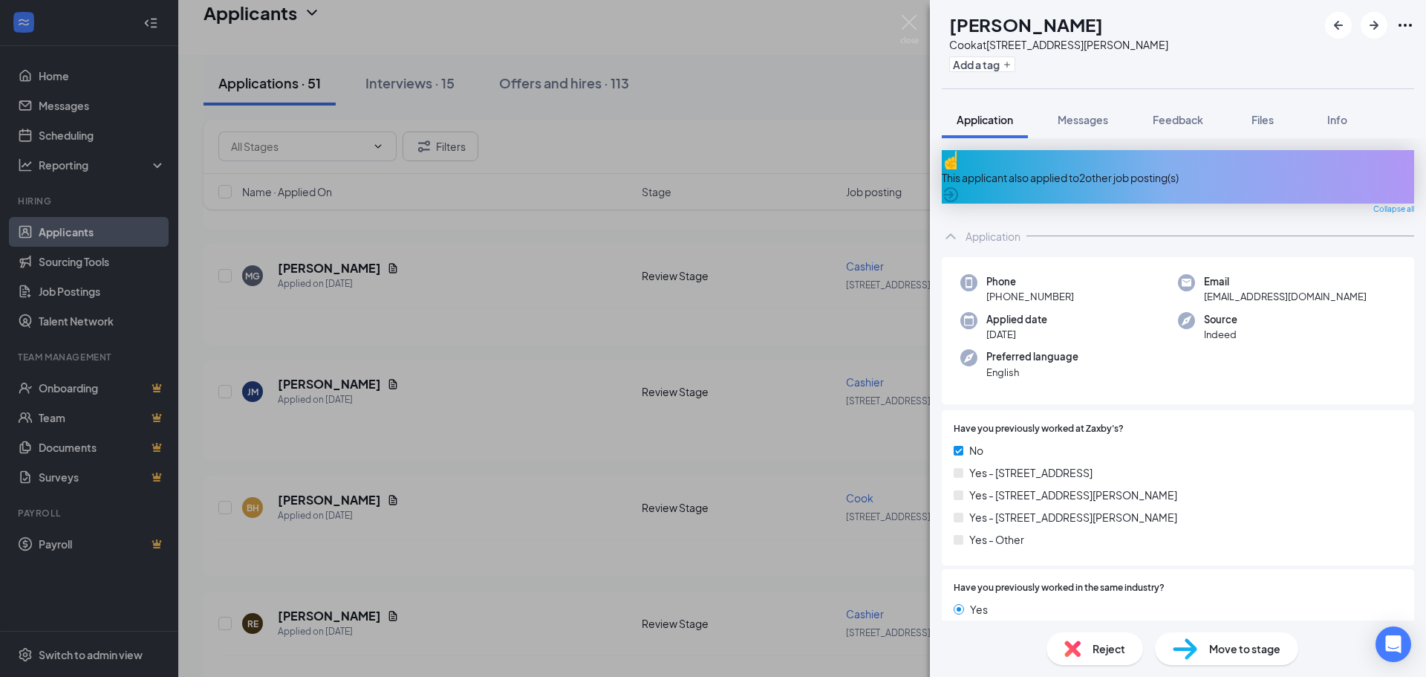
click at [1032, 159] on div "This applicant also applied to 2 other job posting(s)" at bounding box center [1178, 176] width 472 height 53
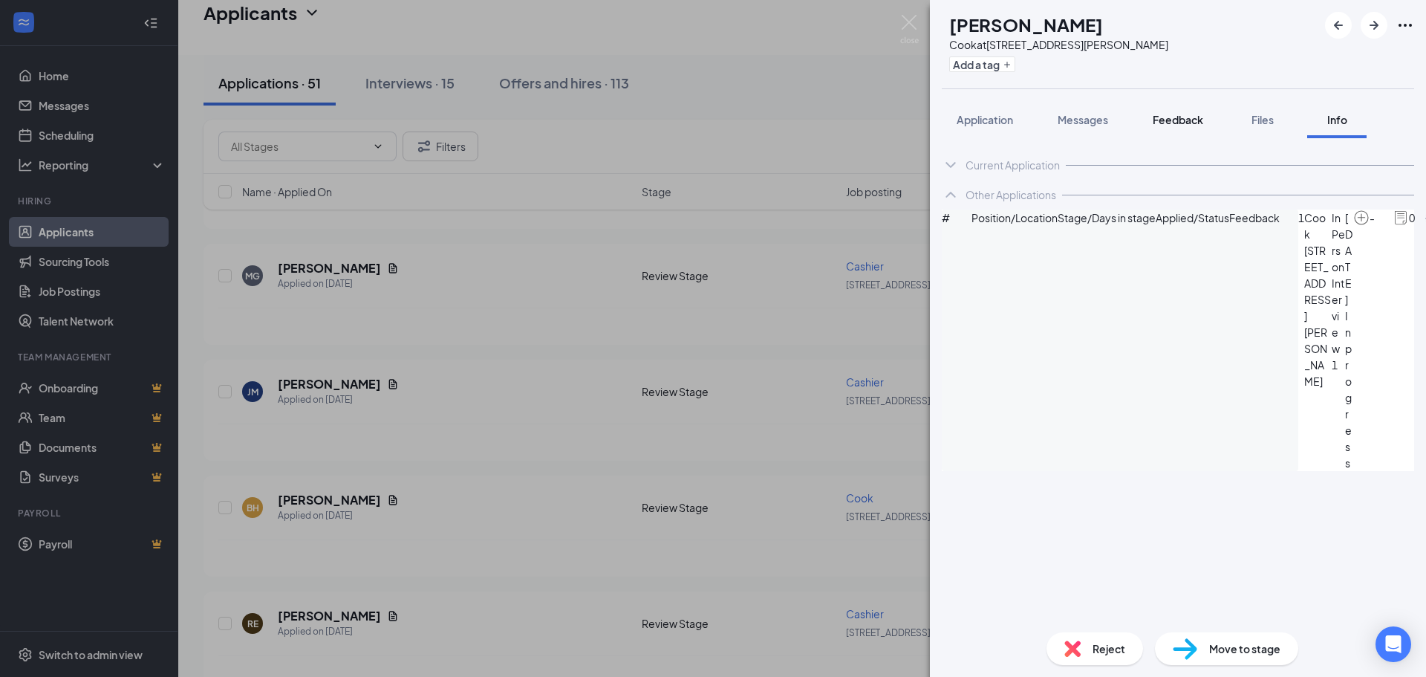
click at [1191, 117] on span "Feedback" at bounding box center [1178, 119] width 51 height 13
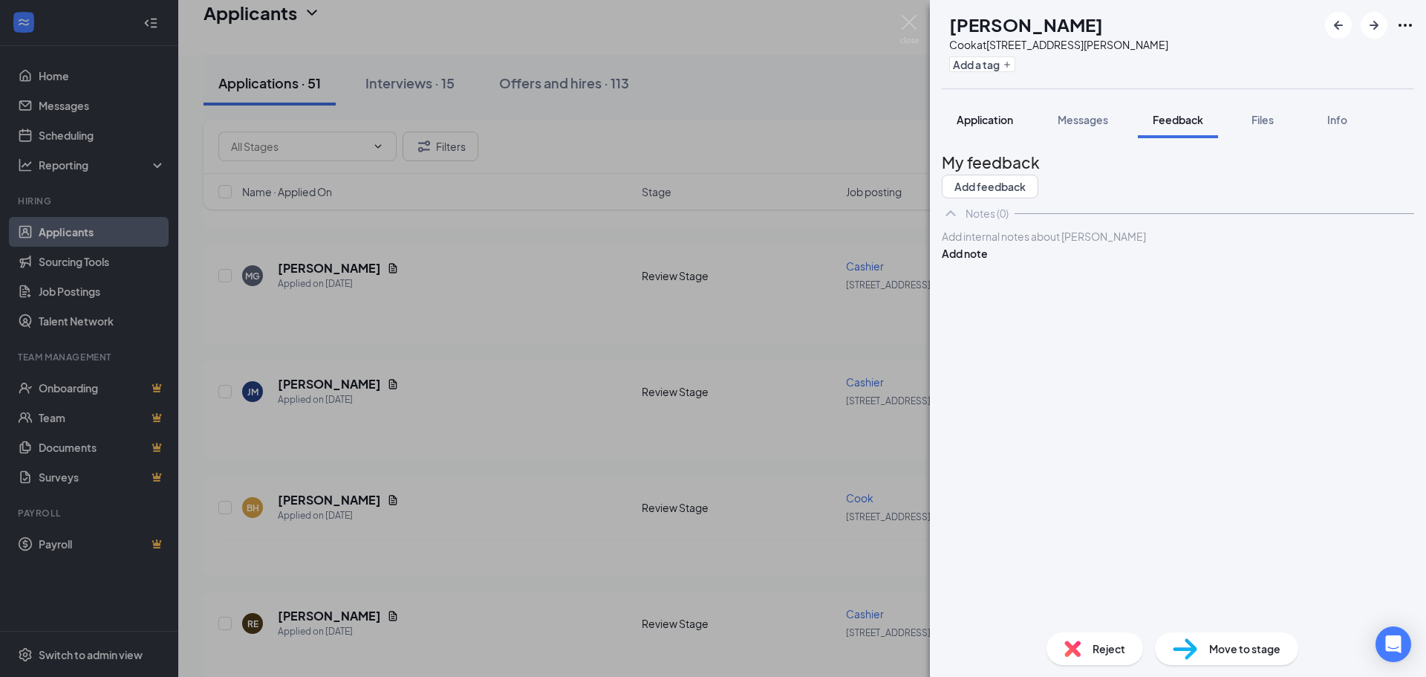
click at [988, 117] on span "Application" at bounding box center [985, 119] width 56 height 13
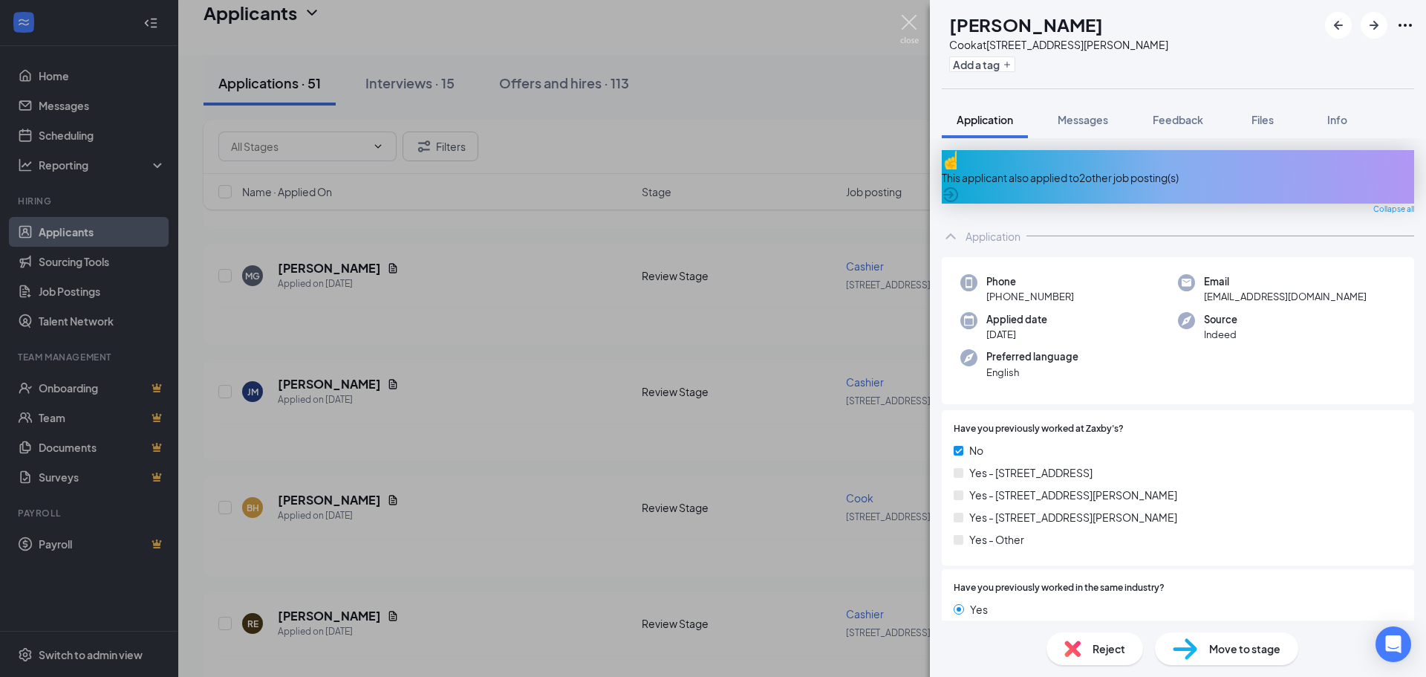
click at [906, 23] on img at bounding box center [909, 29] width 19 height 29
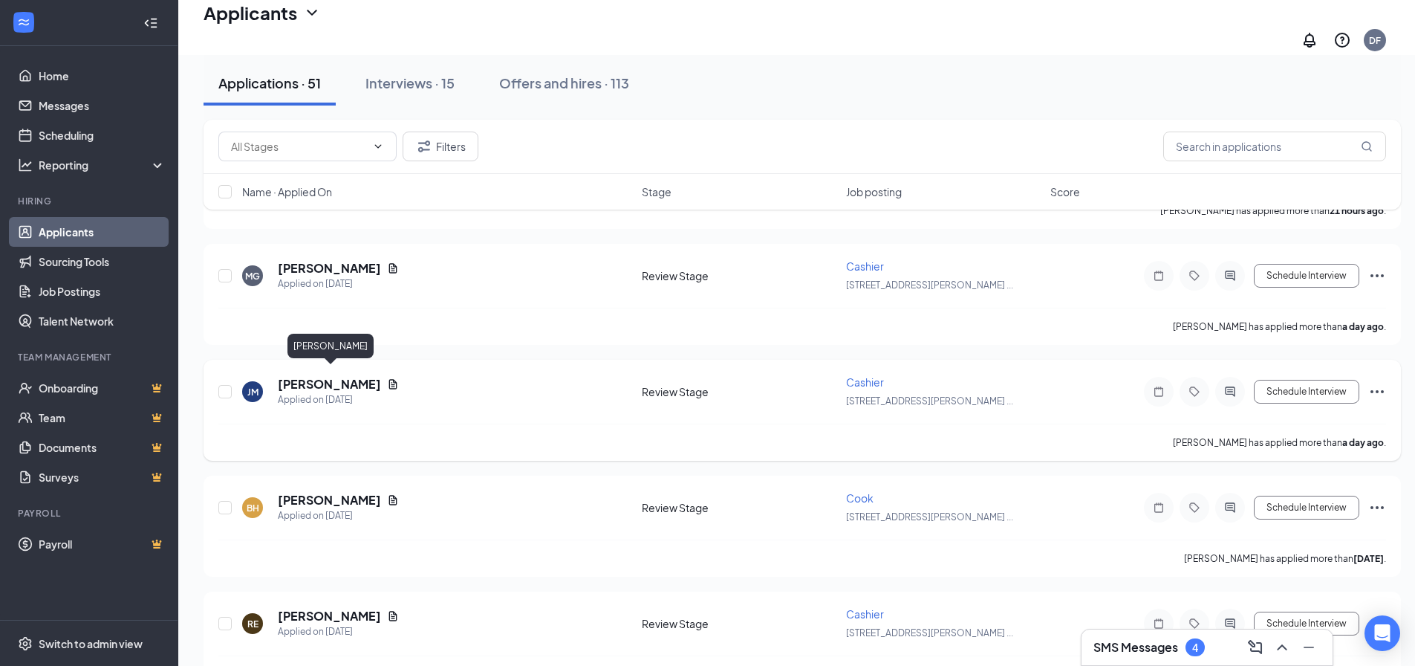
click at [331, 378] on h5 "[PERSON_NAME]" at bounding box center [329, 384] width 103 height 16
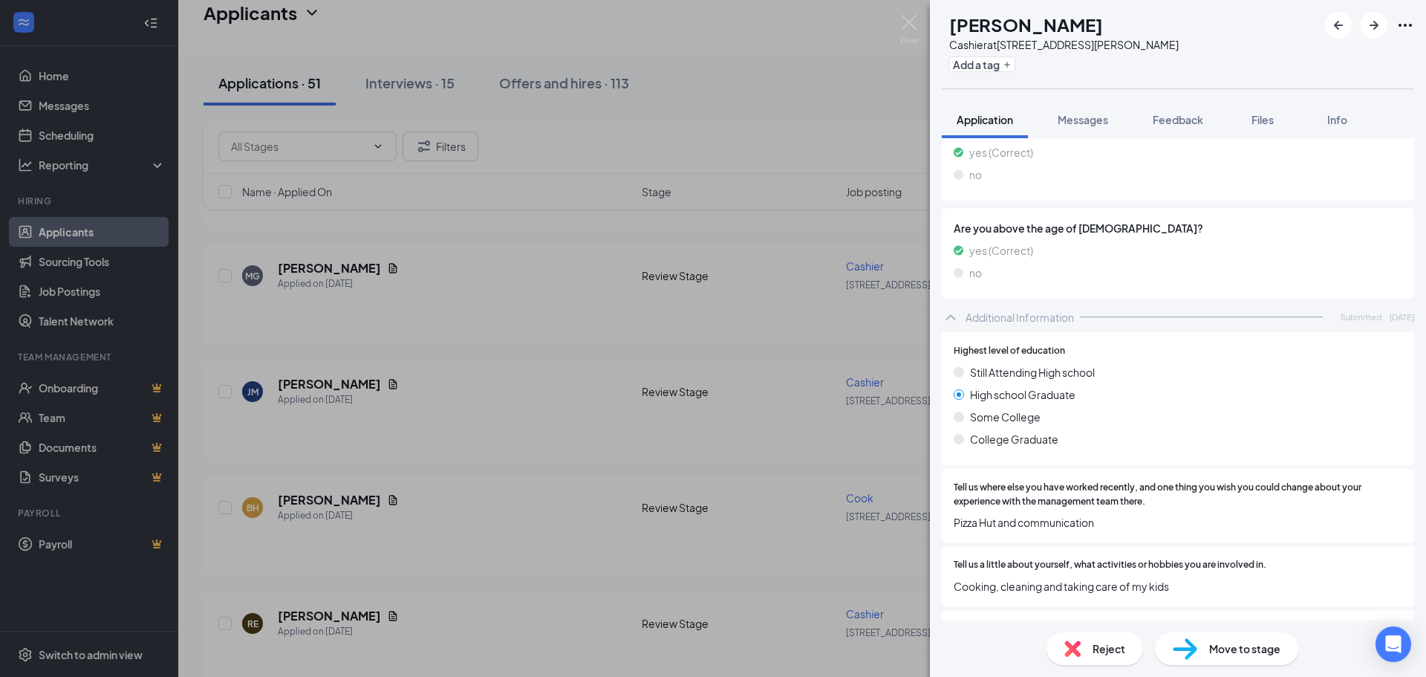
scroll to position [1708, 0]
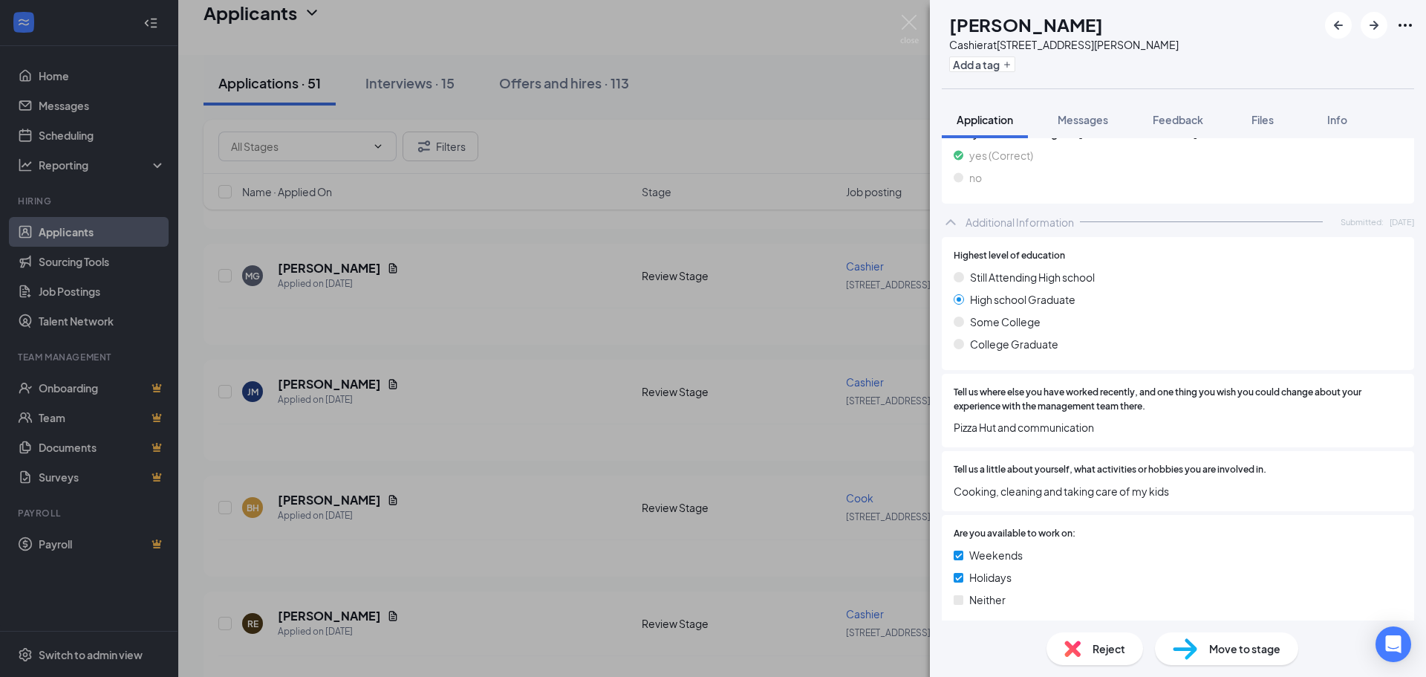
click at [1207, 651] on div "Move to stage" at bounding box center [1226, 648] width 143 height 33
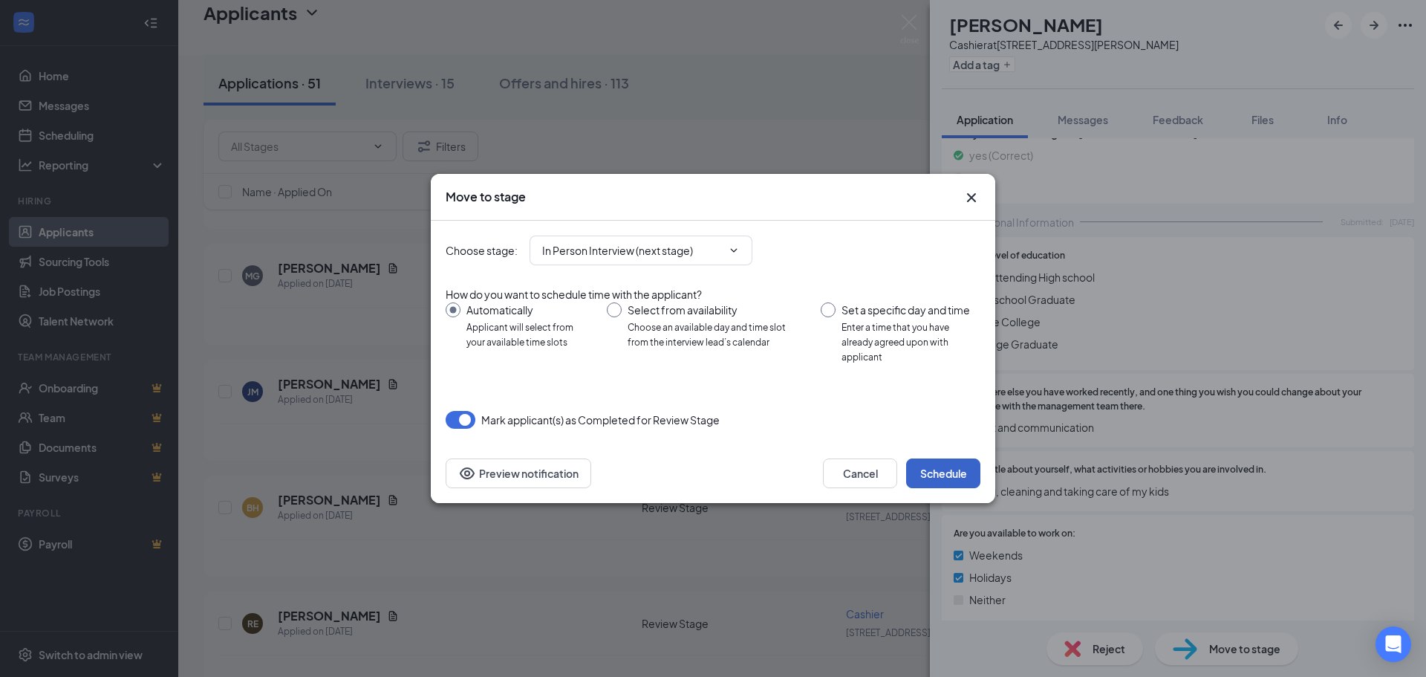
click at [944, 472] on button "Schedule" at bounding box center [943, 473] width 74 height 30
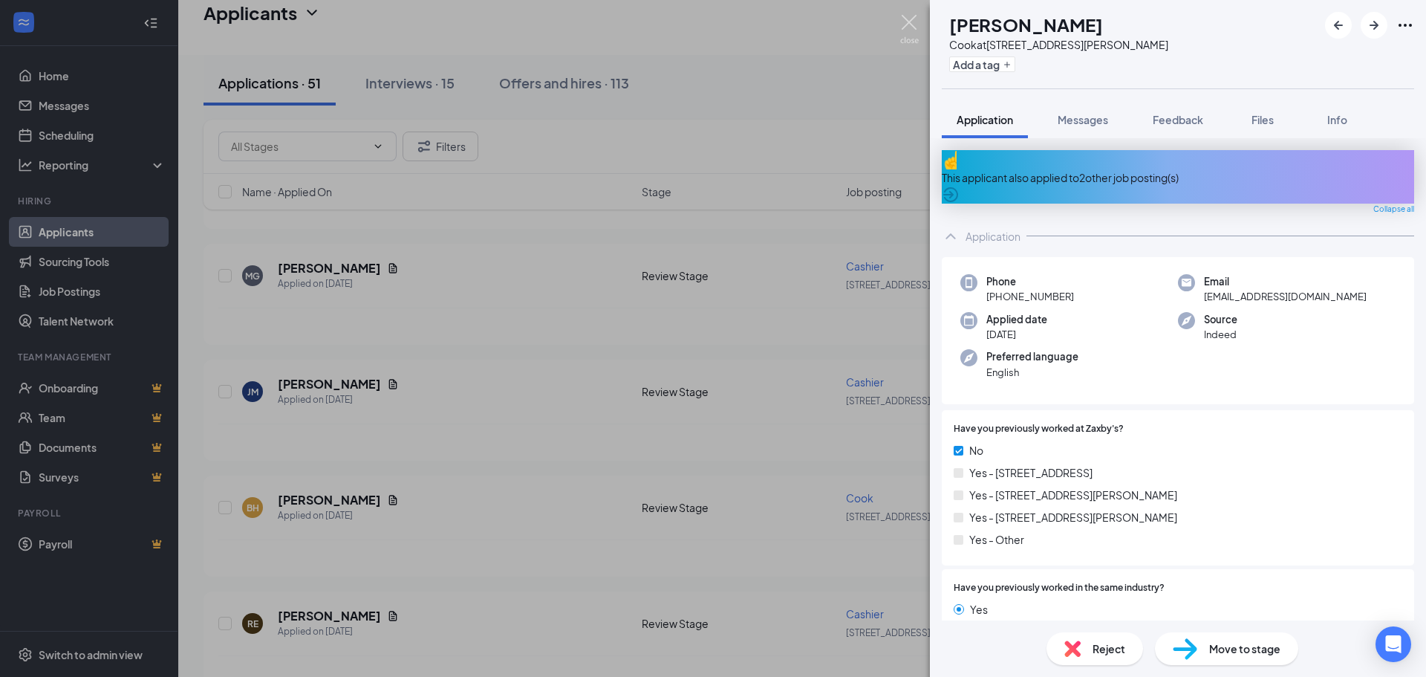
click at [910, 17] on img at bounding box center [909, 29] width 19 height 29
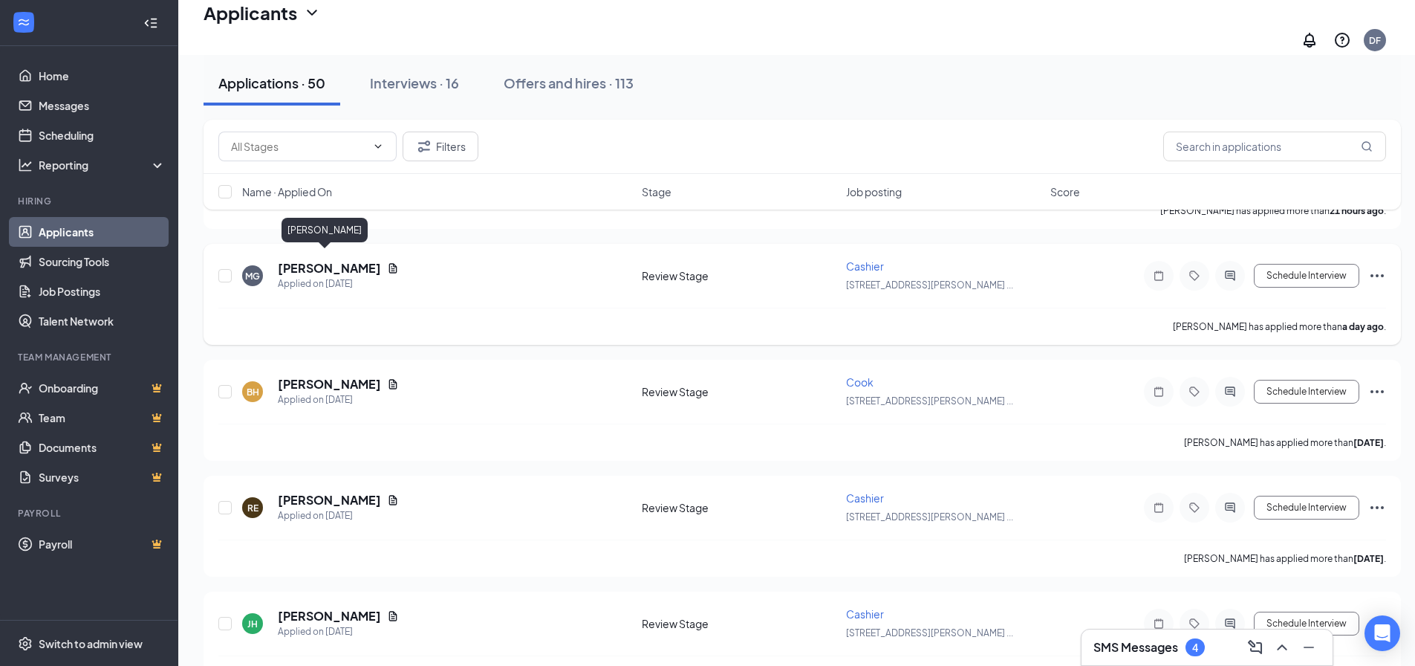
click at [323, 260] on h5 "[PERSON_NAME]" at bounding box center [329, 268] width 103 height 16
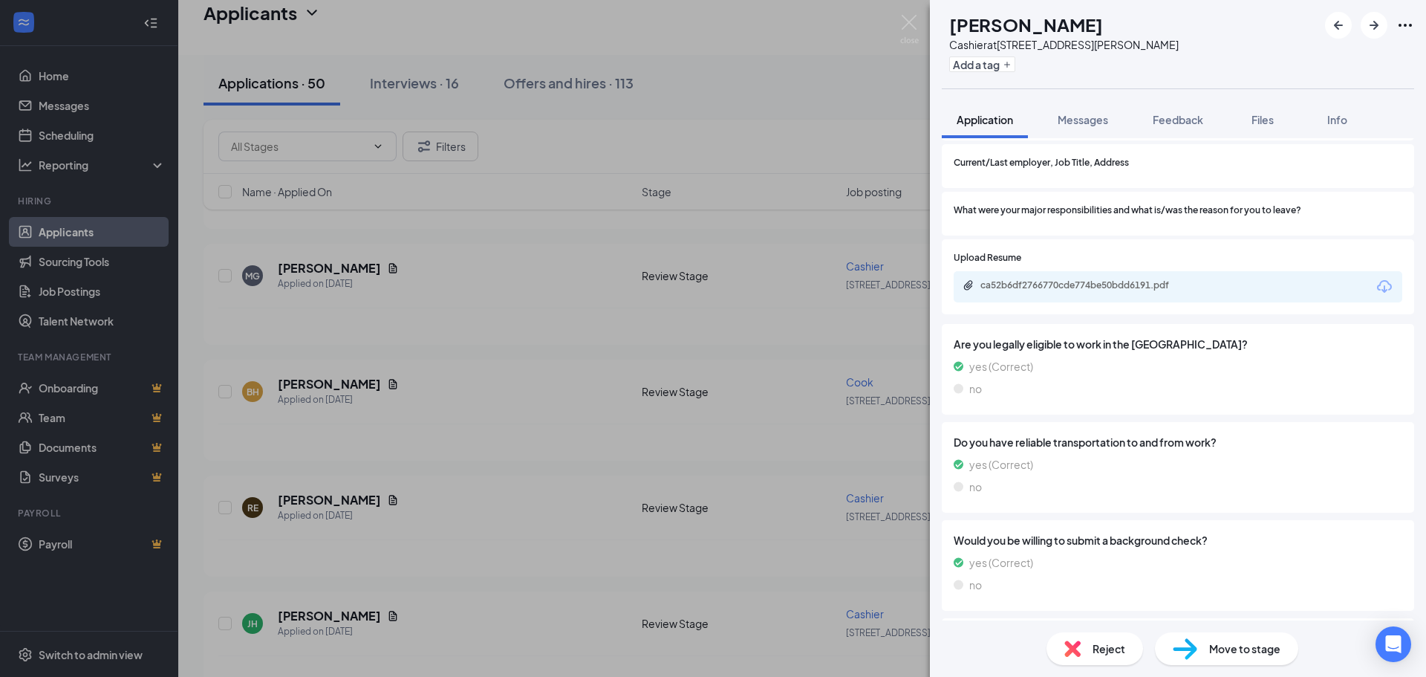
scroll to position [1263, 0]
click at [1206, 642] on div "Move to stage" at bounding box center [1226, 648] width 143 height 33
type input "In Person Interview (next stage)"
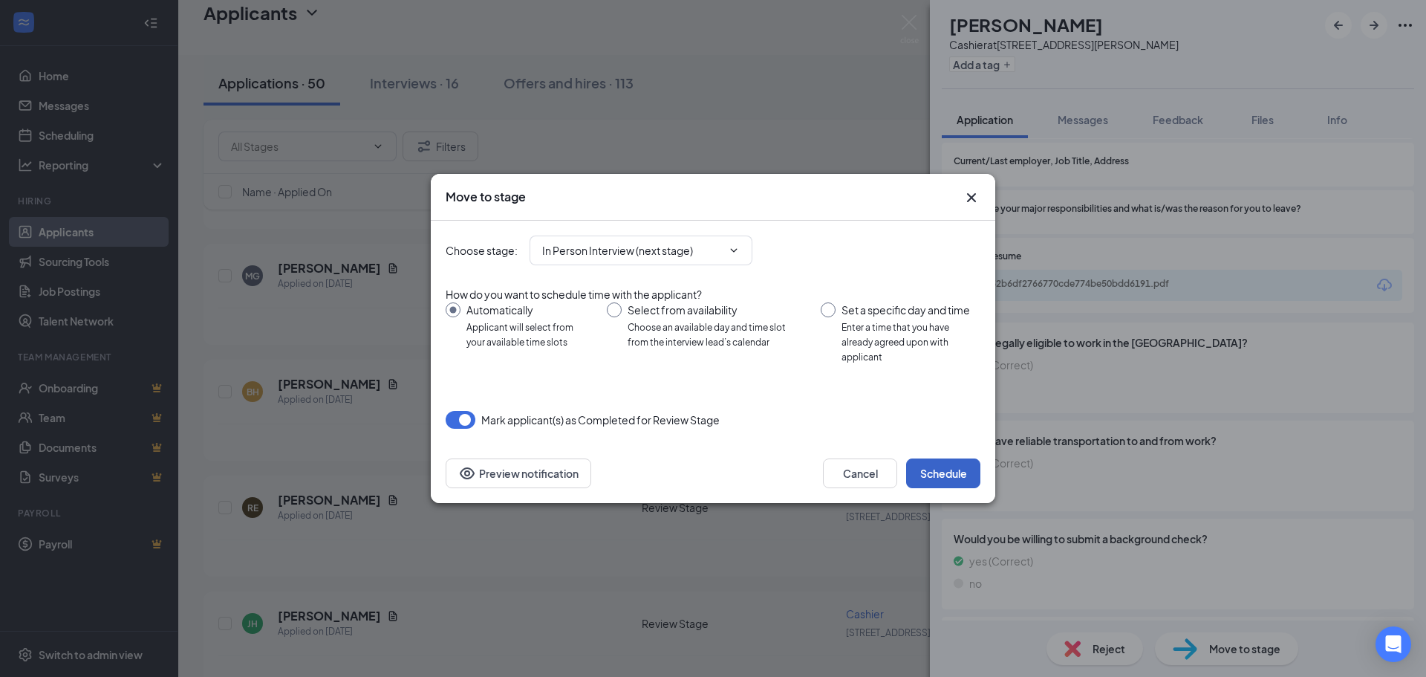
click at [934, 469] on button "Schedule" at bounding box center [943, 473] width 74 height 30
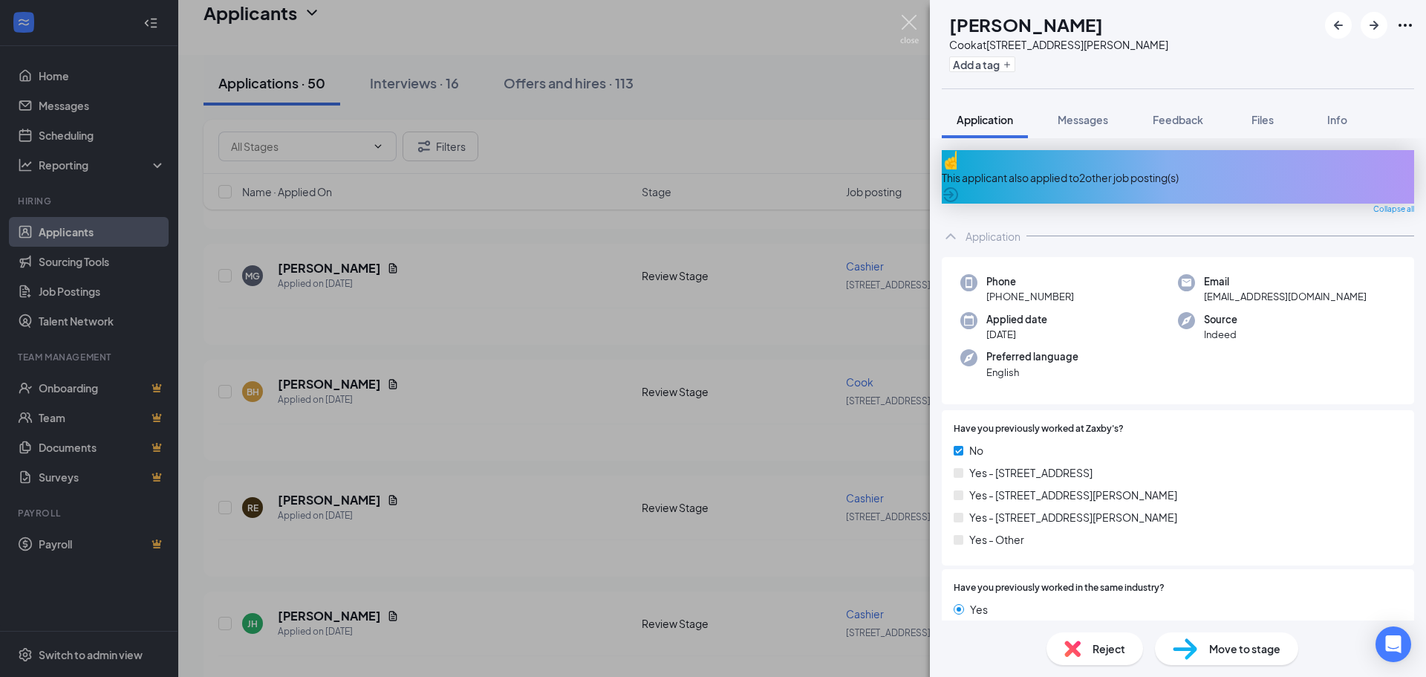
click at [908, 20] on img at bounding box center [909, 29] width 19 height 29
